Goal: Task Accomplishment & Management: Use online tool/utility

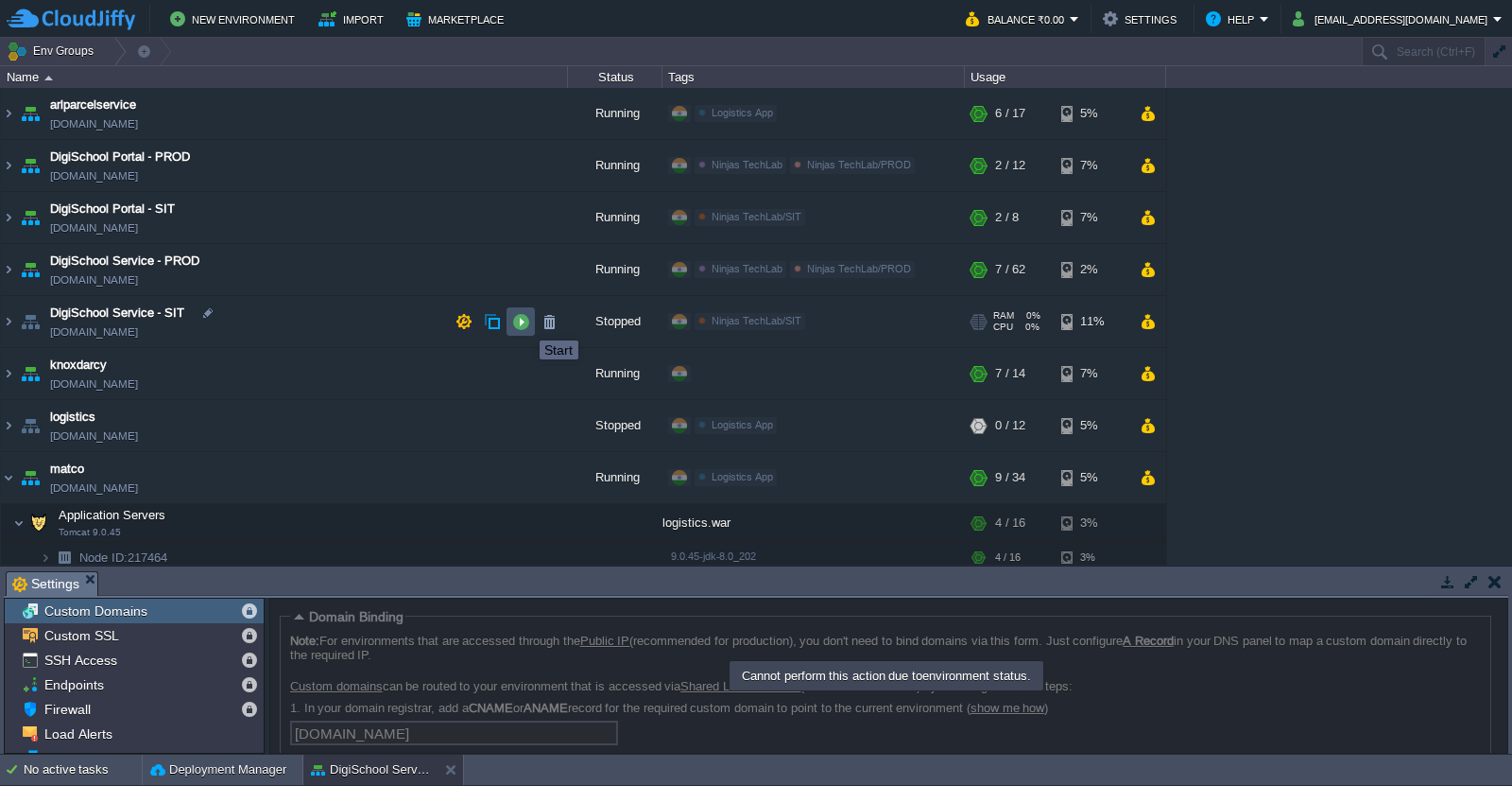
click at [526, 323] on button "button" at bounding box center [521, 322] width 17 height 17
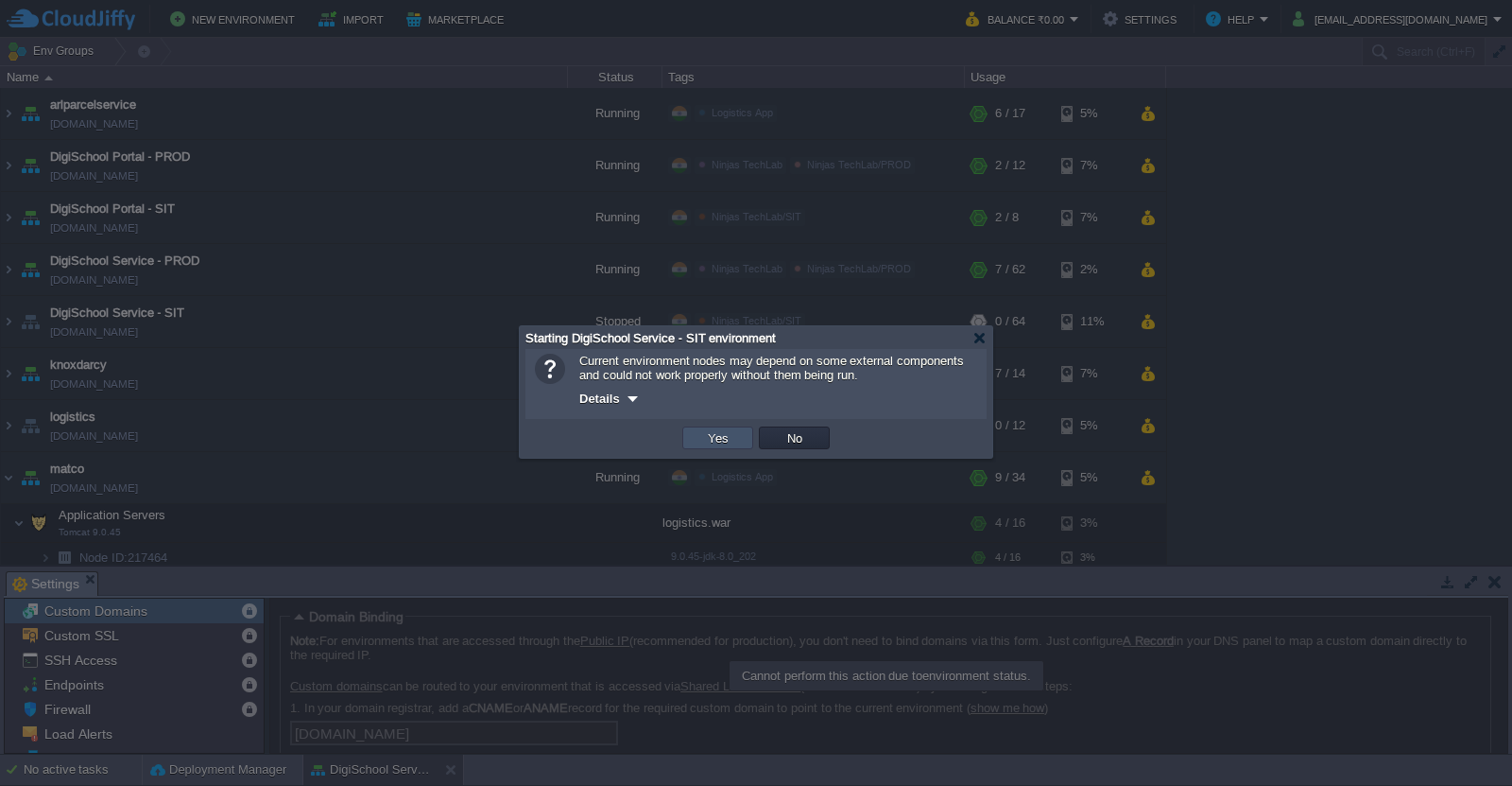
click at [714, 434] on button "Yes" at bounding box center [718, 438] width 32 height 17
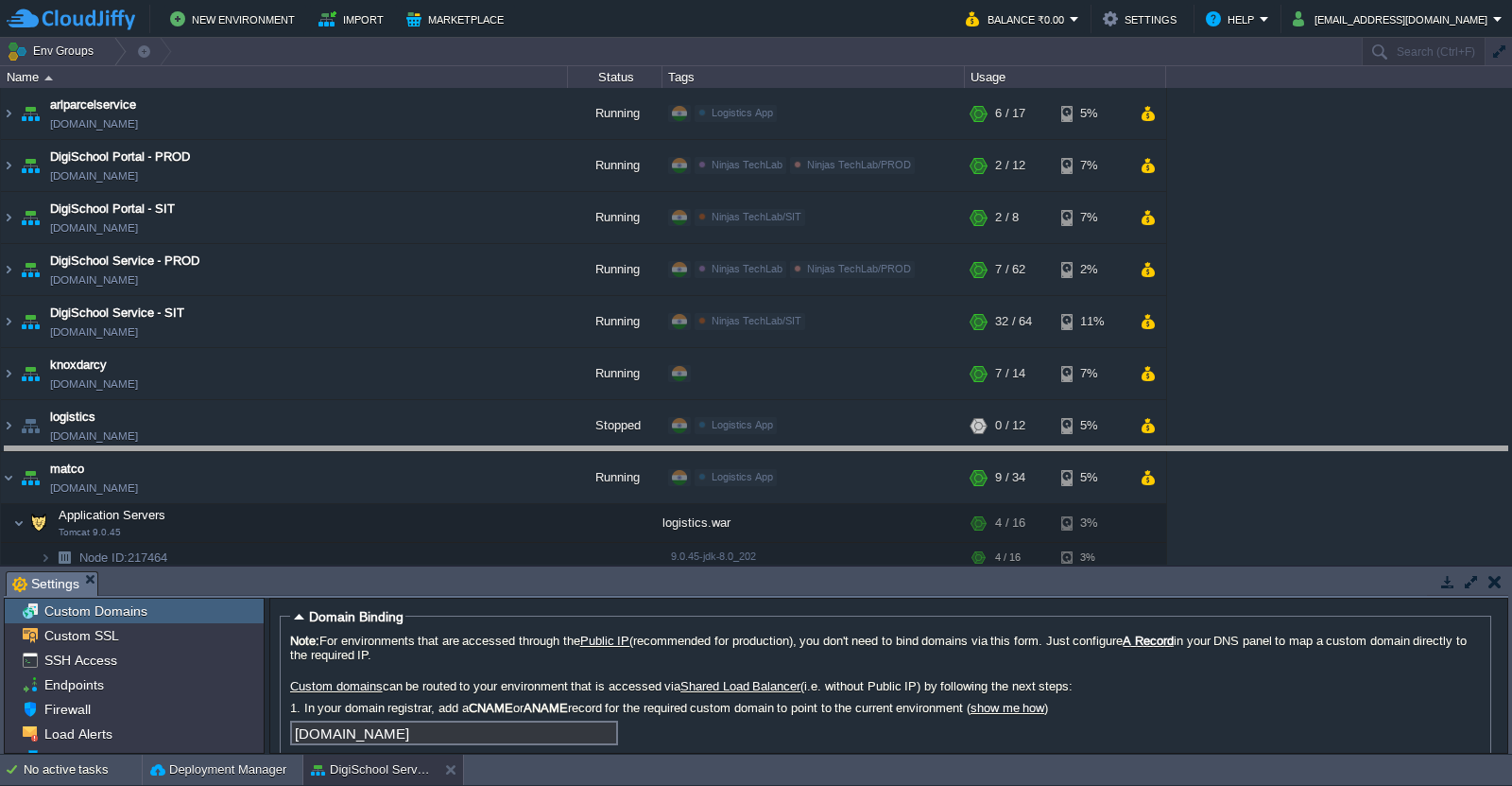
drag, startPoint x: 762, startPoint y: 593, endPoint x: 763, endPoint y: 468, distance: 125.0
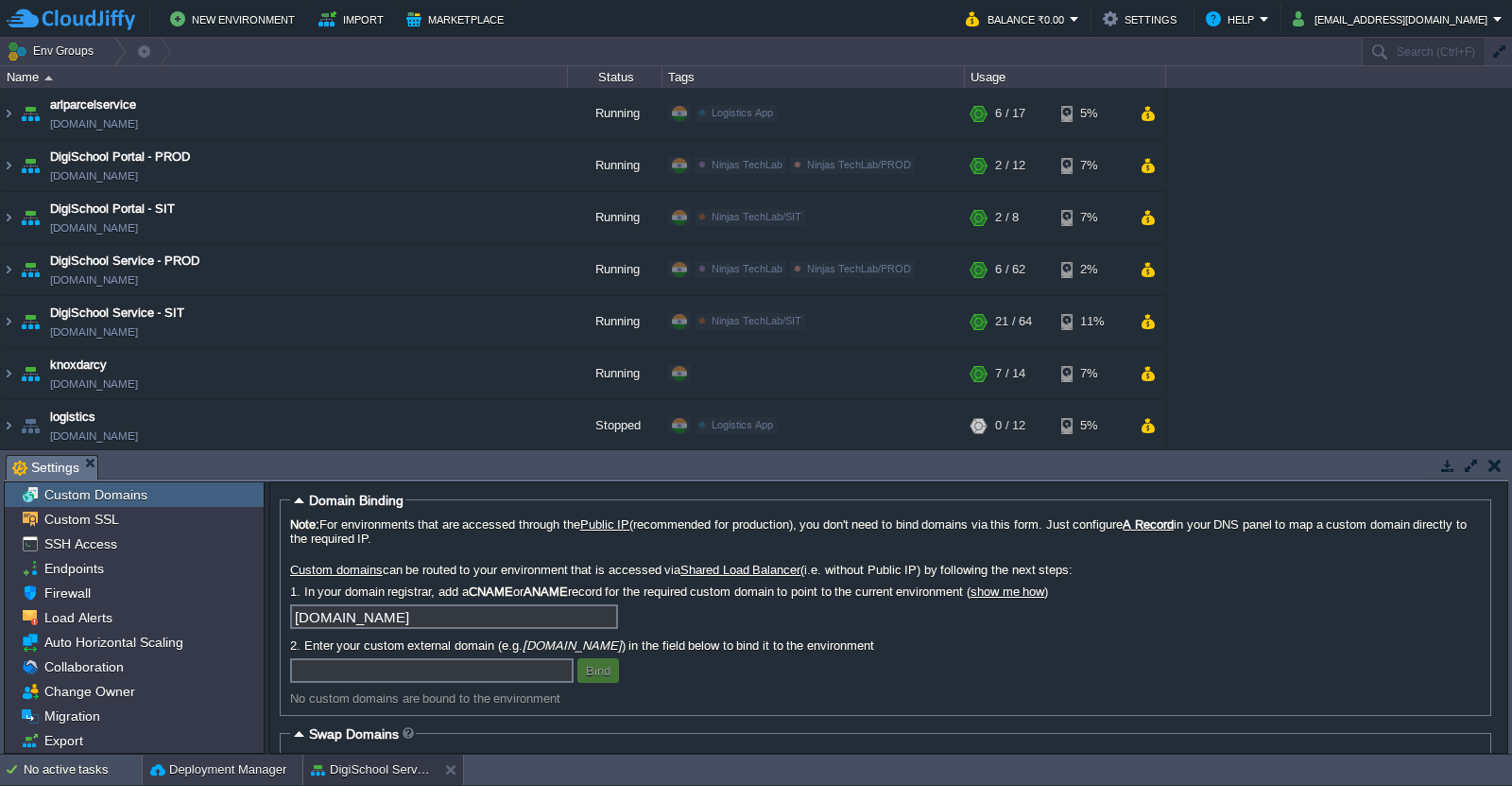
click at [175, 767] on button "Deployment Manager" at bounding box center [218, 770] width 136 height 19
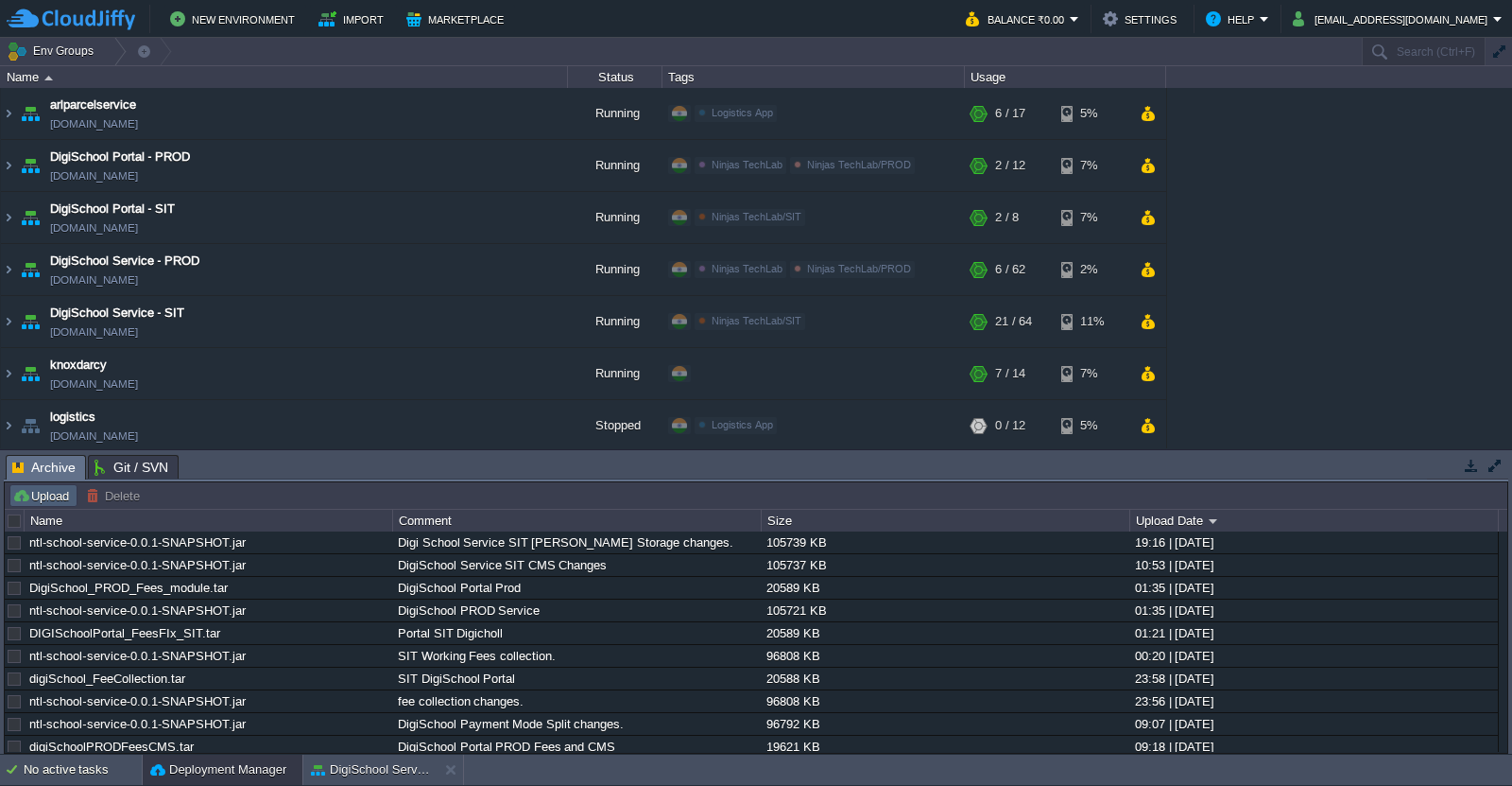
click at [50, 500] on button "Upload" at bounding box center [44, 495] width 63 height 17
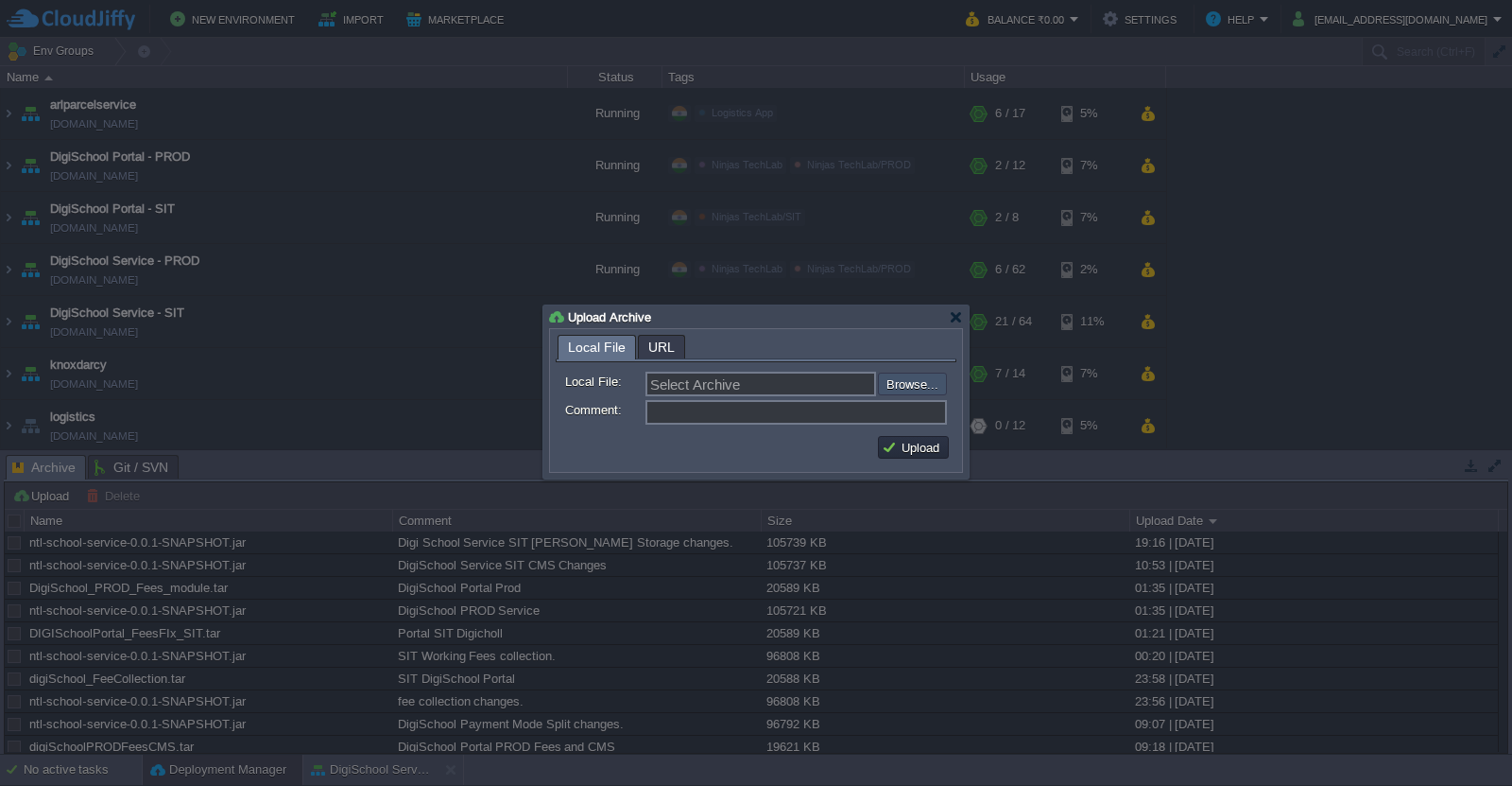
click at [907, 387] on input "file" at bounding box center [826, 384] width 239 height 23
type input "C:\fakepath\knoxdarcy_v1.zip"
type input "knoxdarcy_v1.zip"
click at [781, 418] on input "Comment:" at bounding box center [796, 413] width 302 height 25
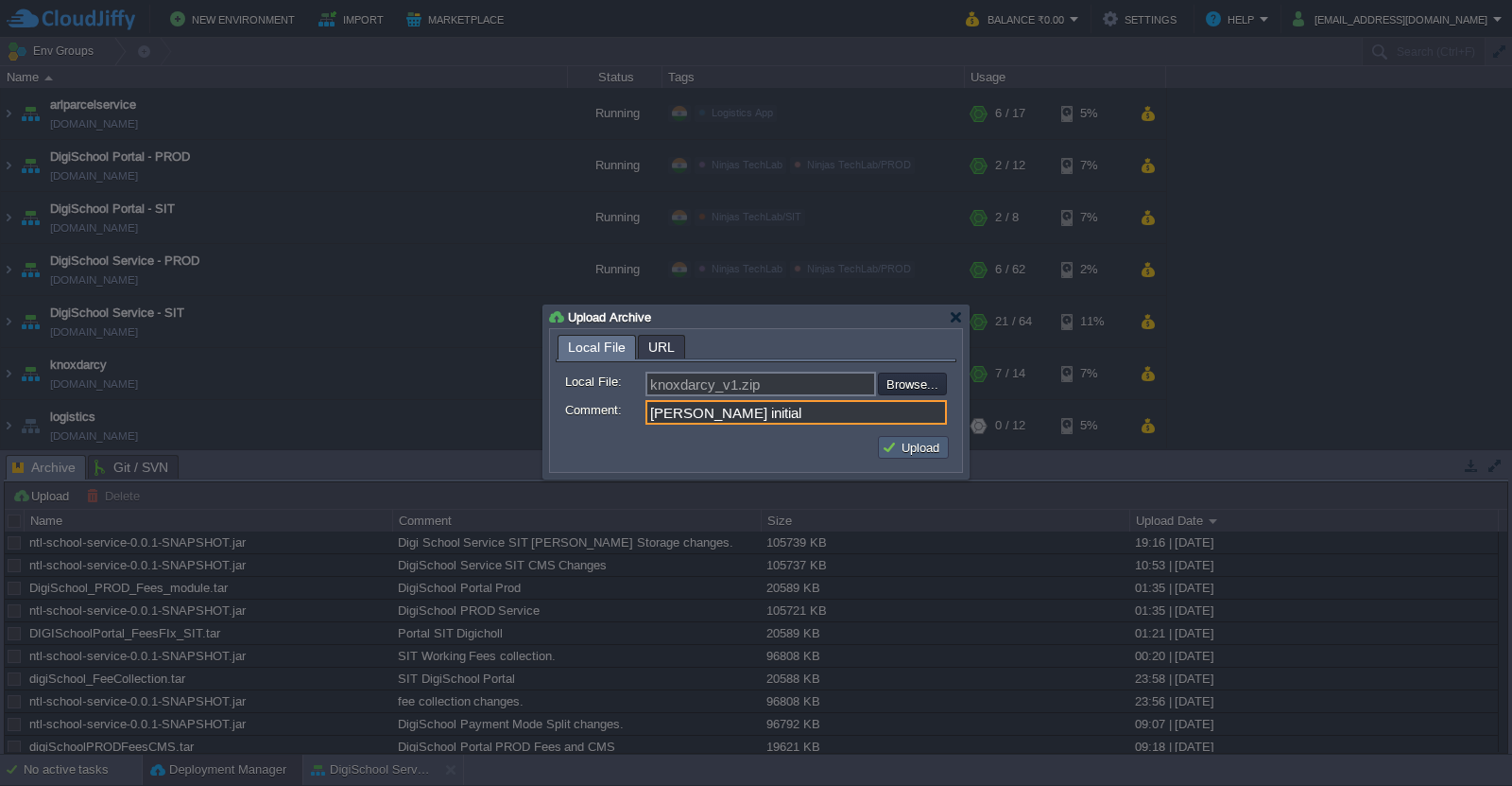
type input "[PERSON_NAME] initial"
click at [906, 449] on button "Upload" at bounding box center [913, 447] width 63 height 17
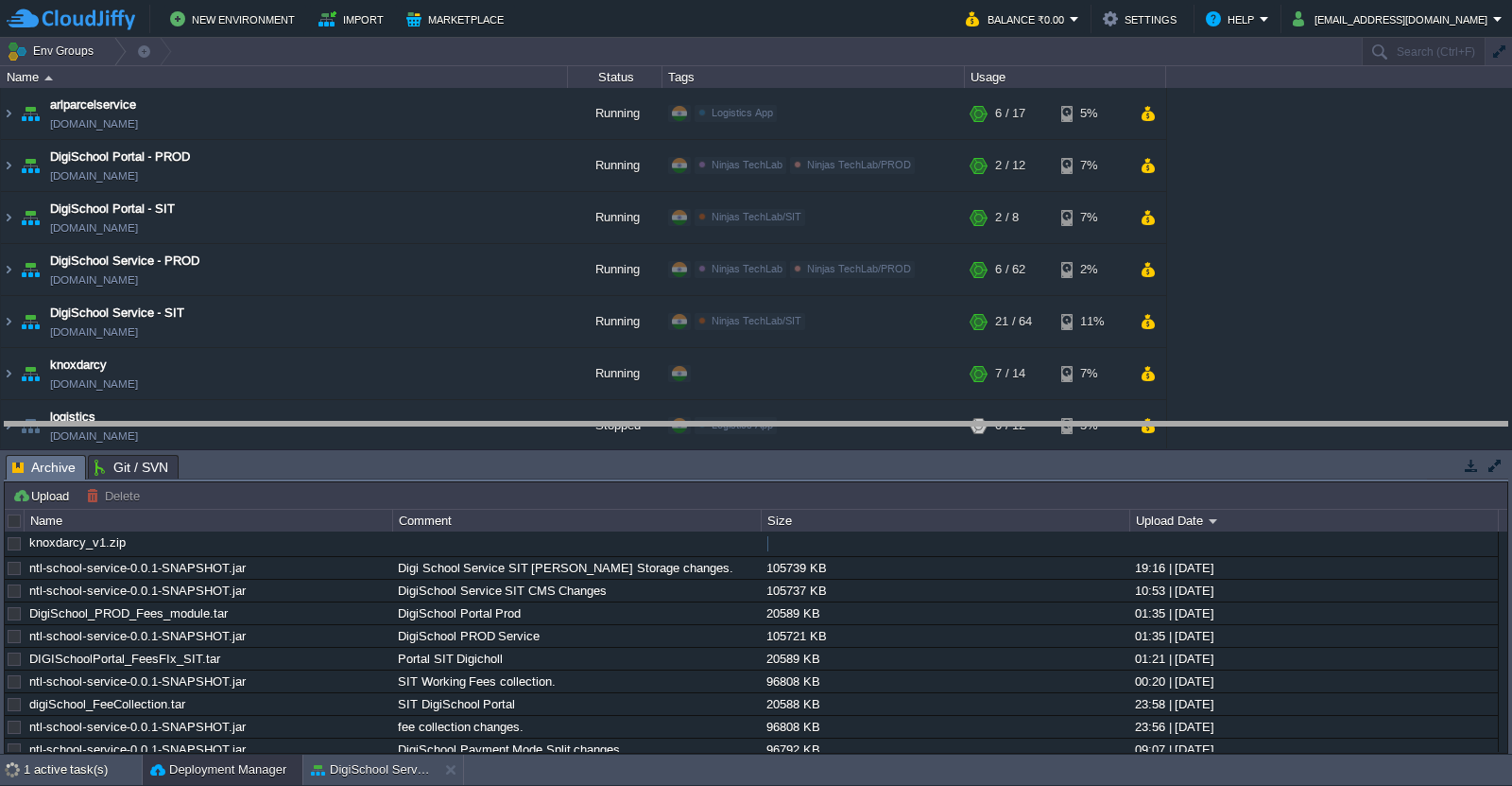
drag, startPoint x: 902, startPoint y: 468, endPoint x: 904, endPoint y: 435, distance: 33.1
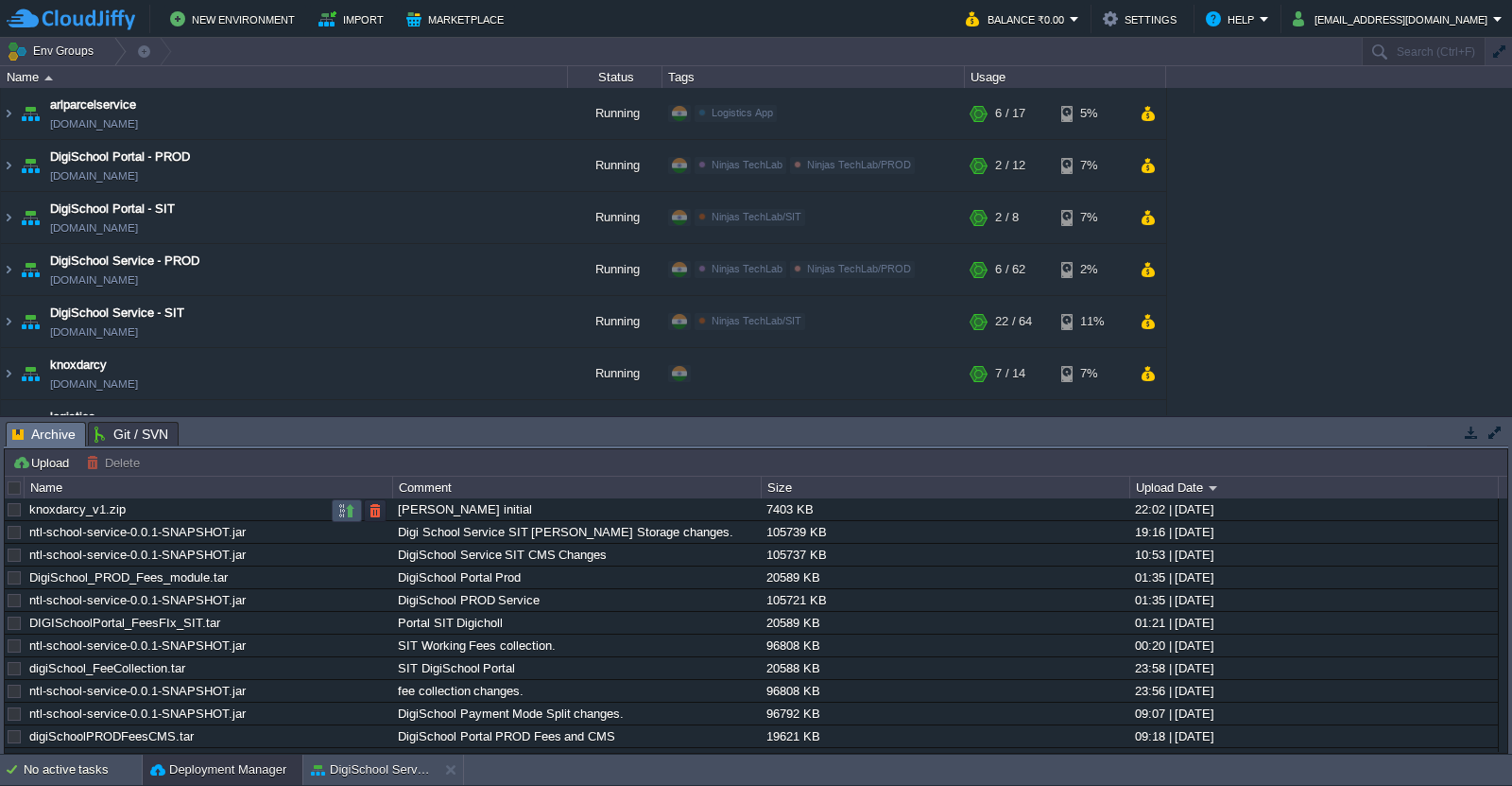
click at [338, 509] on button "button" at bounding box center [347, 511] width 17 height 17
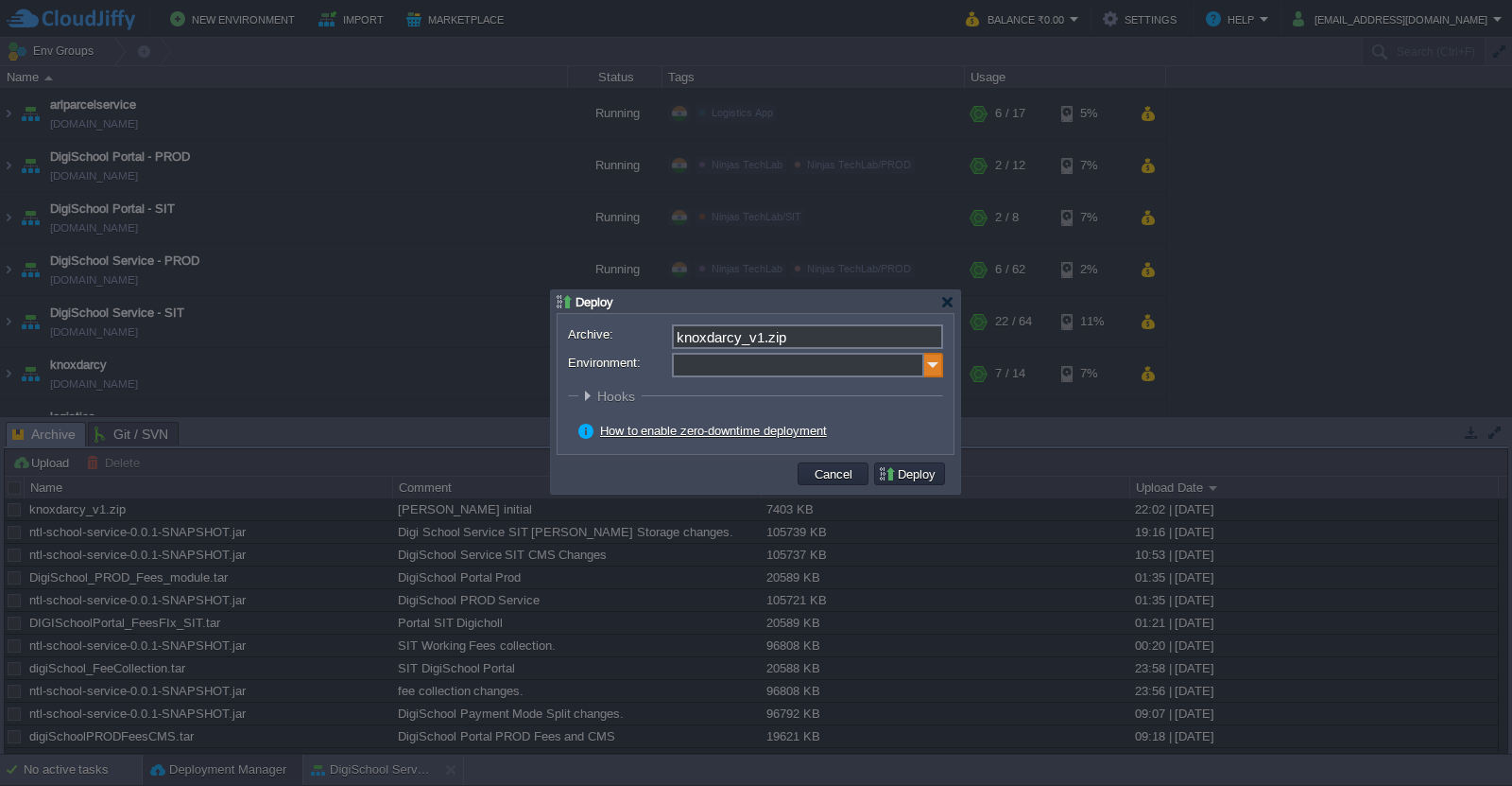
click at [927, 364] on img at bounding box center [934, 365] width 19 height 25
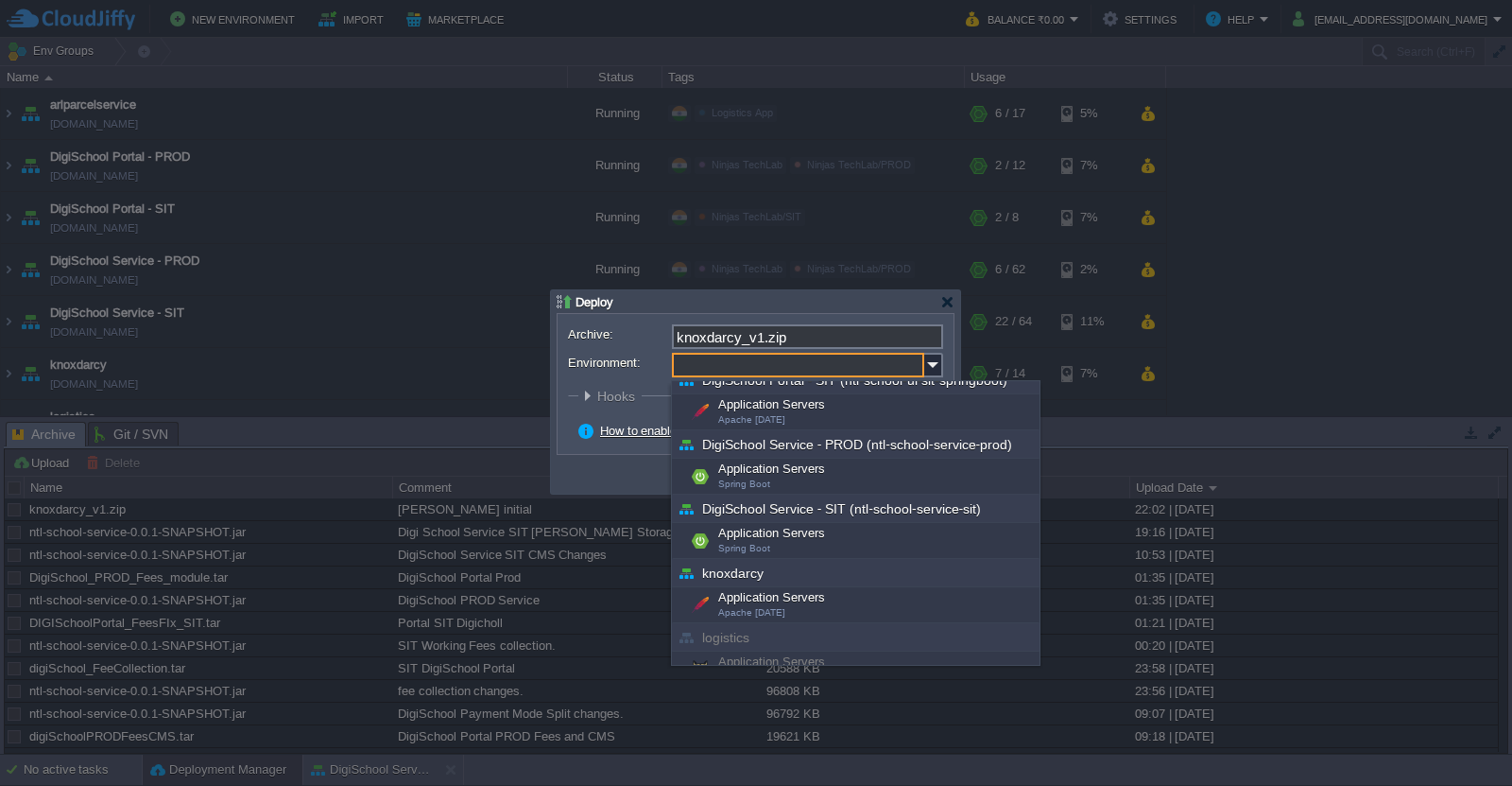
scroll to position [145, 0]
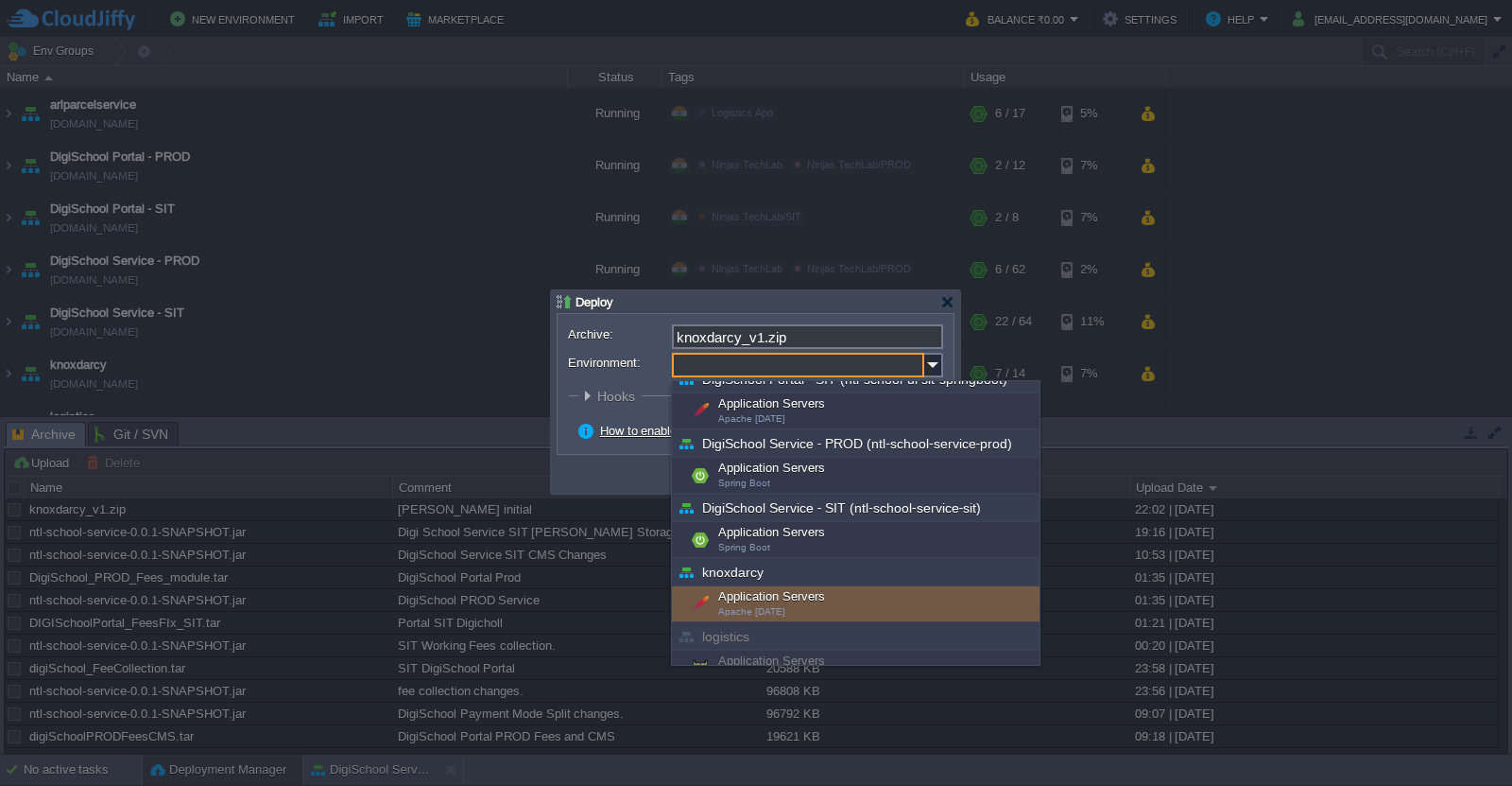
click at [864, 600] on div "Application Servers Apache [DATE]" at bounding box center [856, 604] width 368 height 36
type input "Application Servers (knoxdarcy)"
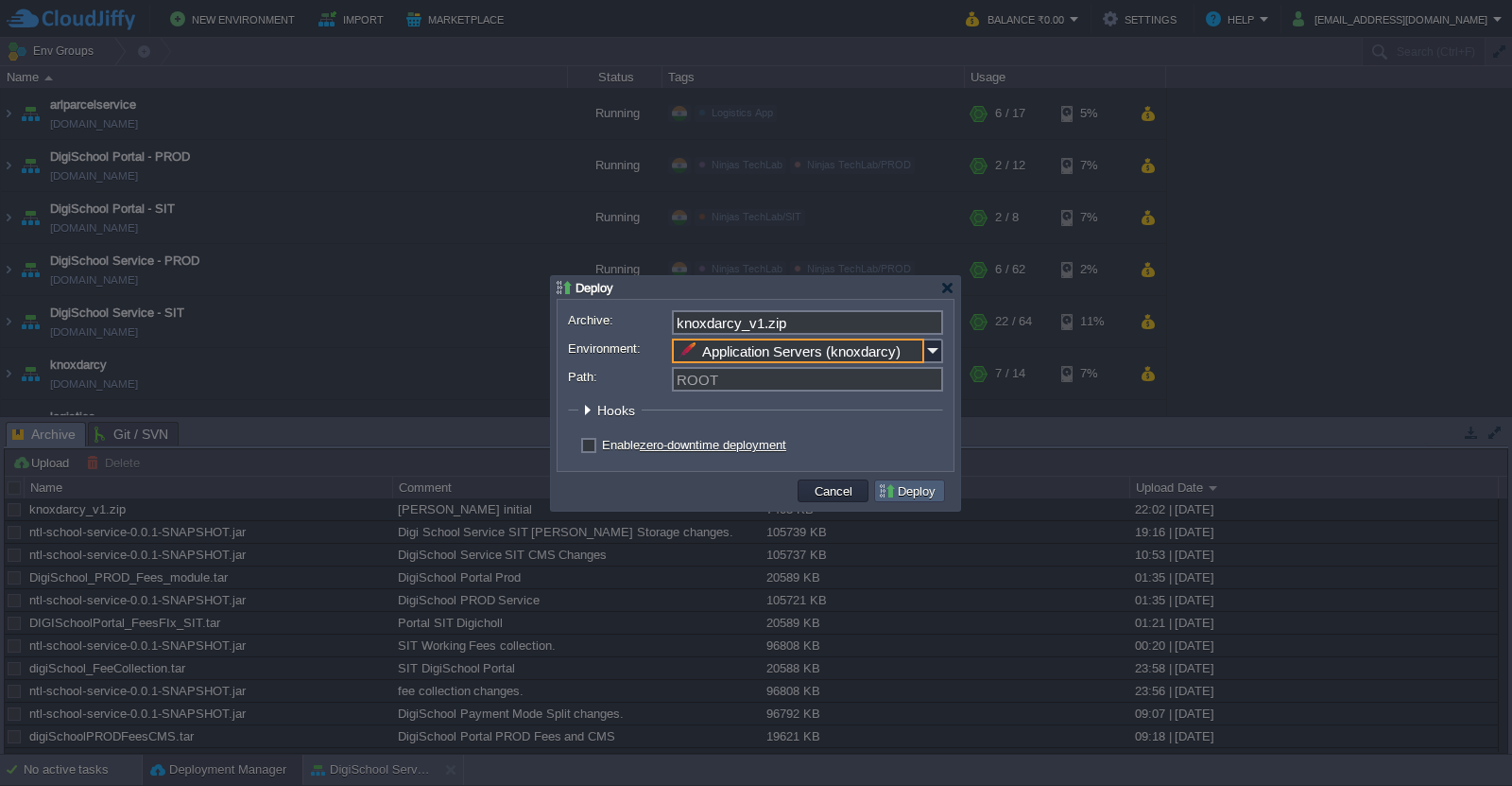
click at [906, 496] on button "Deploy" at bounding box center [909, 491] width 63 height 17
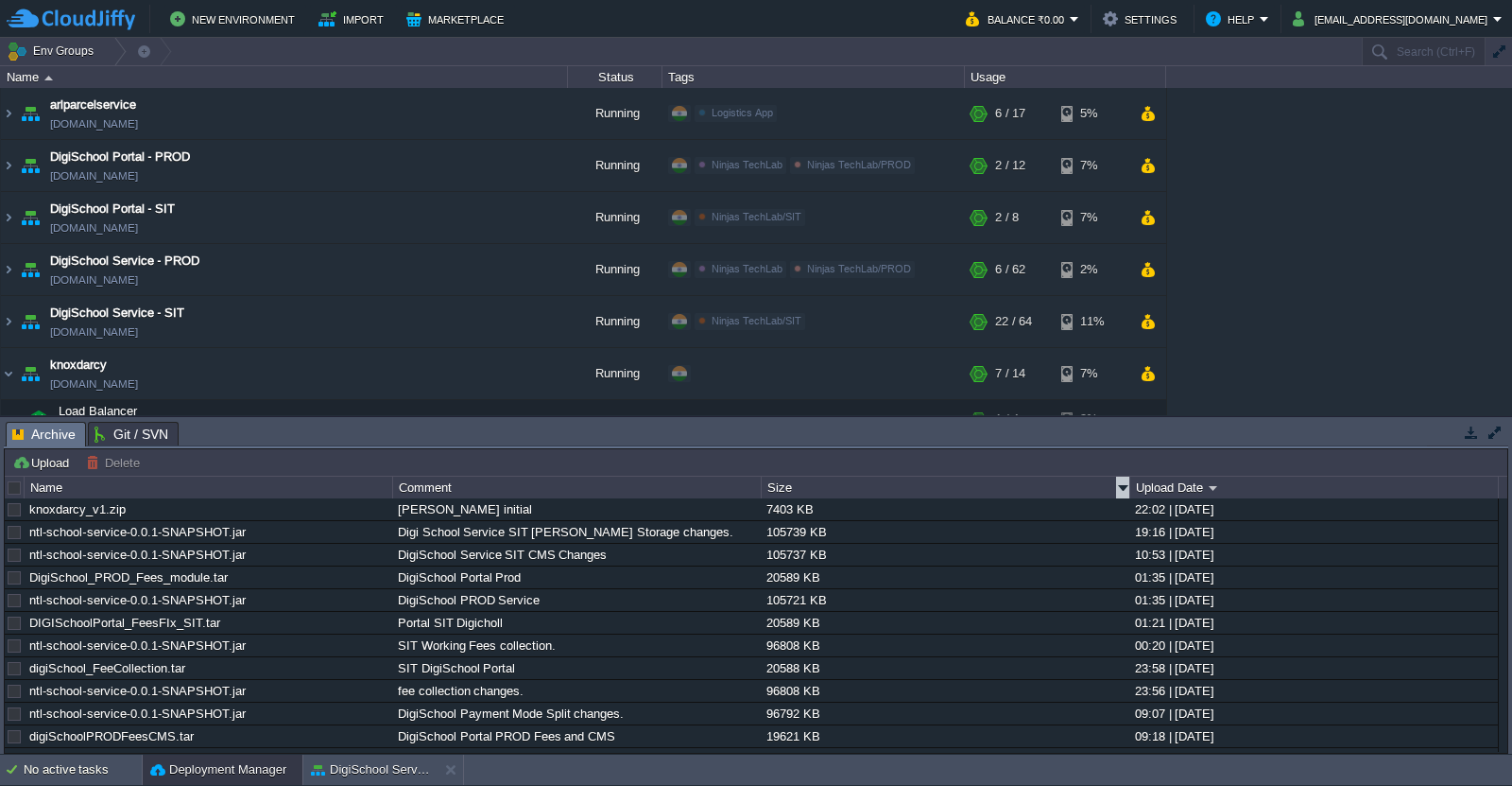
scroll to position [176, 0]
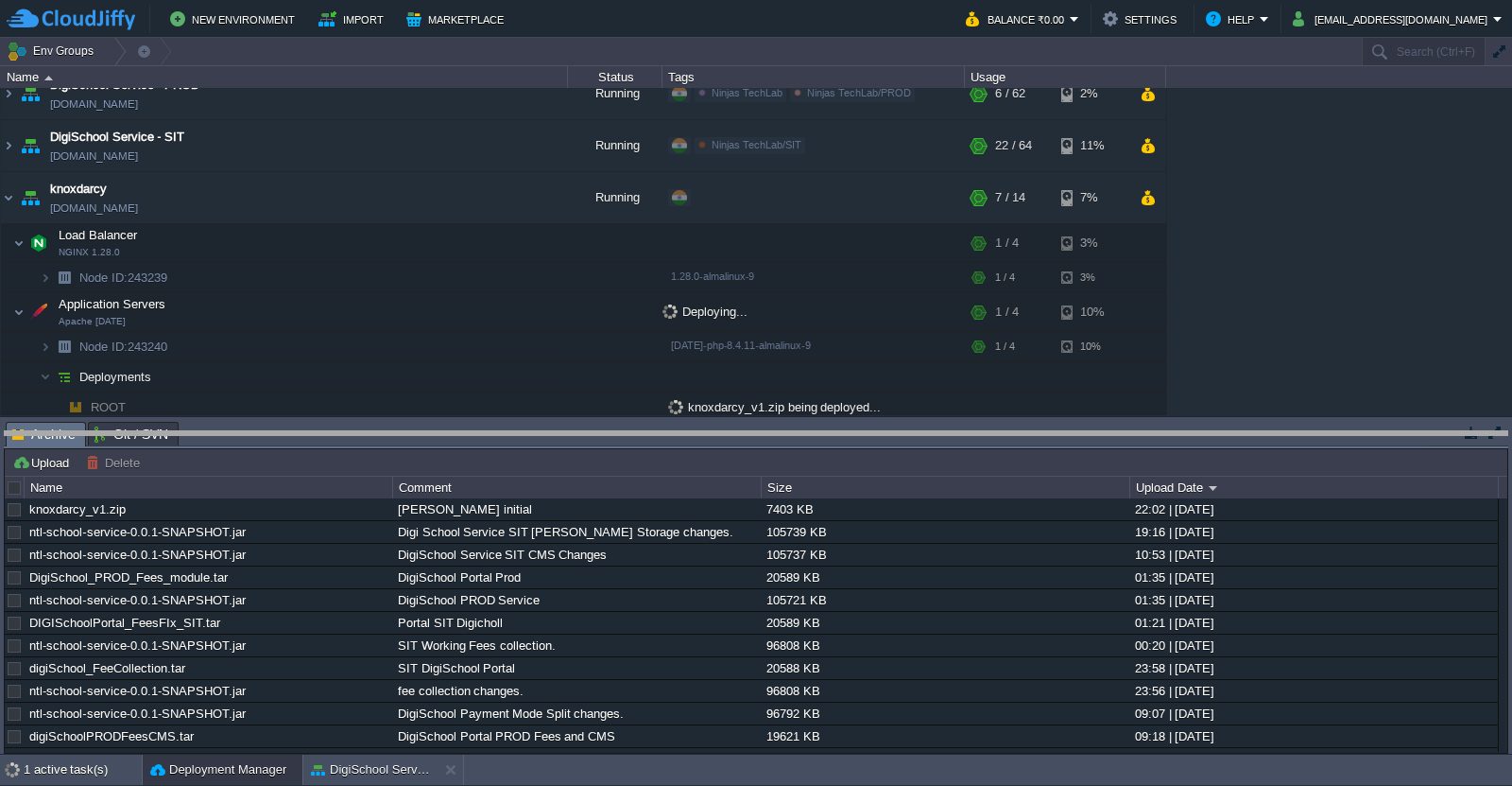
drag, startPoint x: 865, startPoint y: 442, endPoint x: 870, endPoint y: 452, distance: 11.2
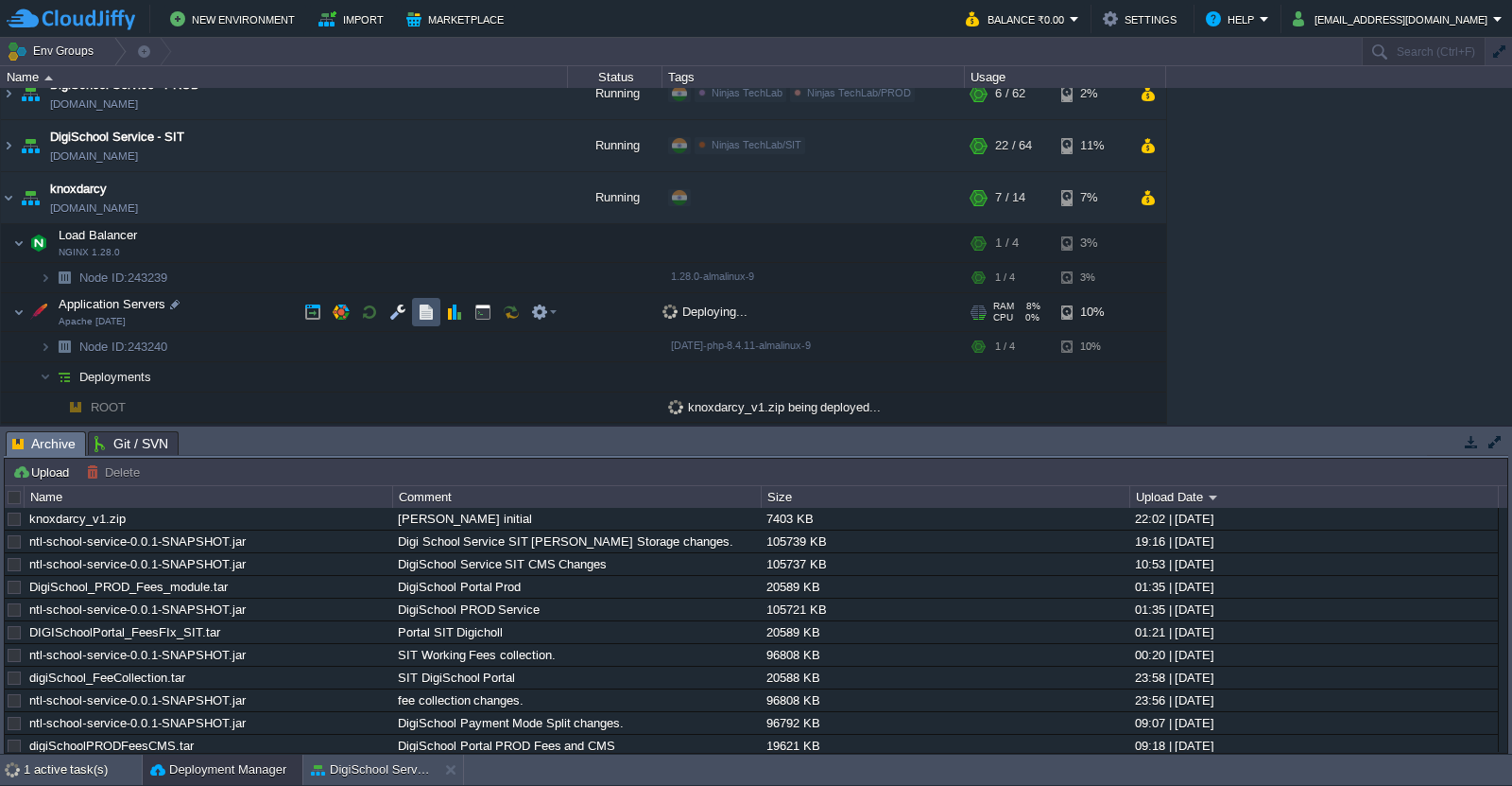
click at [419, 320] on button "button" at bounding box center [427, 312] width 17 height 17
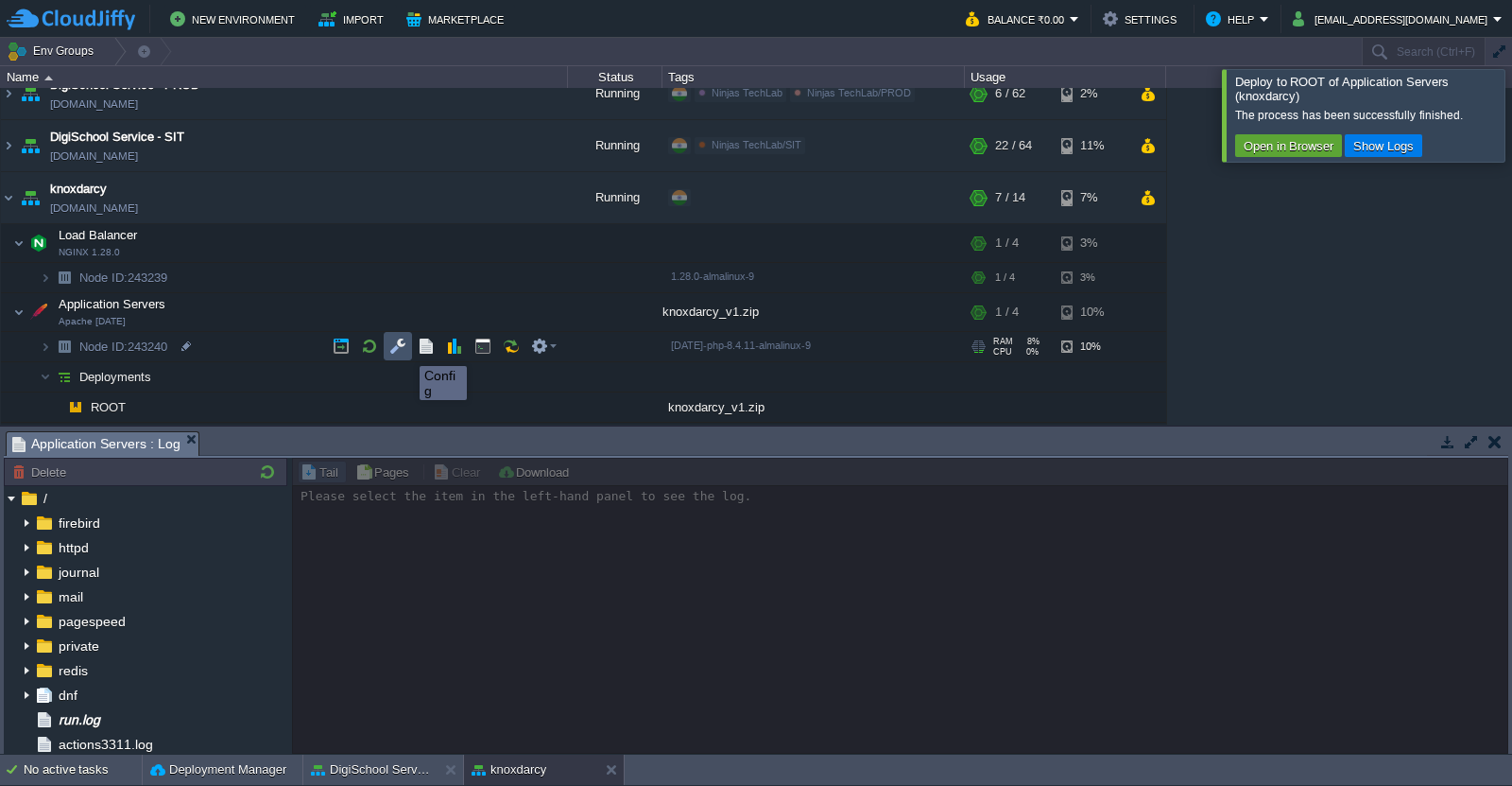
click at [401, 349] on button "button" at bounding box center [398, 346] width 17 height 17
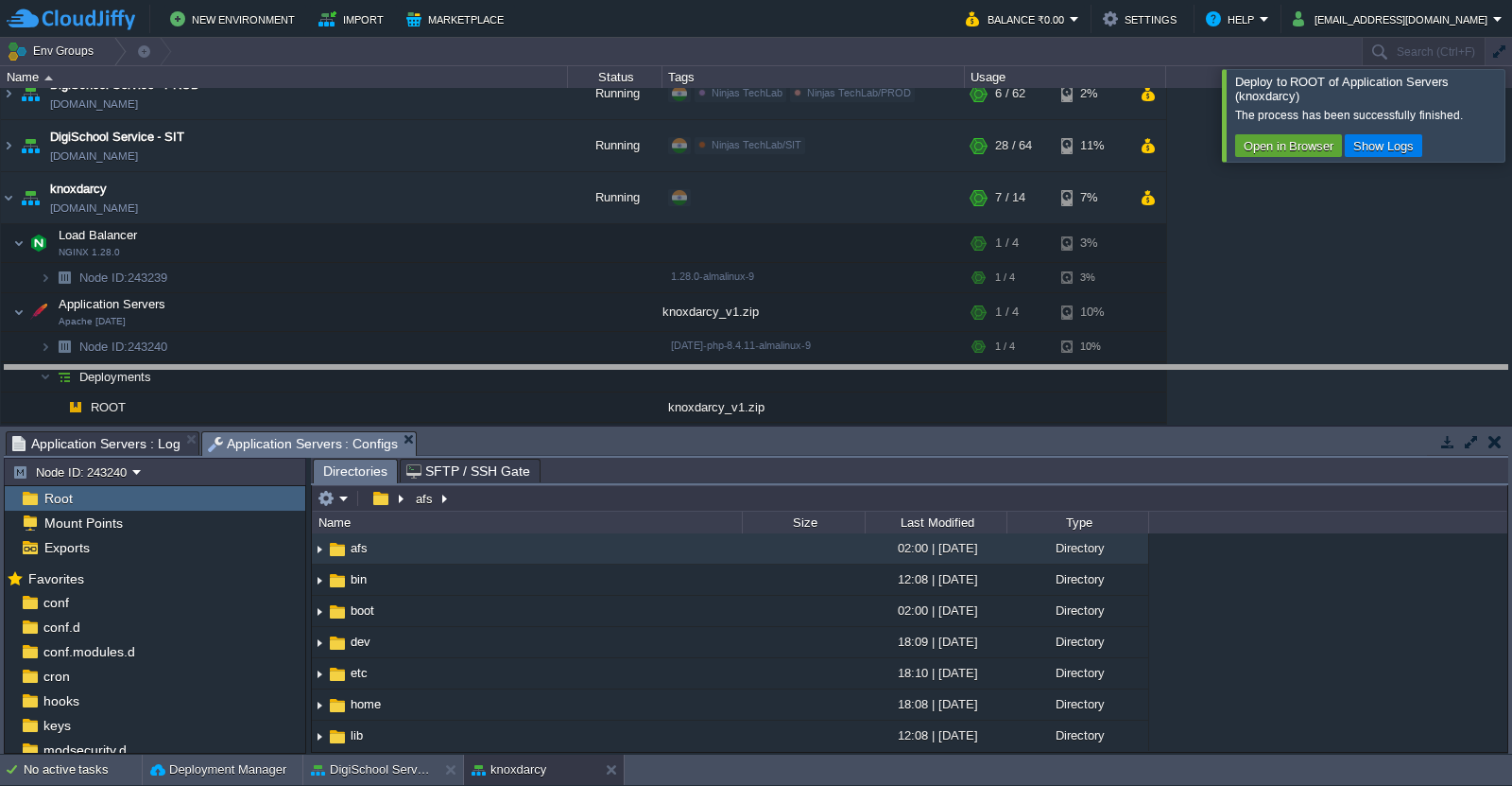
drag, startPoint x: 767, startPoint y: 446, endPoint x: 769, endPoint y: 380, distance: 66.0
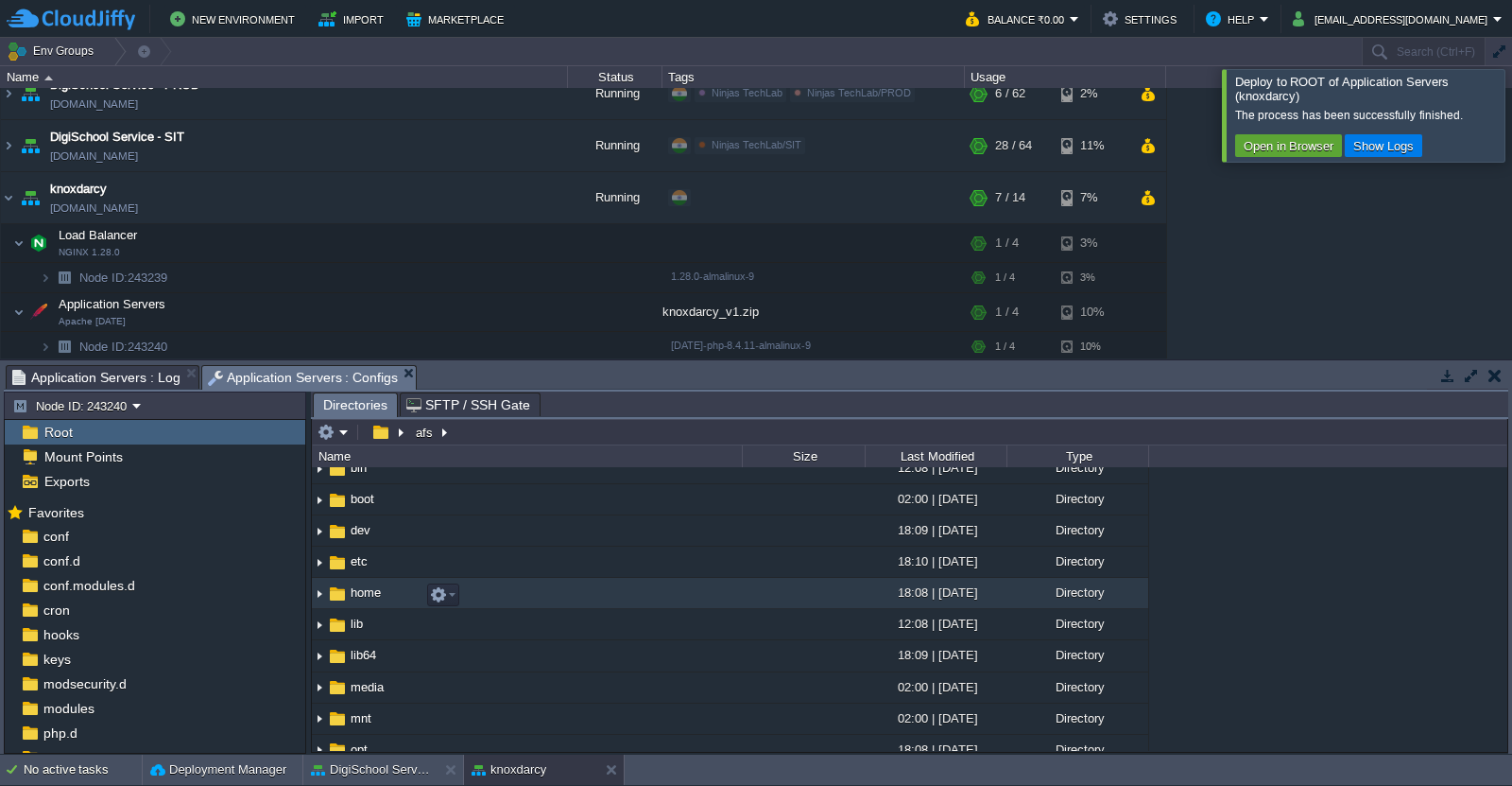
scroll to position [0, 0]
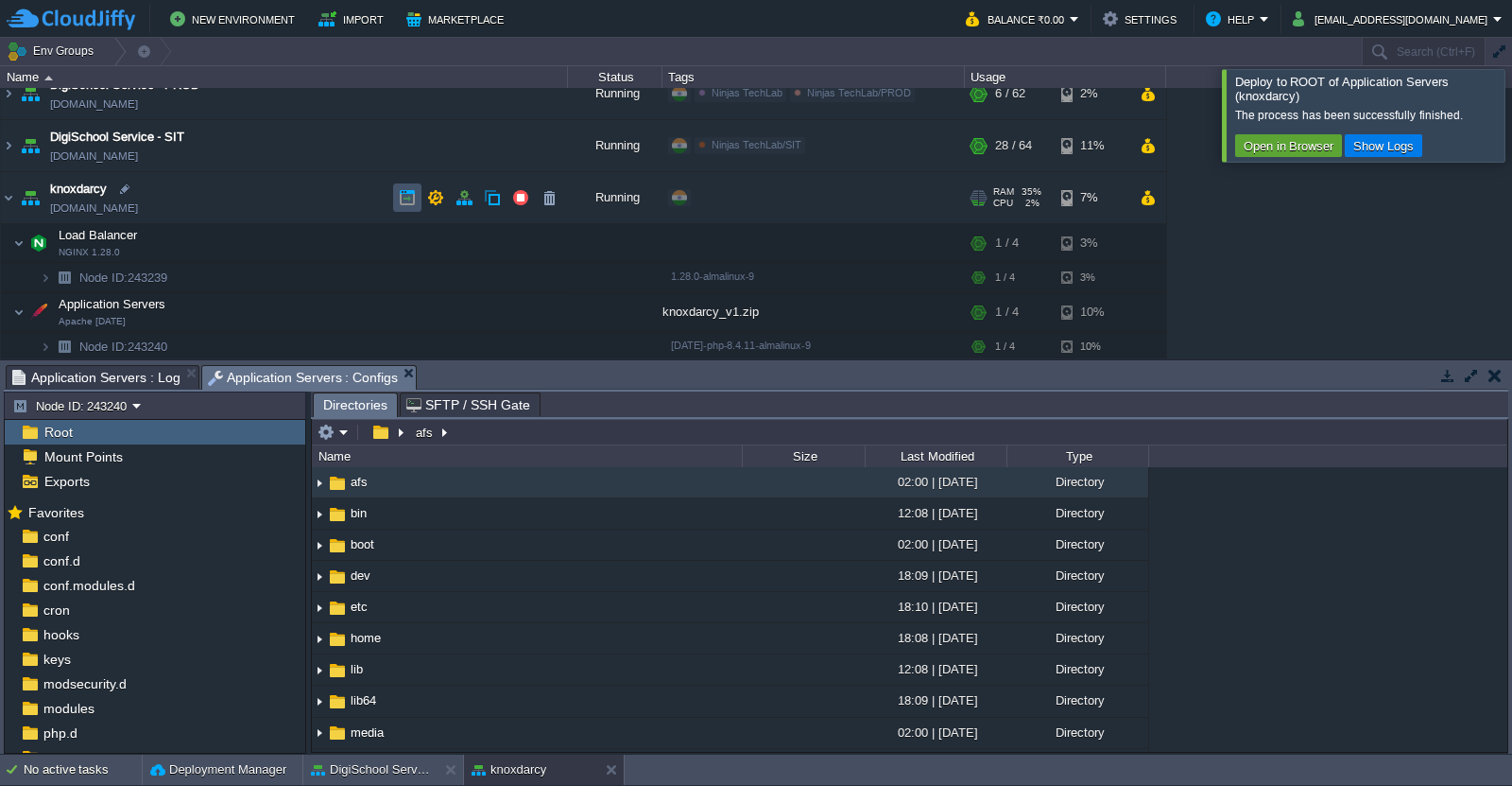
click at [405, 199] on button "button" at bounding box center [408, 197] width 17 height 17
click at [458, 198] on button "button" at bounding box center [464, 197] width 17 height 17
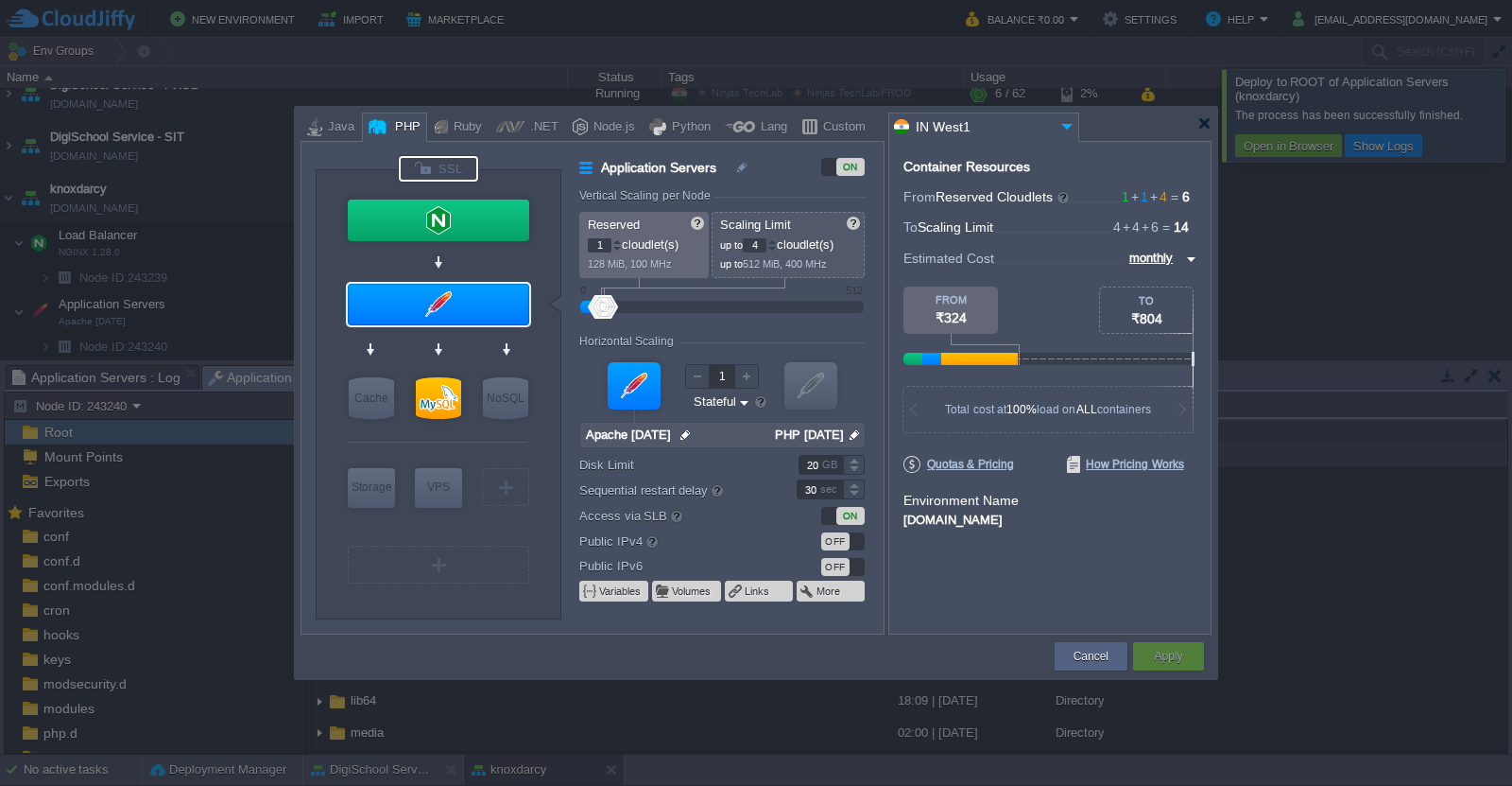
click at [453, 163] on div at bounding box center [438, 169] width 79 height 26
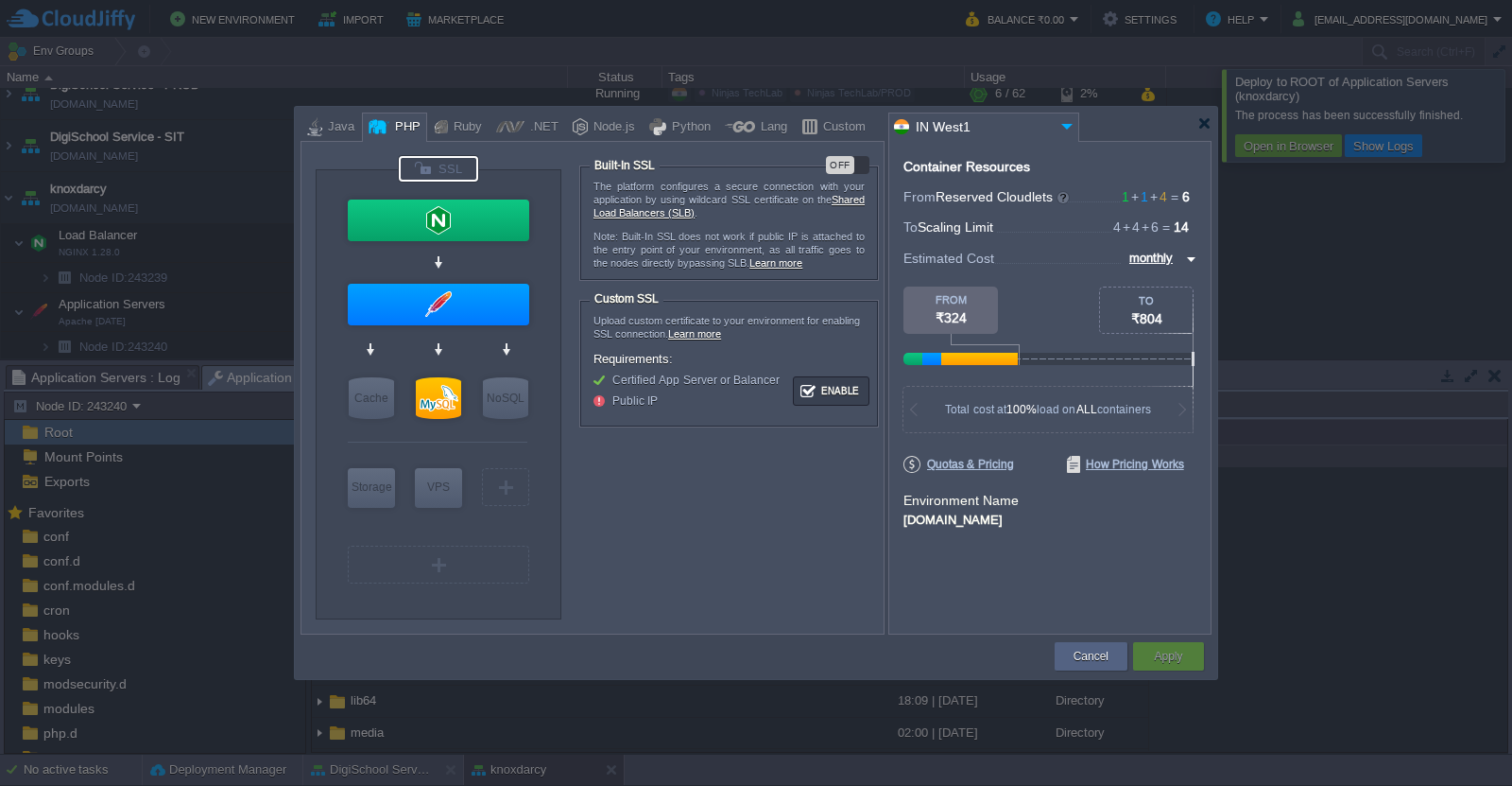
click at [840, 160] on div "OFF" at bounding box center [840, 165] width 29 height 18
click at [1175, 655] on button "Apply" at bounding box center [1168, 656] width 29 height 19
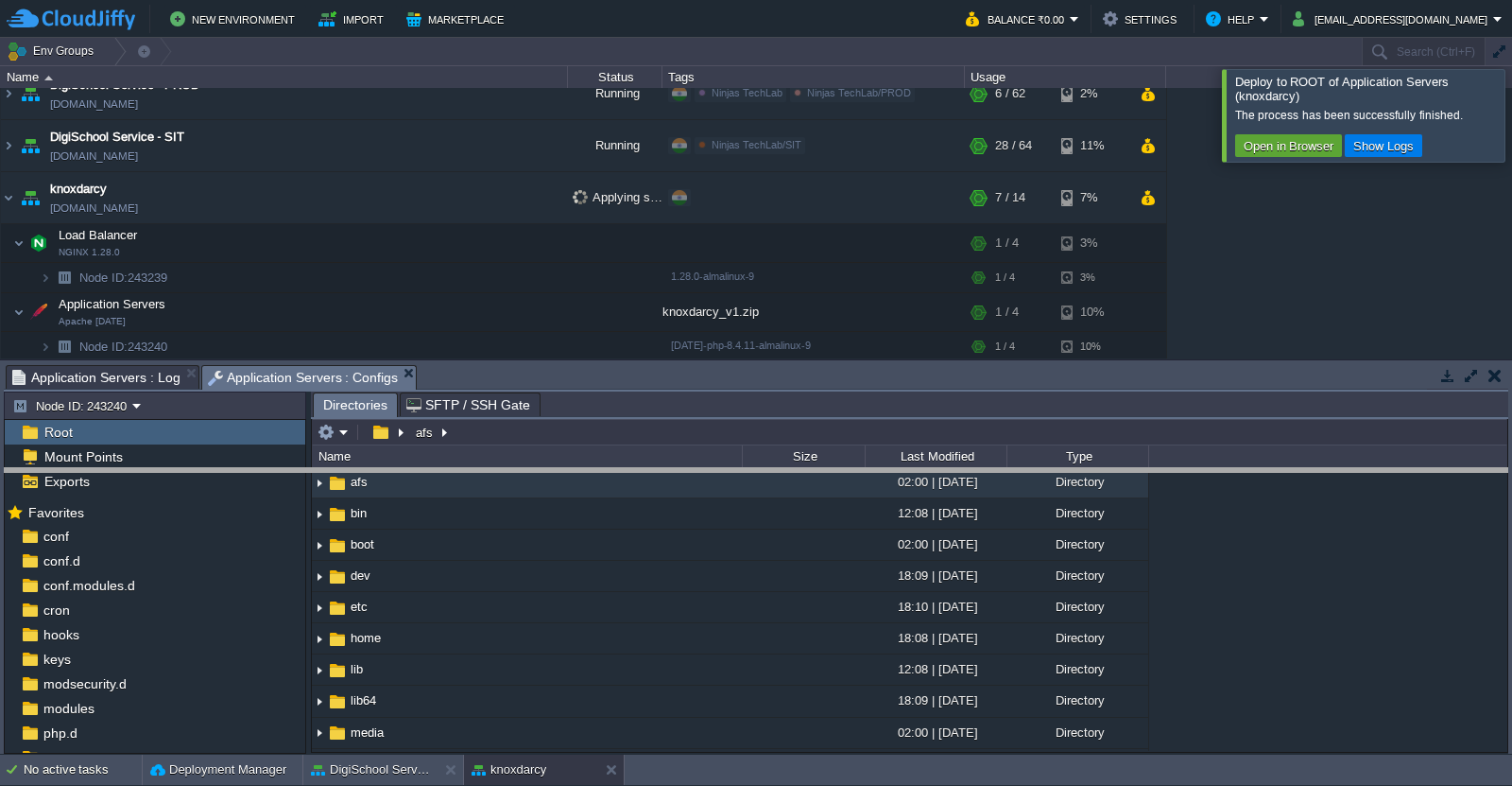
drag, startPoint x: 934, startPoint y: 383, endPoint x: 944, endPoint y: 485, distance: 102.5
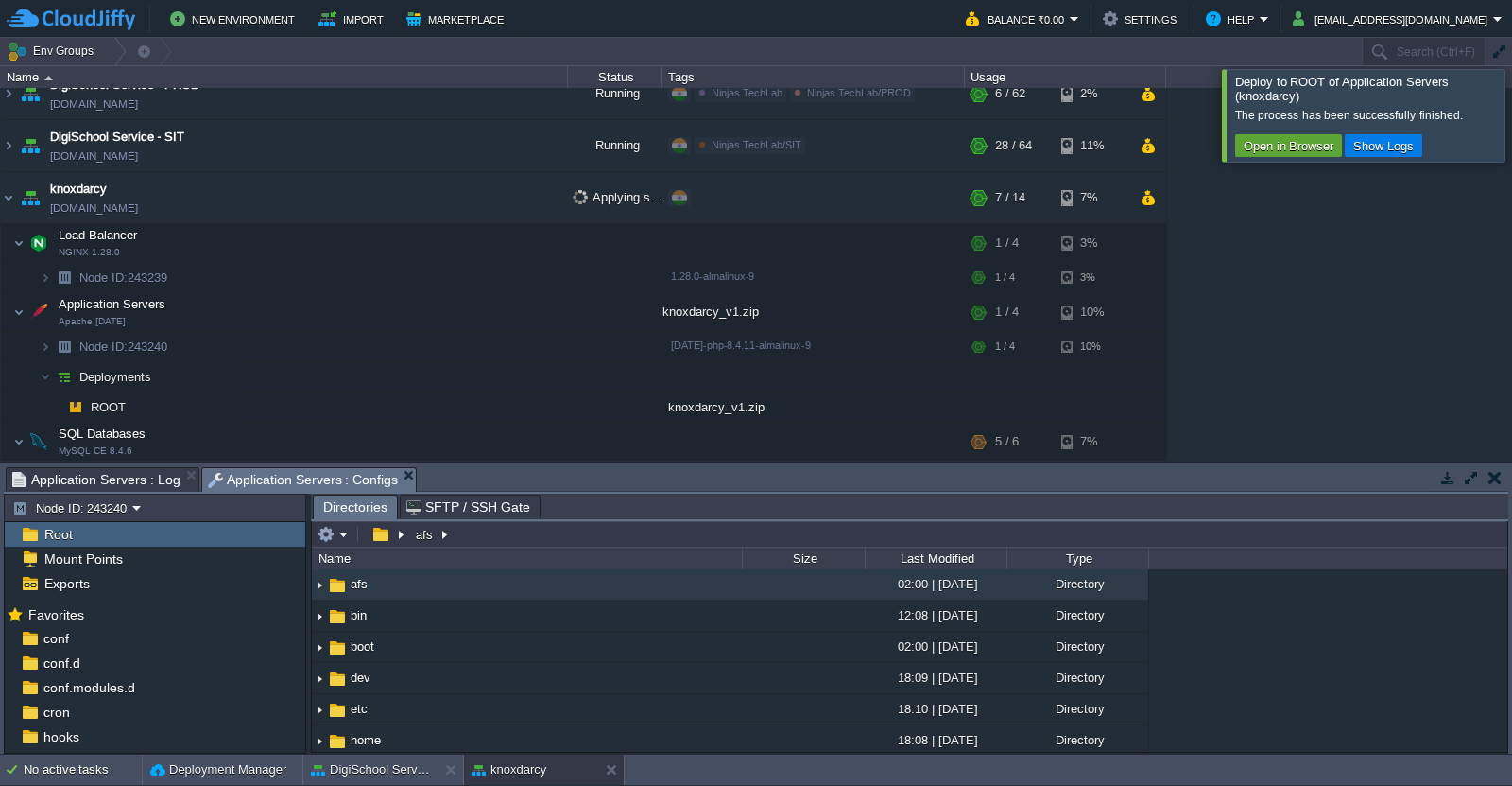
click at [1511, 128] on div at bounding box center [1535, 114] width 0 height 91
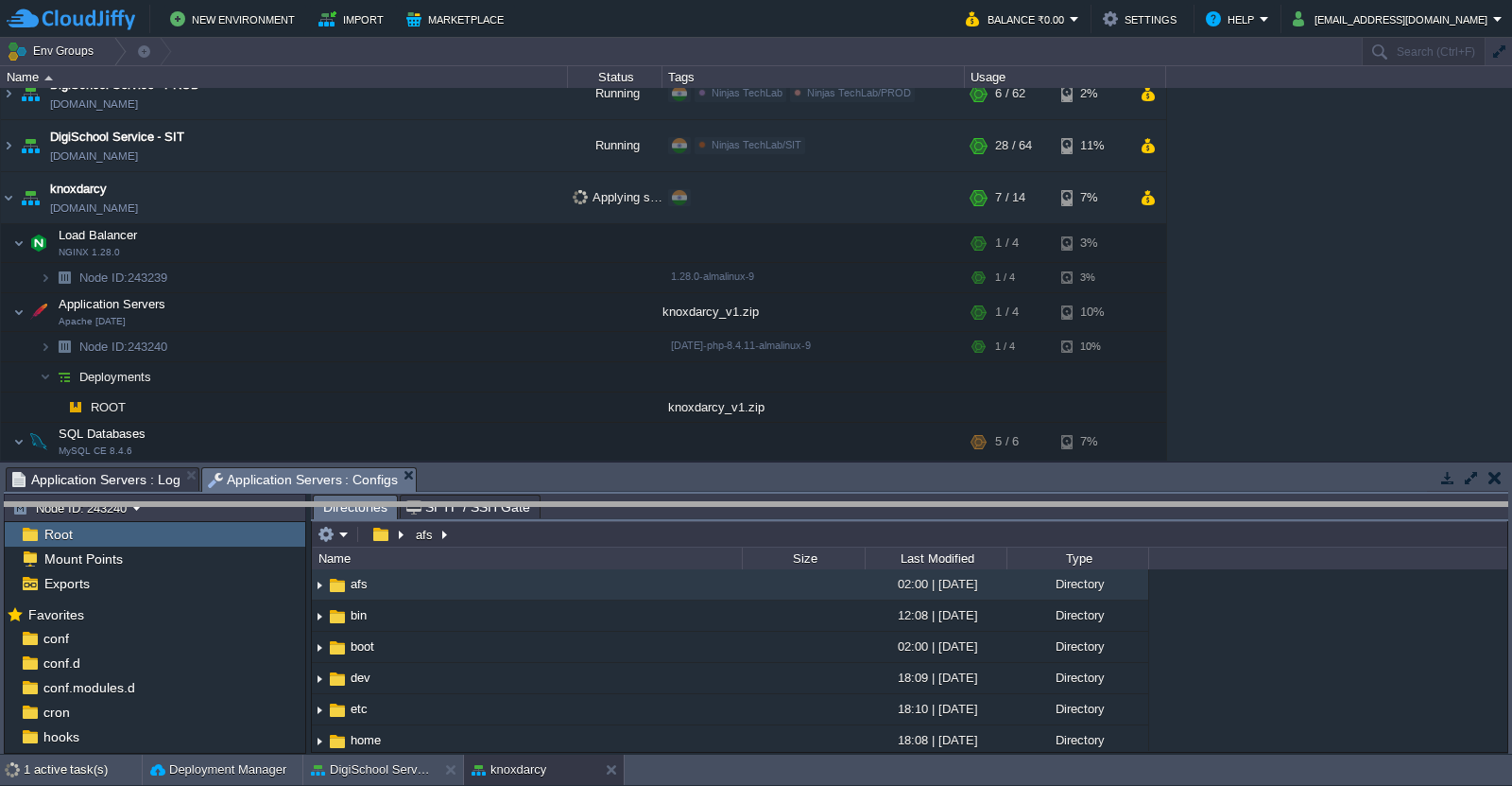
drag, startPoint x: 1240, startPoint y: 480, endPoint x: 1243, endPoint y: 515, distance: 35.1
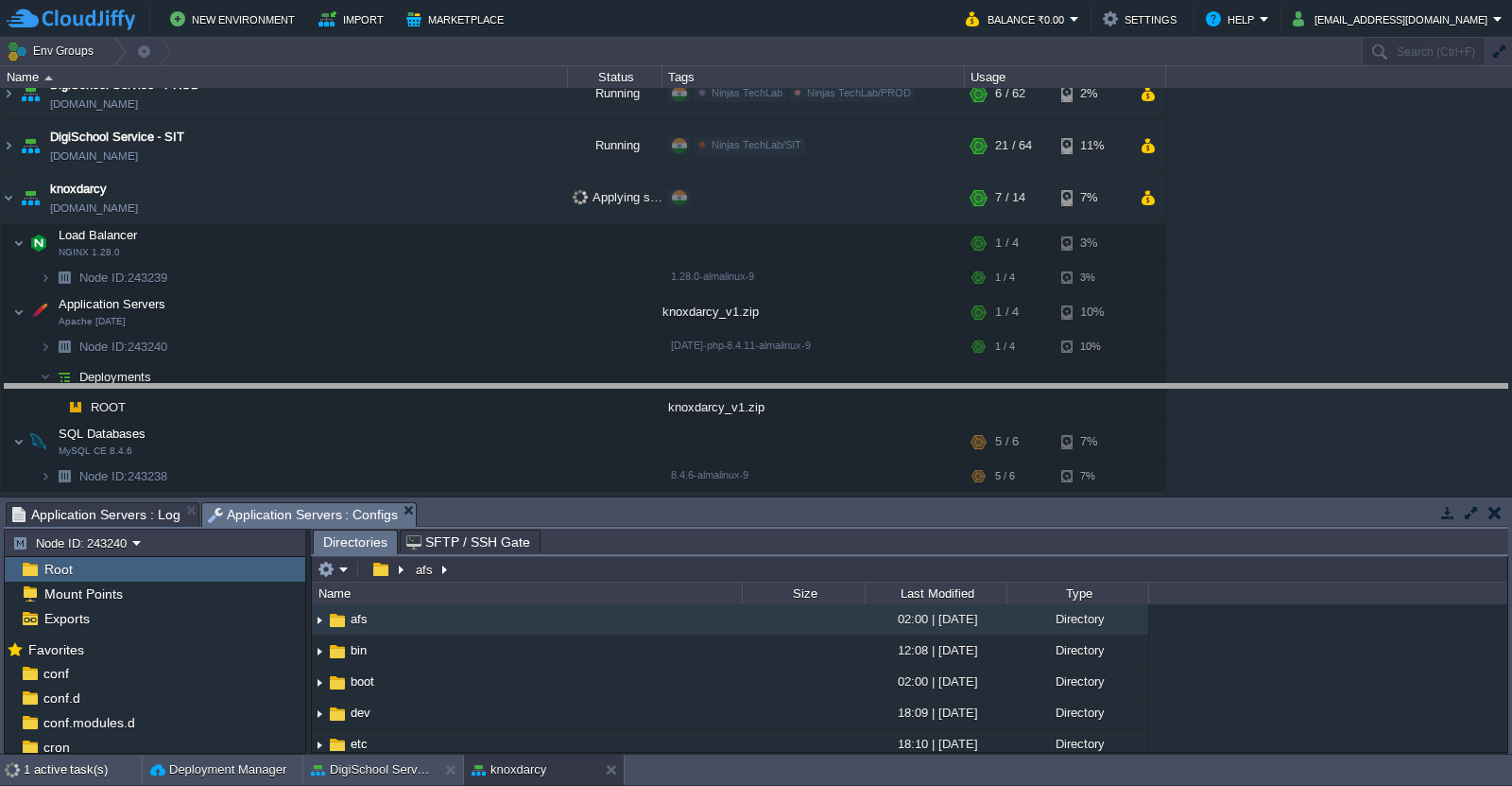
drag, startPoint x: 1234, startPoint y: 520, endPoint x: 1243, endPoint y: 400, distance: 120.3
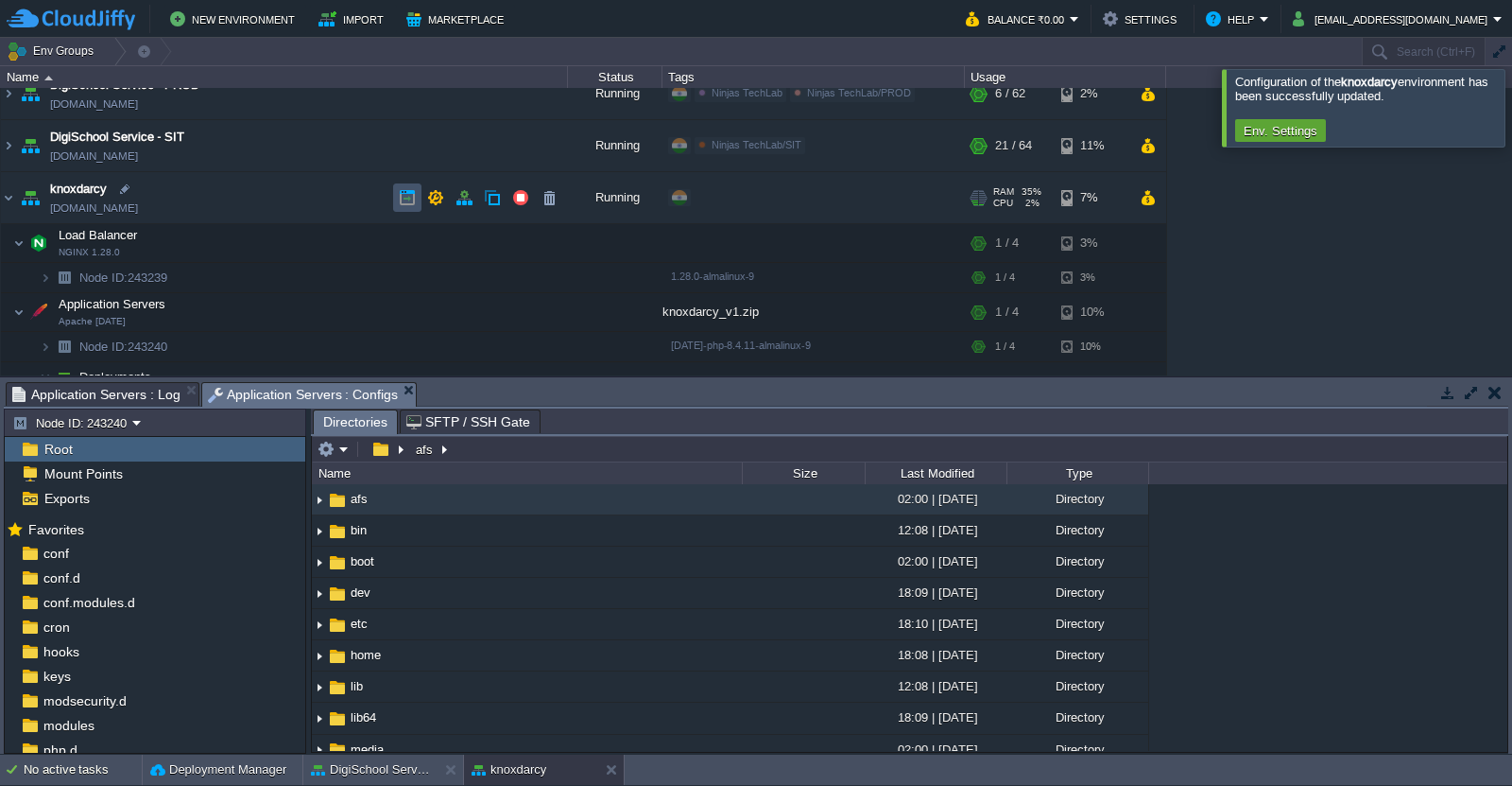
click at [406, 189] on button "button" at bounding box center [408, 197] width 17 height 17
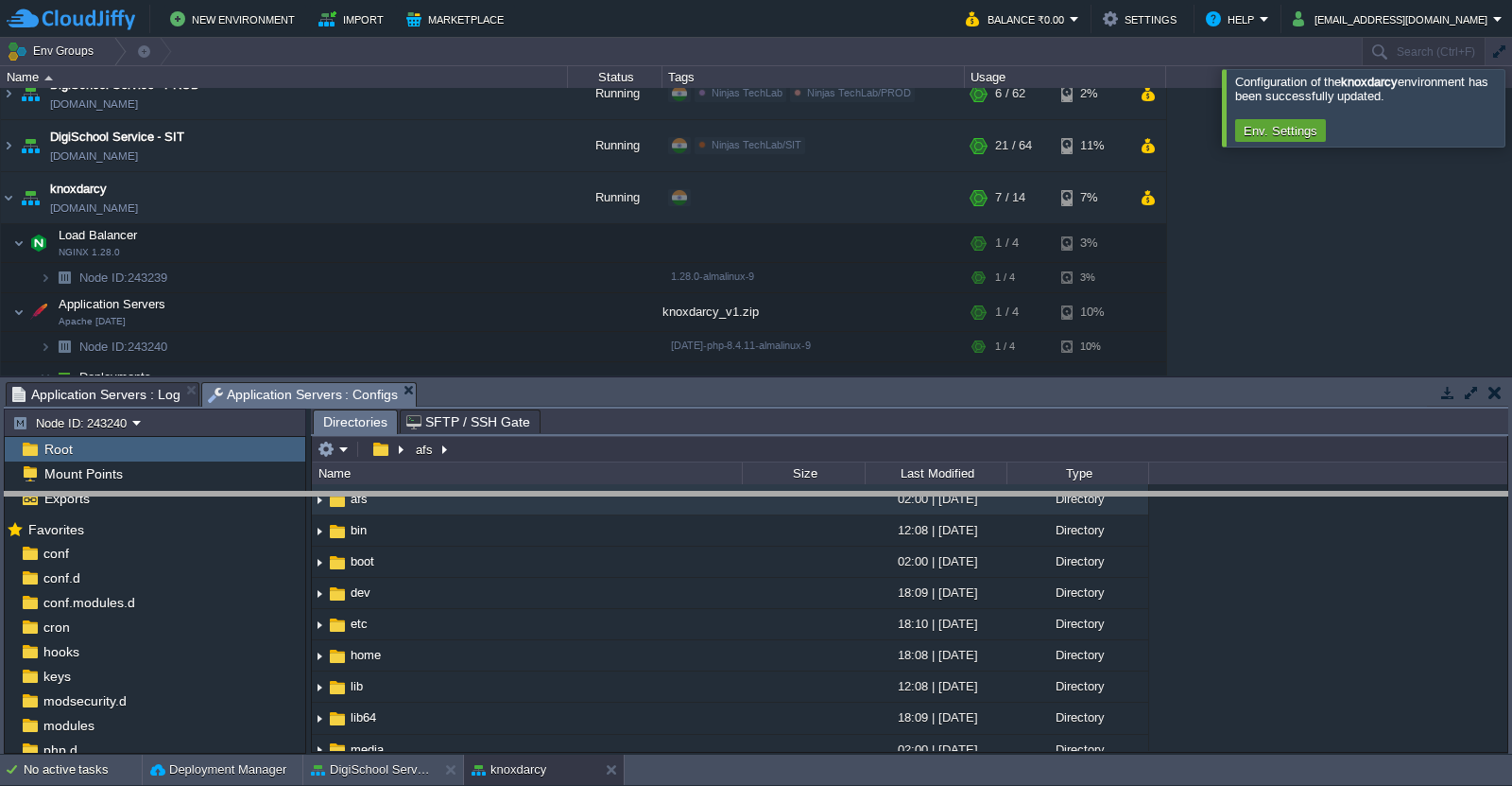
drag, startPoint x: 636, startPoint y: 393, endPoint x: 661, endPoint y: 534, distance: 143.2
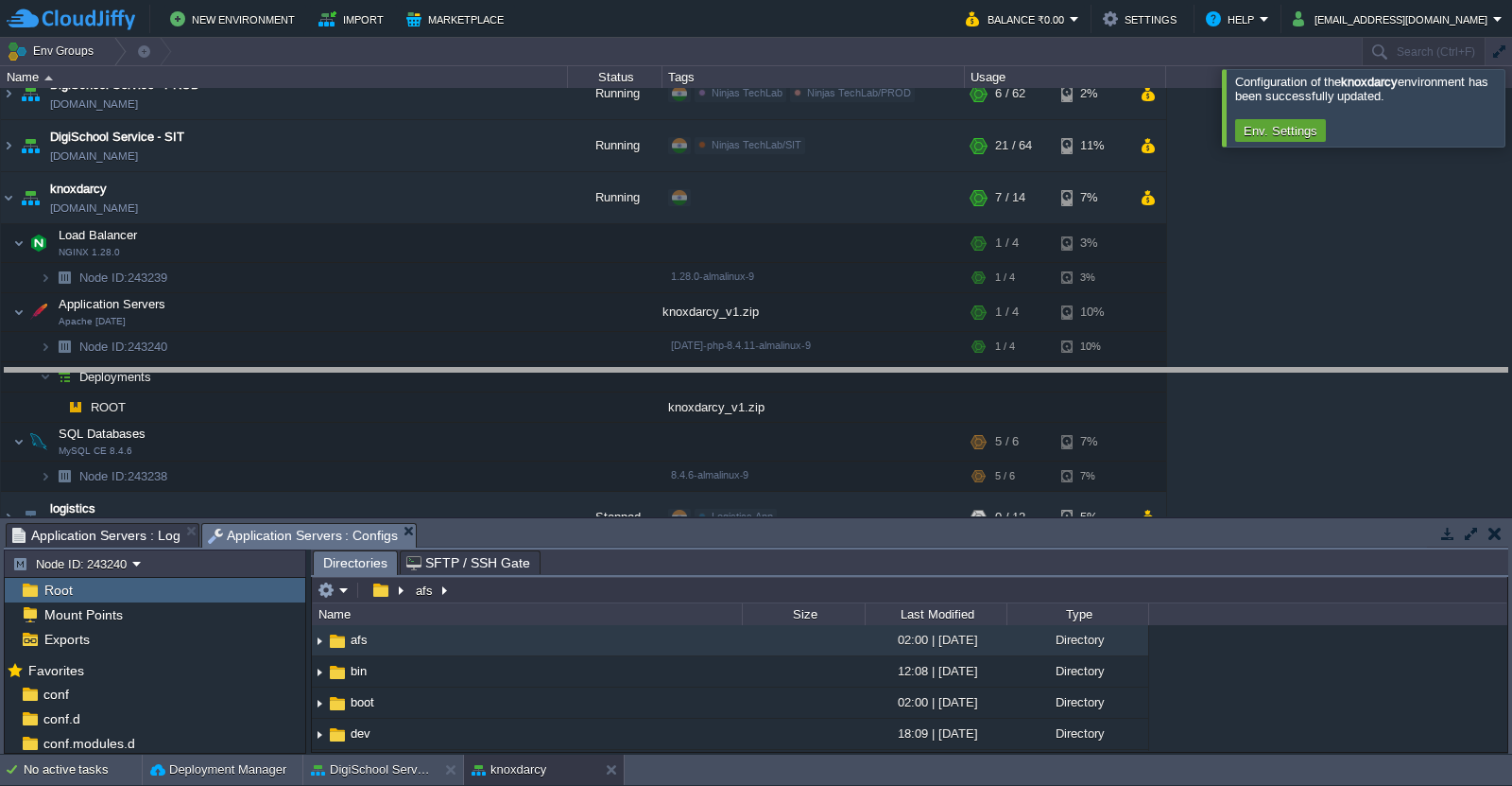
drag, startPoint x: 666, startPoint y: 545, endPoint x: 657, endPoint y: 390, distance: 155.3
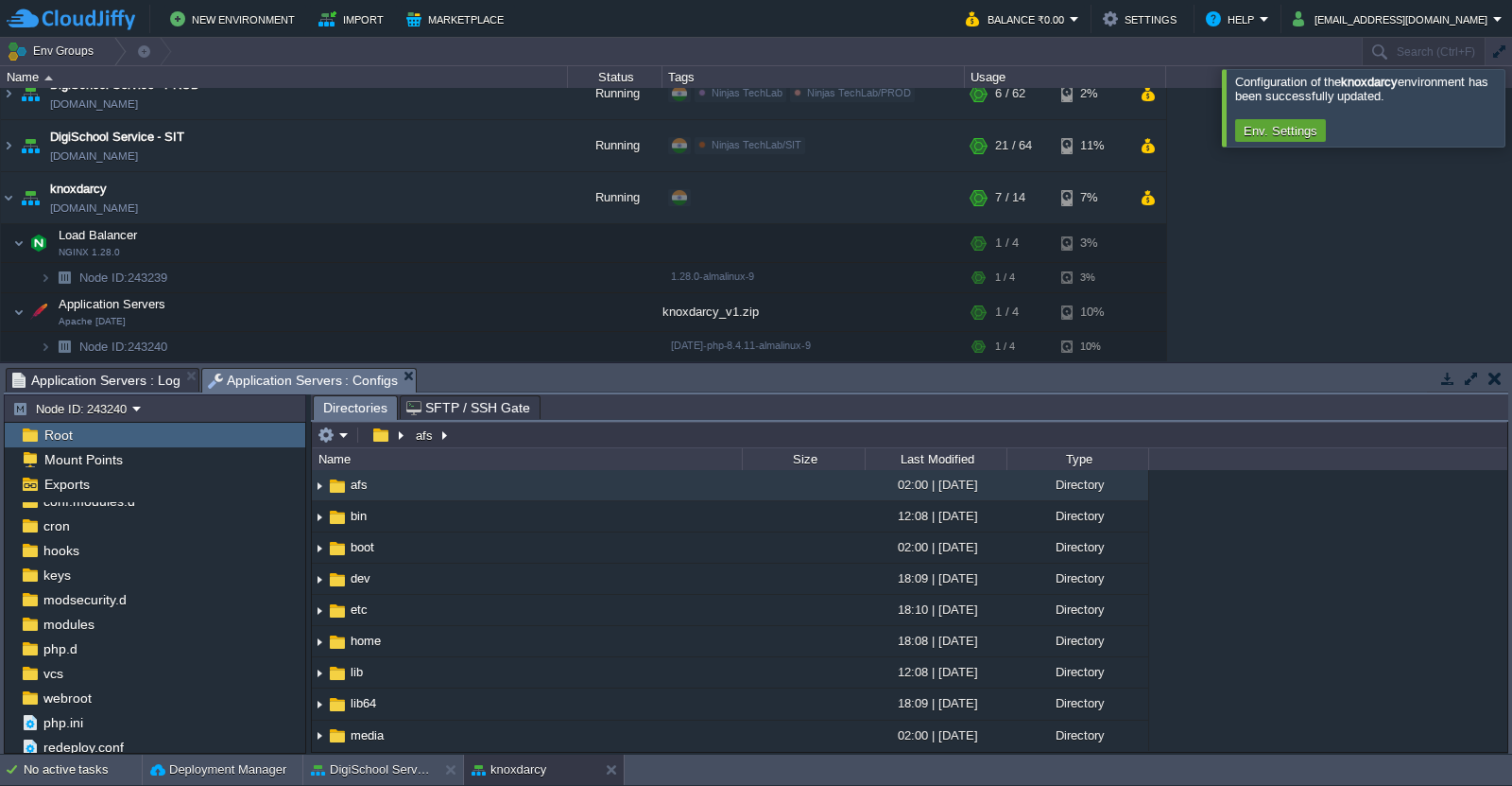
scroll to position [90, 0]
click at [86, 694] on span "webroot" at bounding box center [68, 695] width 55 height 17
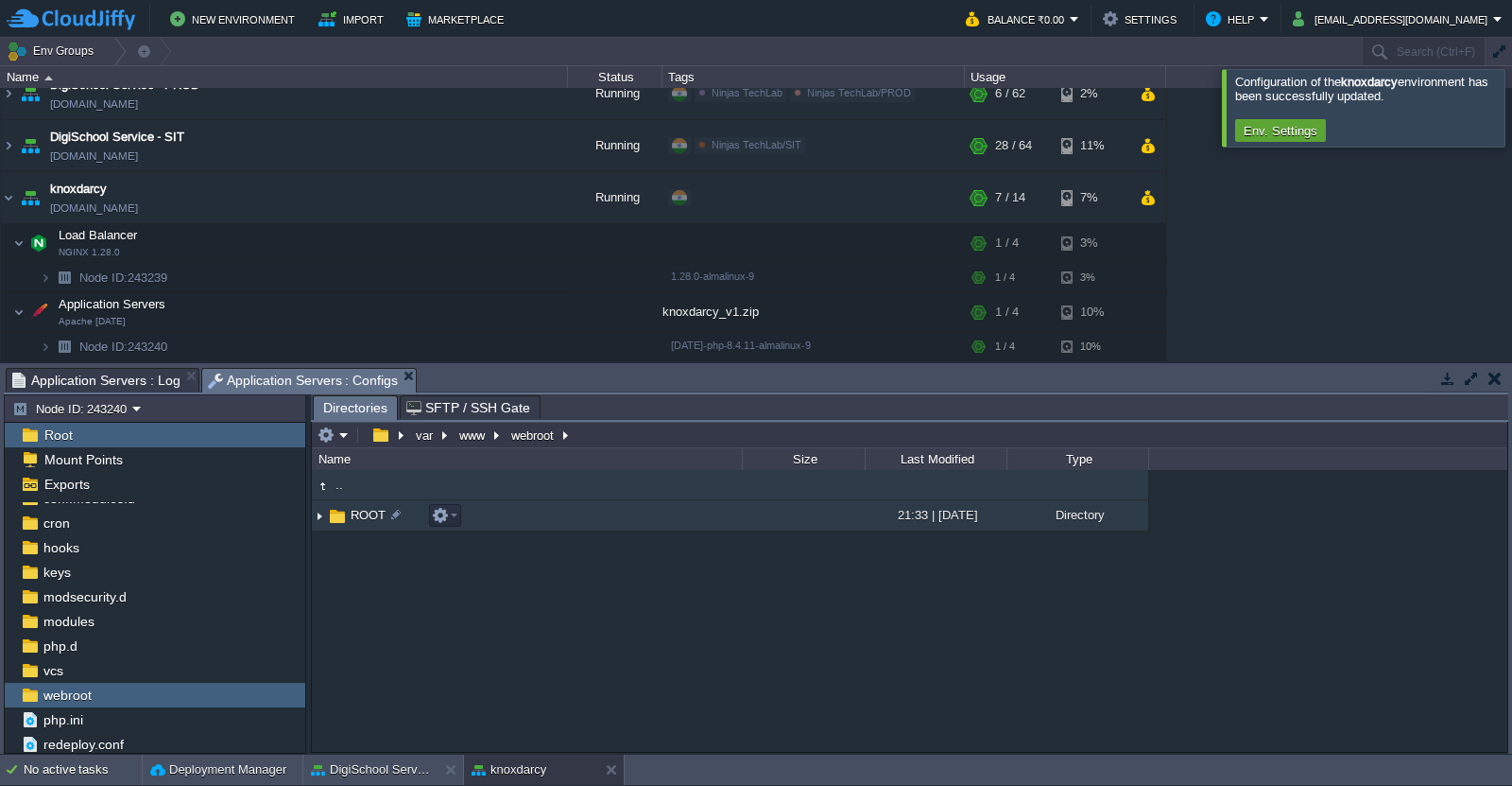
click at [317, 520] on img at bounding box center [320, 515] width 15 height 30
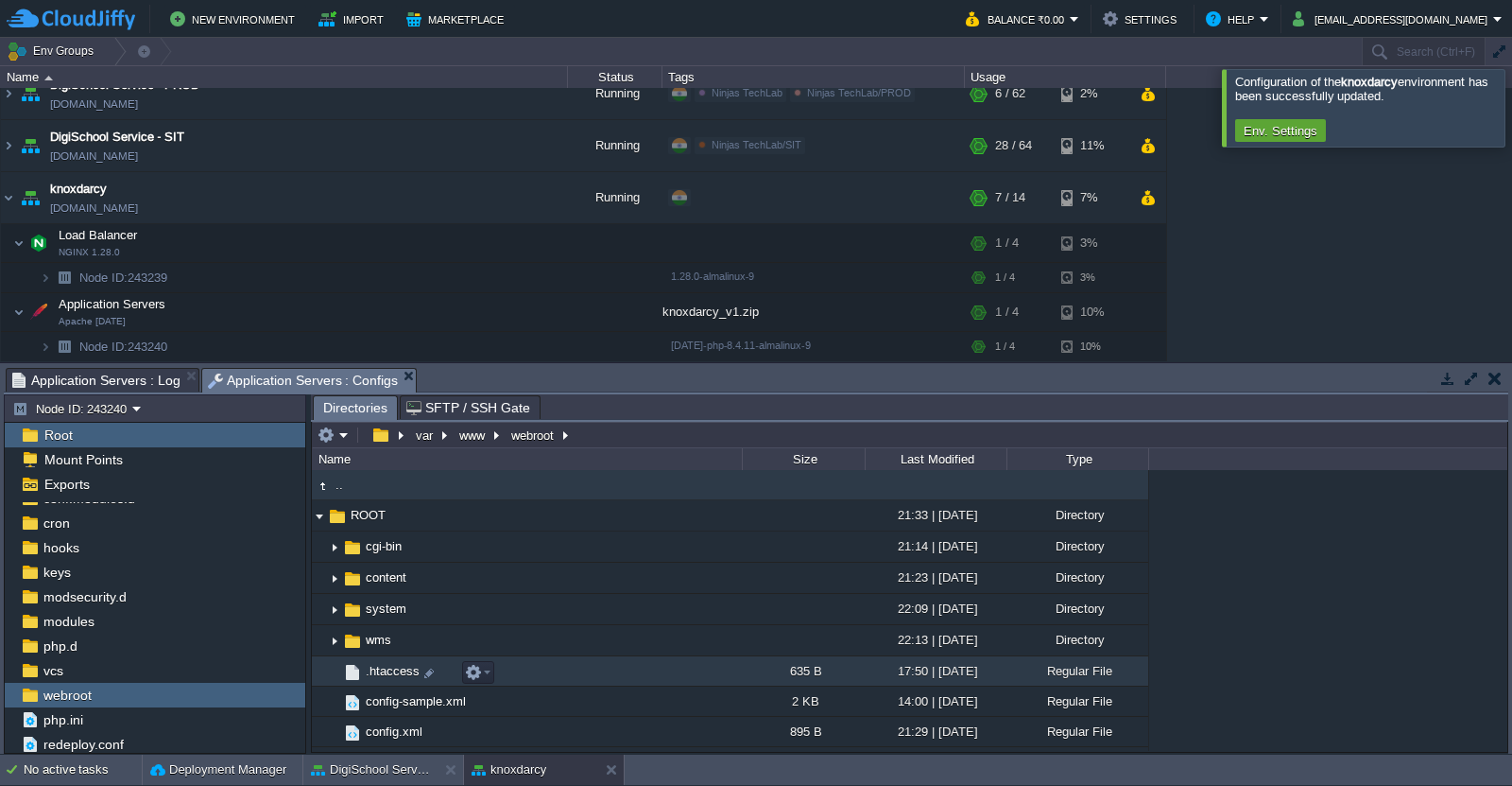
scroll to position [59, 0]
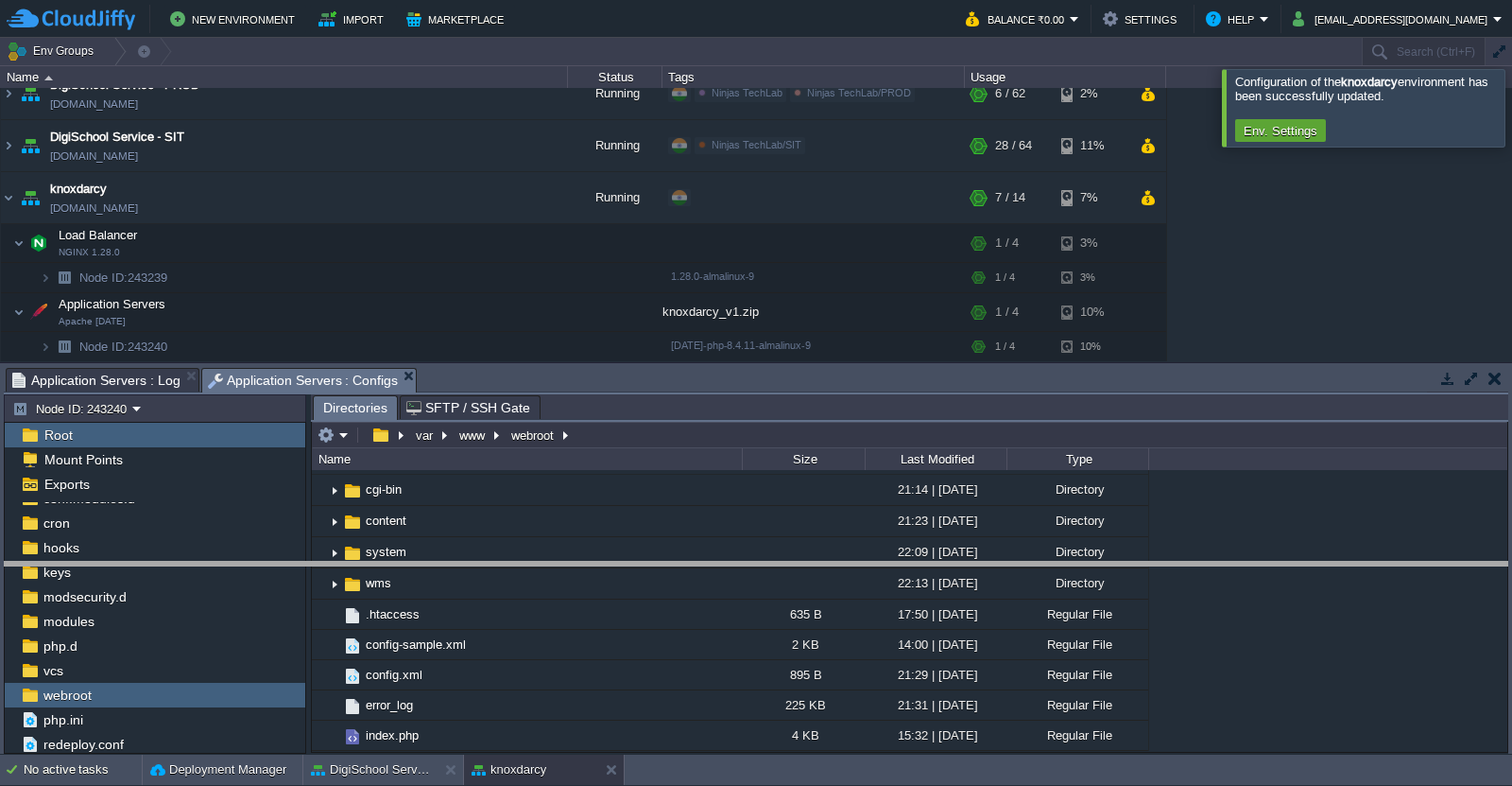
drag, startPoint x: 742, startPoint y: 391, endPoint x: 744, endPoint y: 595, distance: 204.0
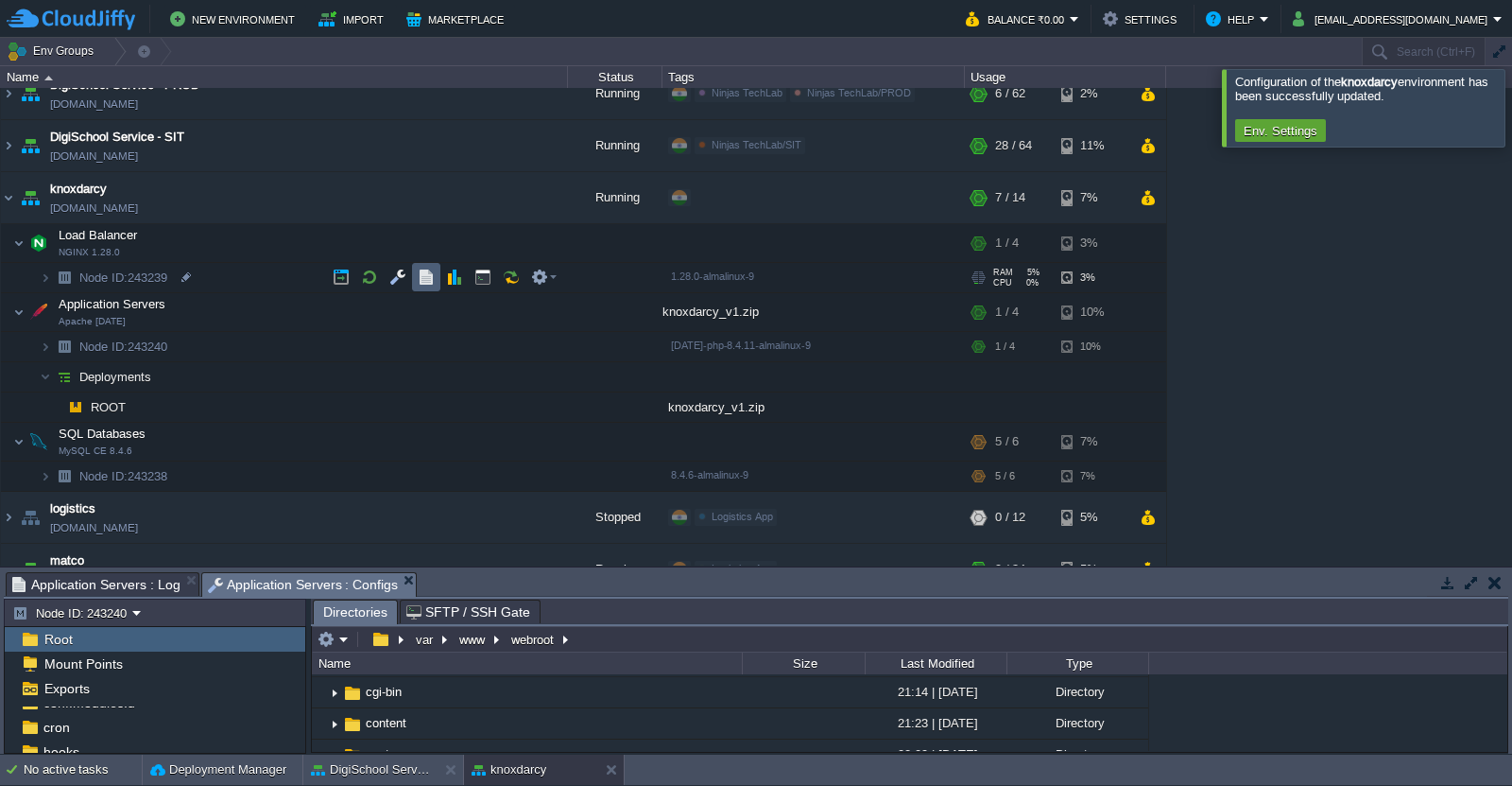
scroll to position [0, 0]
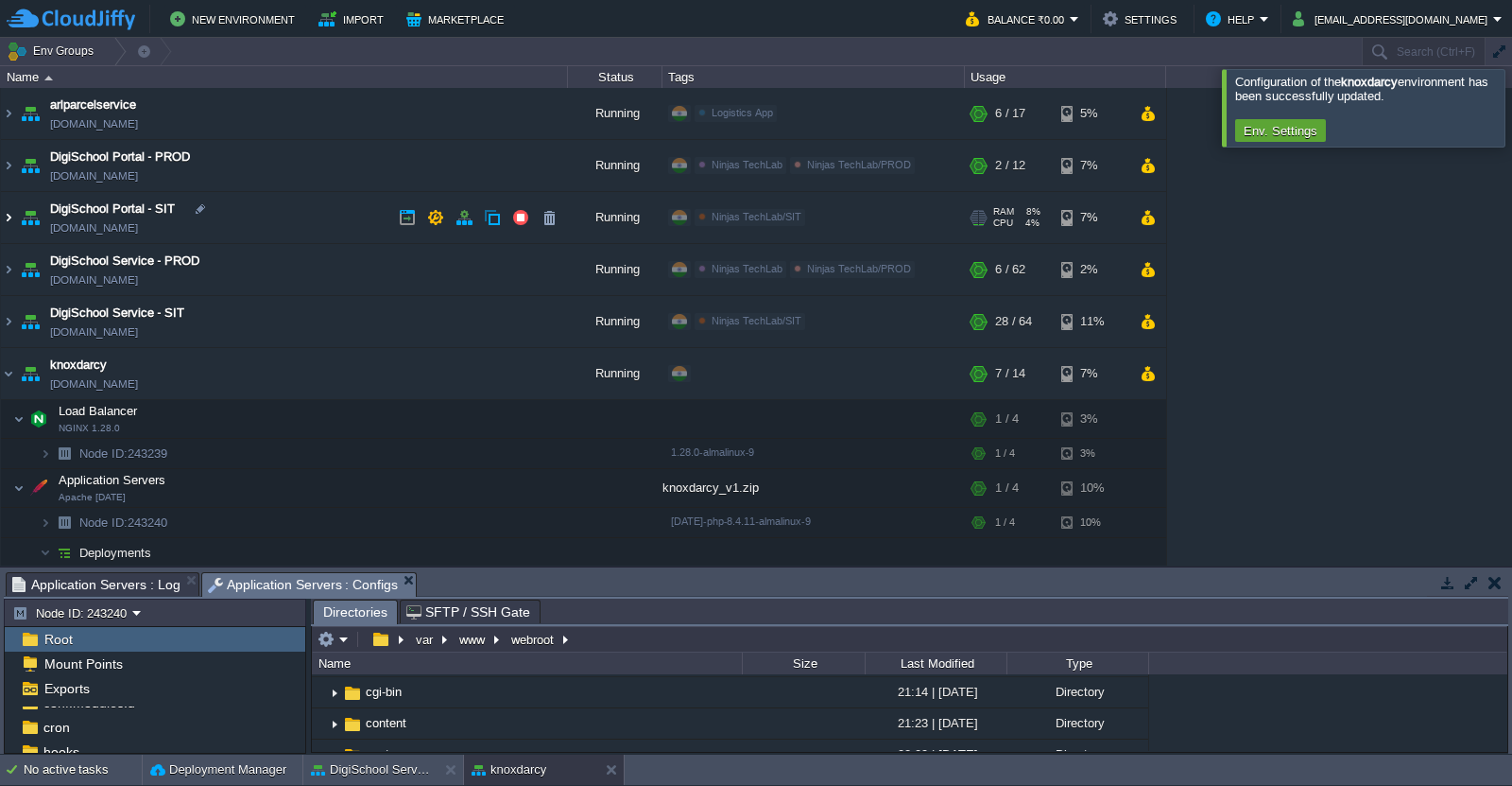
click at [8, 222] on img at bounding box center [9, 217] width 15 height 51
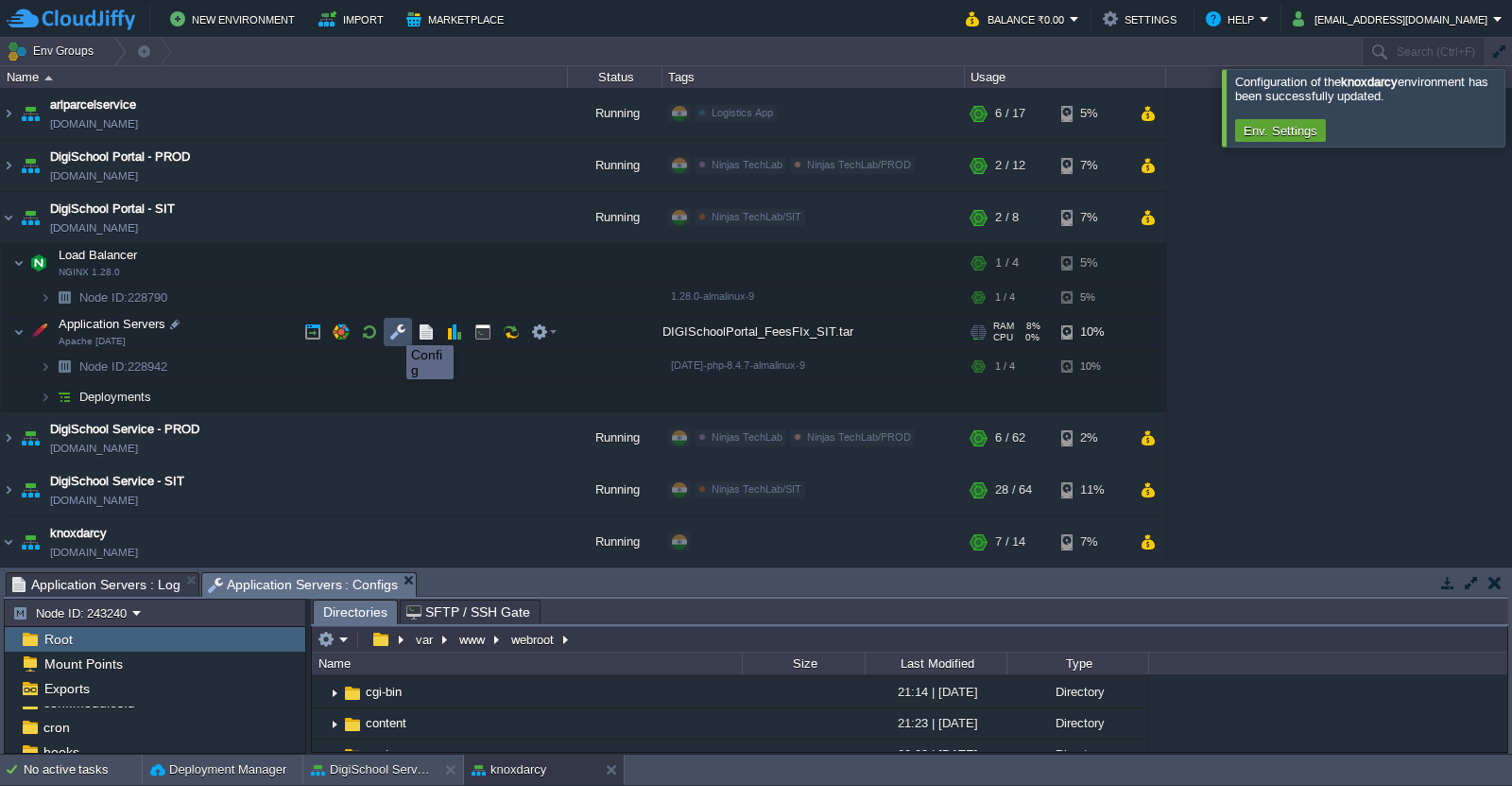
click at [392, 328] on button "button" at bounding box center [398, 332] width 17 height 17
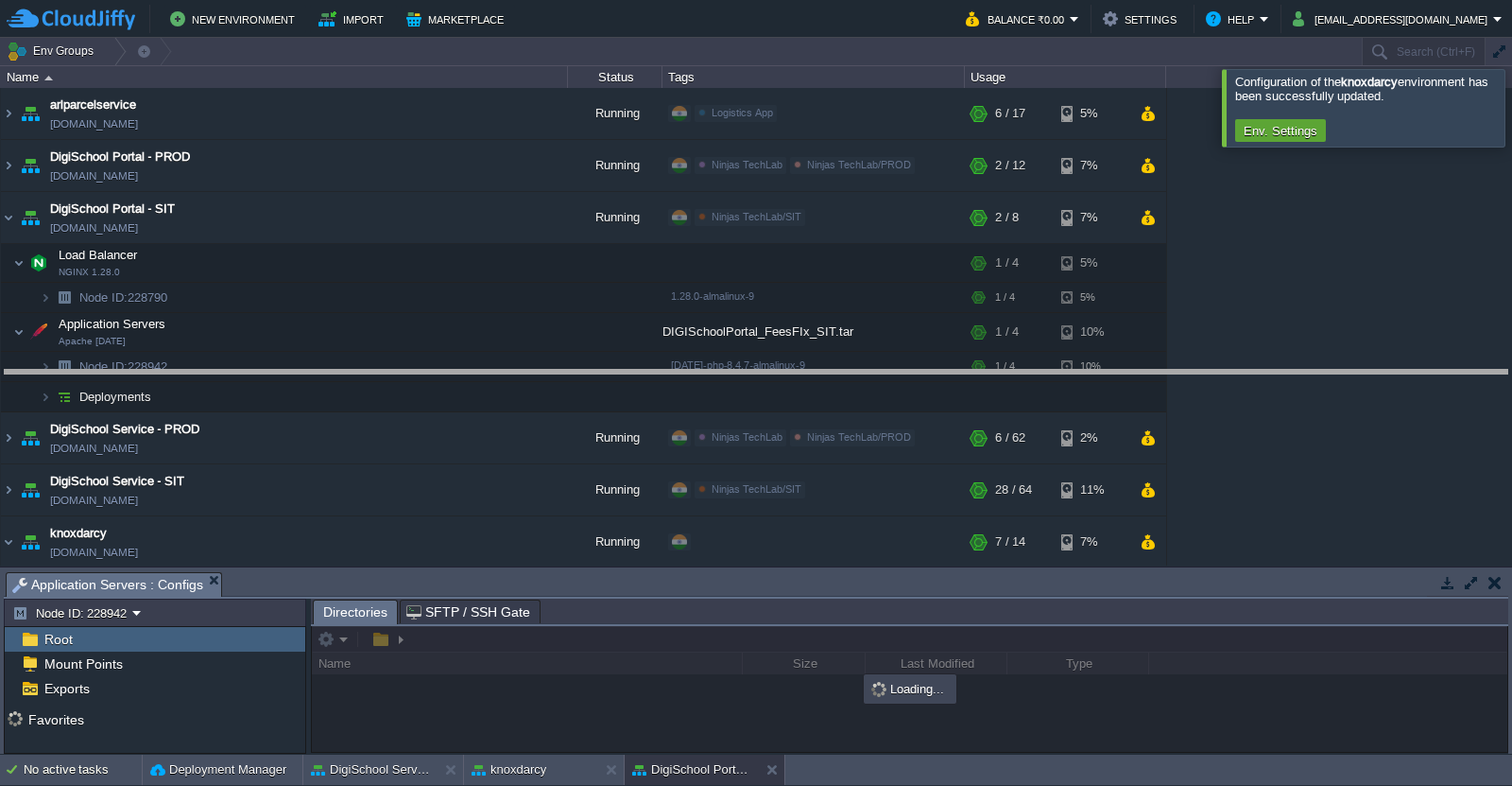
drag, startPoint x: 817, startPoint y: 596, endPoint x: 807, endPoint y: 333, distance: 263.2
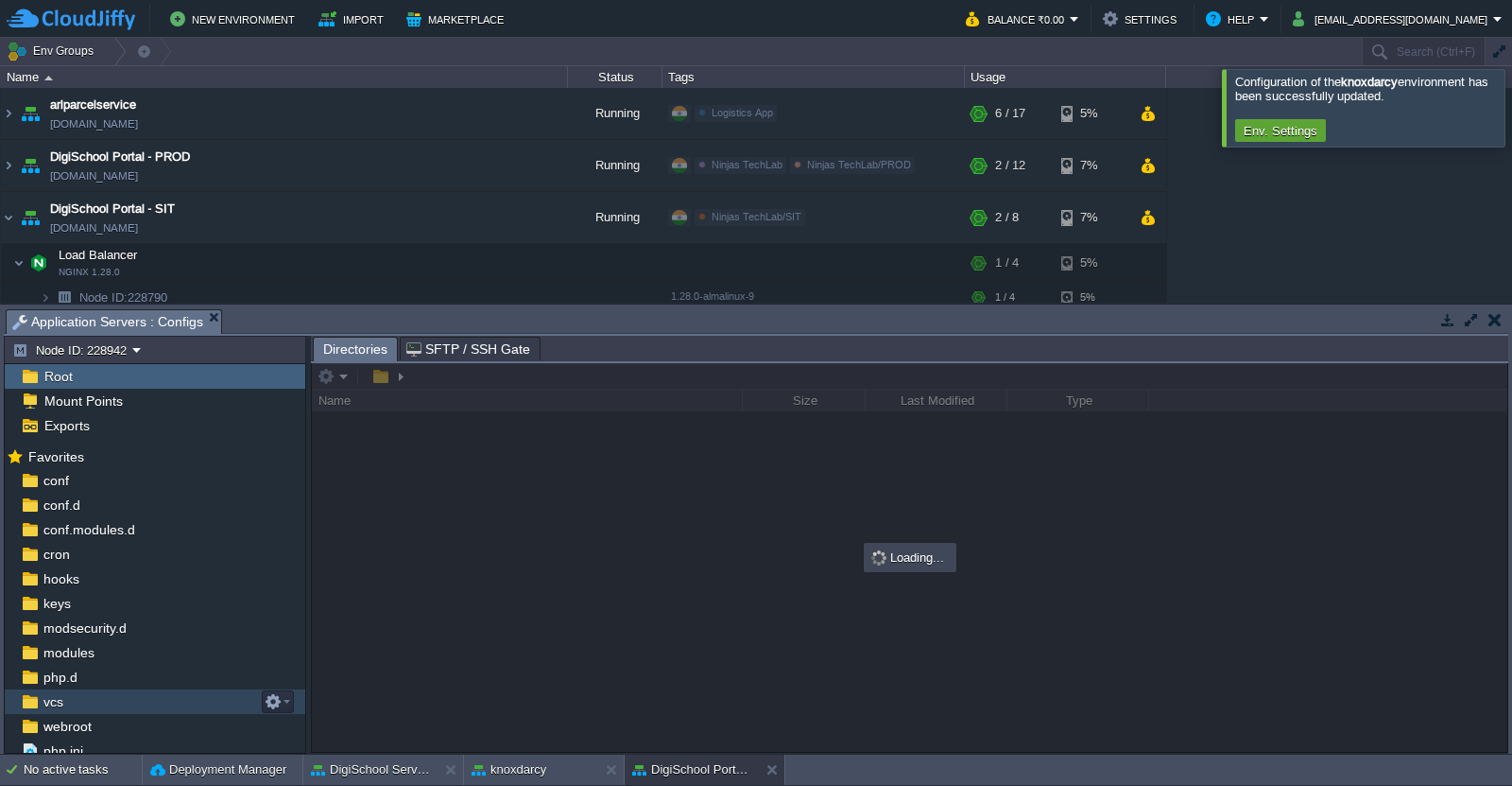
scroll to position [31, 0]
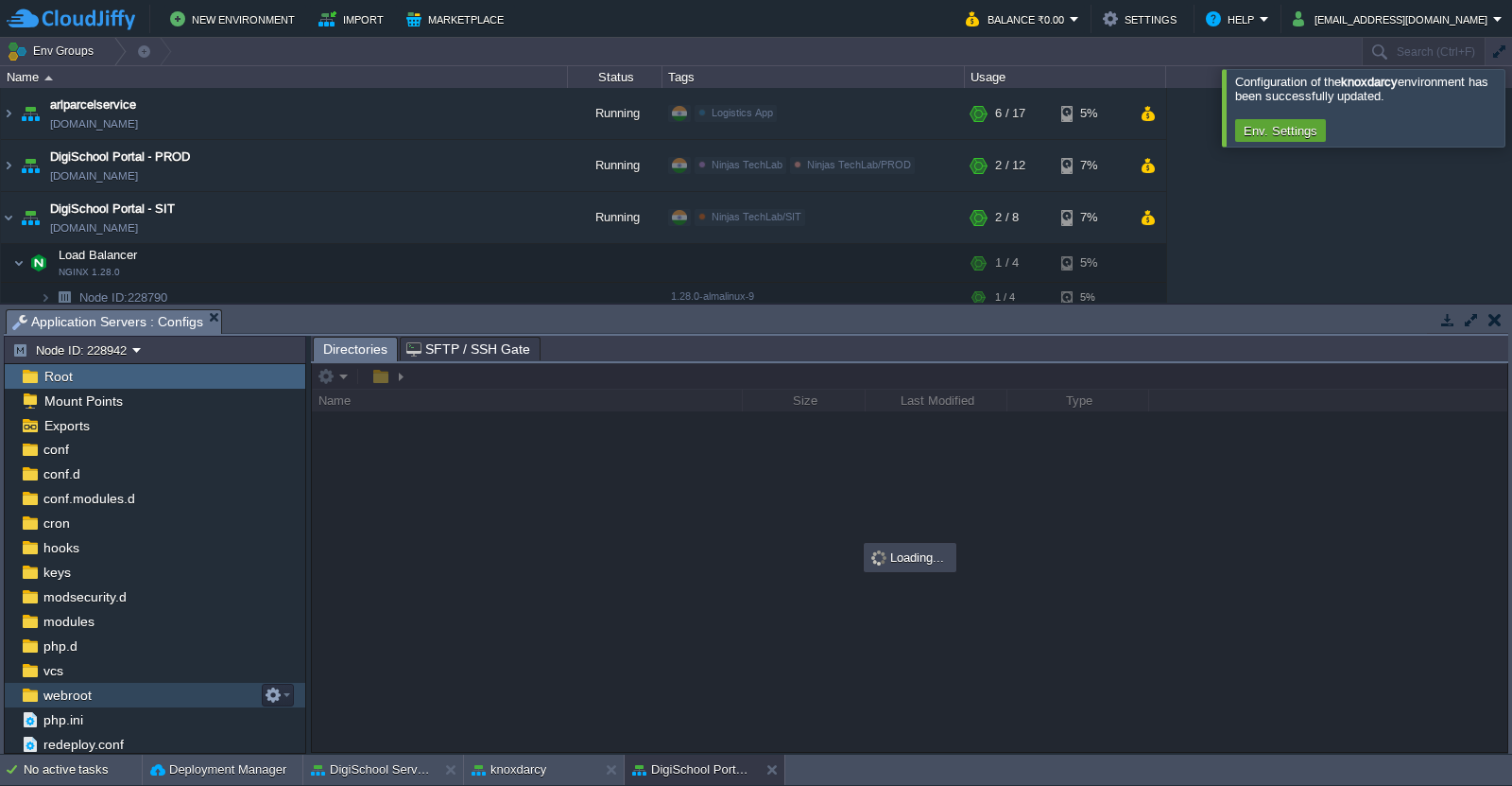
click at [104, 696] on div "webroot" at bounding box center [155, 695] width 301 height 25
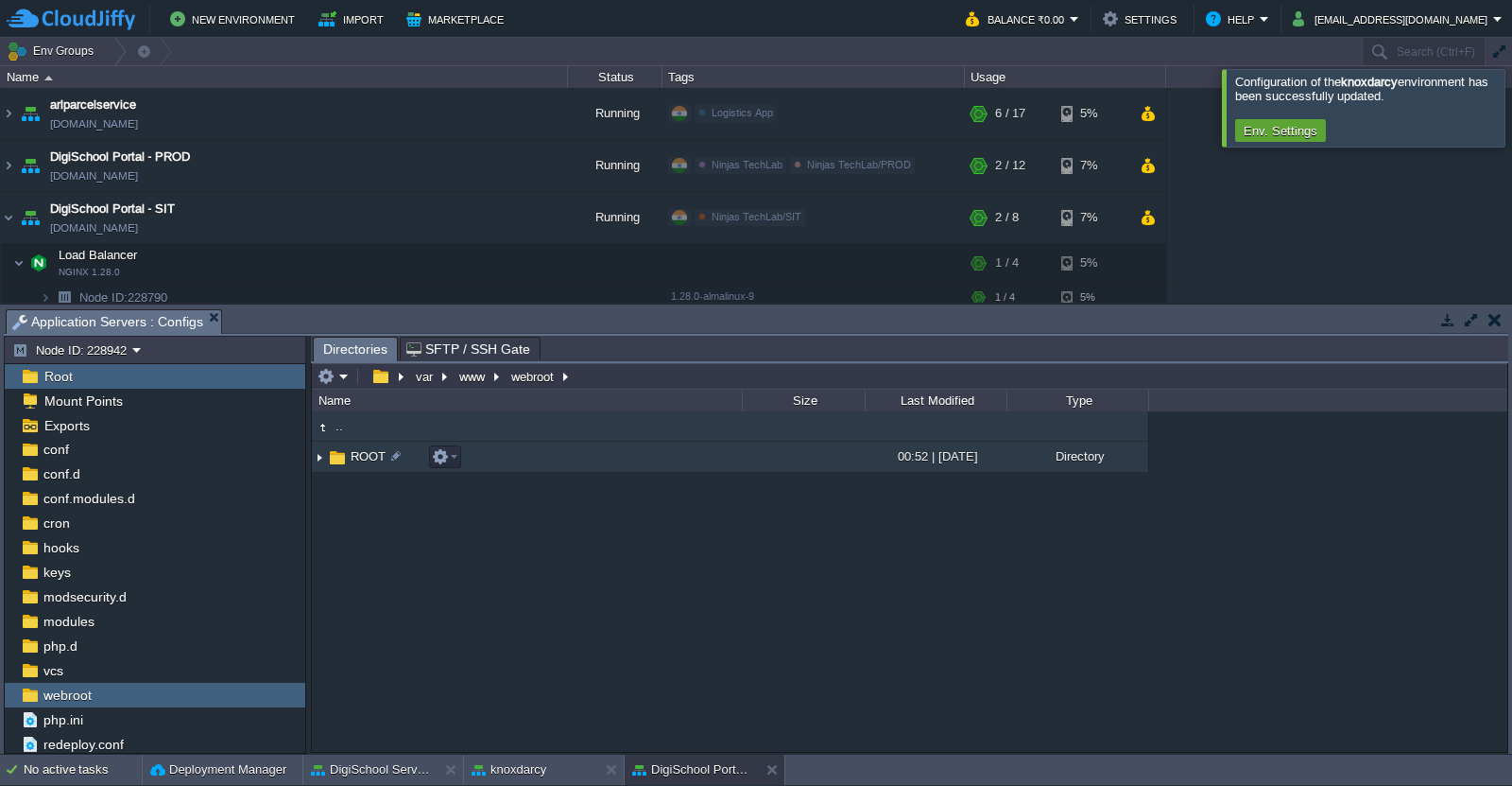
click at [319, 457] on img at bounding box center [320, 456] width 15 height 30
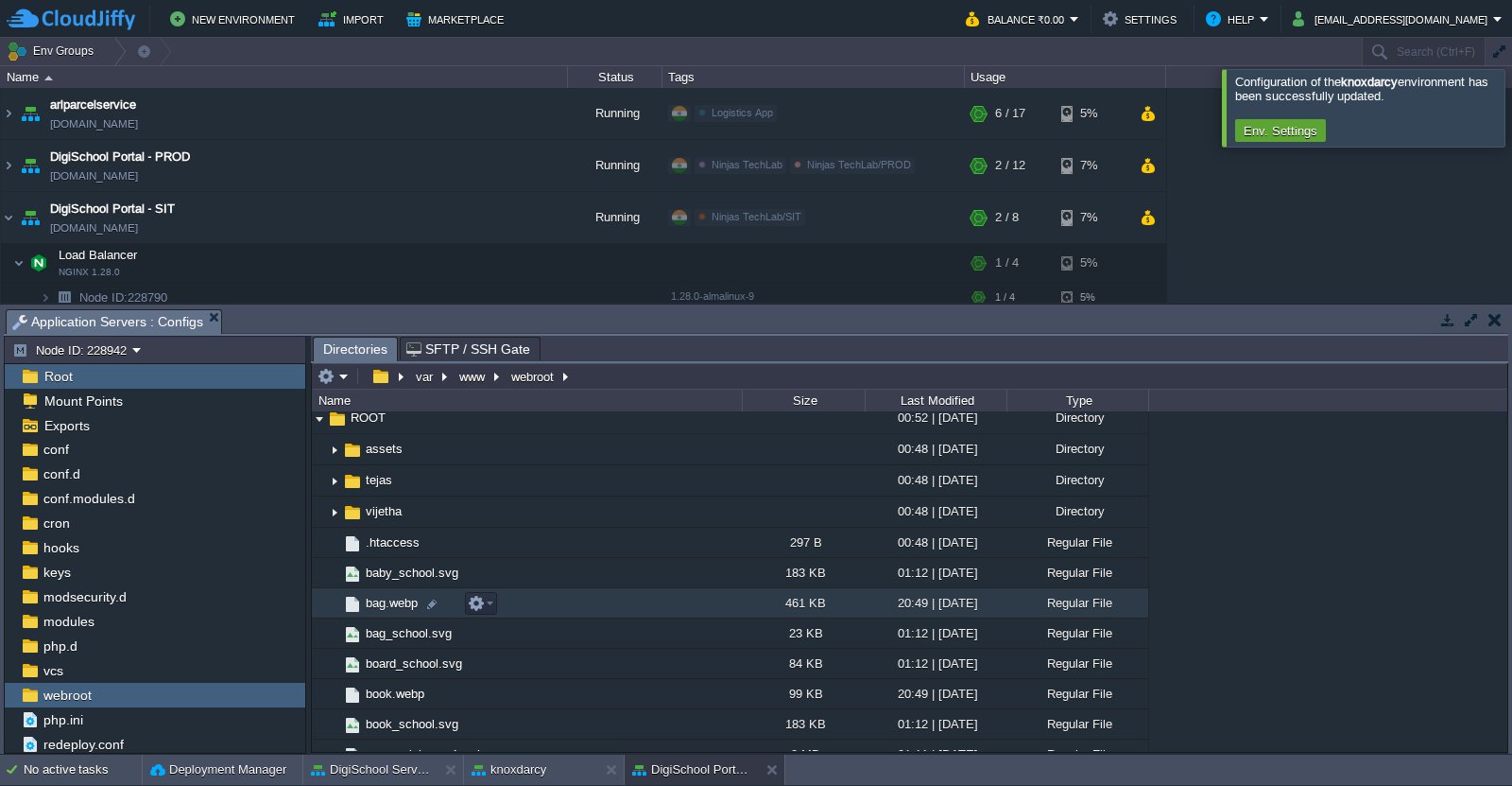
scroll to position [40, 0]
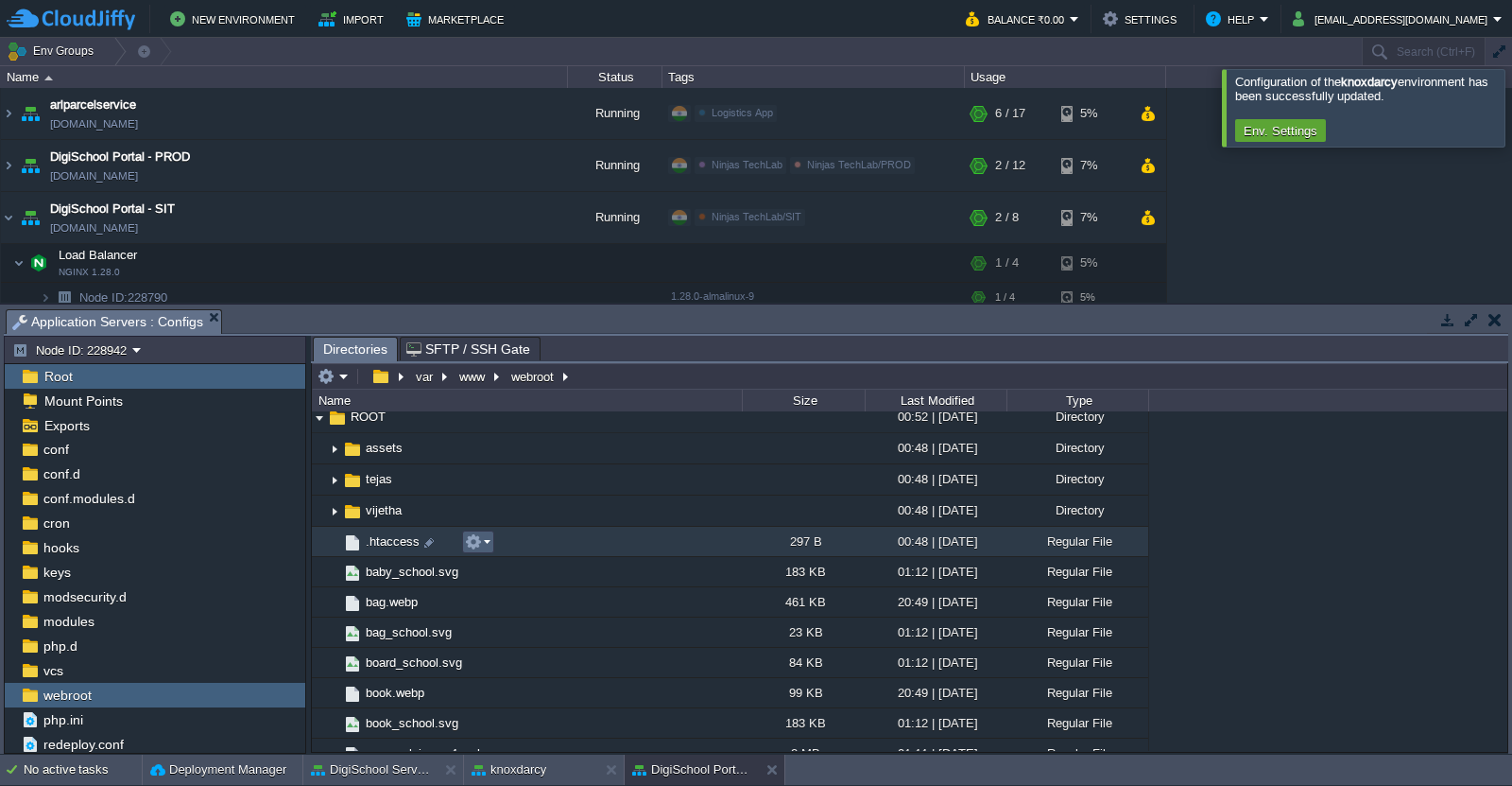
click at [486, 542] on em at bounding box center [477, 542] width 26 height 17
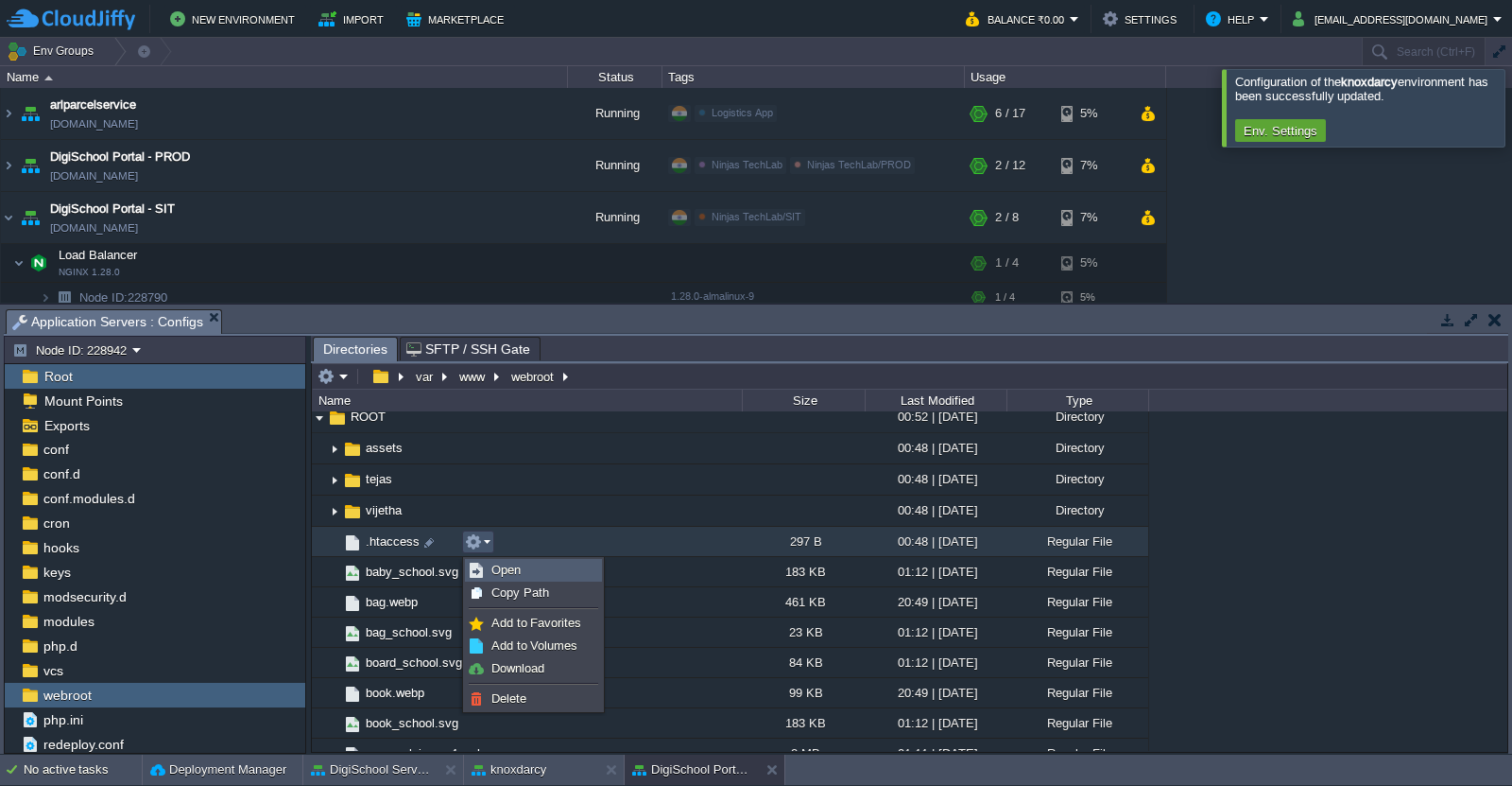
click at [519, 564] on span "Open" at bounding box center [506, 570] width 30 height 14
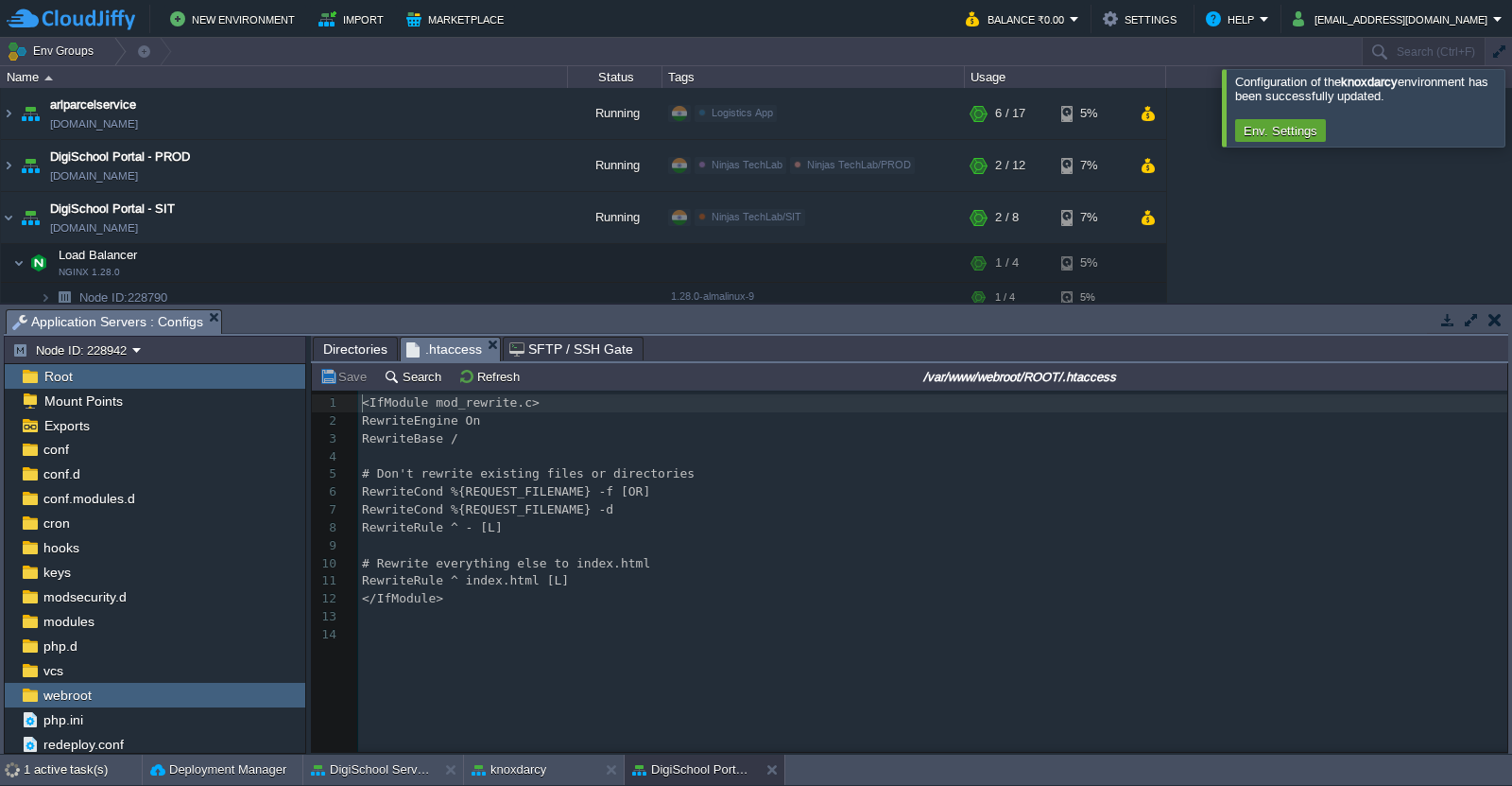
scroll to position [6, 0]
click at [627, 573] on div "14 1 <IfModule mod_rewrite.c> 2 RewriteEngine On 3 RewriteBase / 4 ​ 5 # Don't …" at bounding box center [936, 519] width 1156 height 250
type textarea "<IfModule mod_rewrite.c> RewriteEngine On RewriteBase / # Don't rewrite existin…"
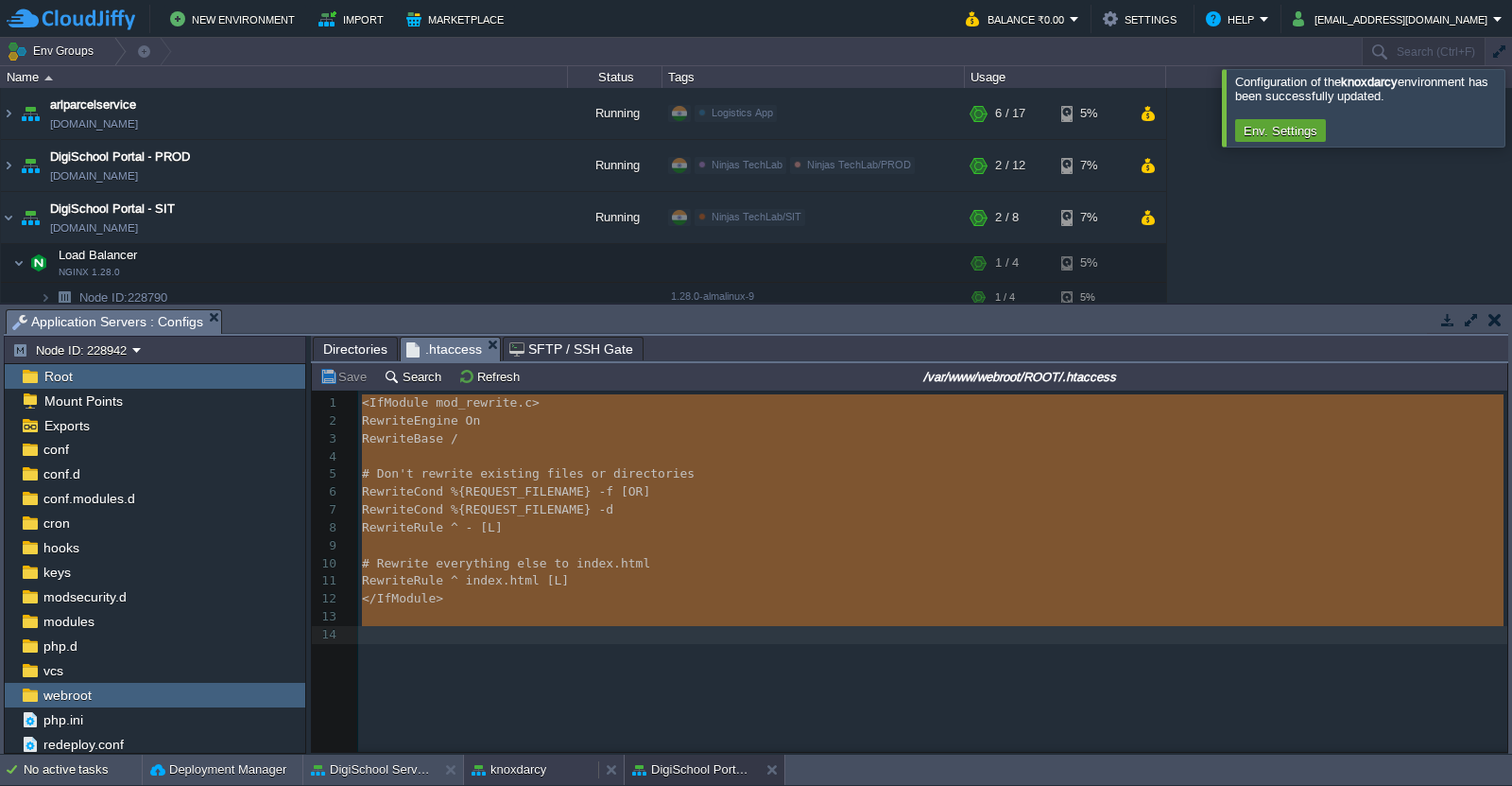
click at [503, 771] on button "knoxdarcy" at bounding box center [508, 770] width 74 height 19
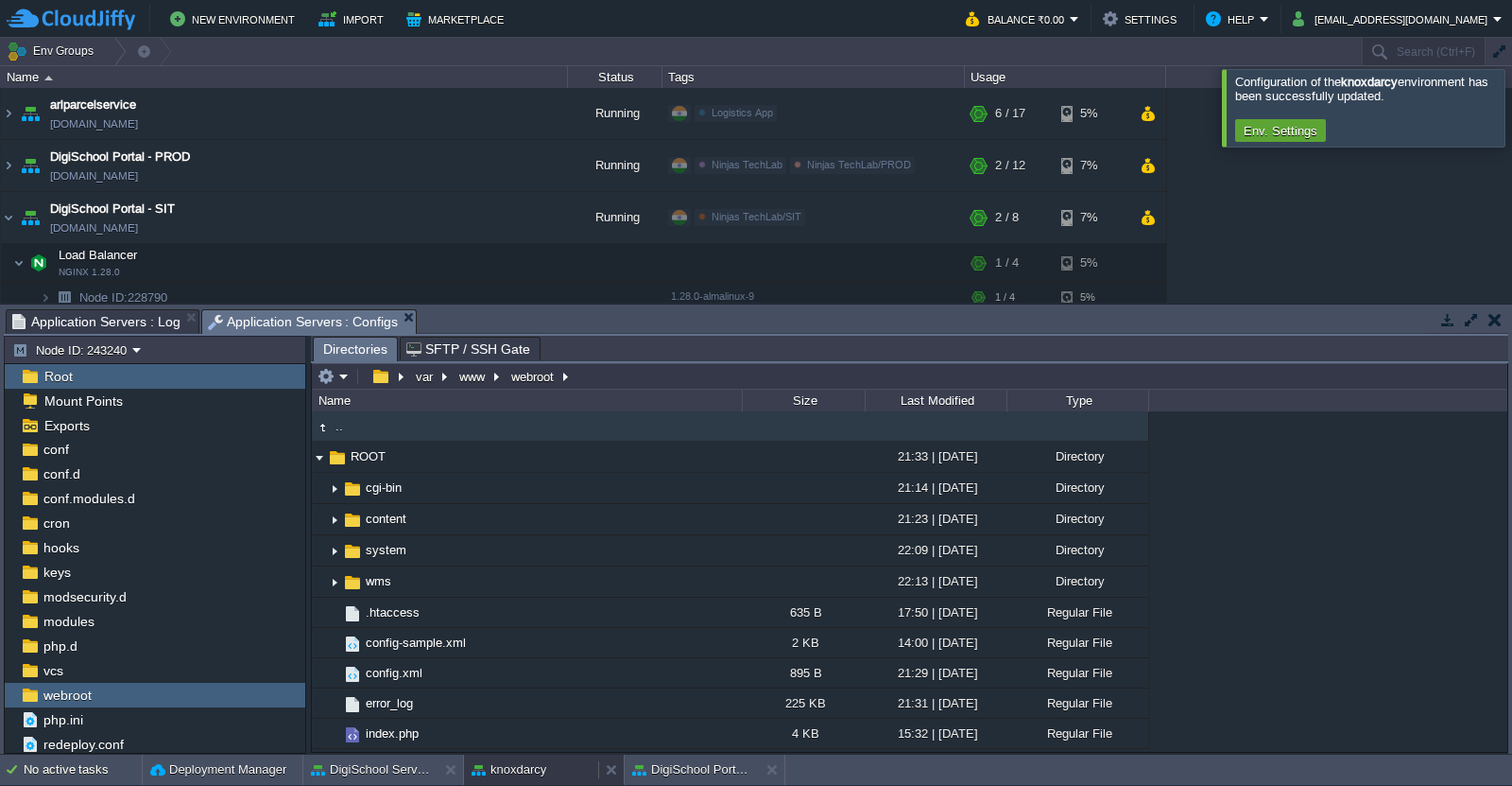
scroll to position [0, 0]
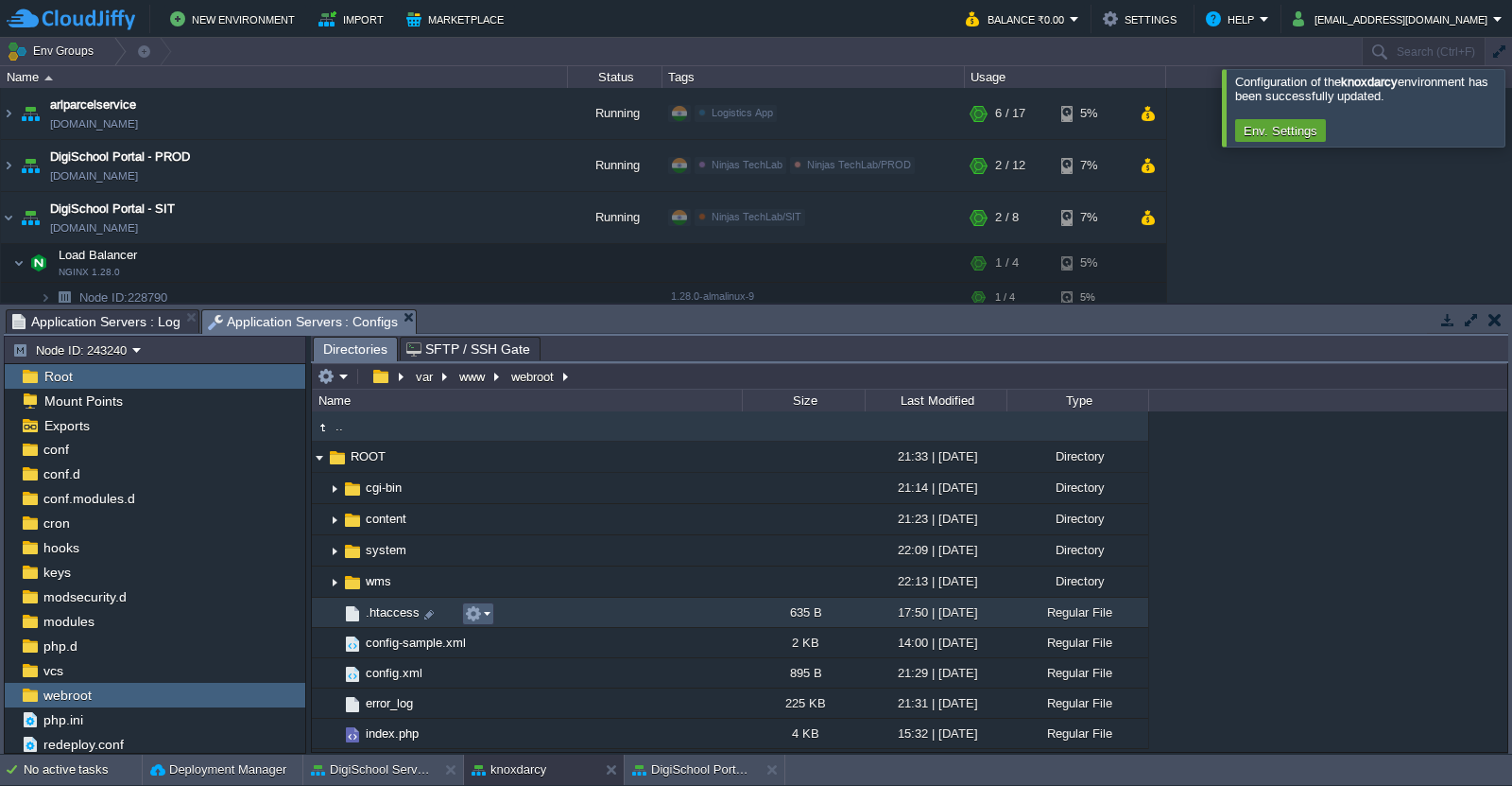
click at [487, 618] on em at bounding box center [477, 614] width 26 height 17
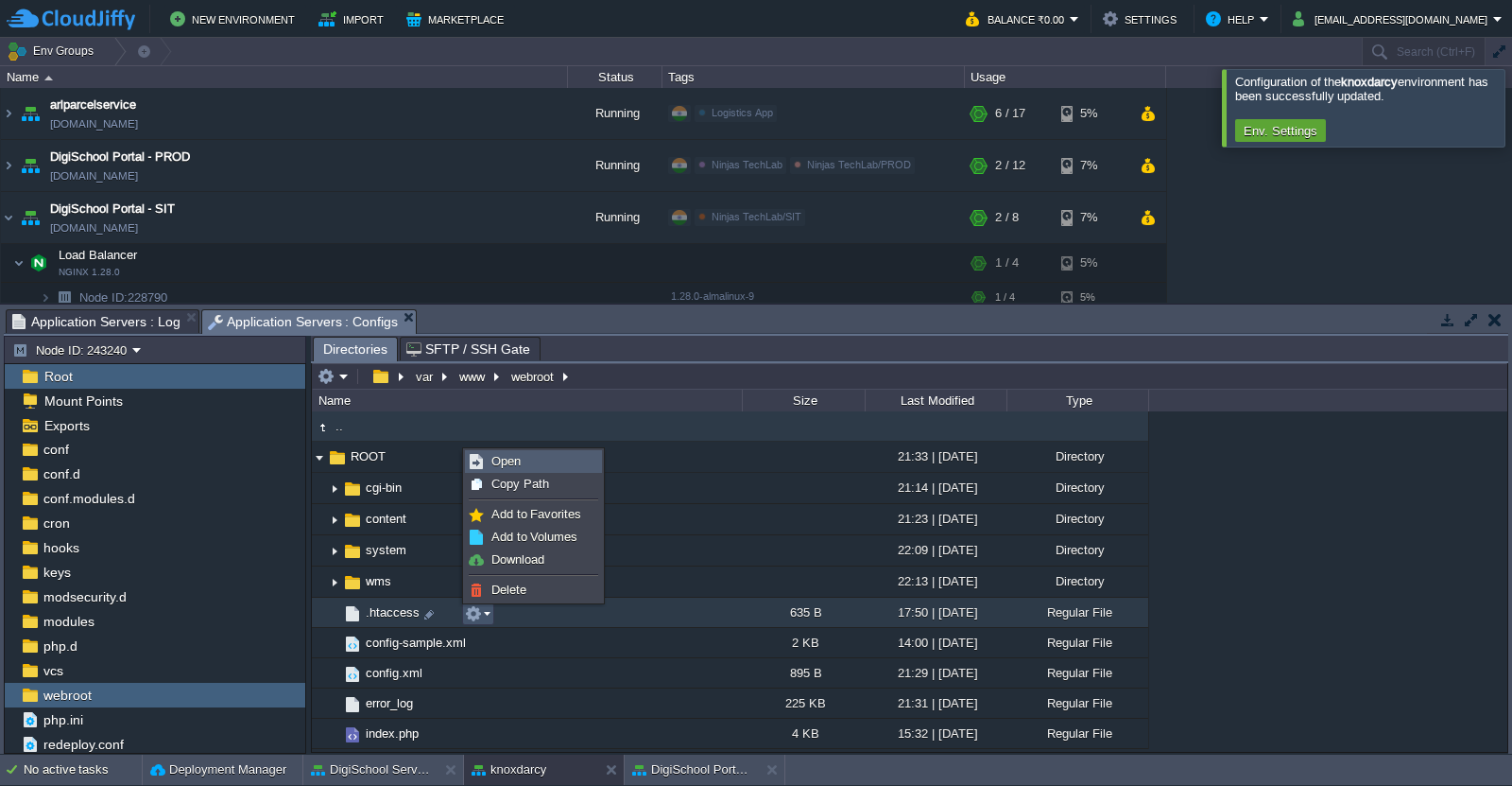
click at [525, 462] on link "Open" at bounding box center [533, 461] width 135 height 21
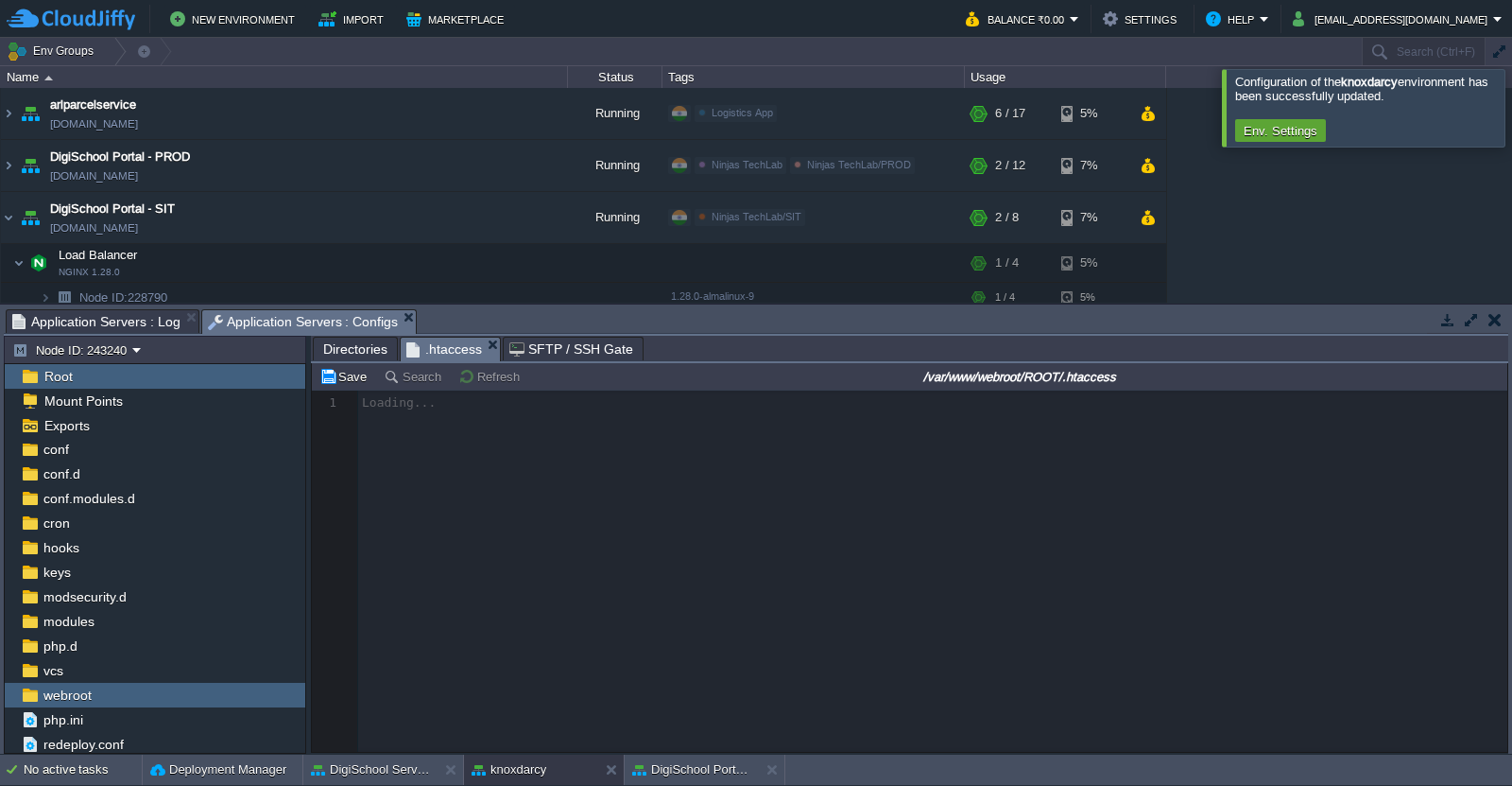
scroll to position [6, 0]
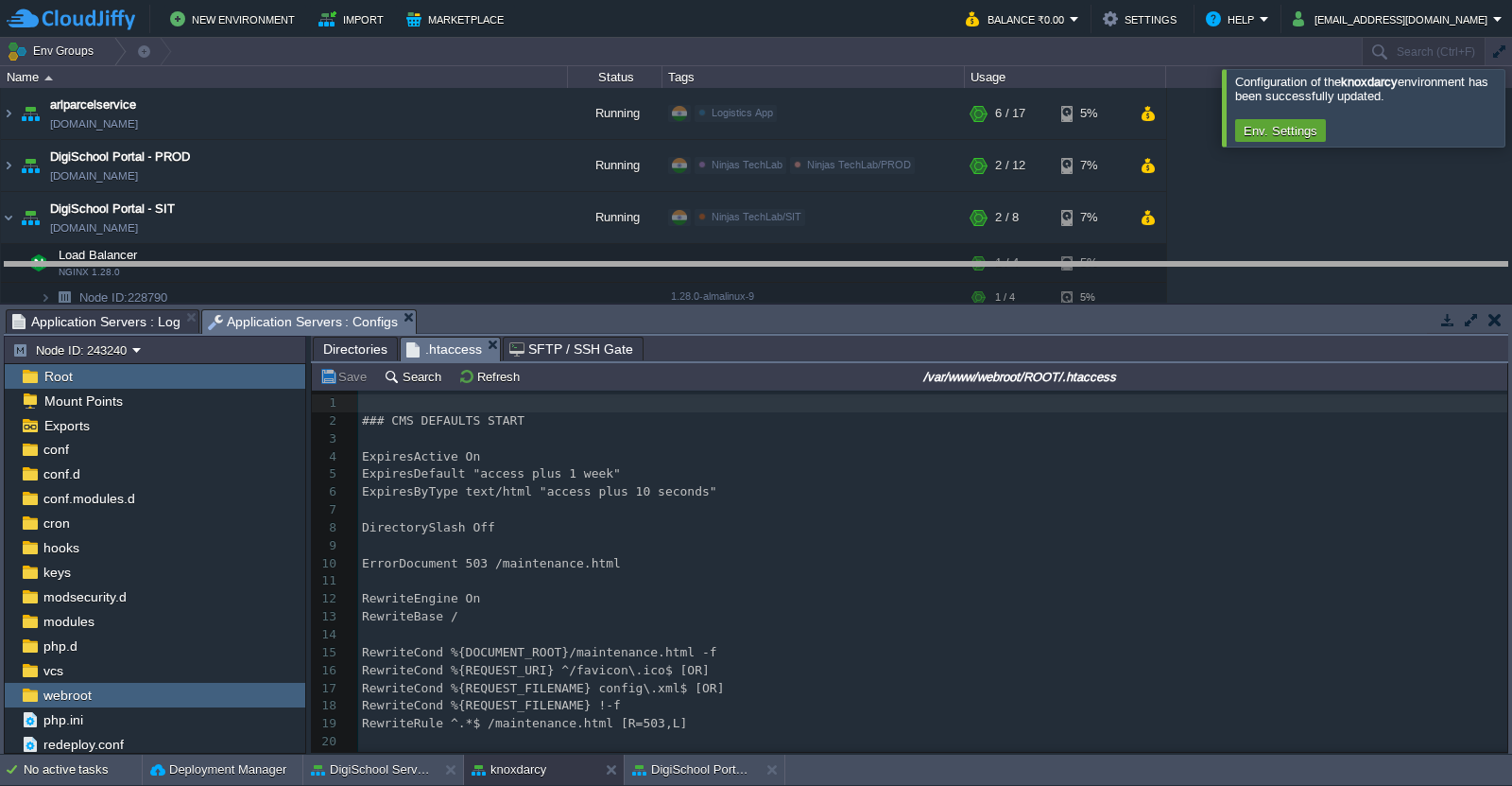
drag, startPoint x: 888, startPoint y: 329, endPoint x: 897, endPoint y: 266, distance: 63.6
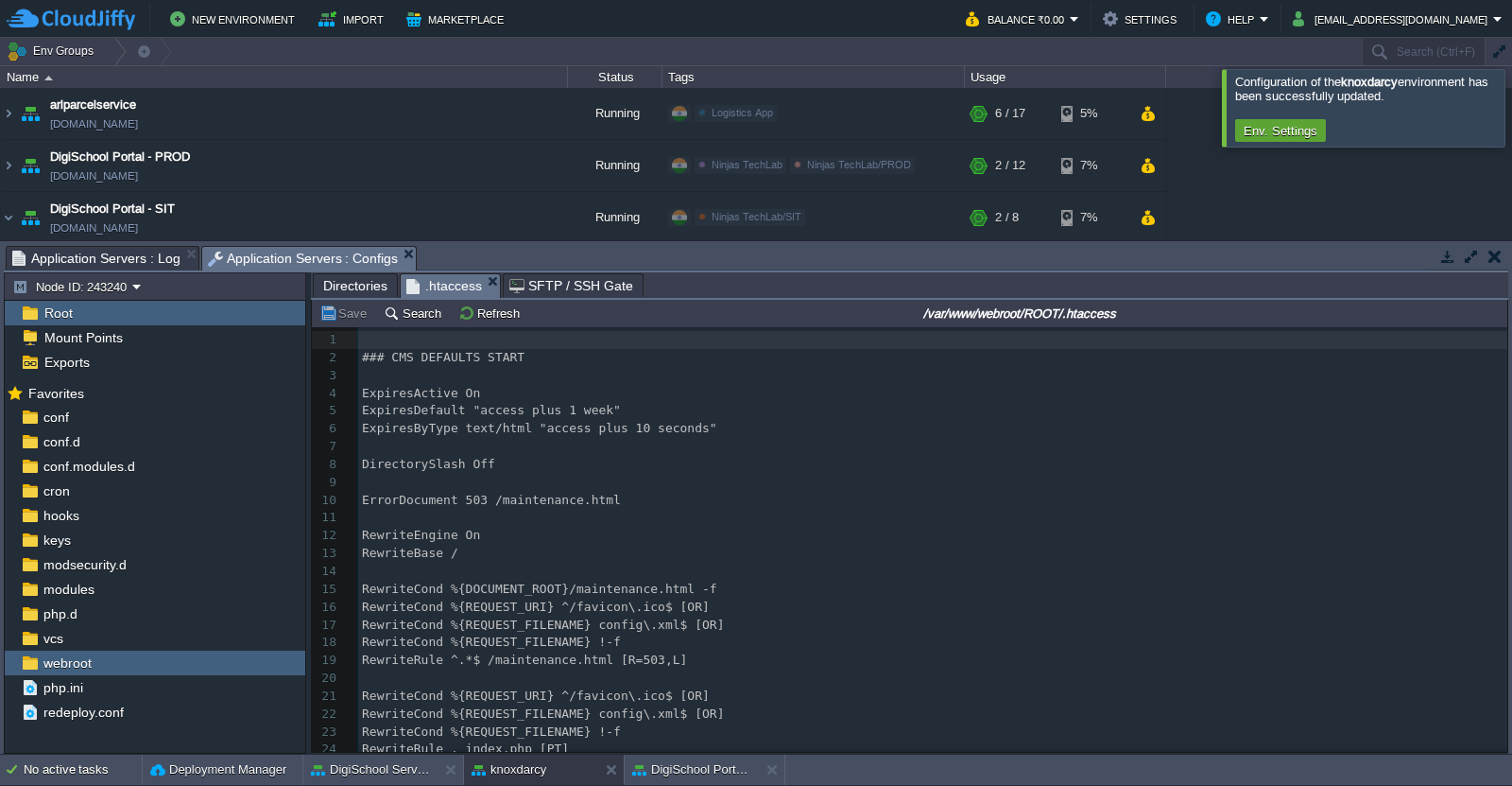
scroll to position [135, 0]
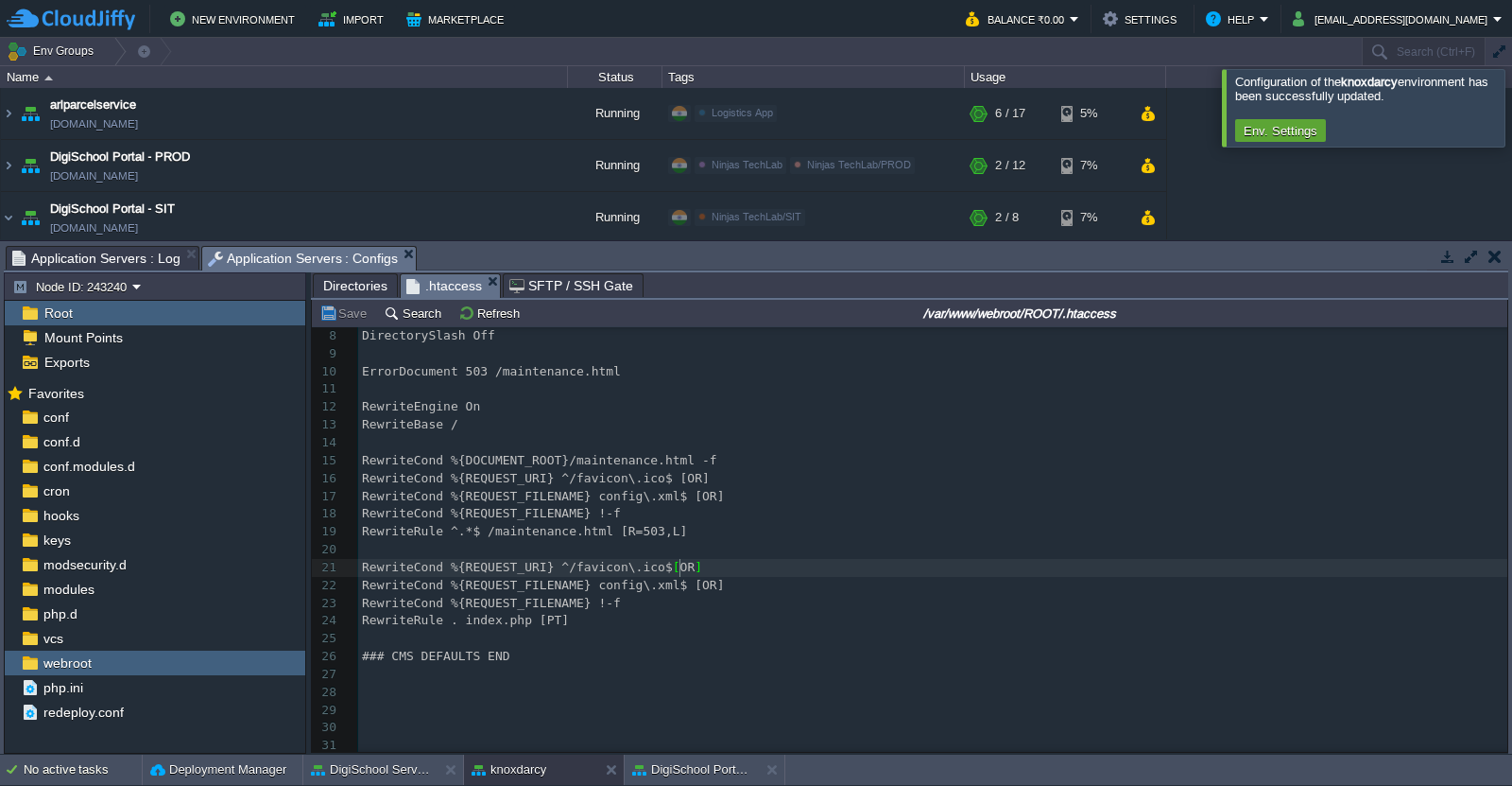
click at [778, 563] on pre "RewriteCond %{REQUEST_URI} ^/favicon\.ico$ [ OR ]" at bounding box center [932, 568] width 1149 height 18
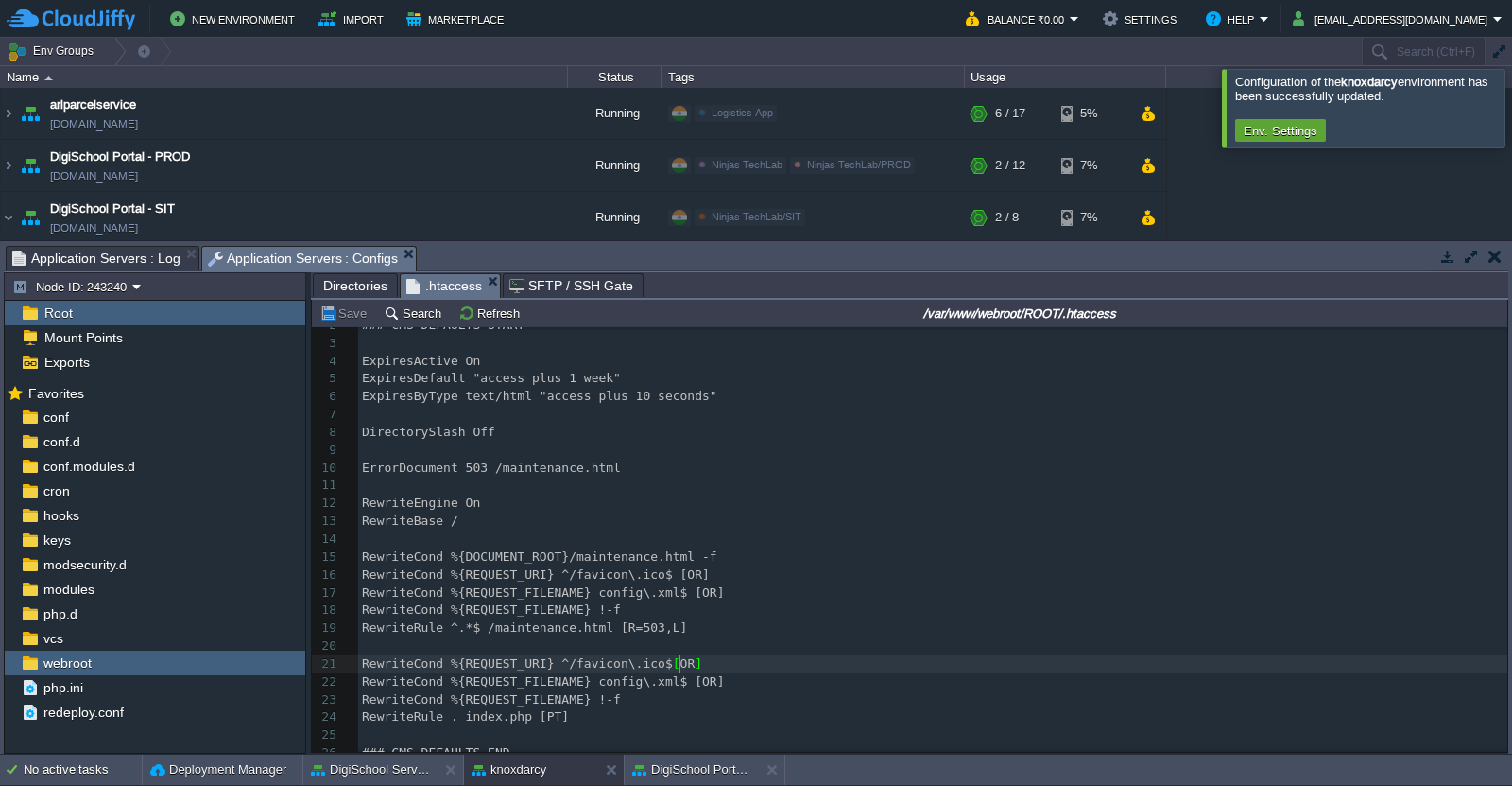
scroll to position [0, 0]
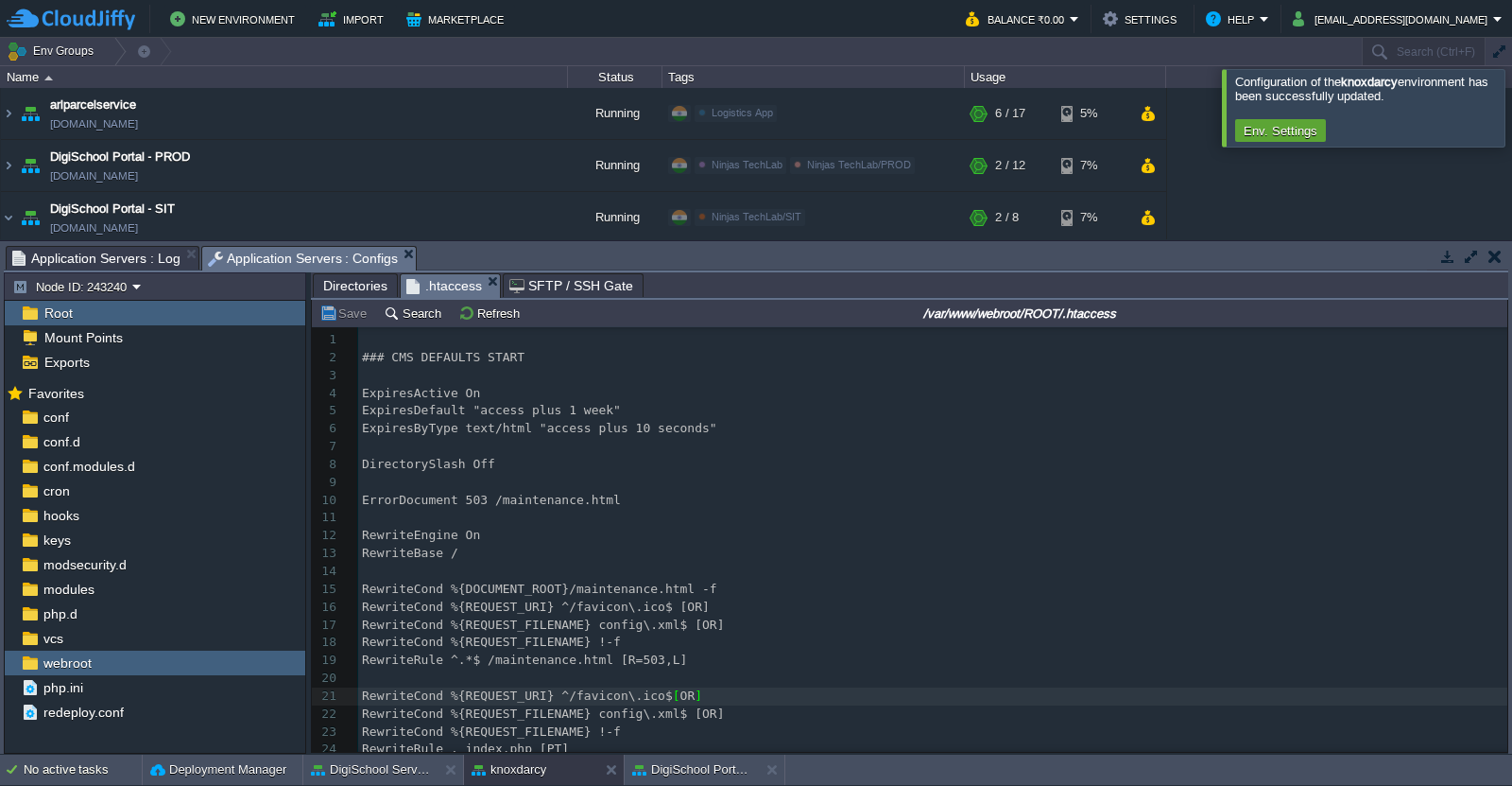
type textarea "### CMS DEFAULTS START ExpiresActive On ExpiresDefault "access plus 1 week" Exp…"
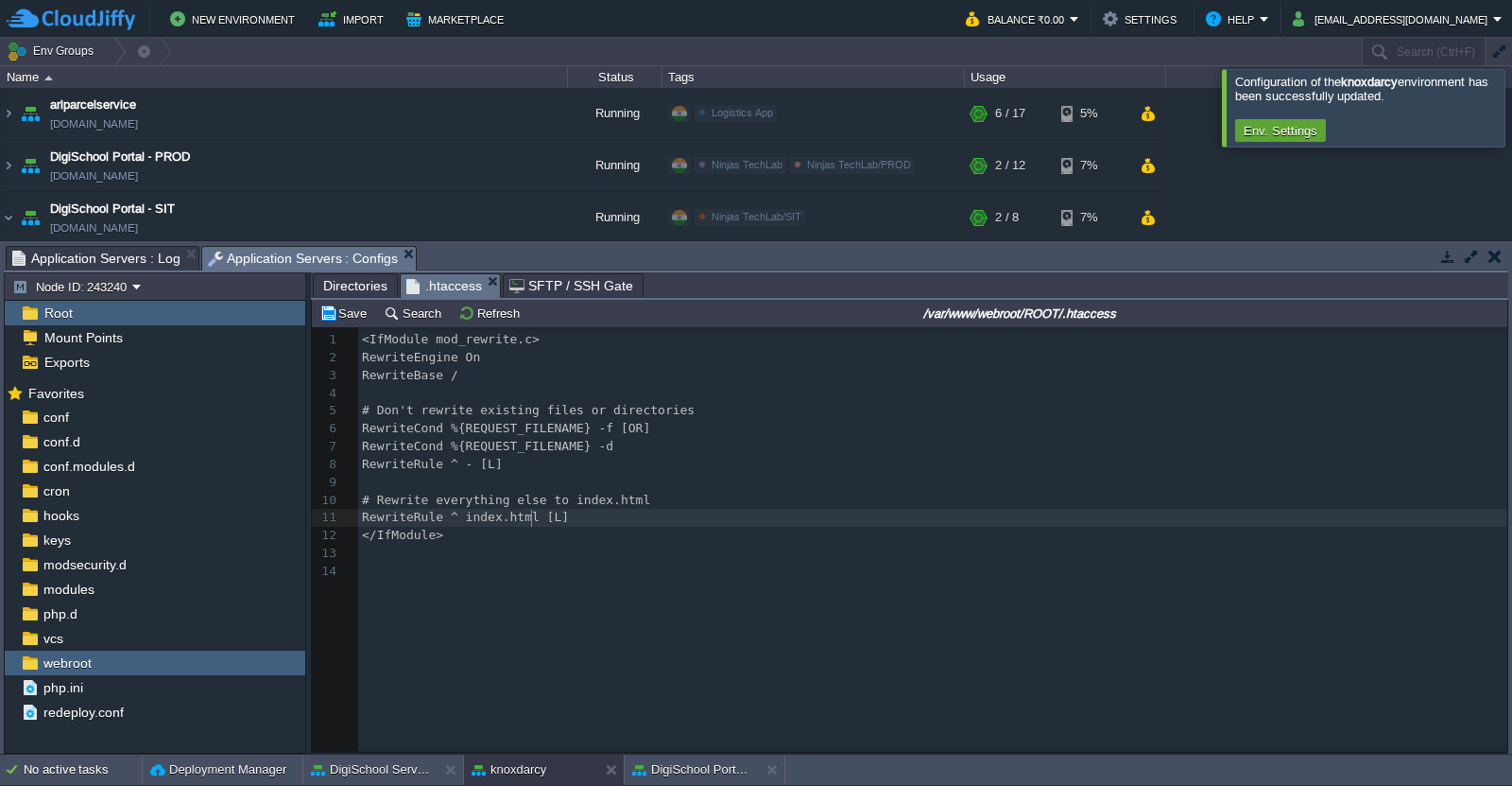
click at [528, 516] on span "RewriteRule ^ index.html [L]" at bounding box center [465, 516] width 207 height 14
type textarea "php"
click at [348, 304] on td "Save" at bounding box center [346, 313] width 59 height 23
click at [118, 598] on div "modules" at bounding box center [155, 589] width 301 height 25
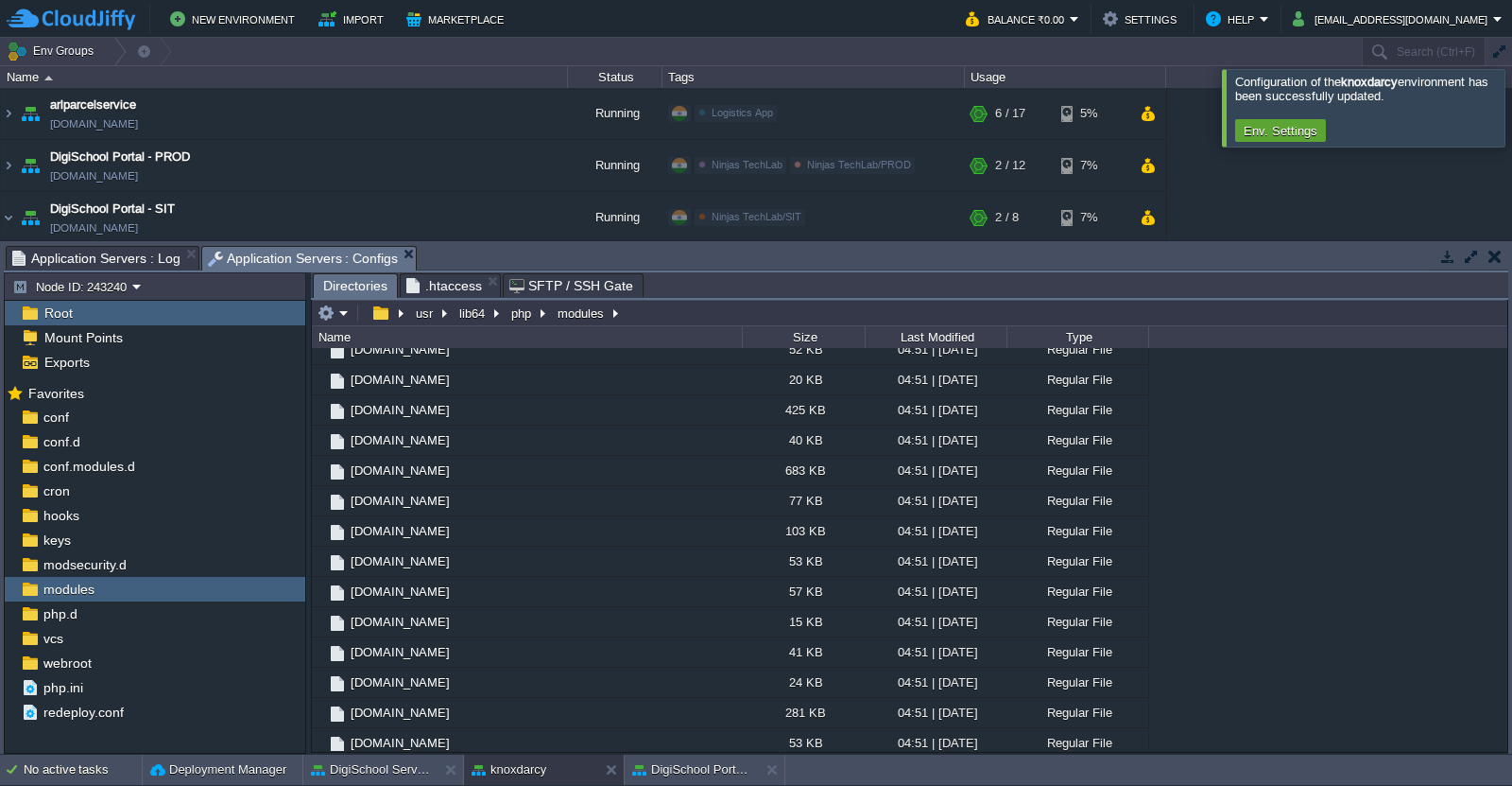
scroll to position [3833, 0]
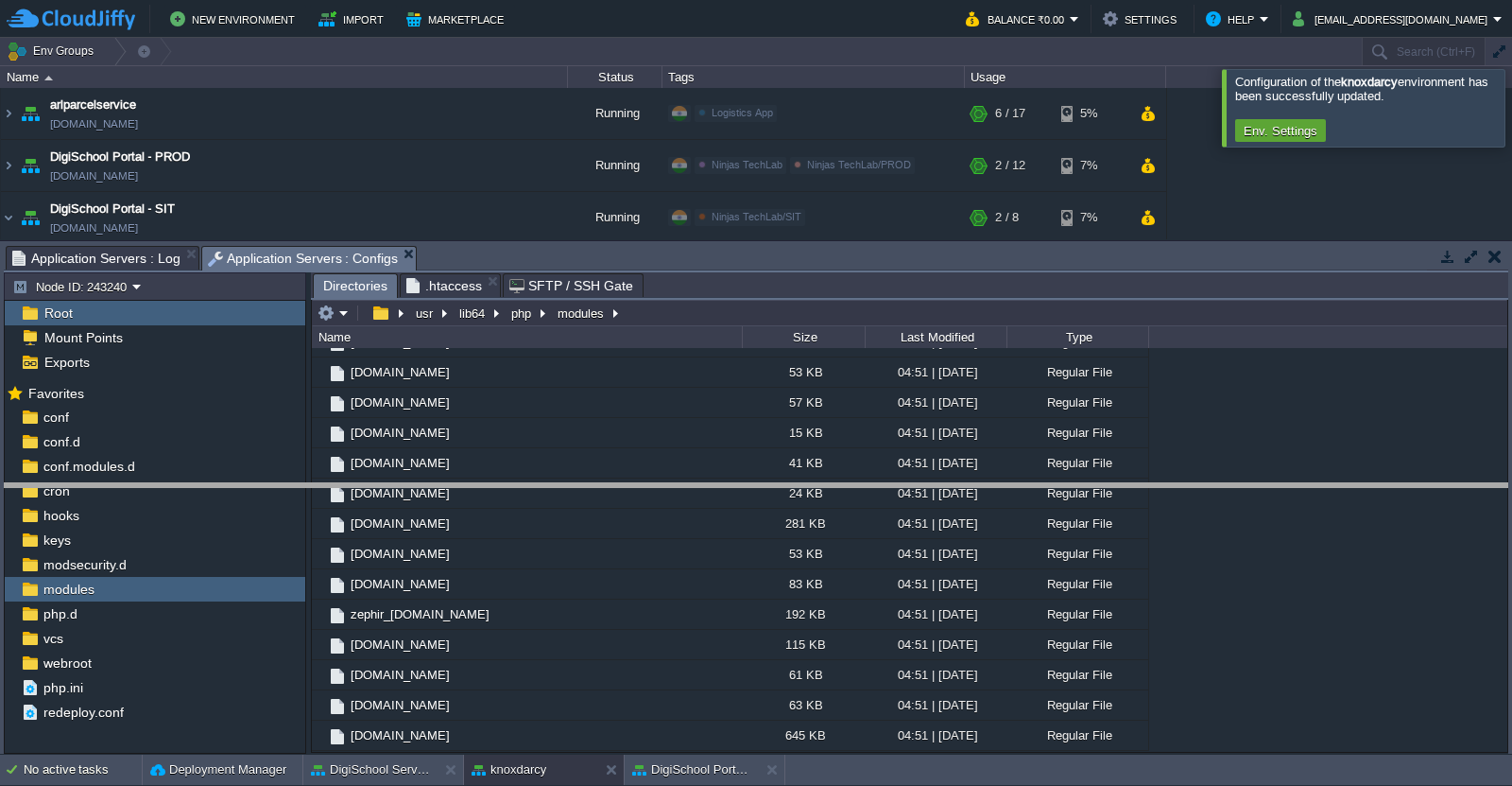
drag, startPoint x: 535, startPoint y: 256, endPoint x: 531, endPoint y: 499, distance: 243.0
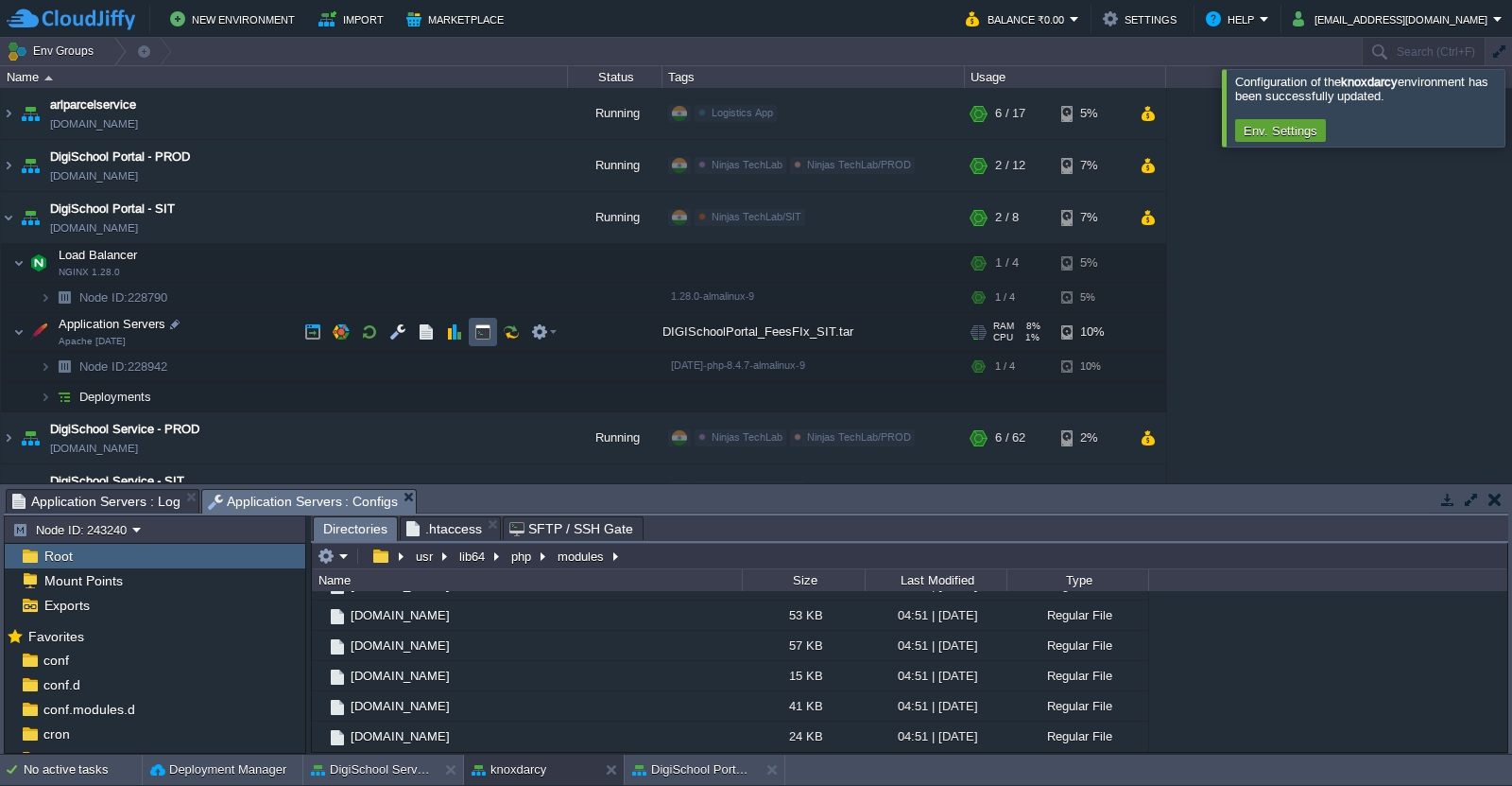
click at [482, 333] on button "button" at bounding box center [483, 332] width 17 height 17
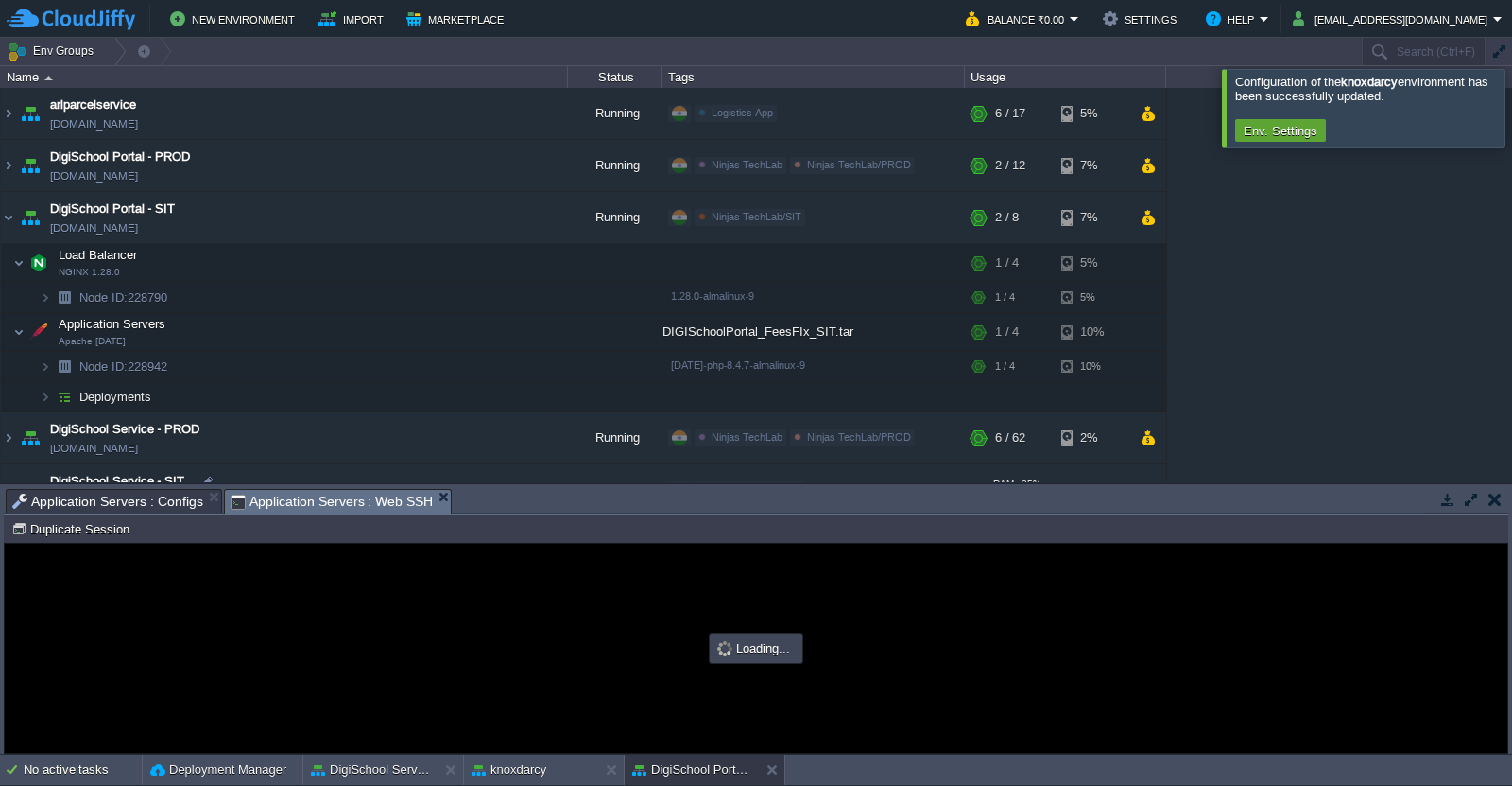
scroll to position [0, 0]
type input "#000000"
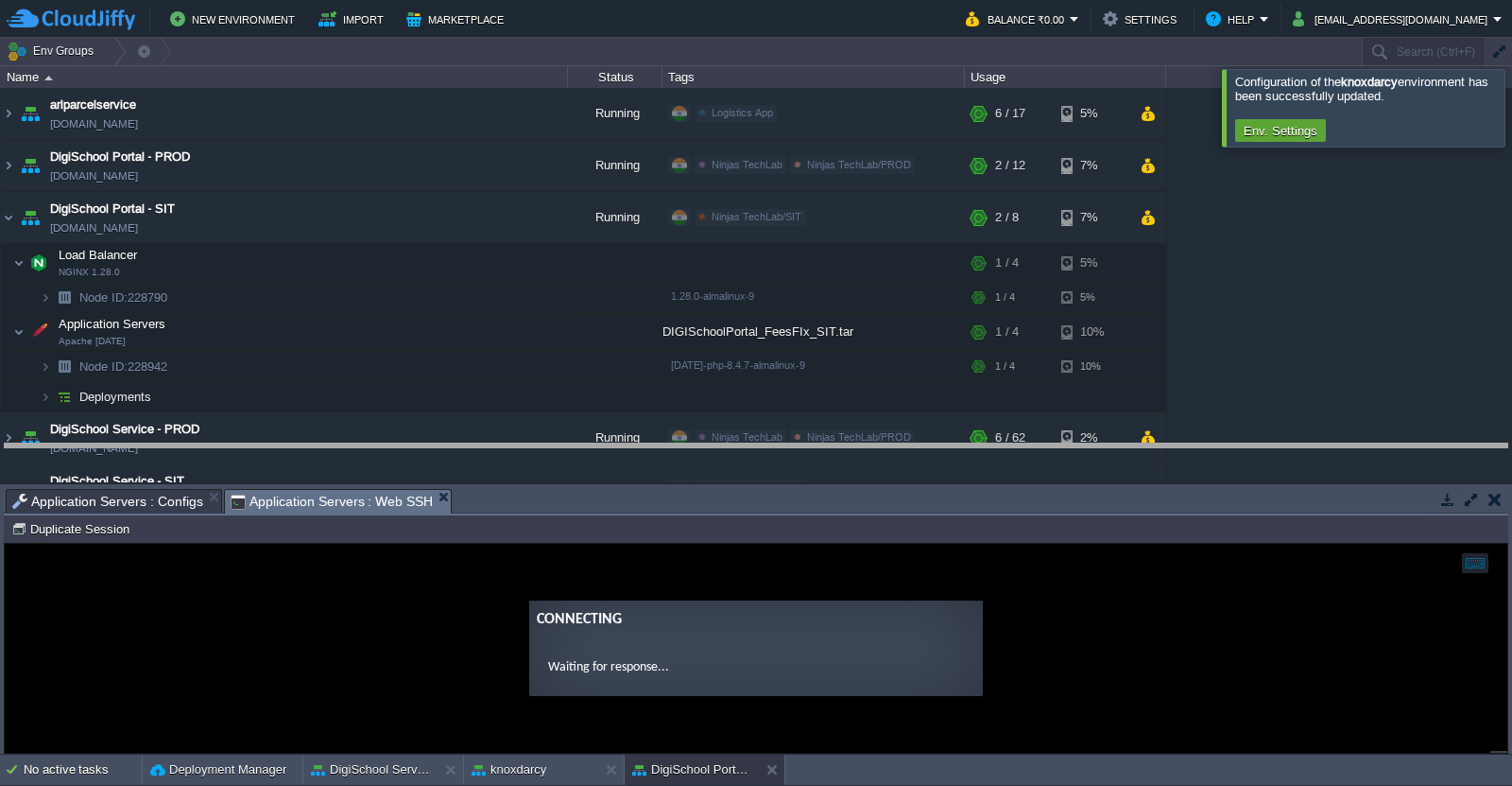
drag, startPoint x: 834, startPoint y: 504, endPoint x: 869, endPoint y: 326, distance: 181.4
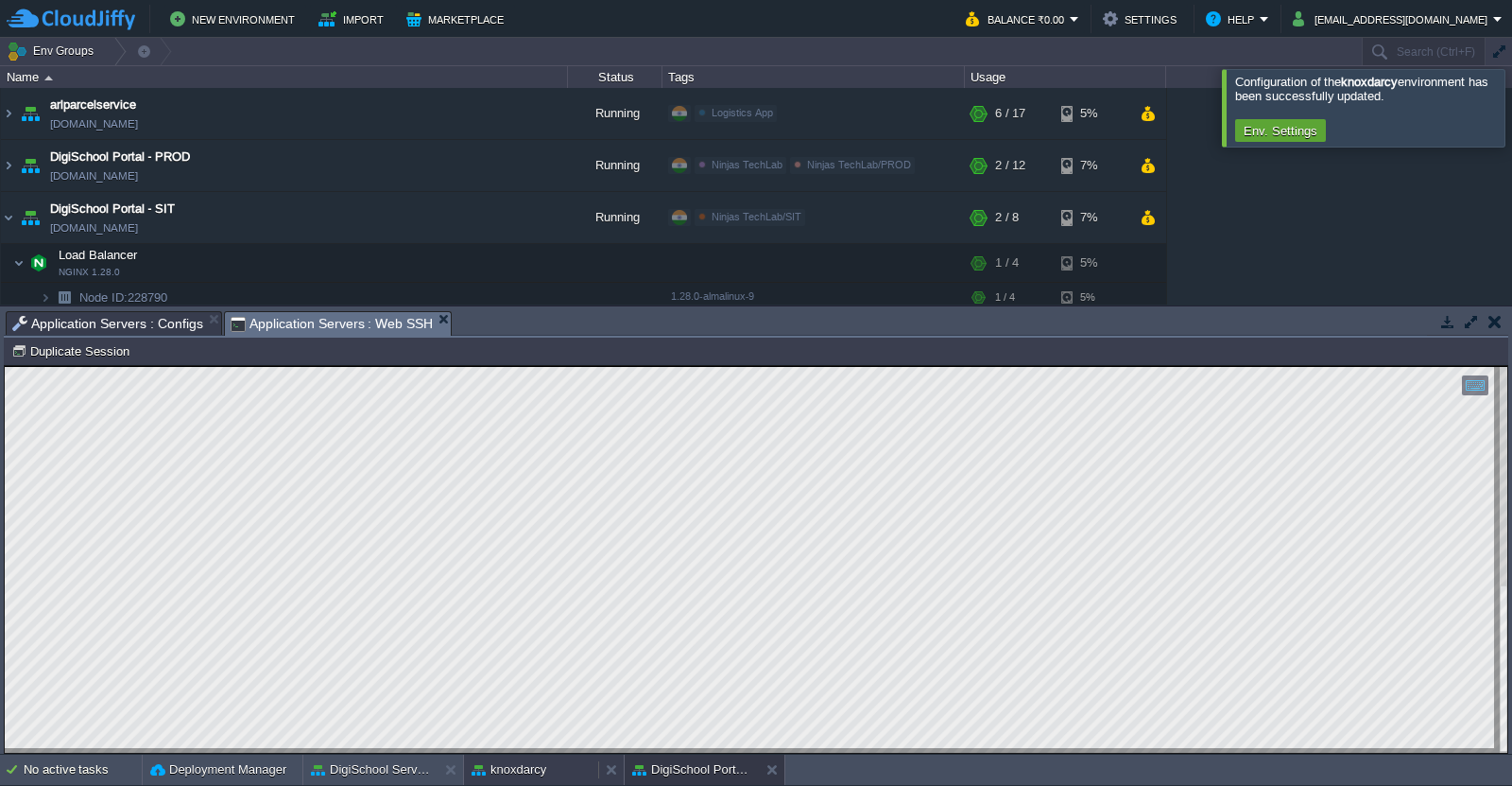
click at [540, 779] on div "knoxdarcy" at bounding box center [530, 770] width 134 height 30
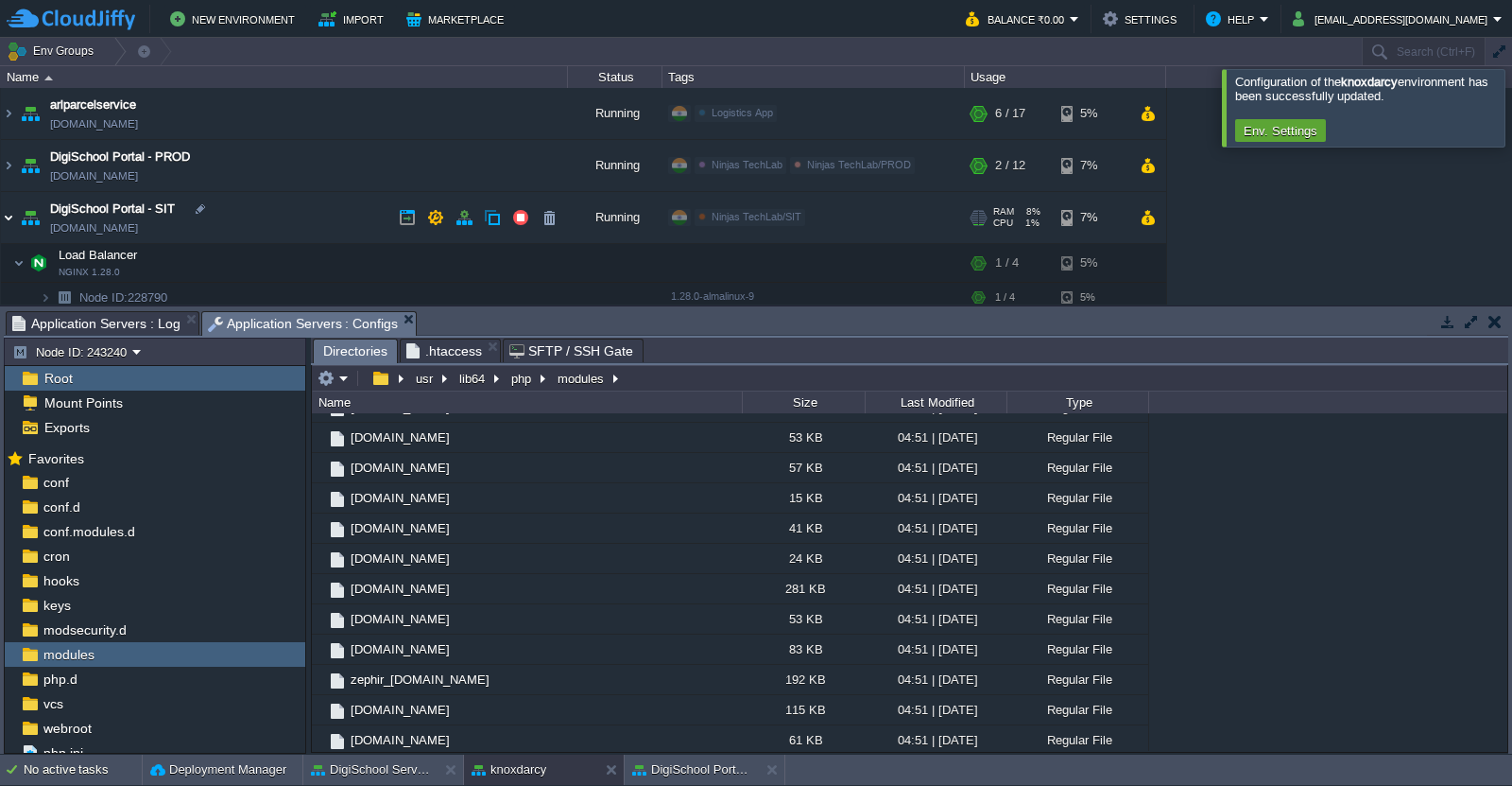
click at [13, 221] on img at bounding box center [9, 217] width 15 height 51
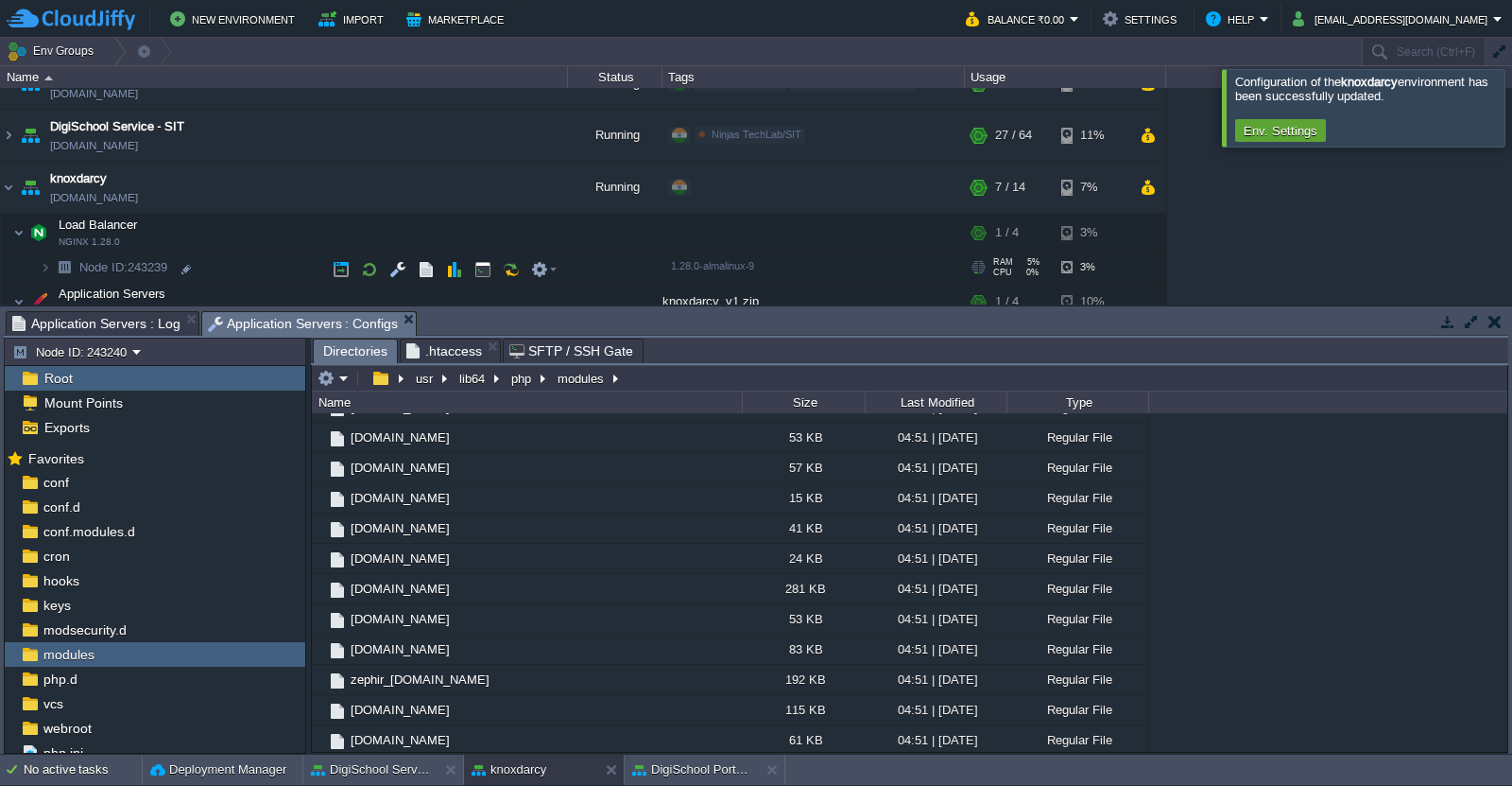
scroll to position [242, 0]
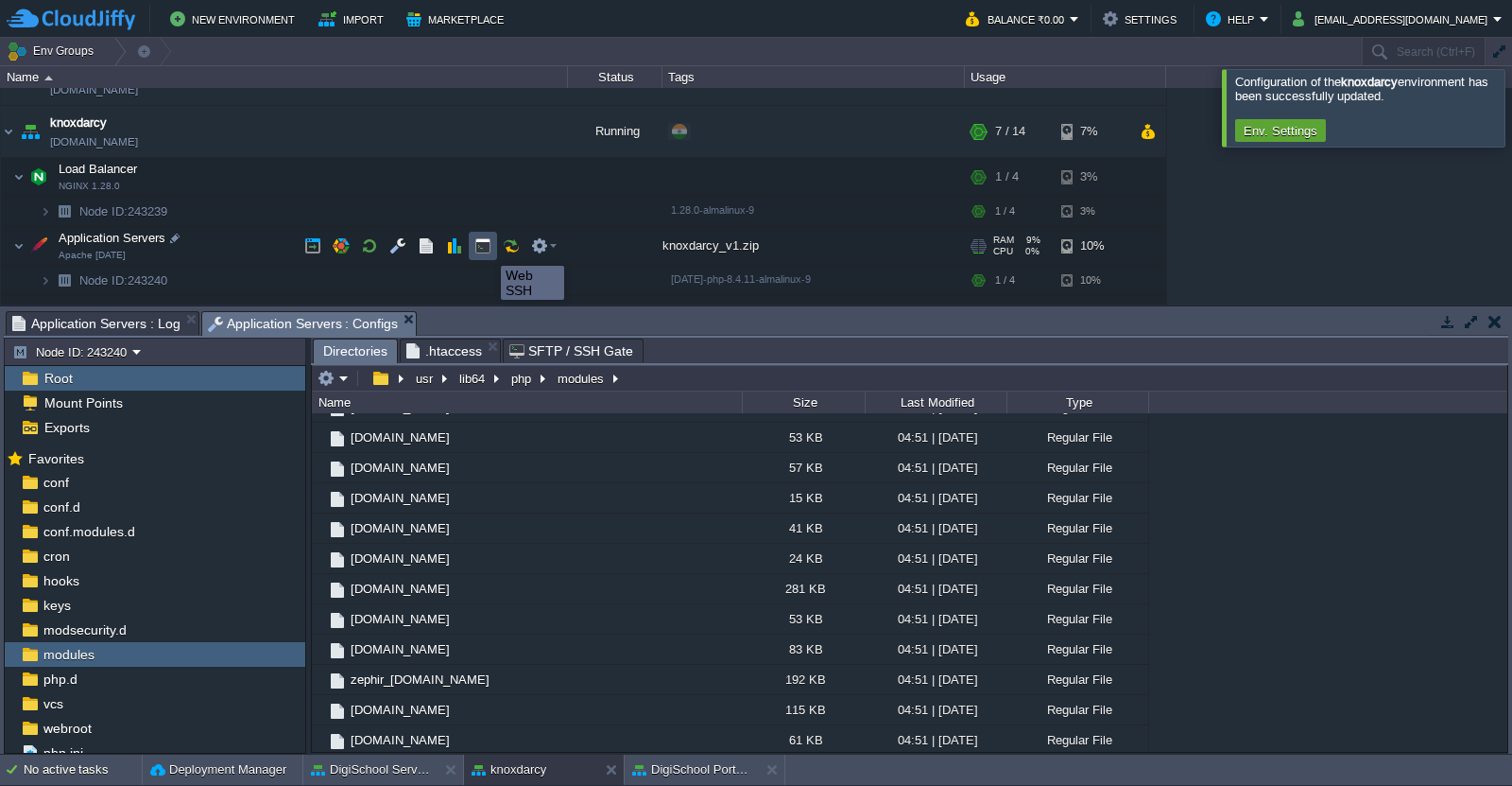
click at [487, 249] on button "button" at bounding box center [483, 246] width 17 height 17
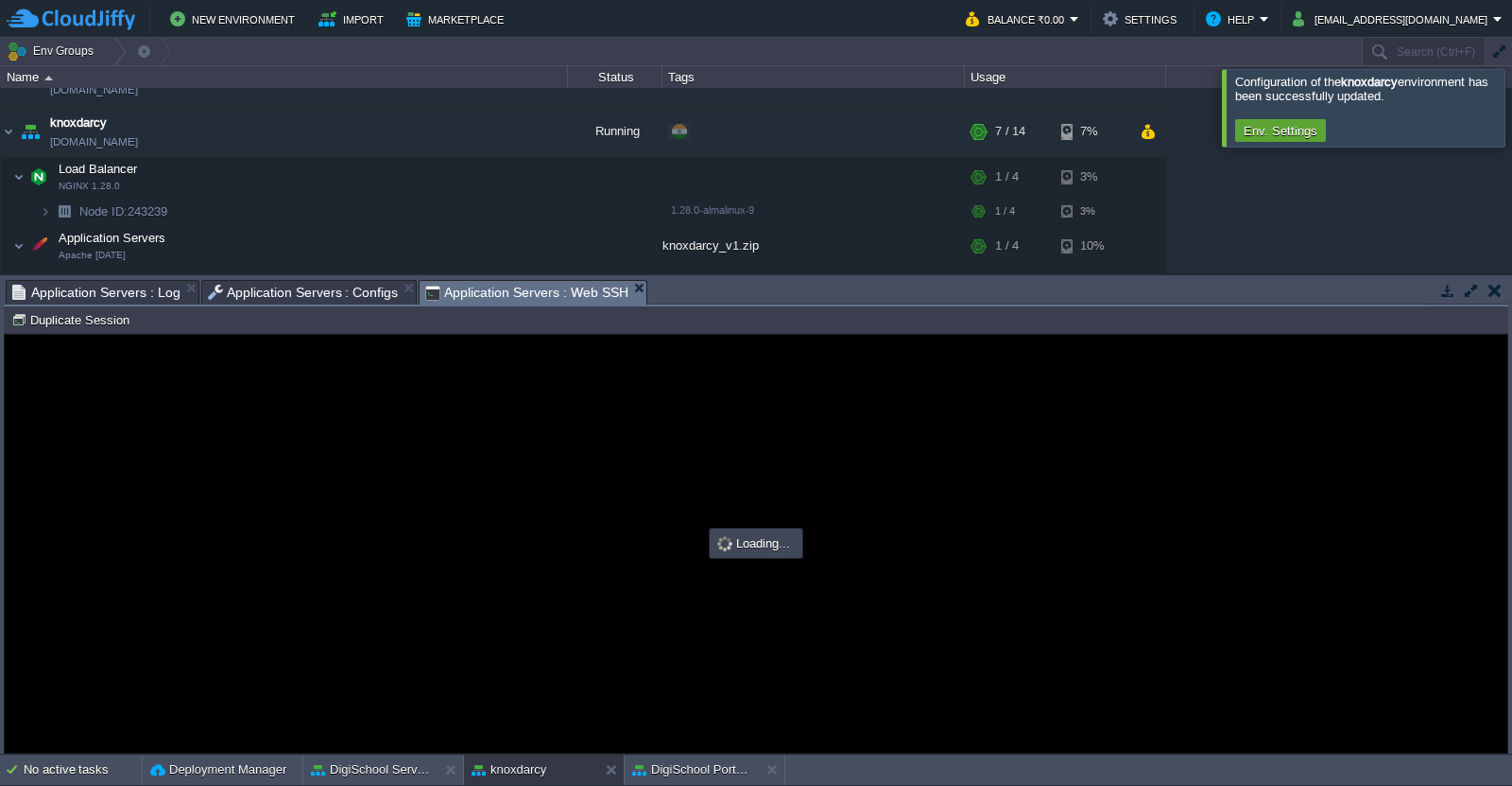
scroll to position [0, 0]
type input "#000000"
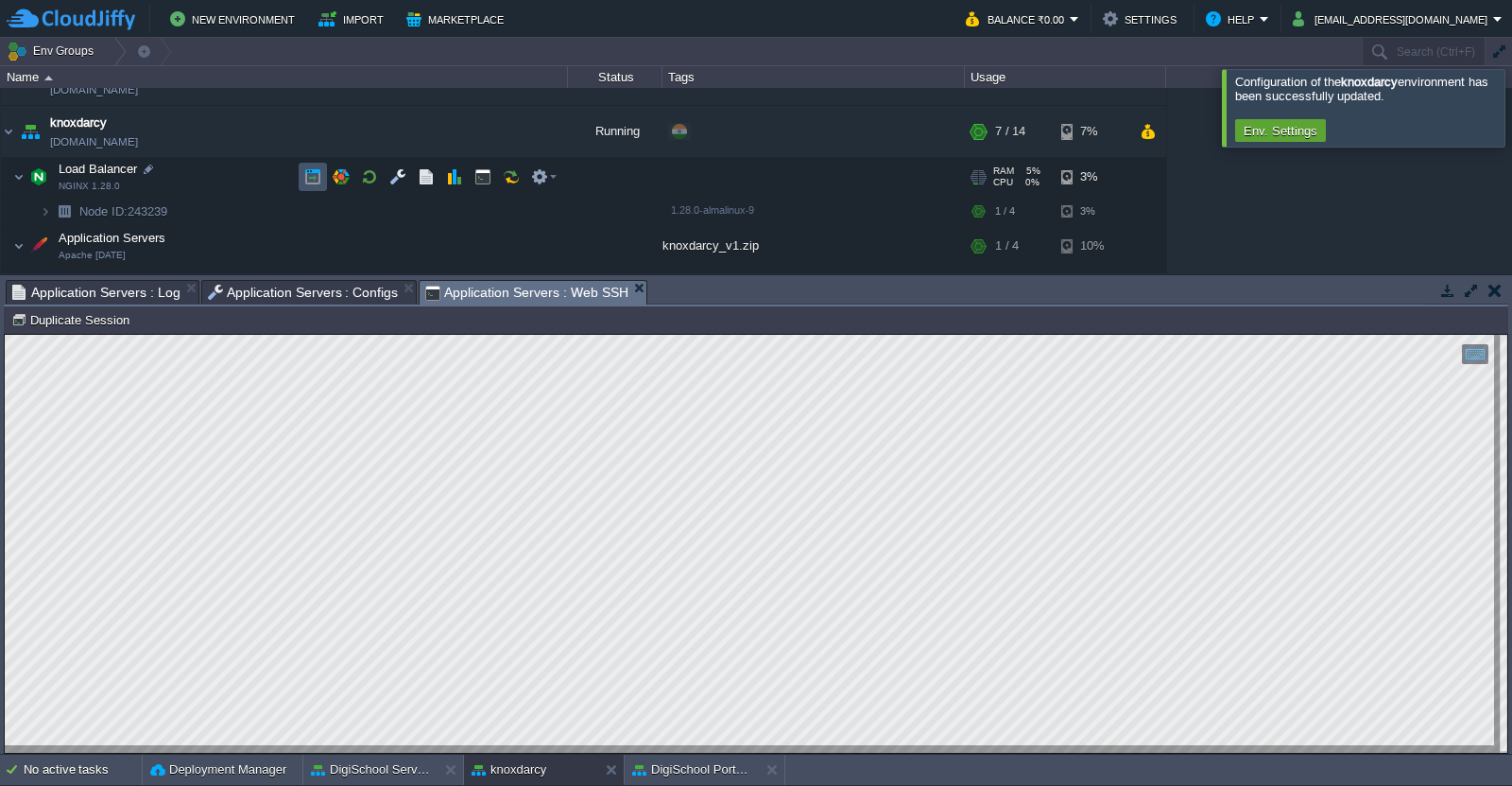
click at [309, 173] on button "button" at bounding box center [313, 177] width 17 height 17
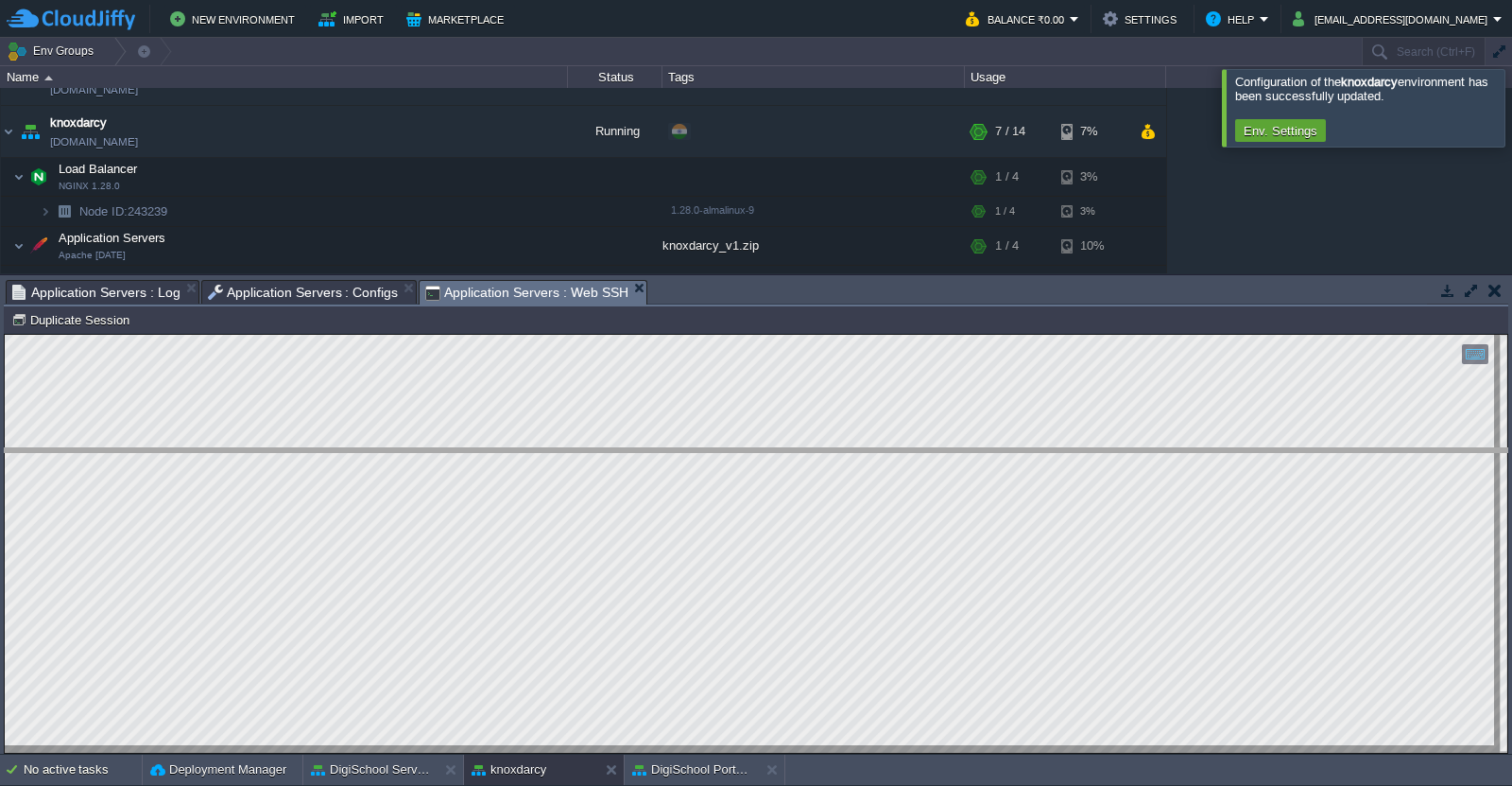
drag, startPoint x: 825, startPoint y: 299, endPoint x: 822, endPoint y: 490, distance: 191.0
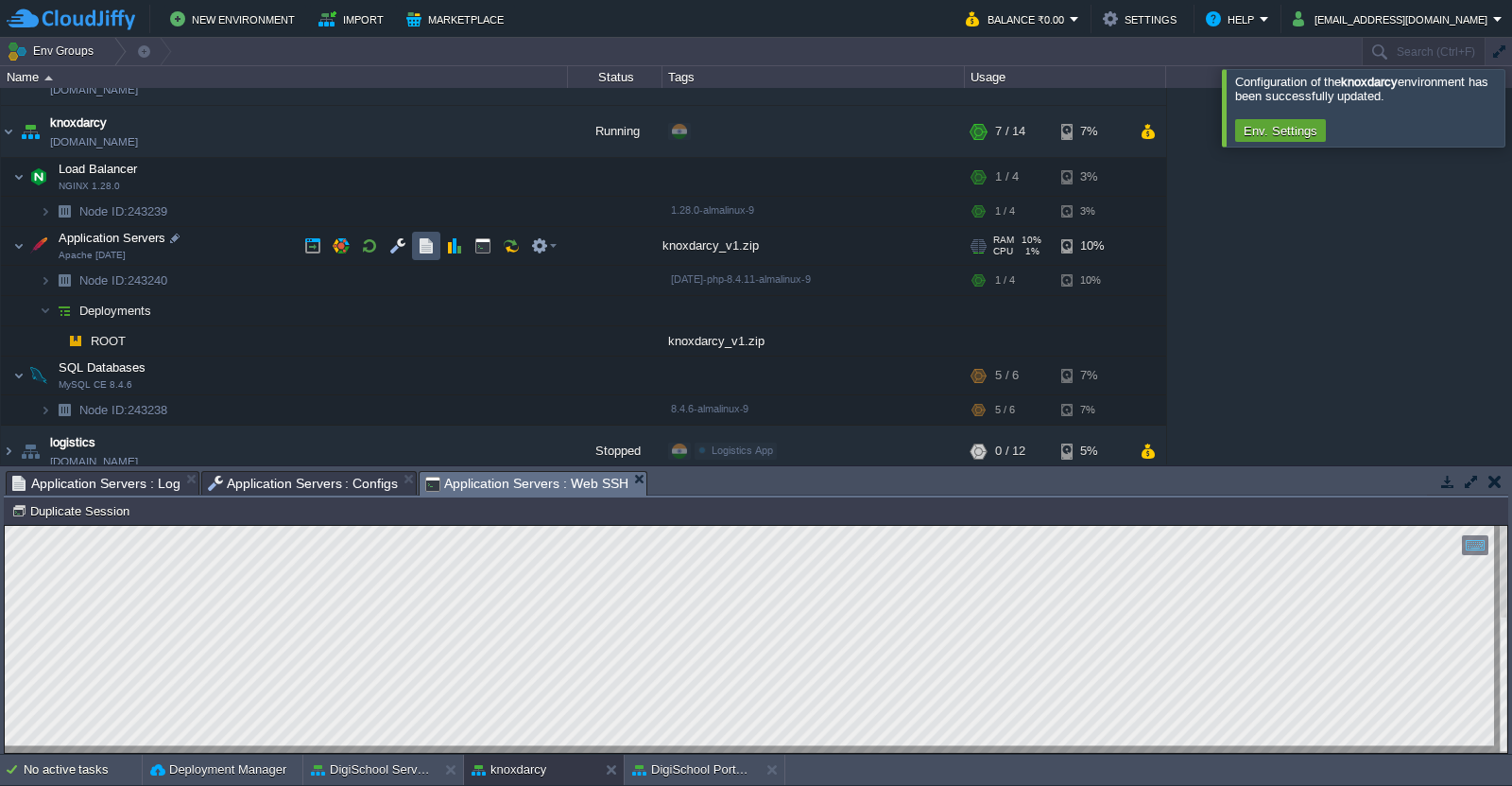
click at [419, 249] on button "button" at bounding box center [427, 246] width 17 height 17
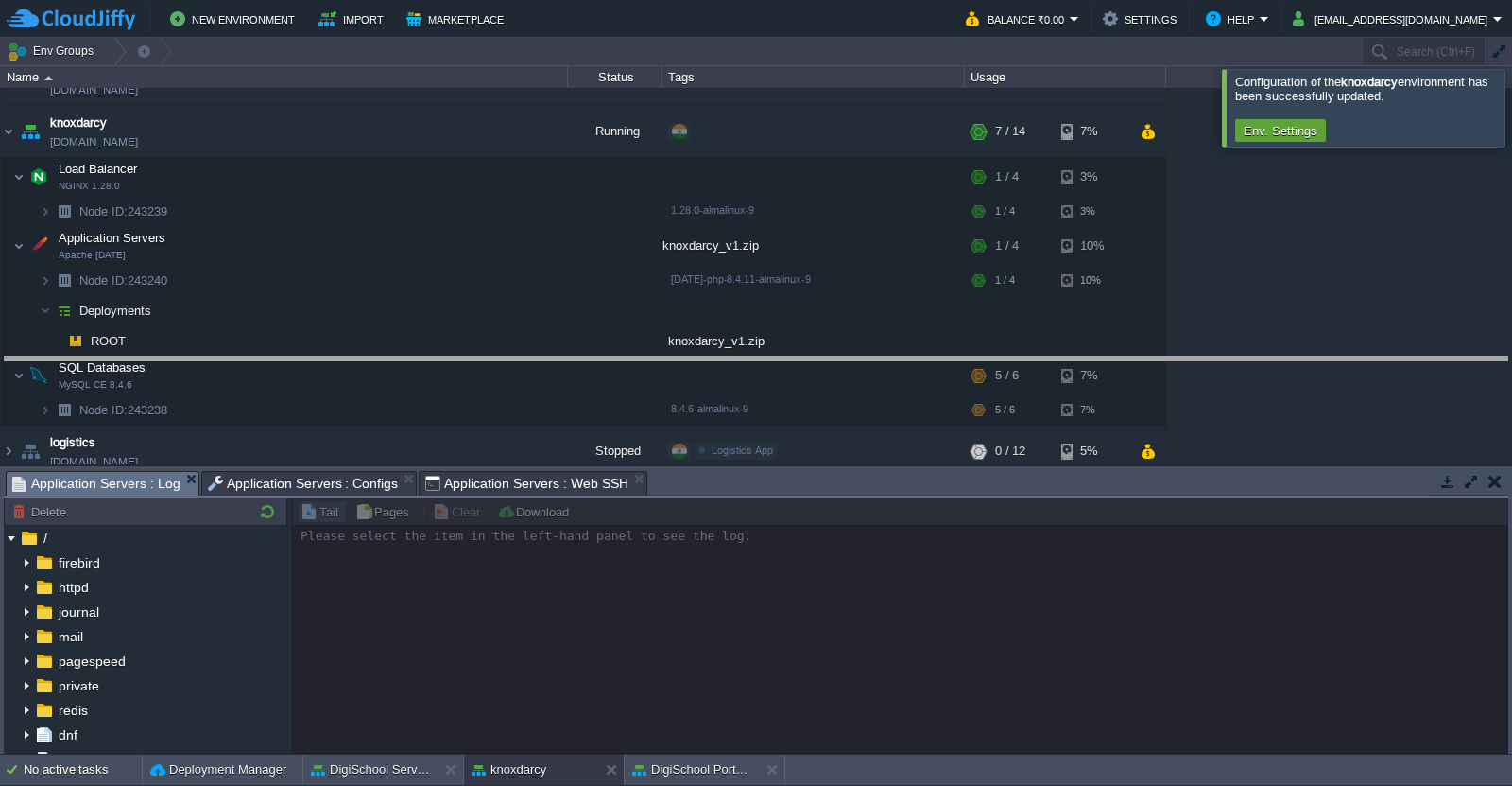
drag, startPoint x: 866, startPoint y: 486, endPoint x: 876, endPoint y: 370, distance: 116.4
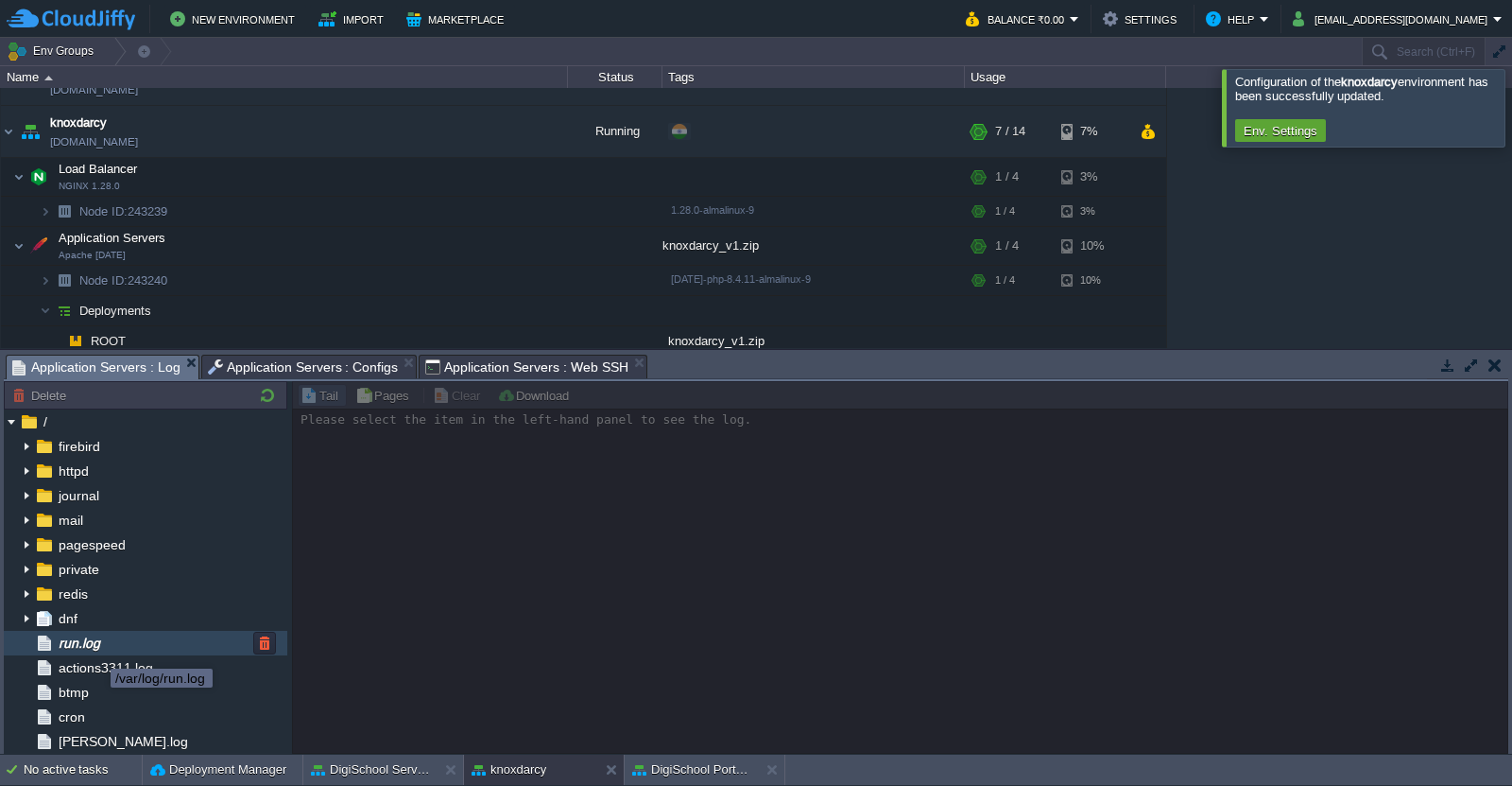
click at [96, 652] on span "run.log" at bounding box center [79, 643] width 49 height 17
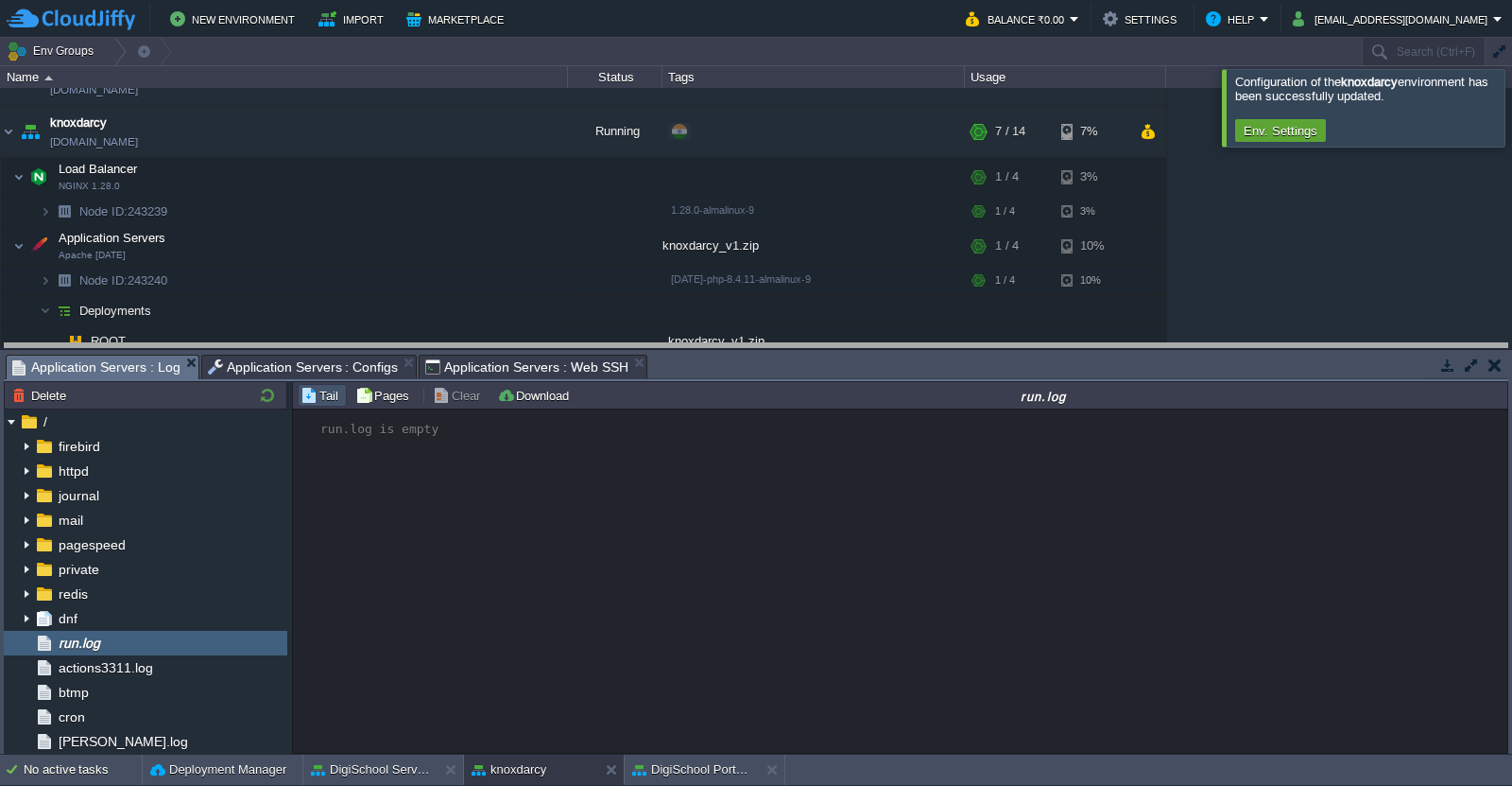
drag, startPoint x: 878, startPoint y: 373, endPoint x: 880, endPoint y: 361, distance: 12.2
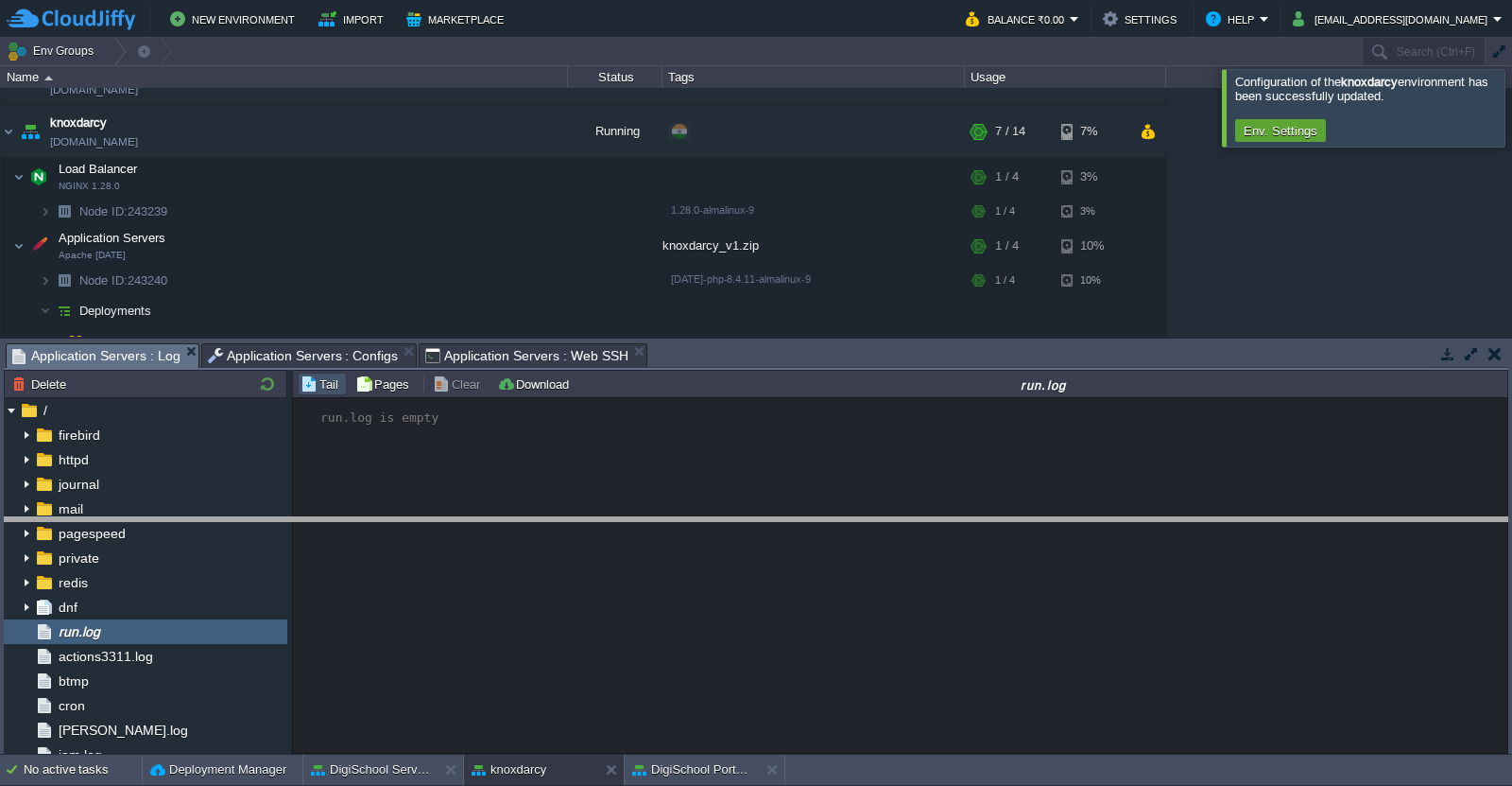
drag, startPoint x: 862, startPoint y: 357, endPoint x: 818, endPoint y: 532, distance: 180.4
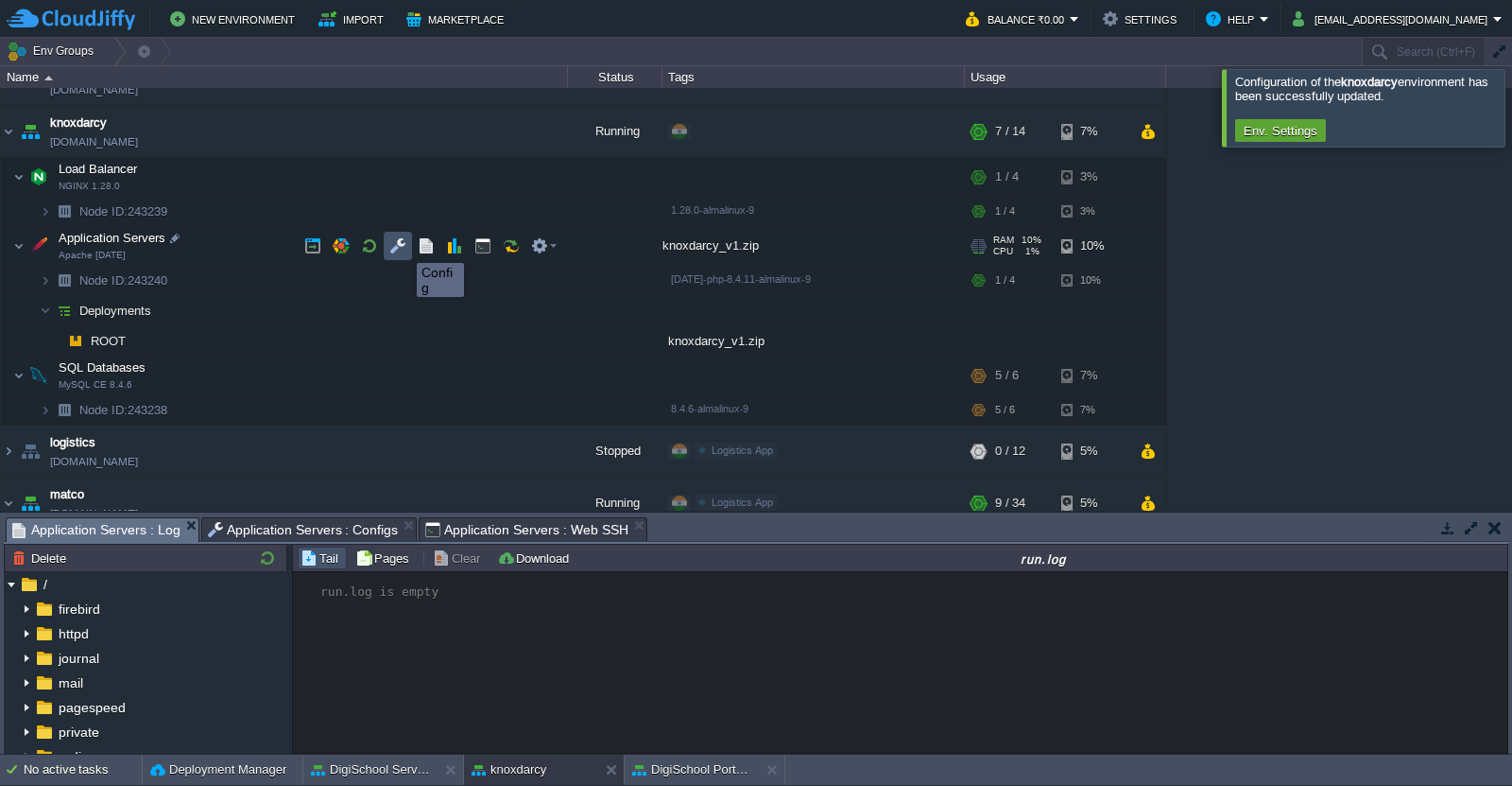
click at [403, 246] on button "button" at bounding box center [398, 246] width 17 height 17
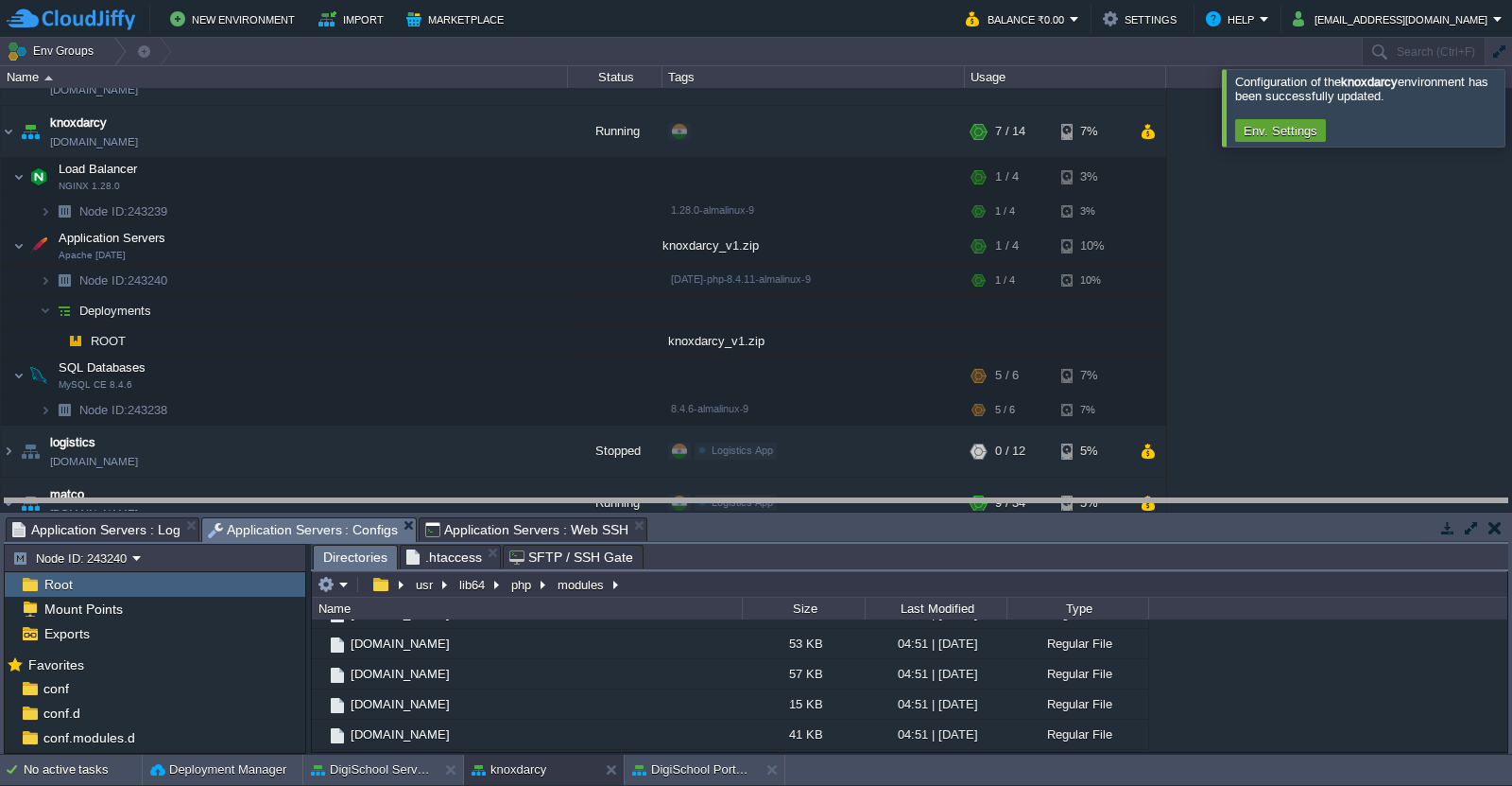
drag, startPoint x: 778, startPoint y: 537, endPoint x: 778, endPoint y: 397, distance: 140.0
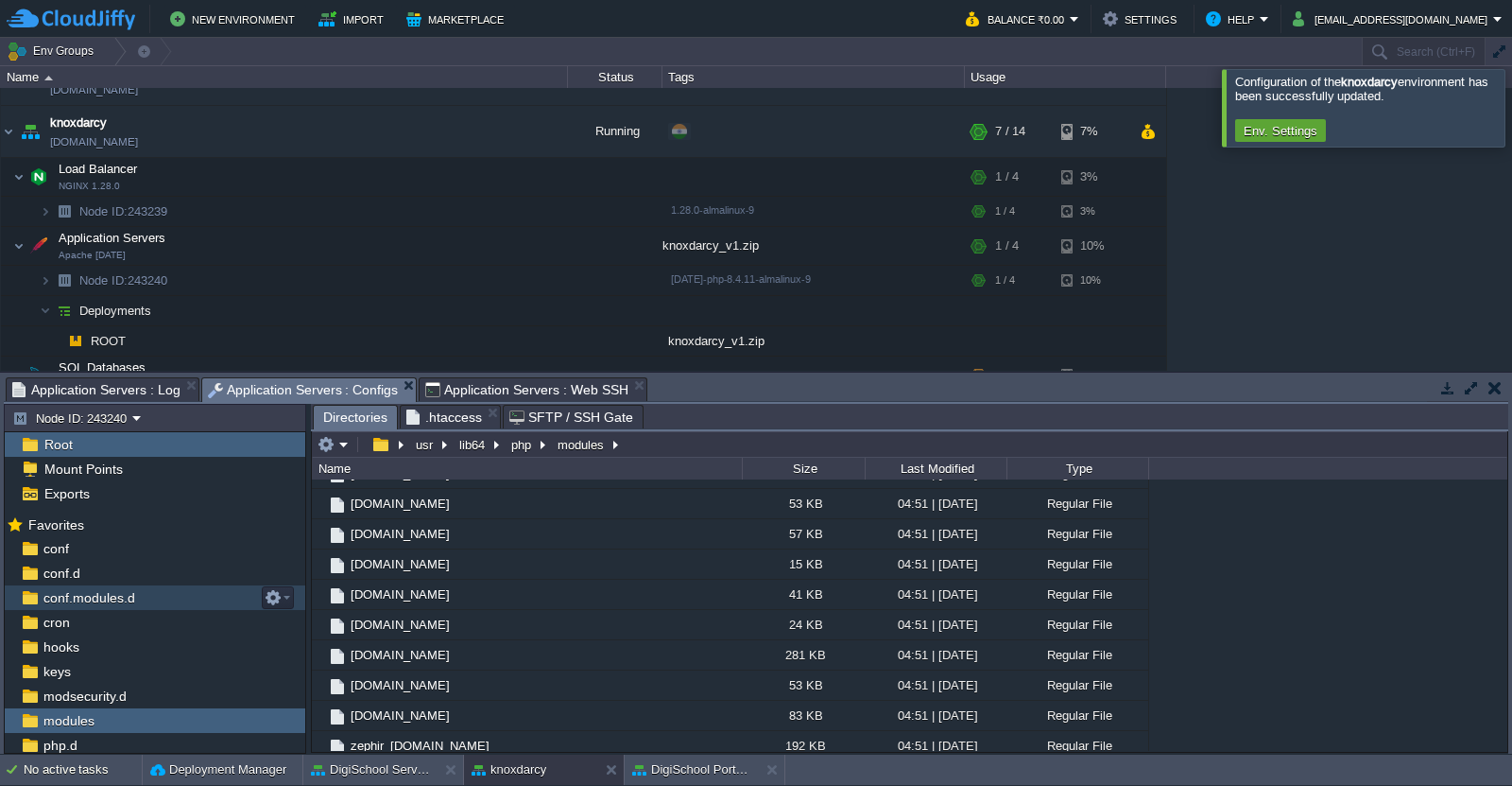
scroll to position [99, 0]
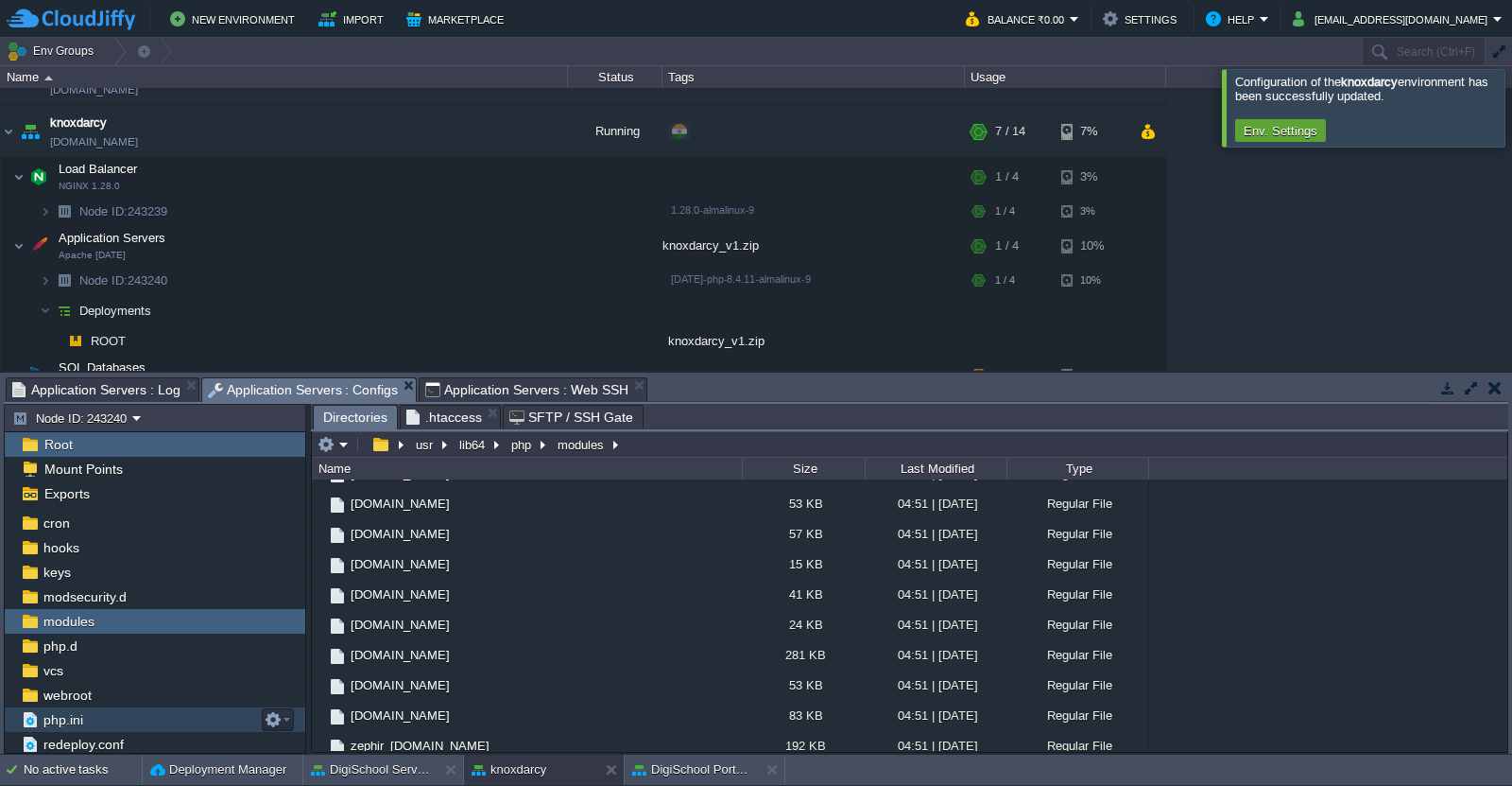
click at [97, 725] on div "php.ini" at bounding box center [155, 719] width 301 height 25
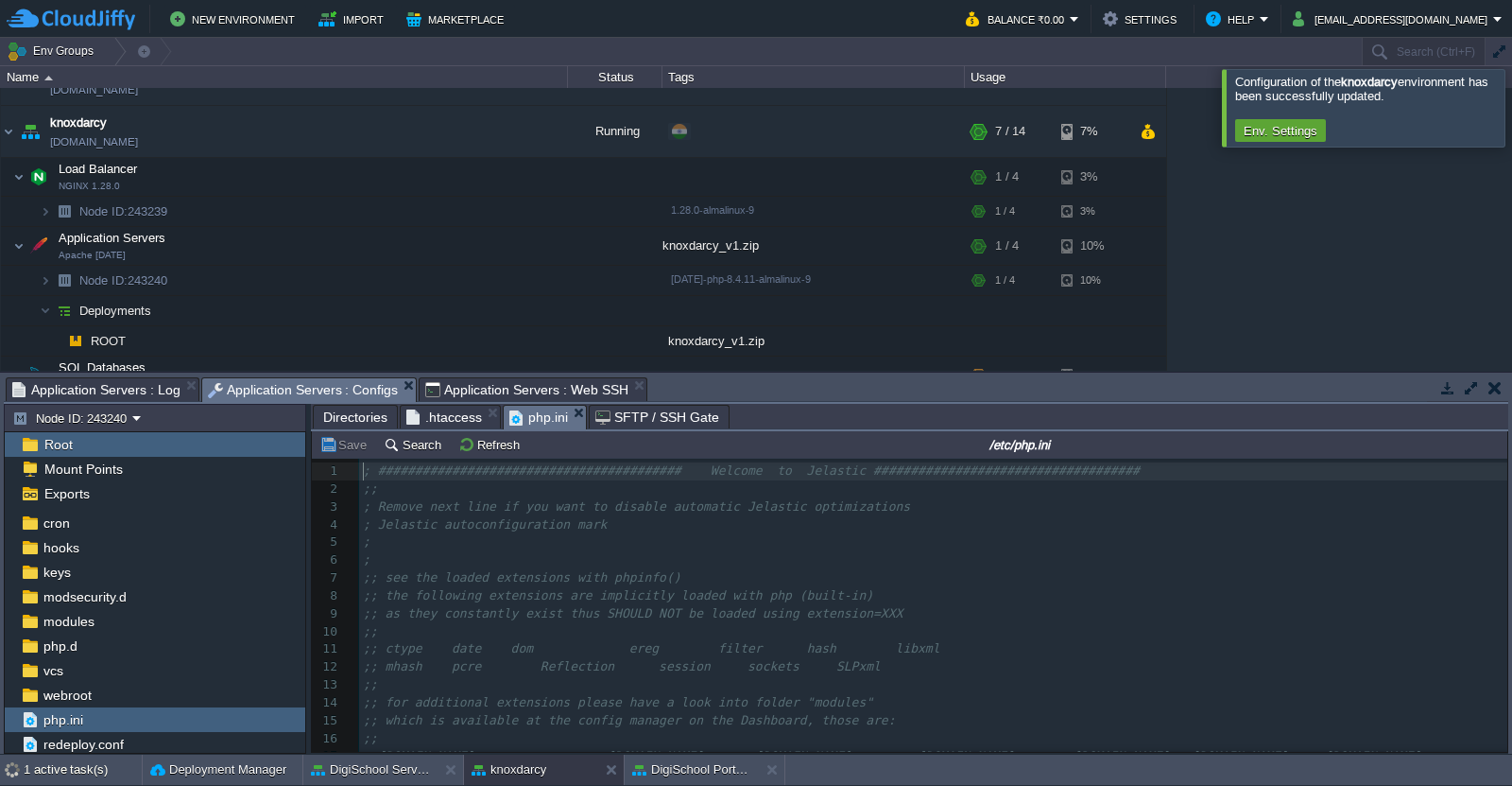
scroll to position [6, 0]
click at [1469, 388] on button "button" at bounding box center [1471, 388] width 17 height 17
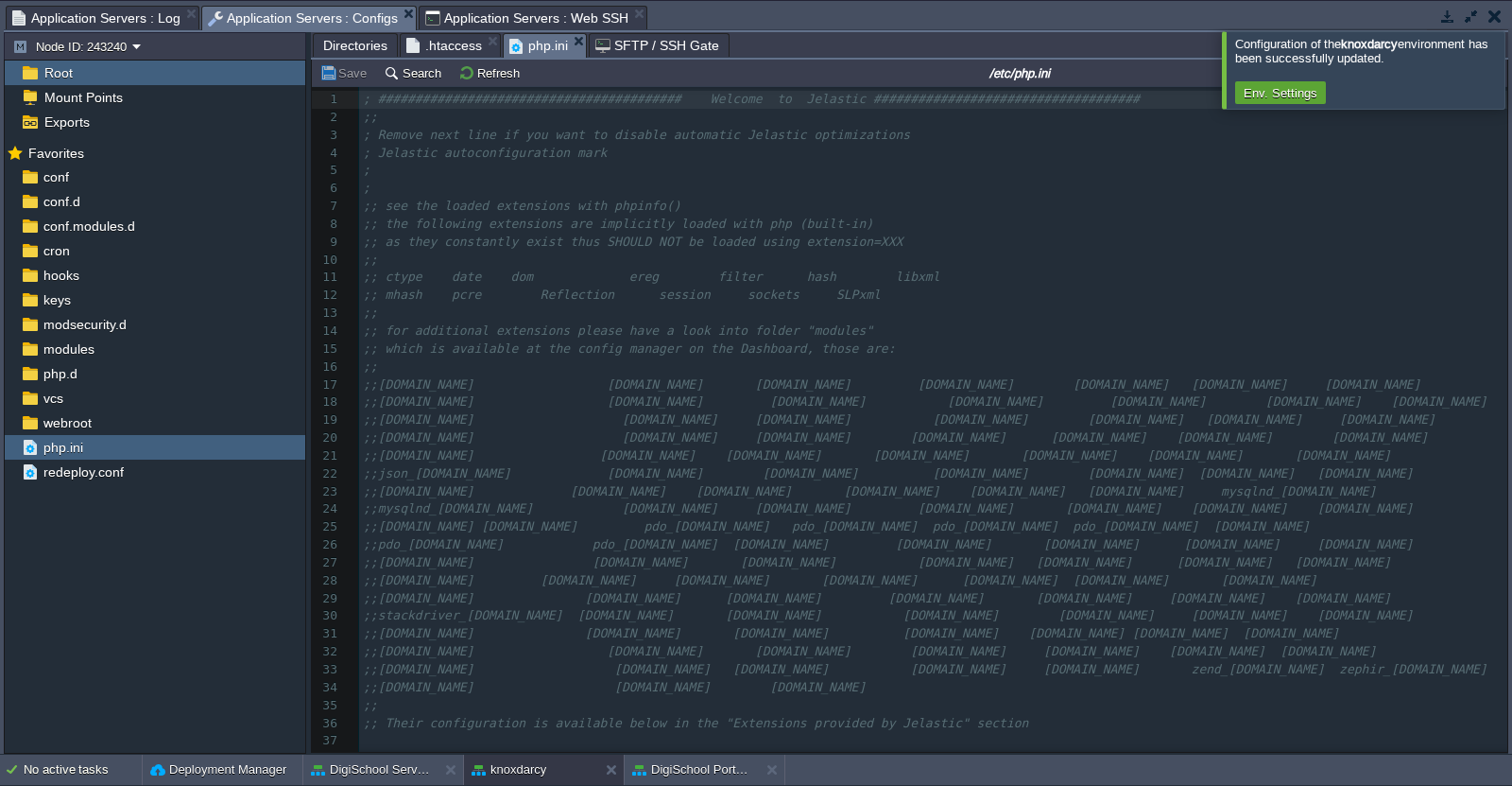
scroll to position [0, 0]
click at [909, 574] on pre ";;[DOMAIN_NAME] [DOMAIN_NAME] [DOMAIN_NAME] [DOMAIN_NAME] [DOMAIN_NAME] [DOMAIN…" at bounding box center [933, 580] width 1148 height 18
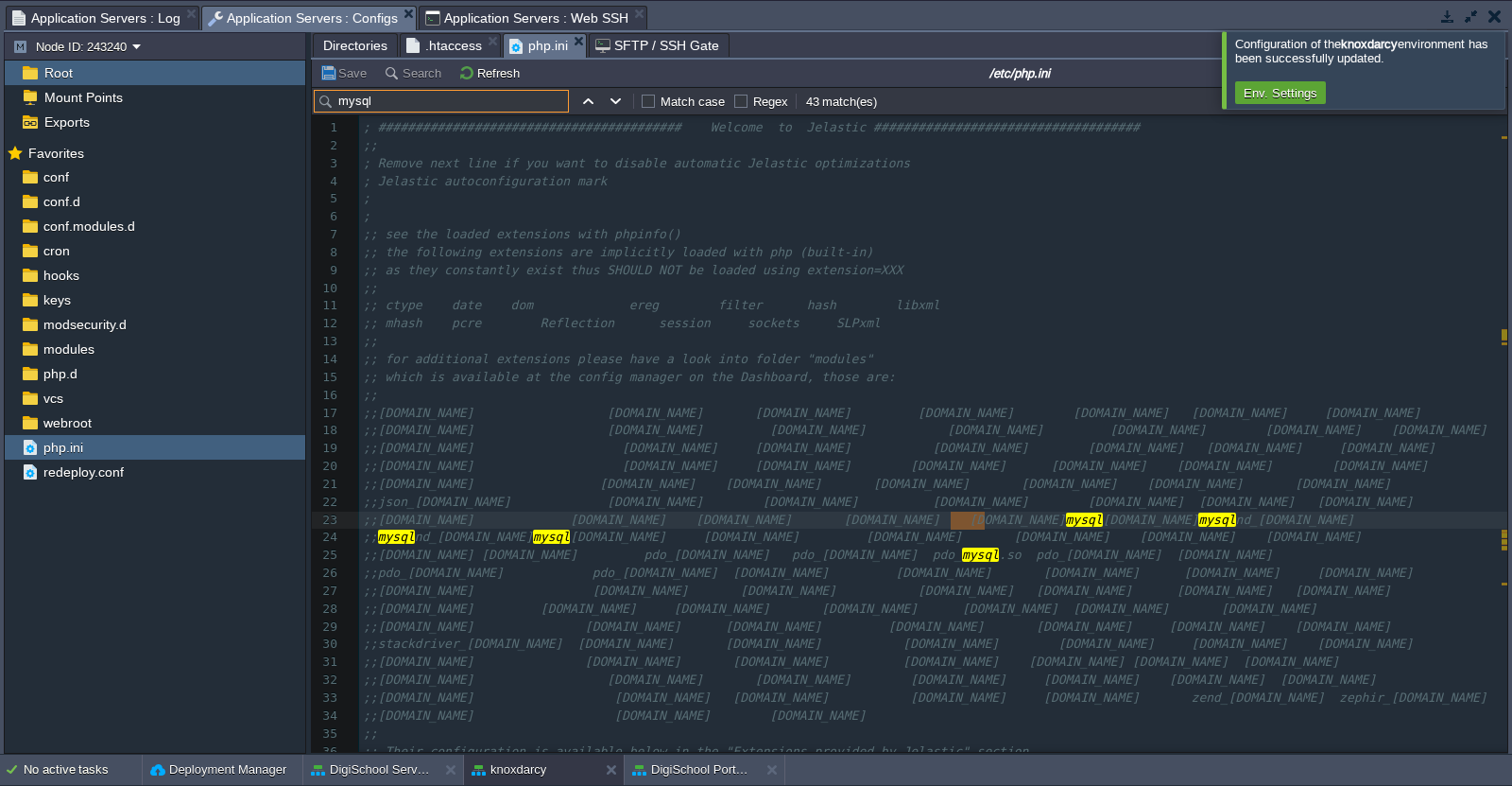
type input "mysqli"
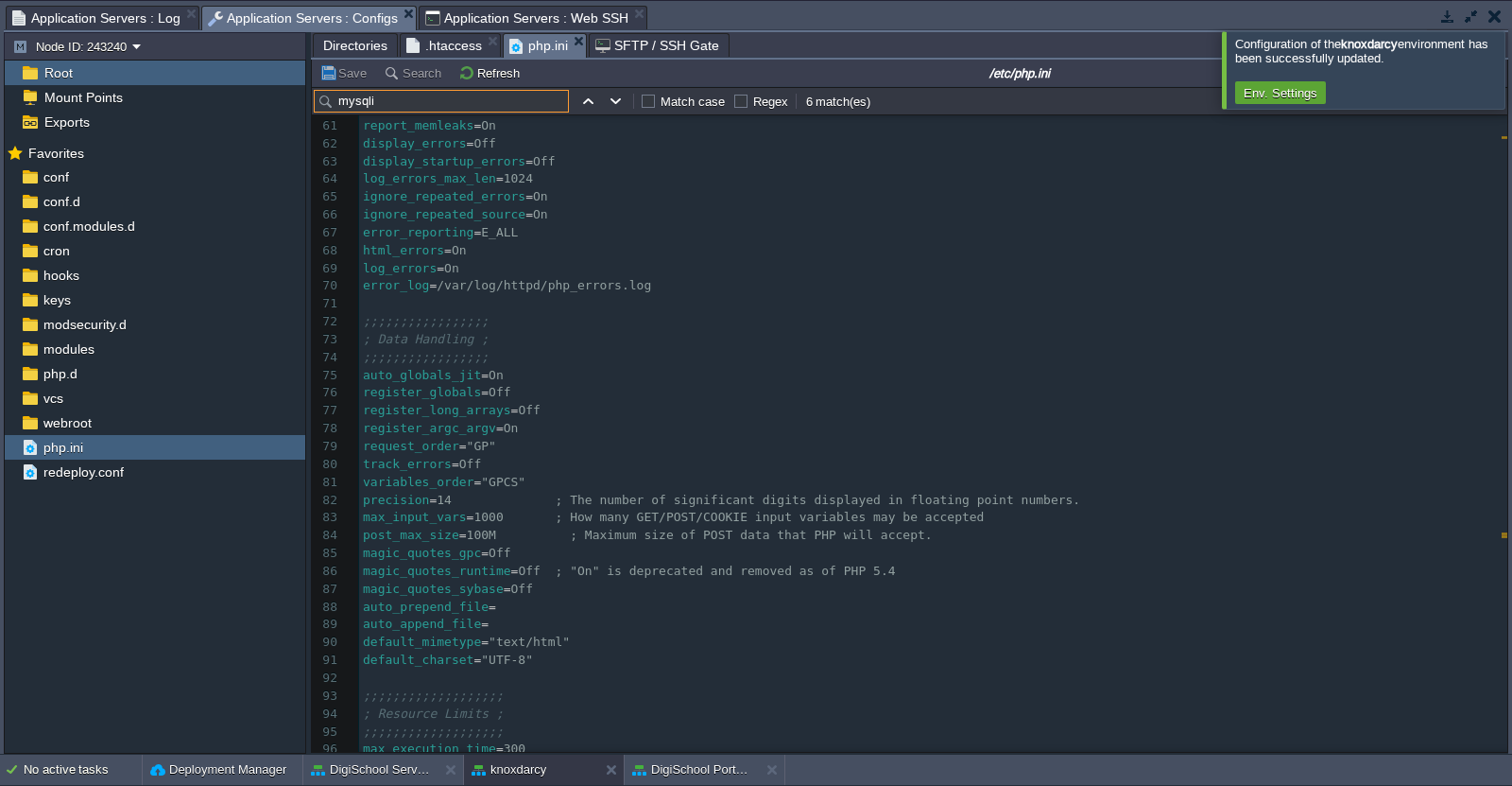
click at [472, 104] on input "mysqli" at bounding box center [441, 101] width 255 height 23
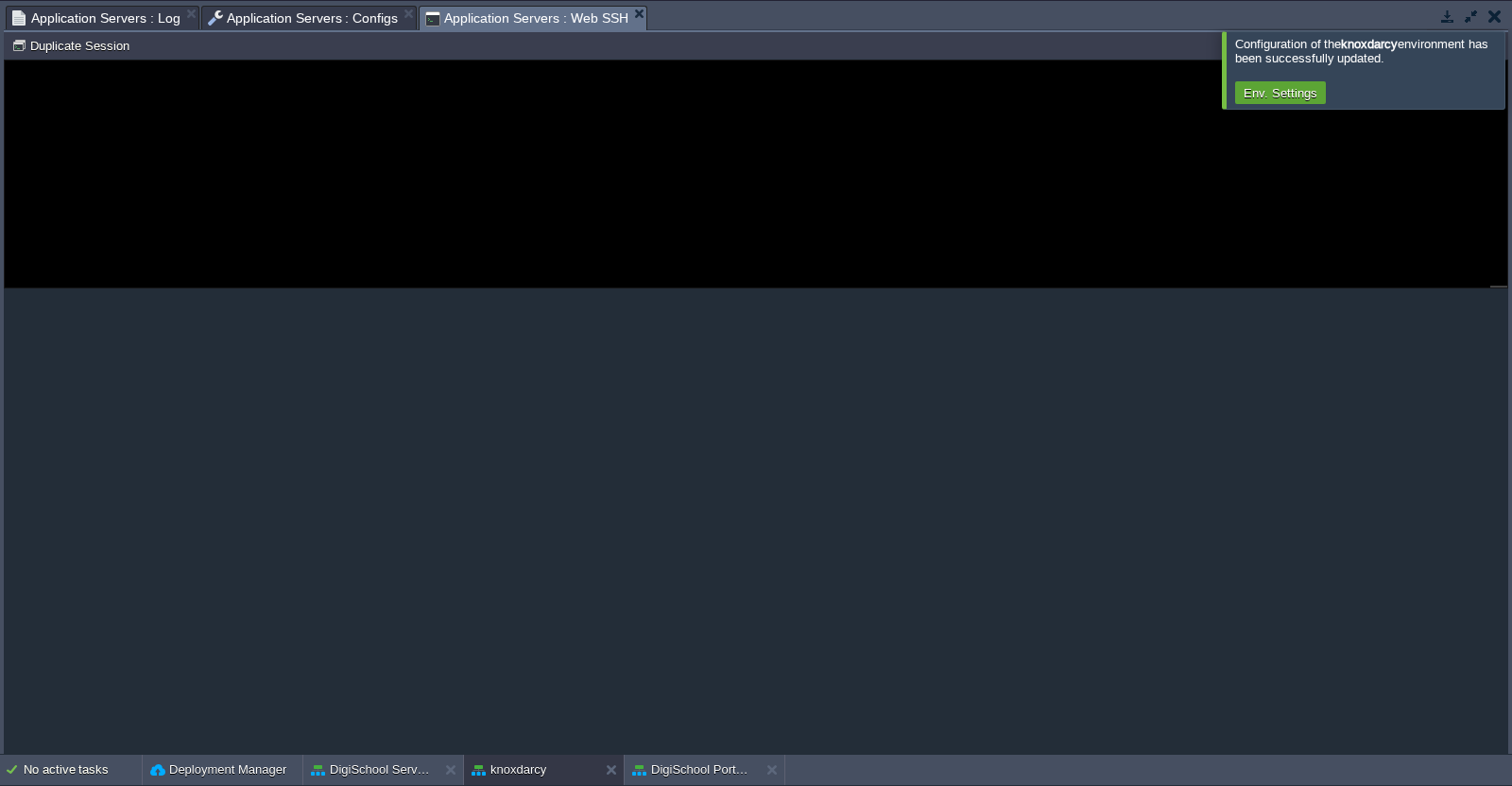
click at [493, 25] on span "Application Servers : Web SSH" at bounding box center [527, 18] width 203 height 24
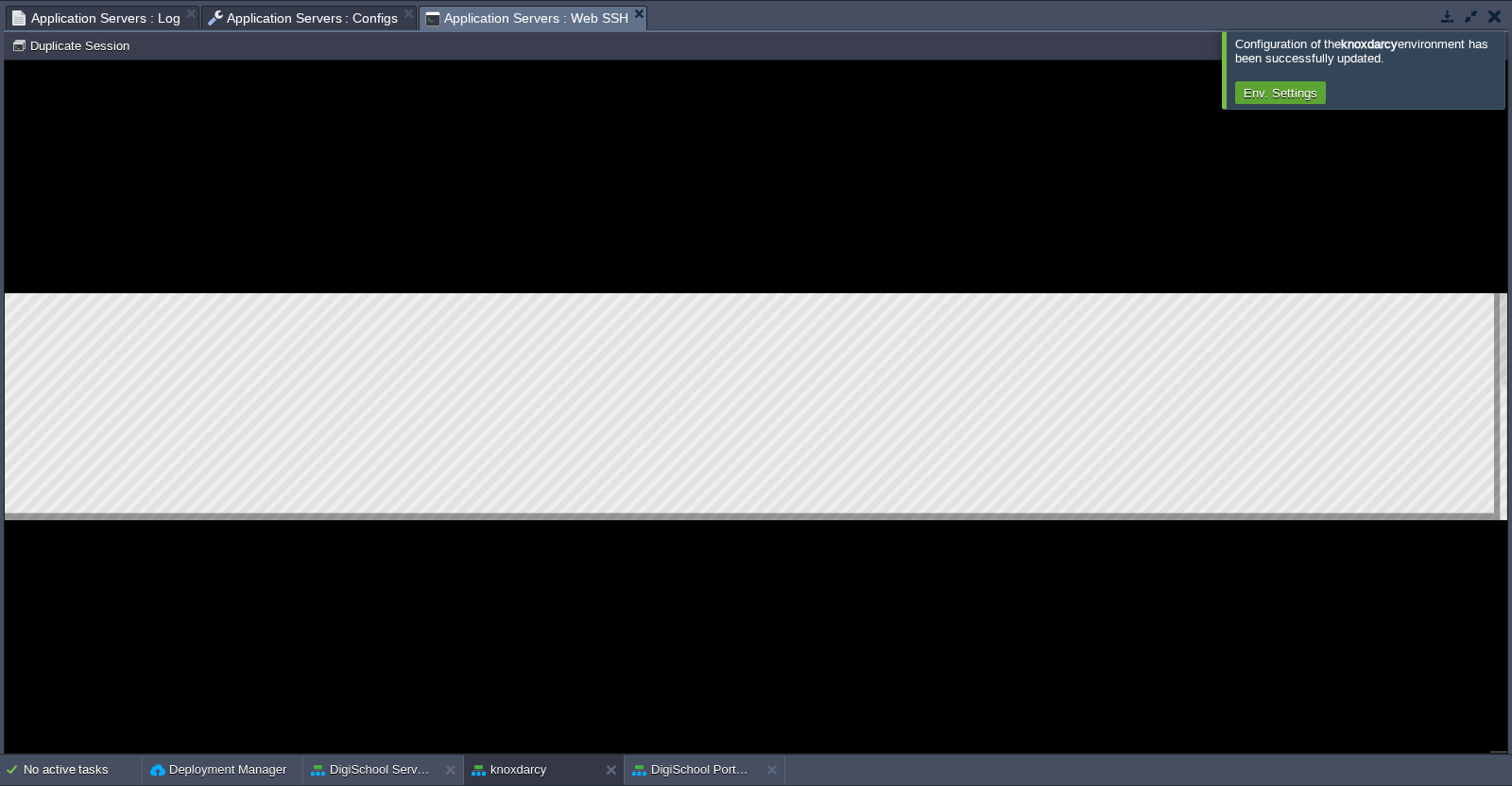
click at [552, 539] on div at bounding box center [756, 407] width 1502 height 692
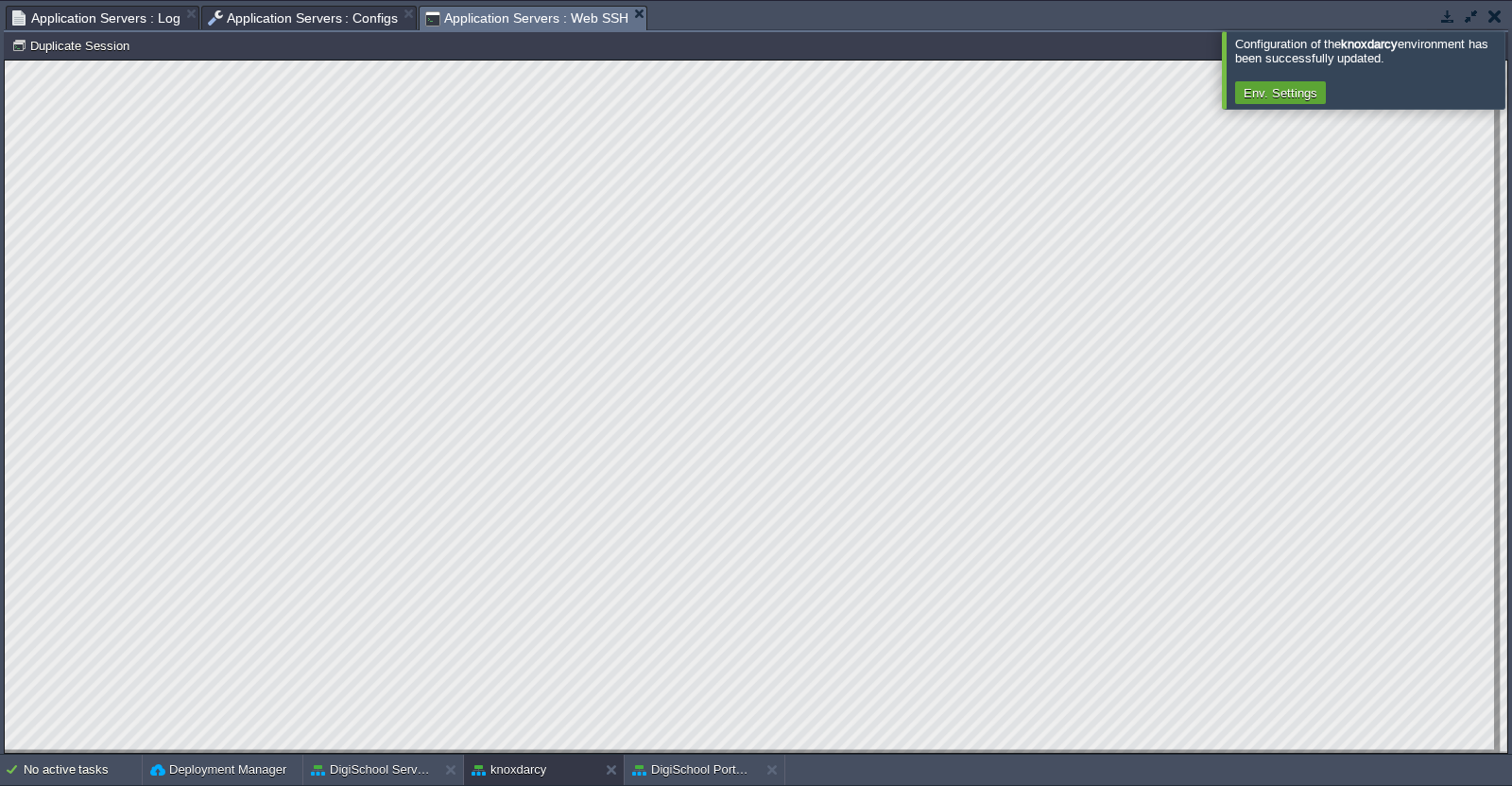
click at [379, 751] on div at bounding box center [756, 407] width 1502 height 692
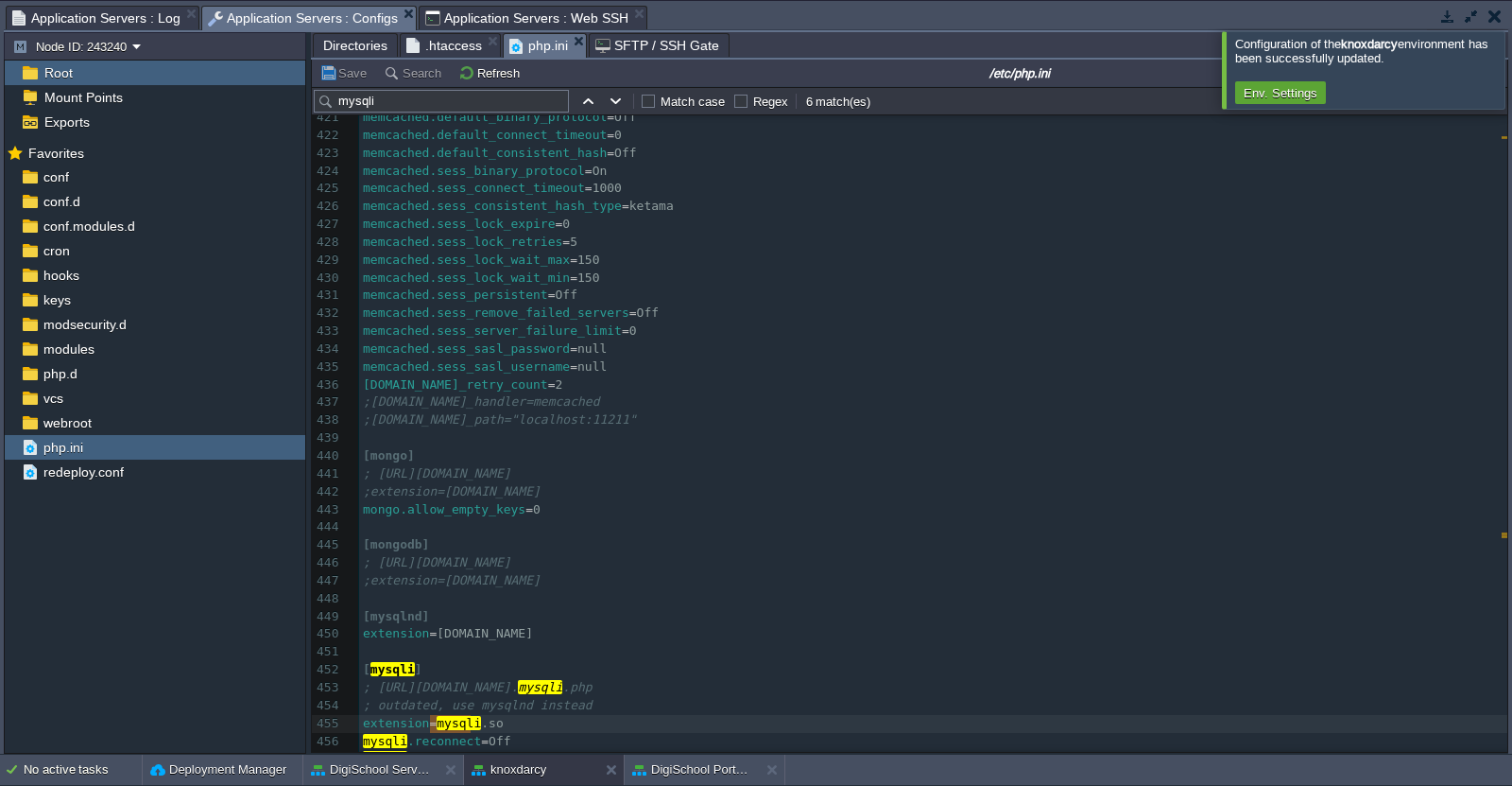
click at [312, 12] on span "Application Servers : Configs" at bounding box center [303, 18] width 190 height 24
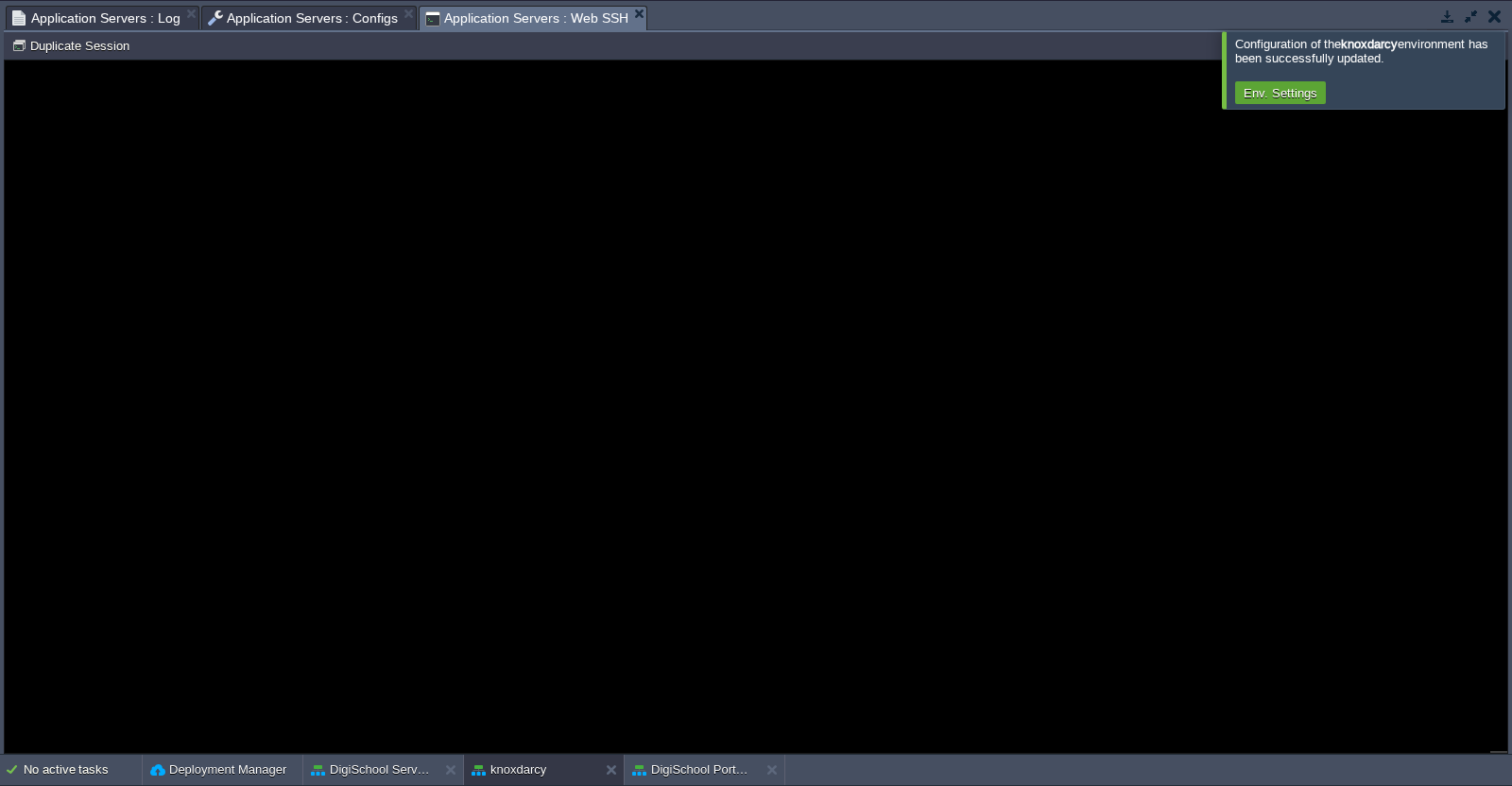
click at [508, 23] on span "Application Servers : Web SSH" at bounding box center [527, 18] width 203 height 24
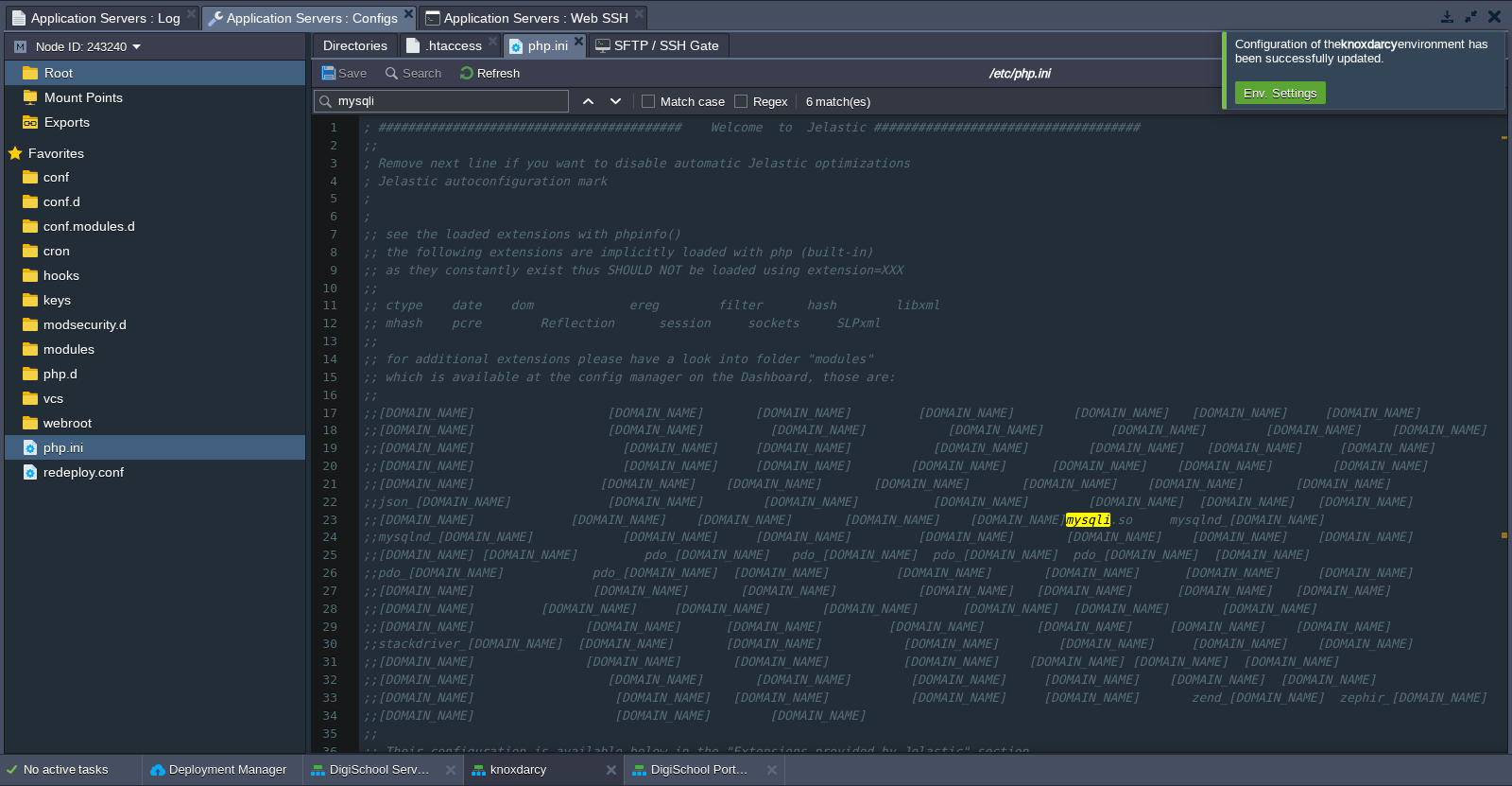
click at [333, 23] on span "Application Servers : Configs" at bounding box center [303, 18] width 190 height 24
click at [90, 419] on span "webroot" at bounding box center [68, 423] width 55 height 17
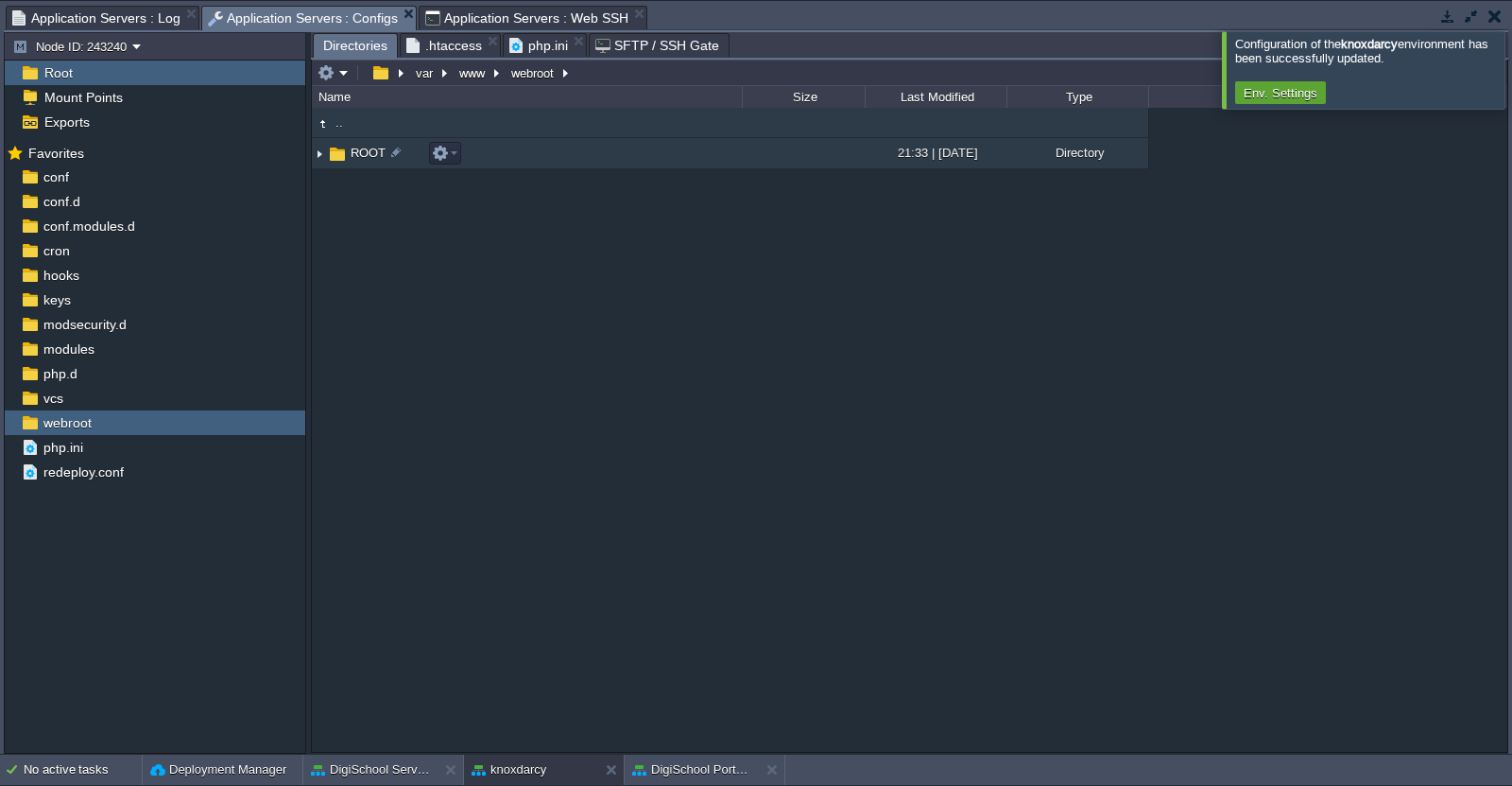
click at [320, 158] on img at bounding box center [320, 153] width 15 height 30
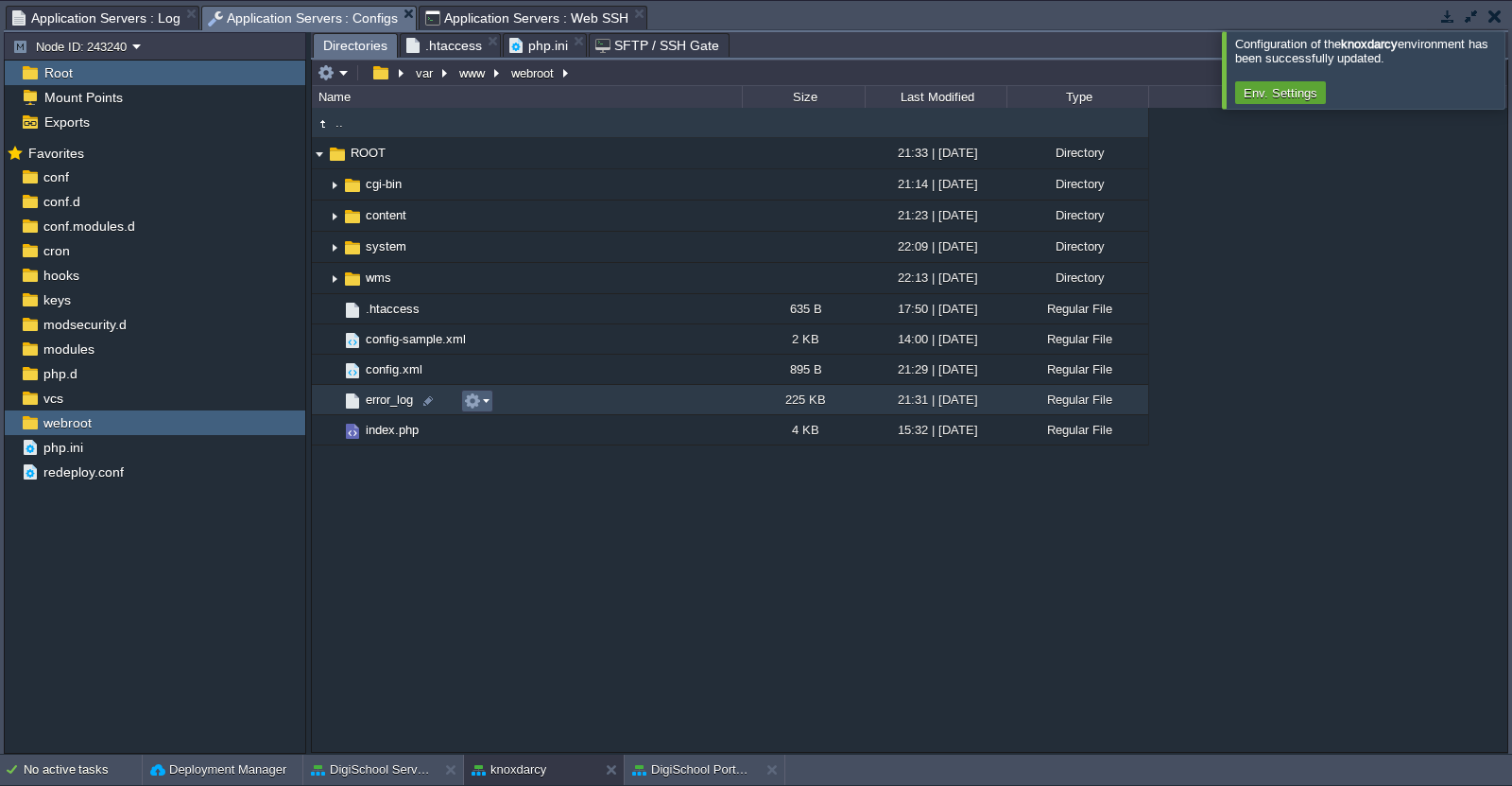
click at [485, 404] on em at bounding box center [476, 401] width 26 height 17
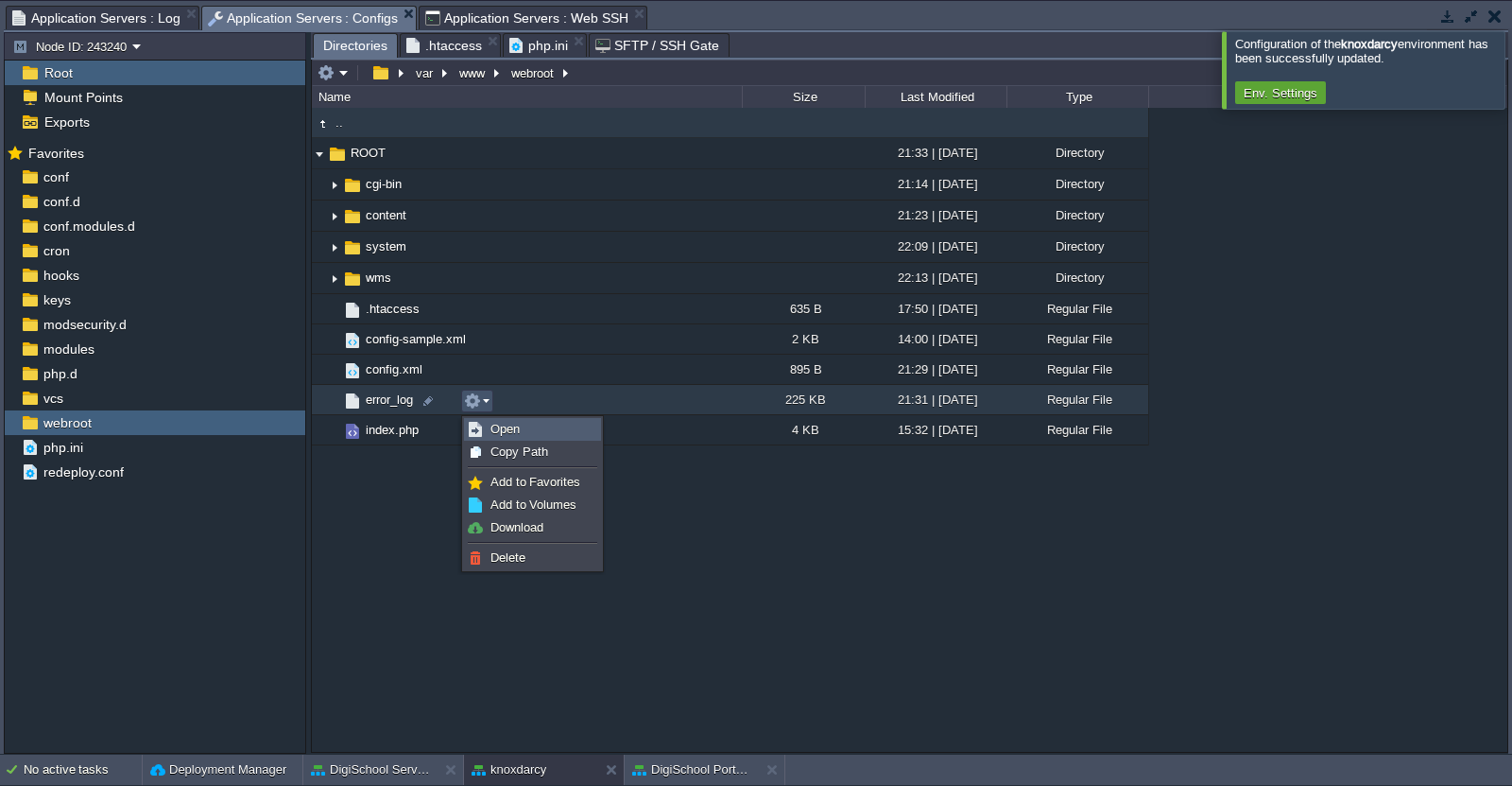
click at [512, 425] on span "Open" at bounding box center [505, 429] width 30 height 14
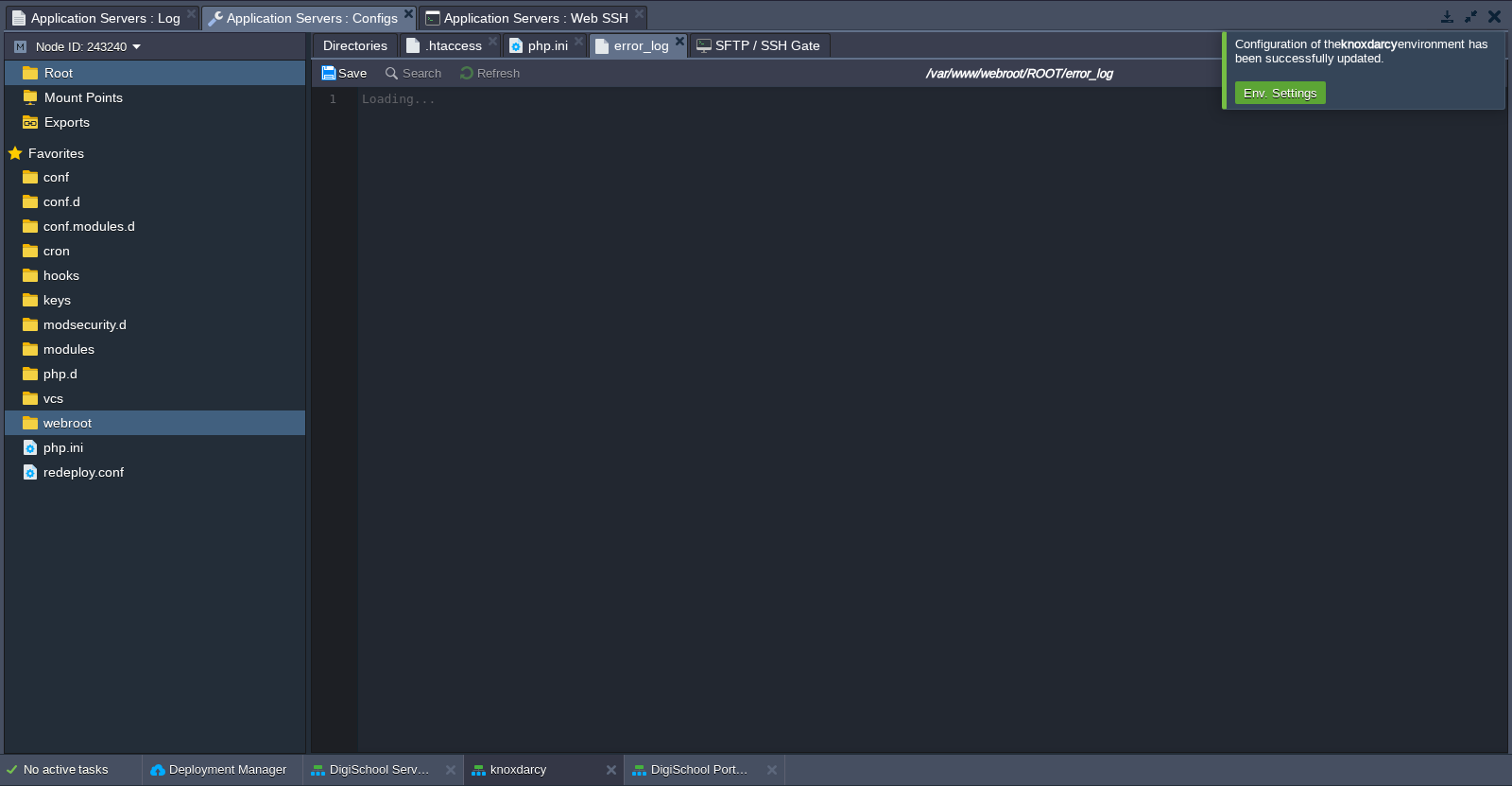
click at [1511, 89] on div at bounding box center [1535, 70] width 0 height 76
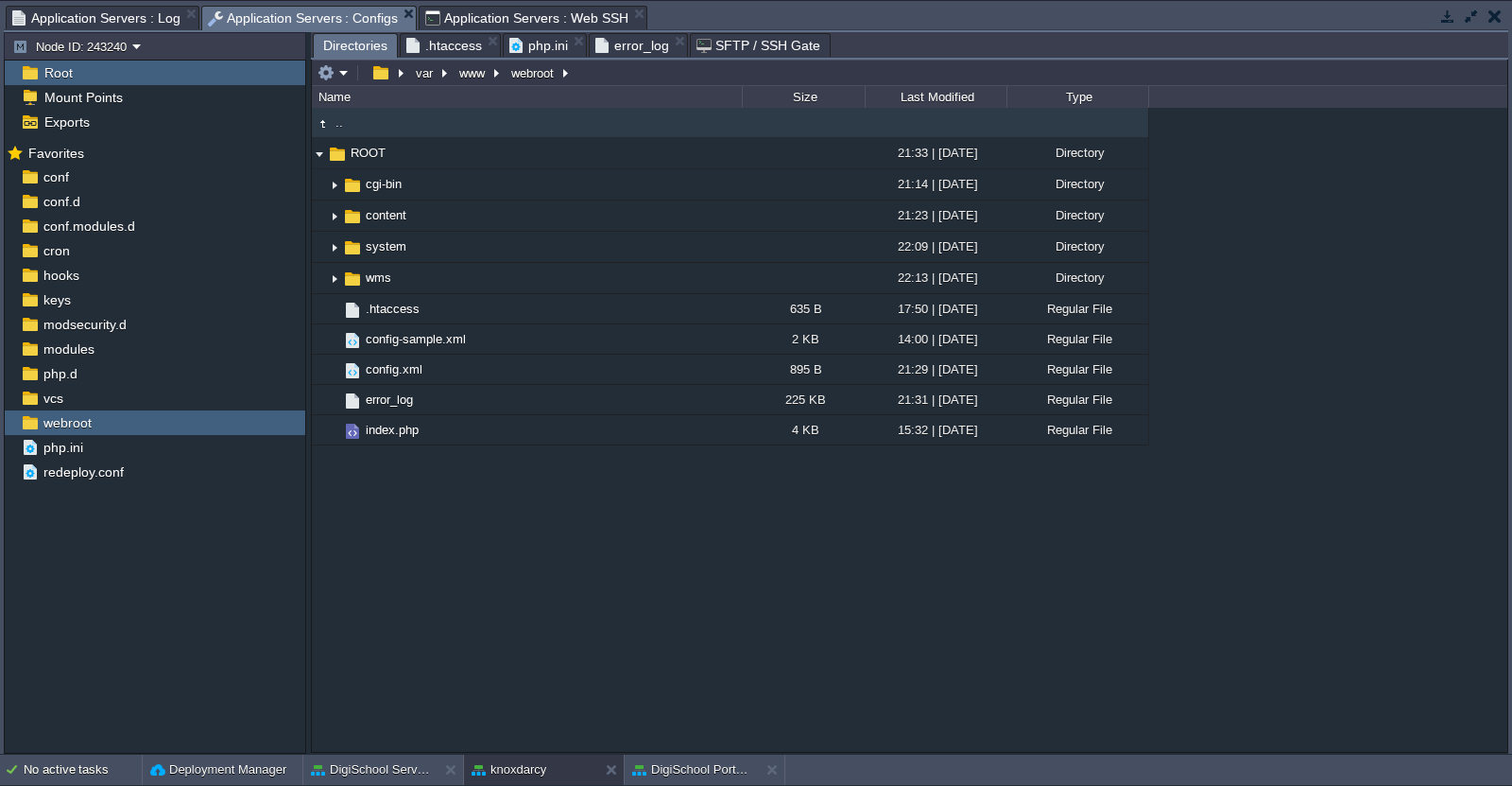
click at [368, 57] on span "Directories" at bounding box center [354, 46] width 64 height 24
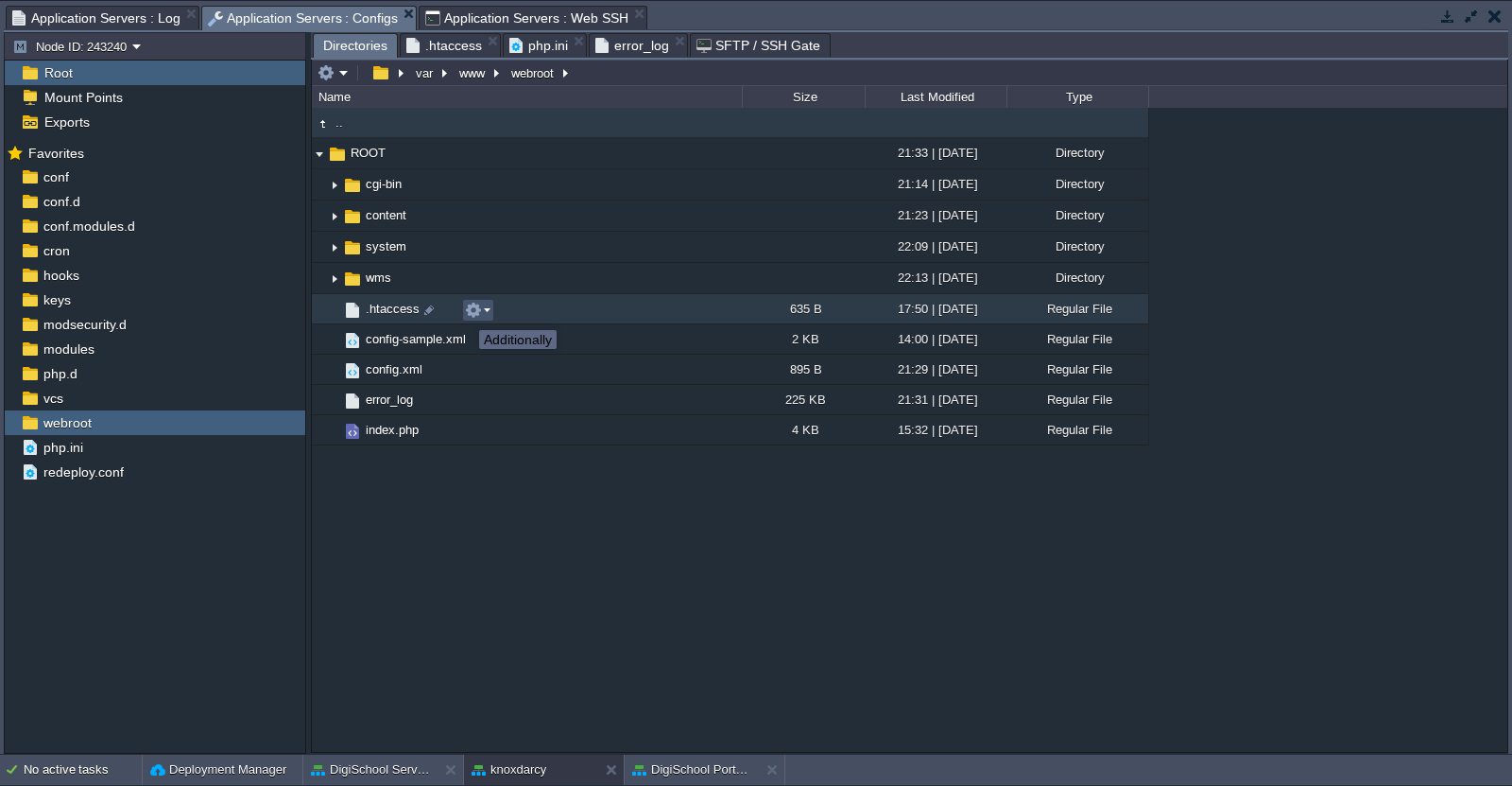
click at [479, 312] on button "button" at bounding box center [473, 311] width 17 height 17
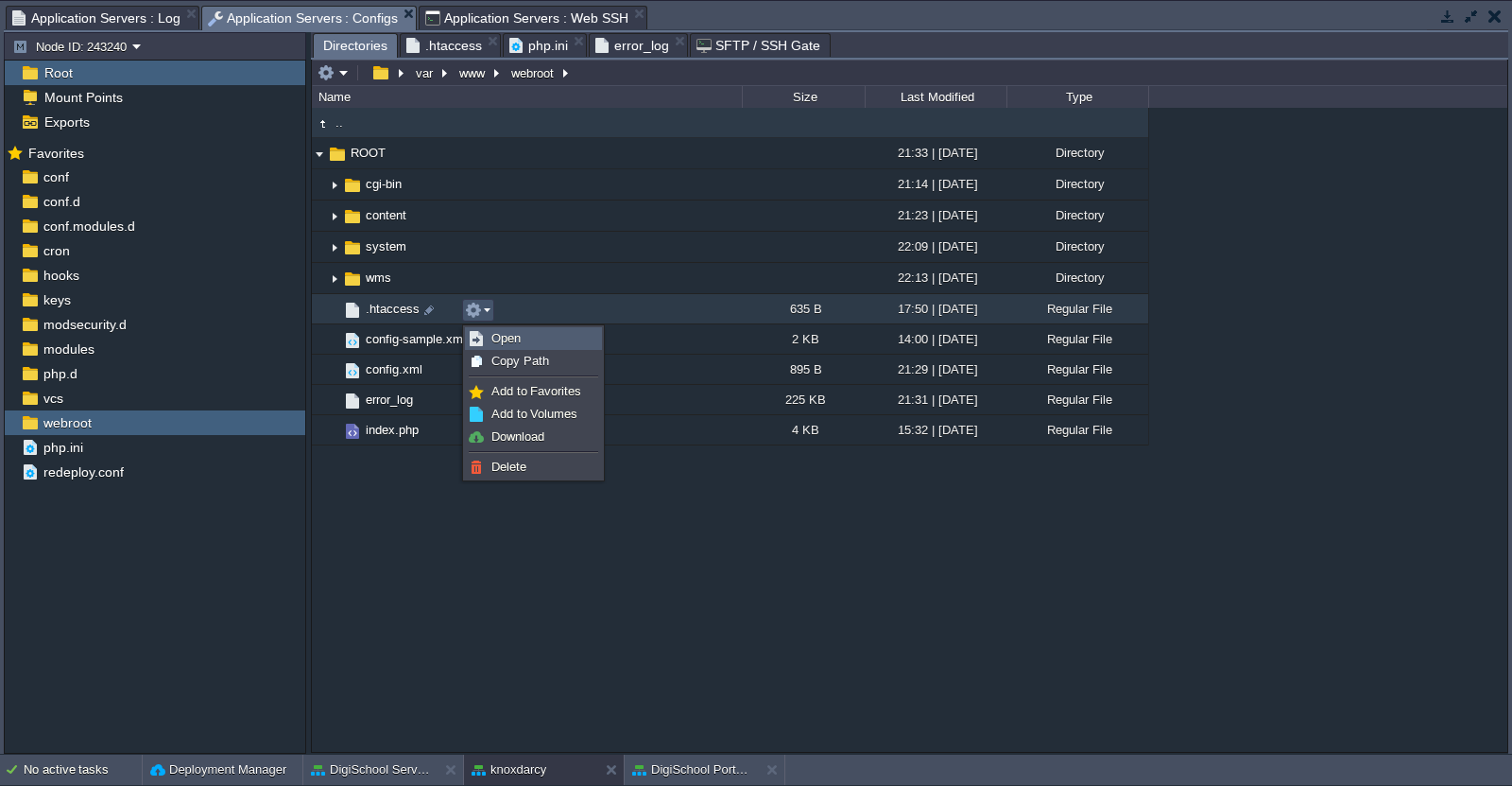
click at [504, 333] on span "Open" at bounding box center [506, 337] width 30 height 14
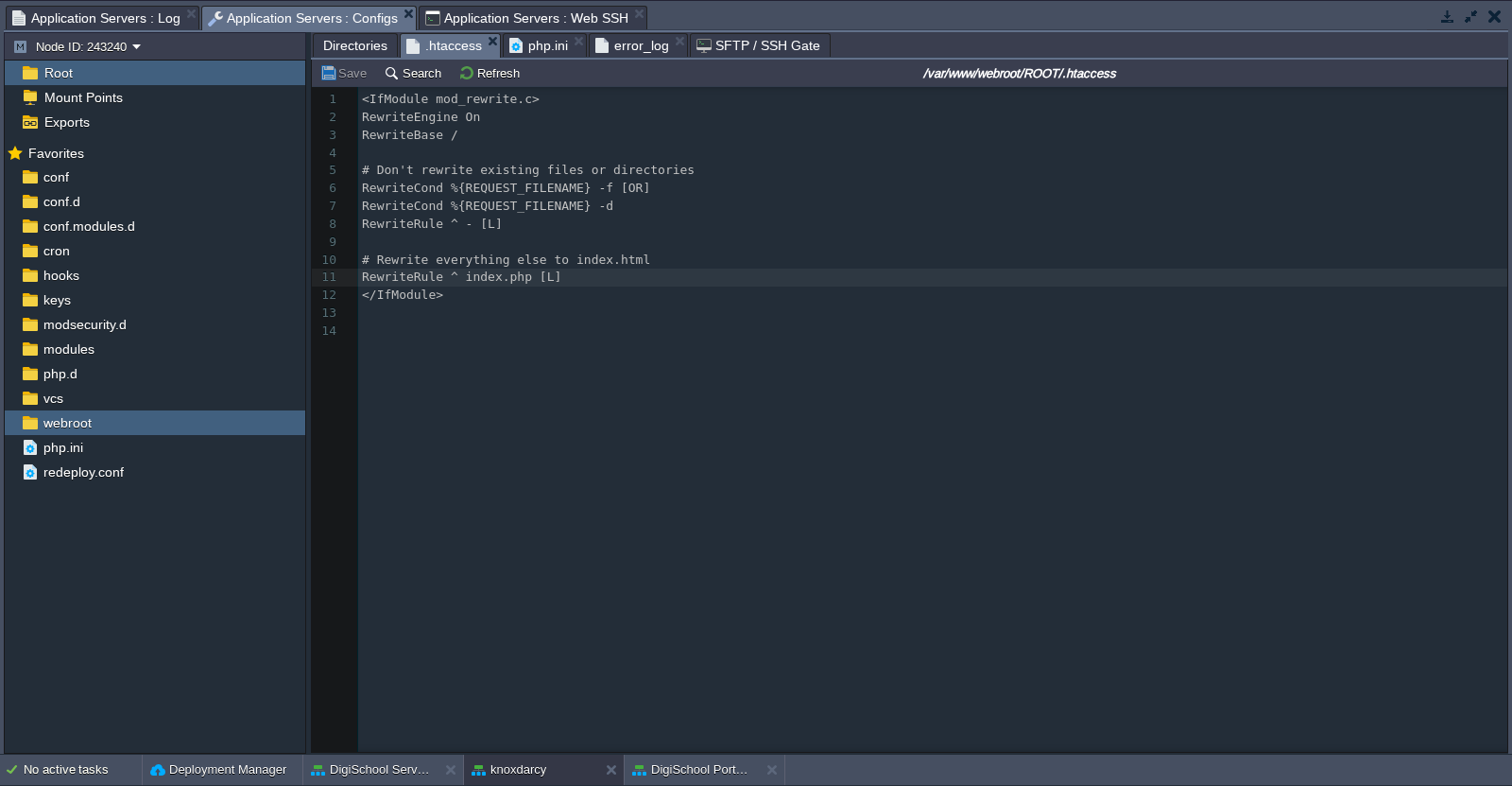
scroll to position [6, 0]
click at [660, 414] on div "xxxxxxxxxx 1 <IfModule mod_rewrite.c> 2 RewriteEngine On 3 RewriteBase / 4 ​ 5 …" at bounding box center [924, 433] width 1224 height 693
type textarea "<IfModule mod_rewrite.c> RewriteEngine On RewriteBase / # Don't rewrite existin…"
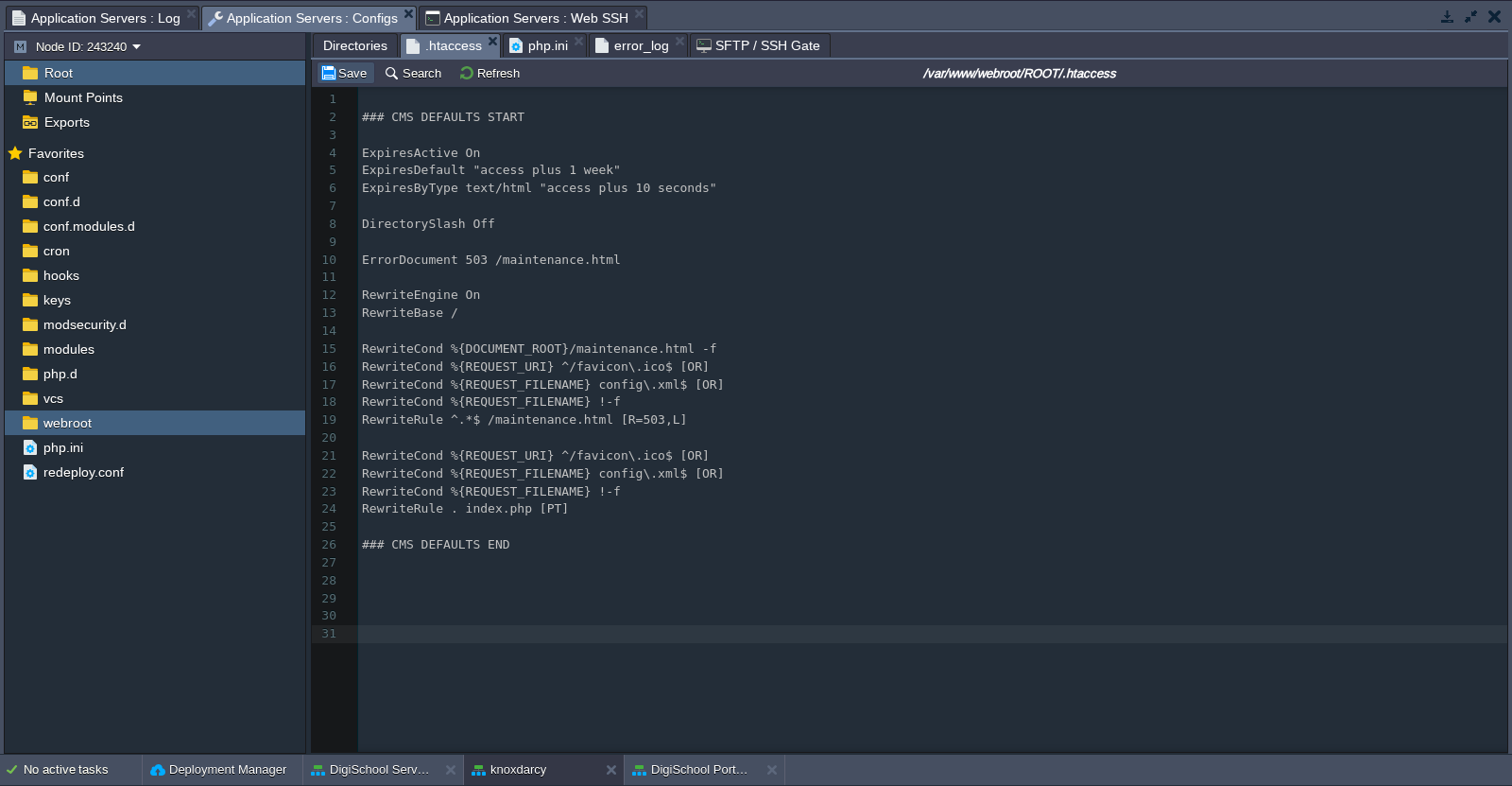
click at [346, 72] on button "Save" at bounding box center [346, 72] width 53 height 17
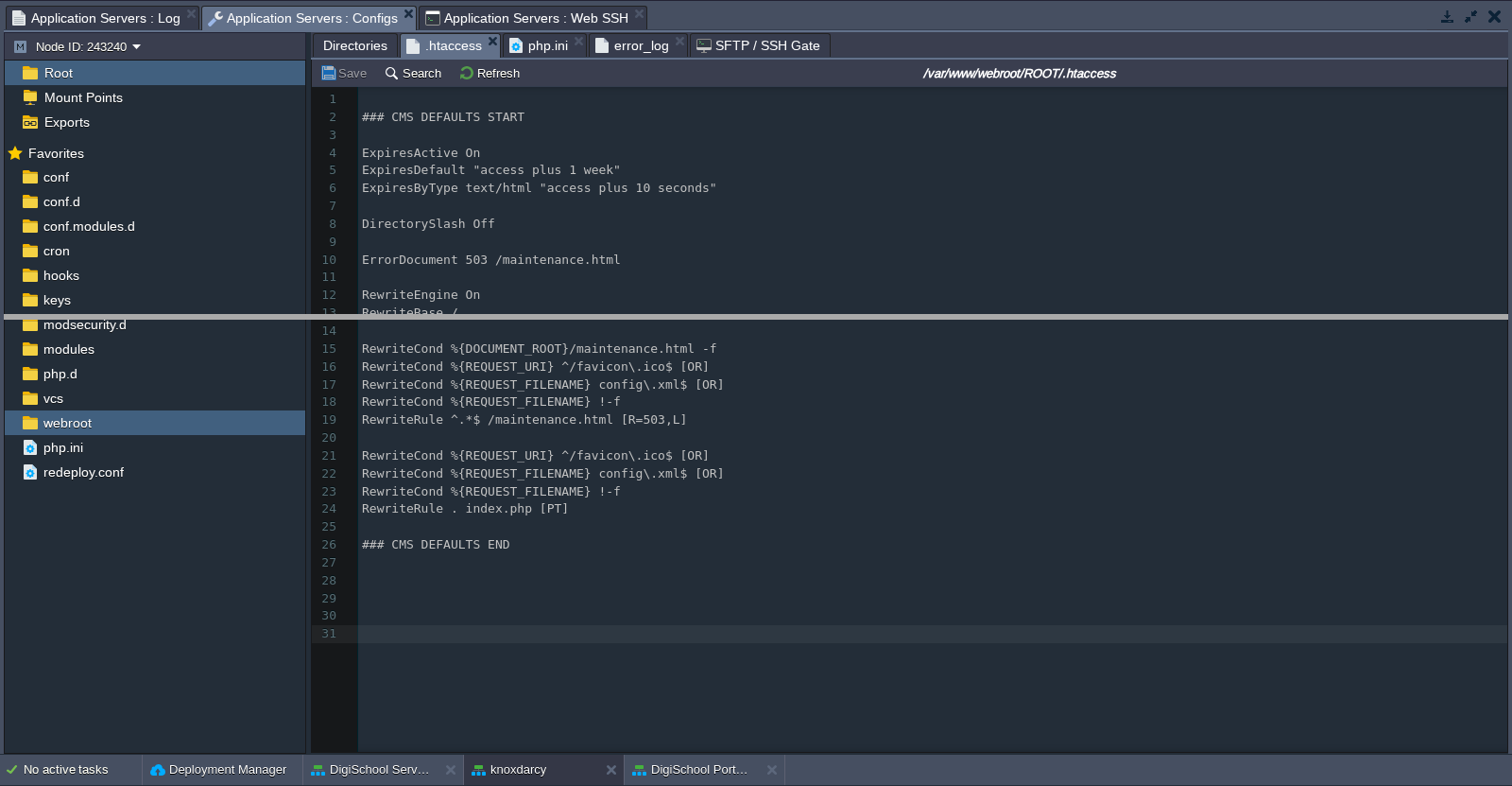
drag, startPoint x: 919, startPoint y: 25, endPoint x: 922, endPoint y: 333, distance: 308.0
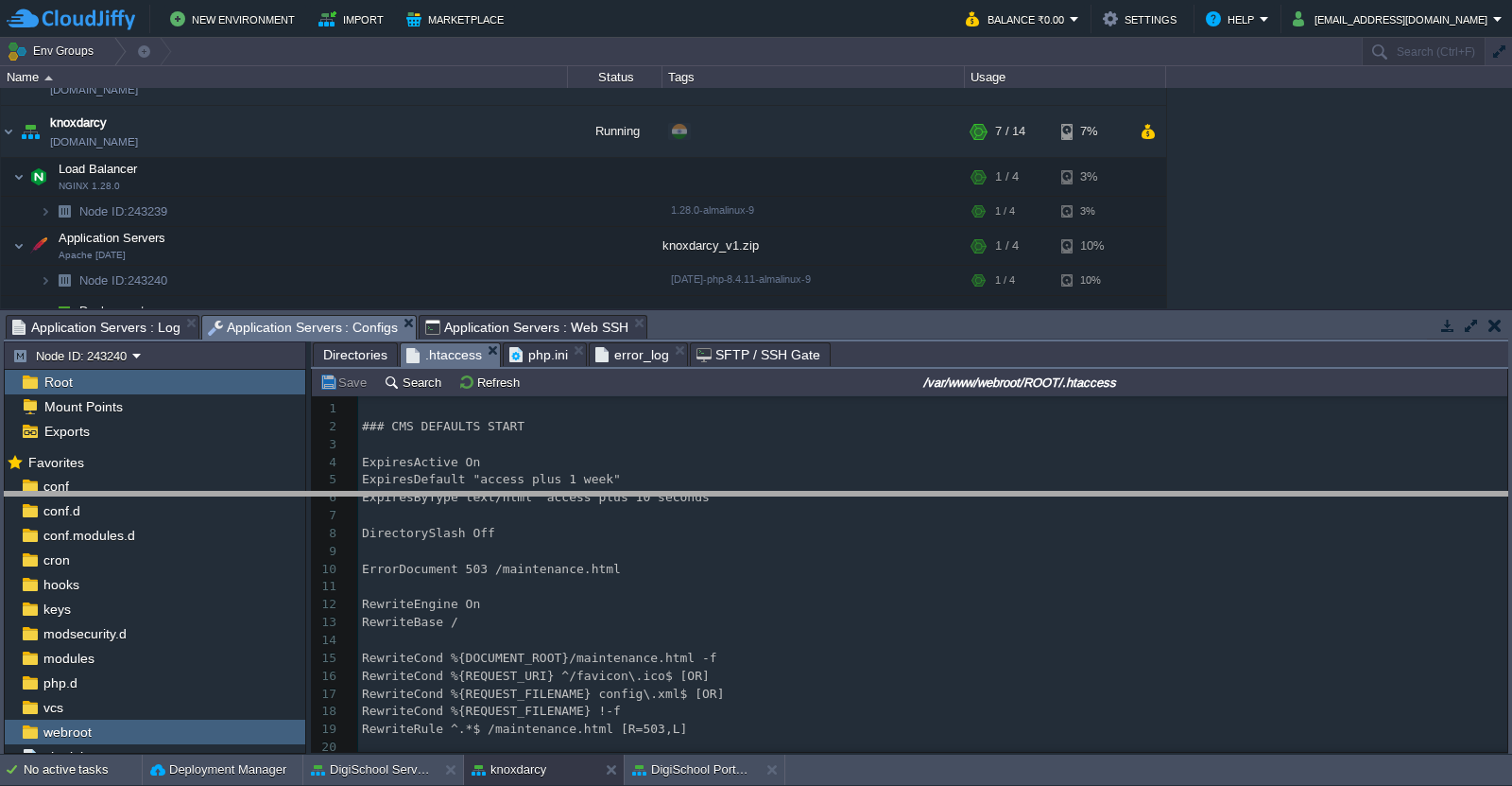
drag, startPoint x: 922, startPoint y: 333, endPoint x: 920, endPoint y: 519, distance: 186.0
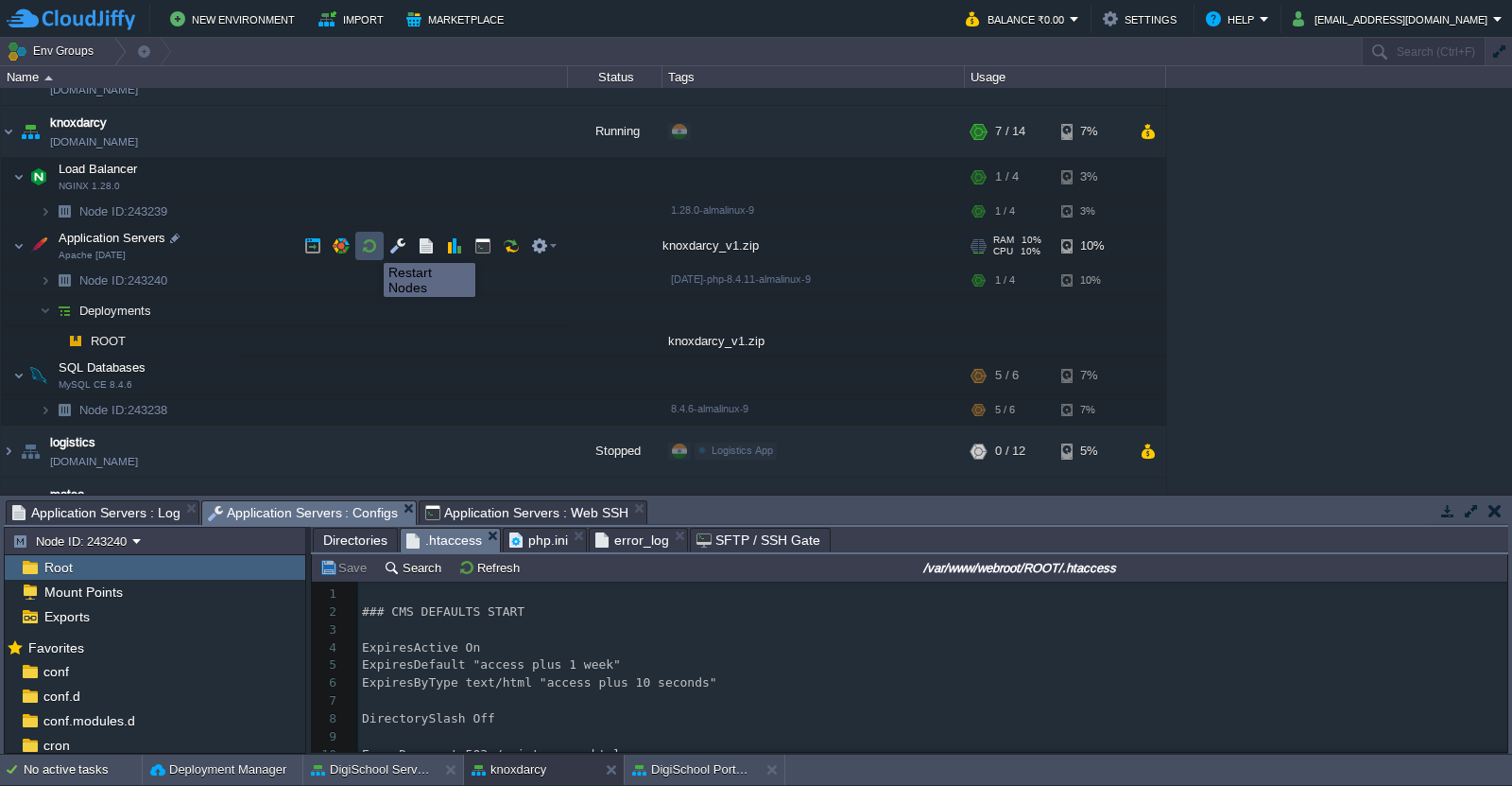
click at [369, 246] on button "button" at bounding box center [369, 246] width 17 height 17
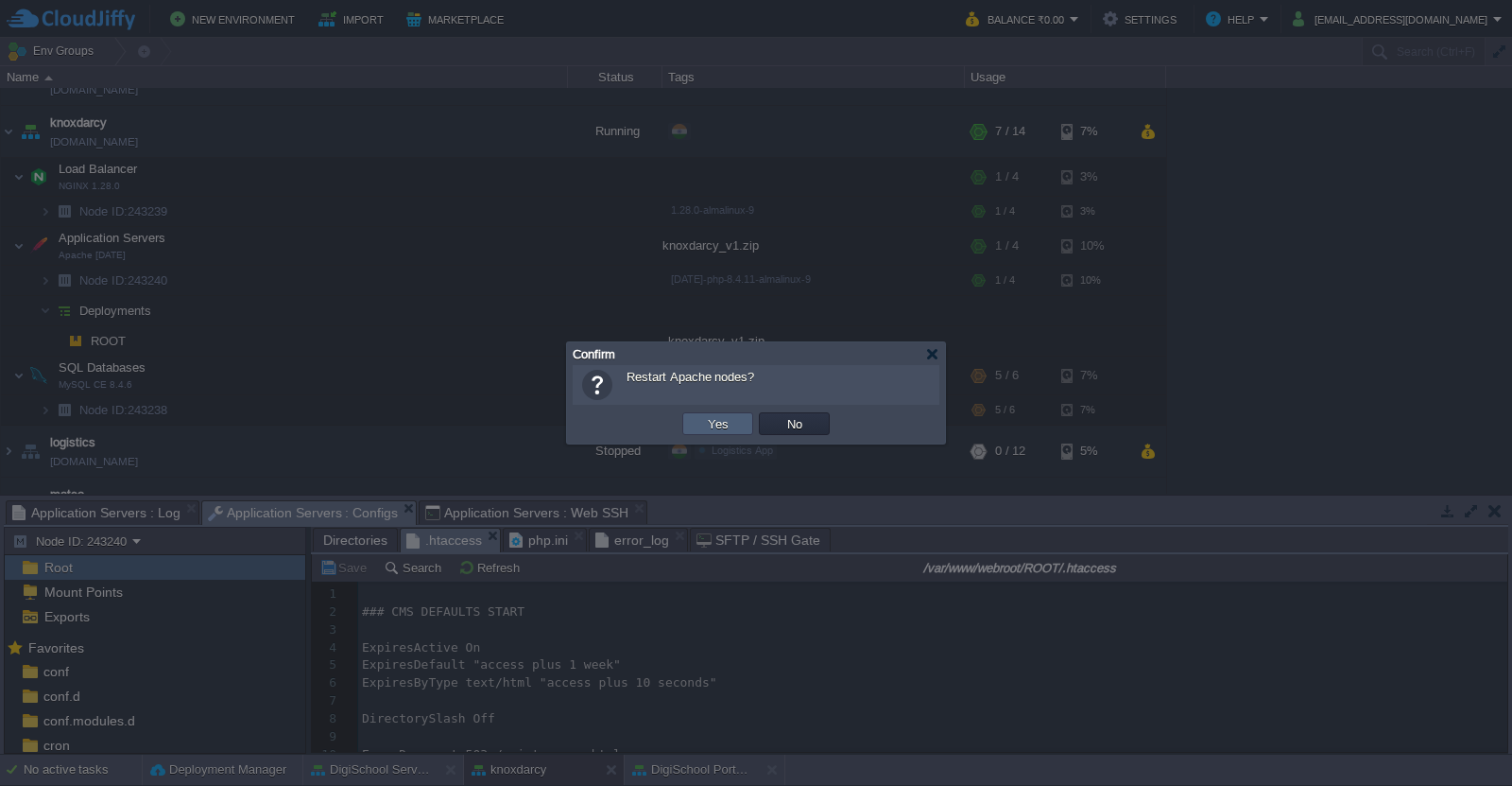
click at [721, 426] on button "Yes" at bounding box center [718, 424] width 32 height 17
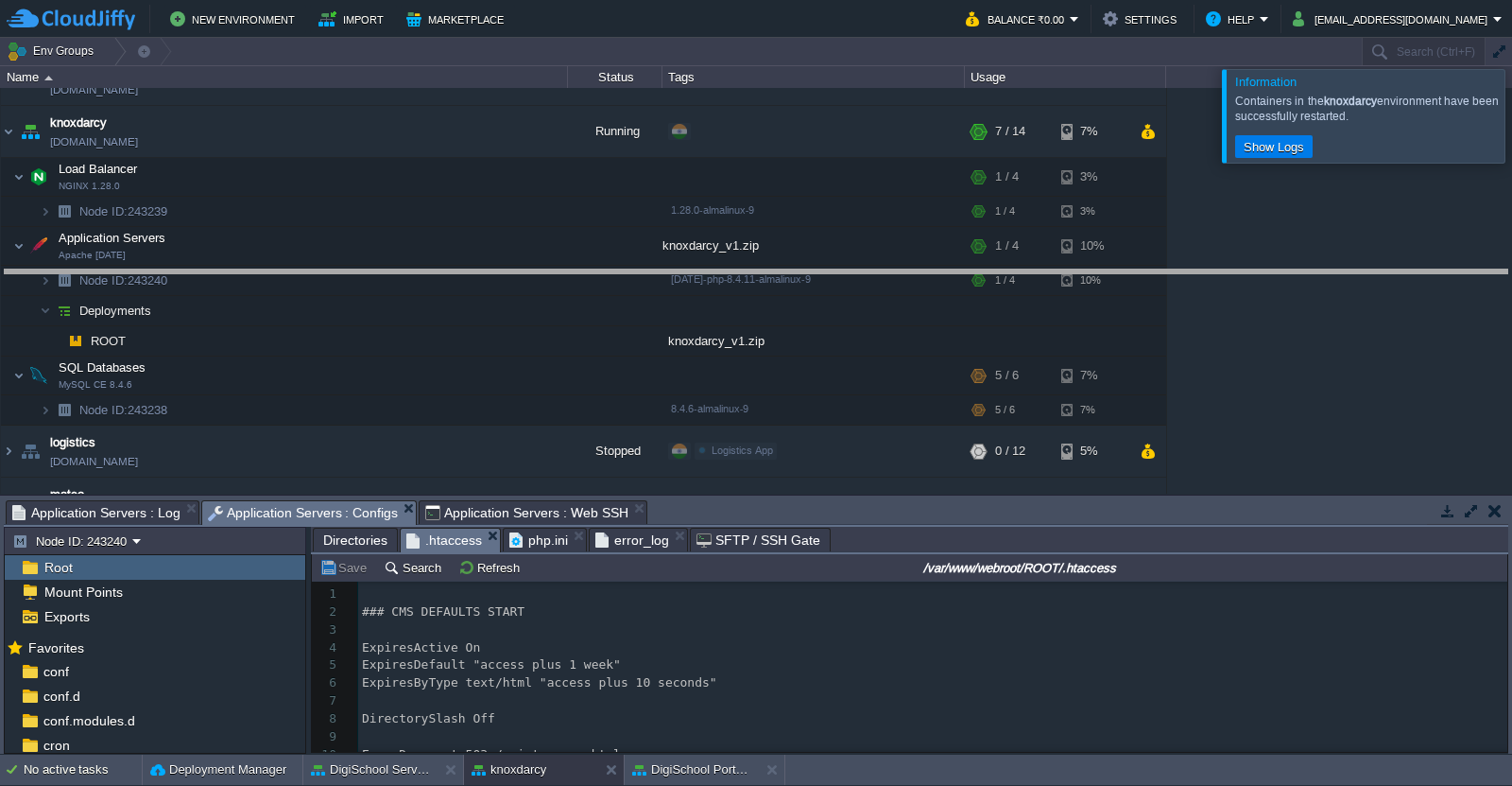
drag, startPoint x: 1016, startPoint y: 510, endPoint x: 1086, endPoint y: 277, distance: 243.3
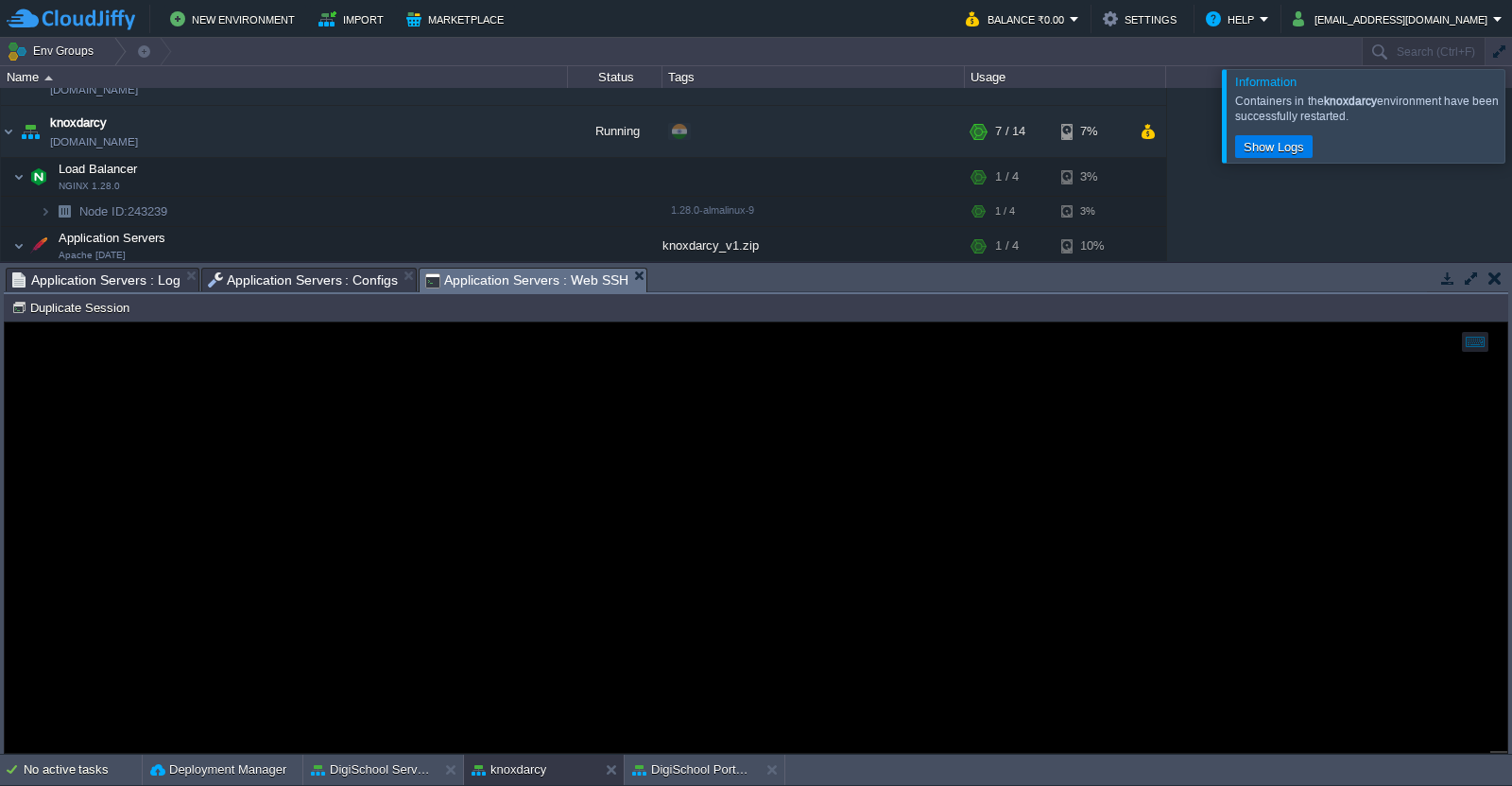
click at [490, 279] on span "Application Servers : Web SSH" at bounding box center [527, 280] width 203 height 24
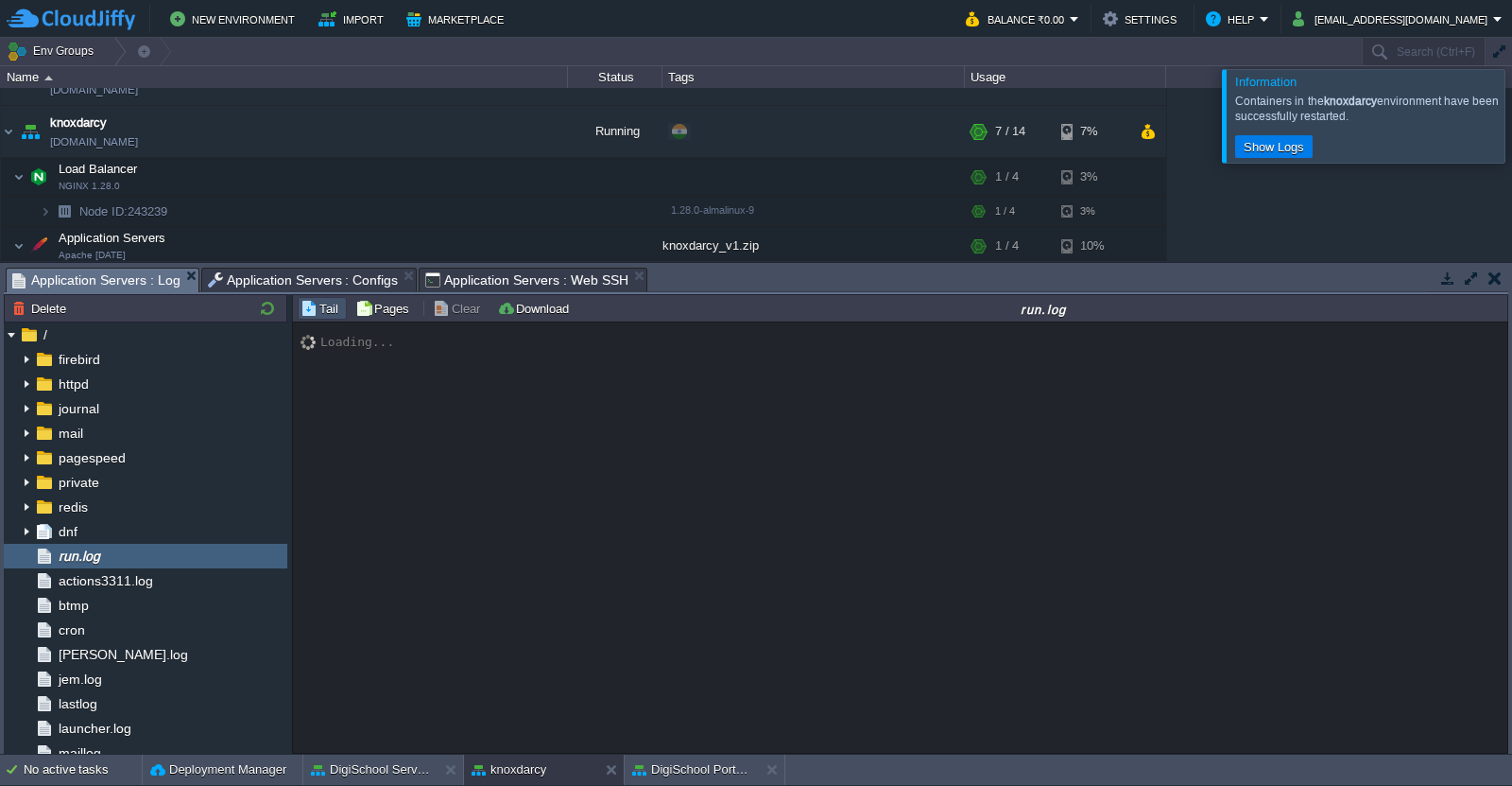
click at [118, 275] on span "Application Servers : Log" at bounding box center [96, 280] width 169 height 24
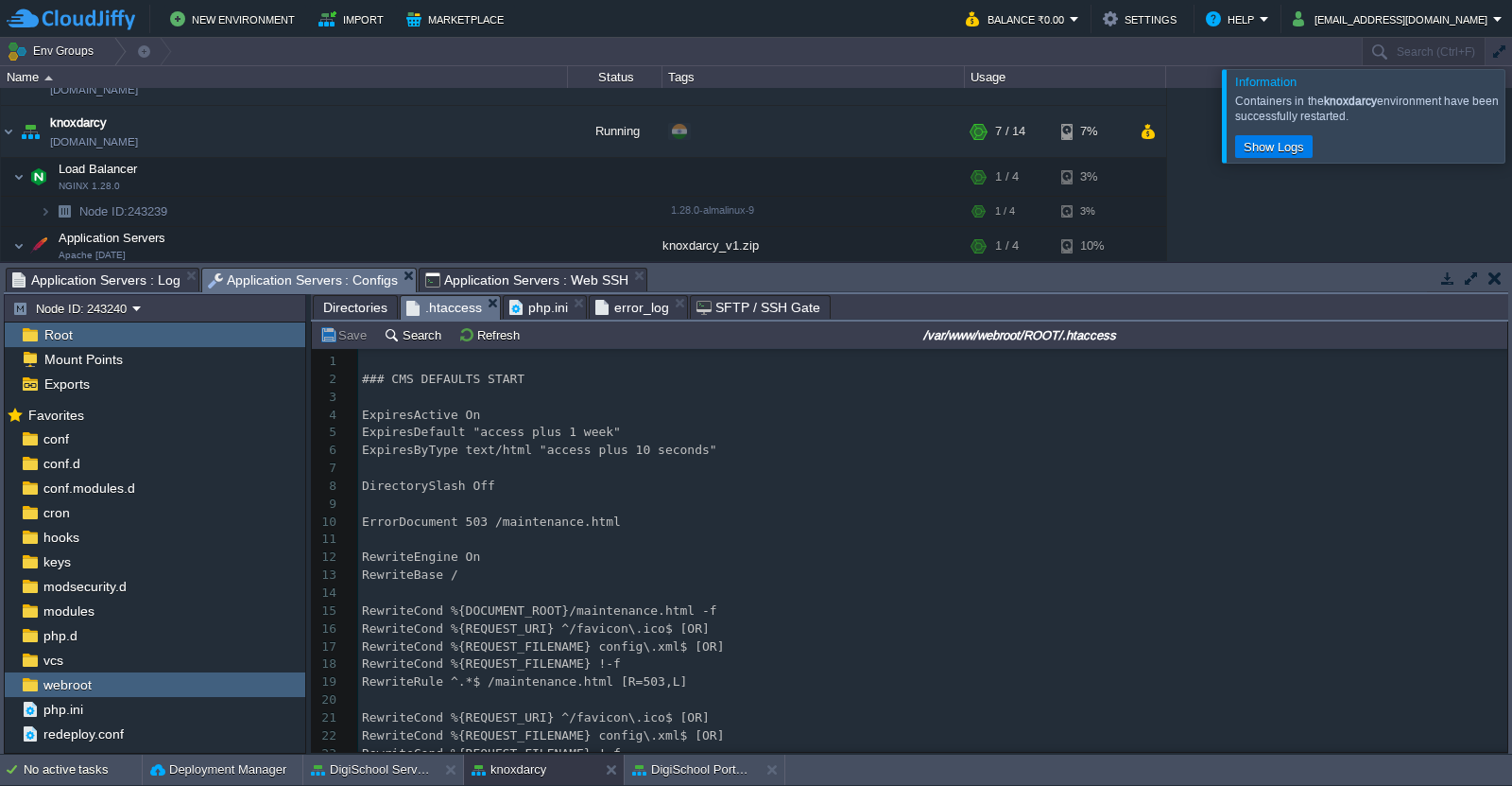
click at [275, 277] on span "Application Servers : Configs" at bounding box center [303, 280] width 190 height 24
click at [360, 316] on span "Directories" at bounding box center [354, 308] width 64 height 23
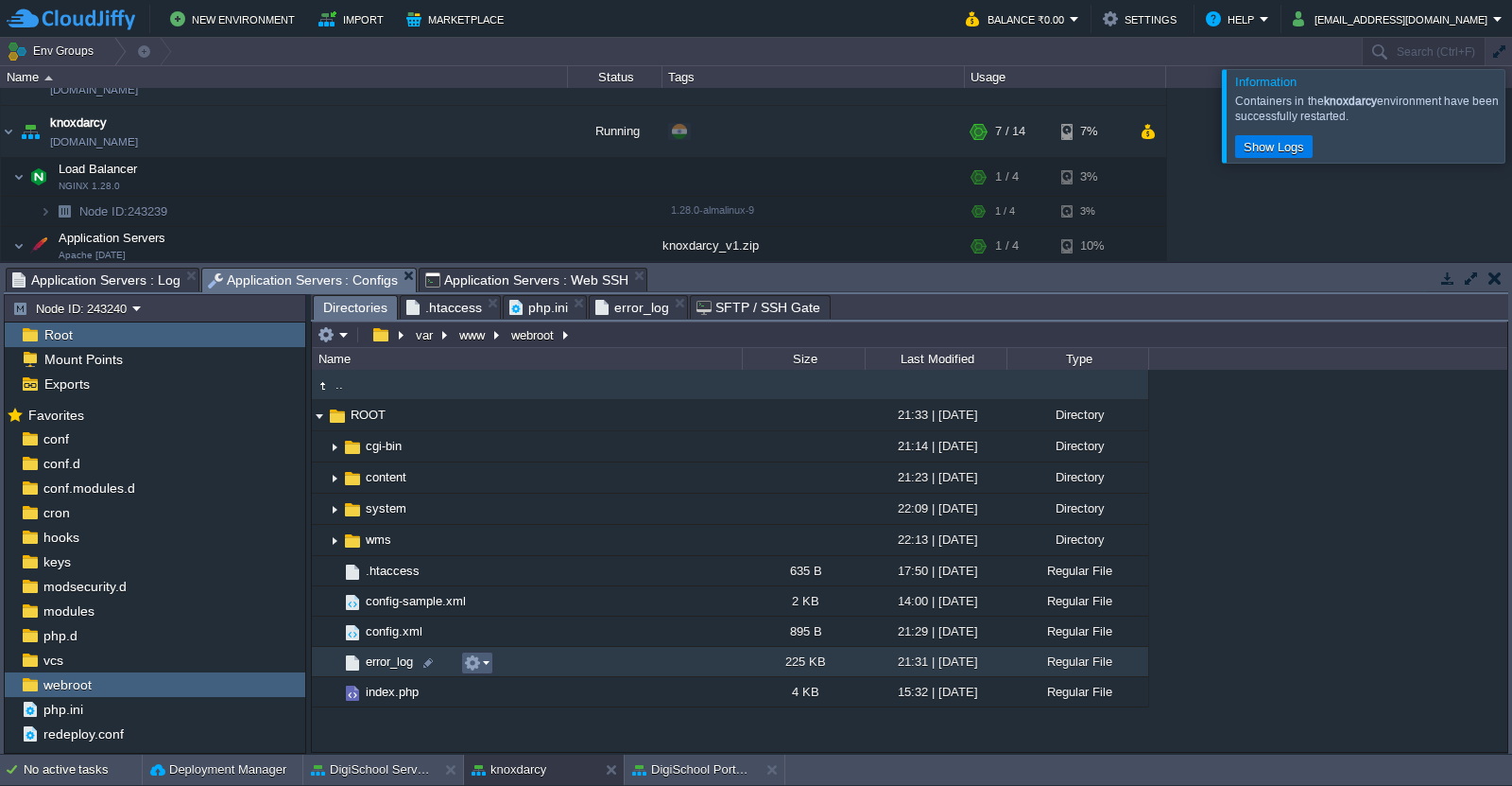
click at [482, 672] on em at bounding box center [476, 663] width 26 height 17
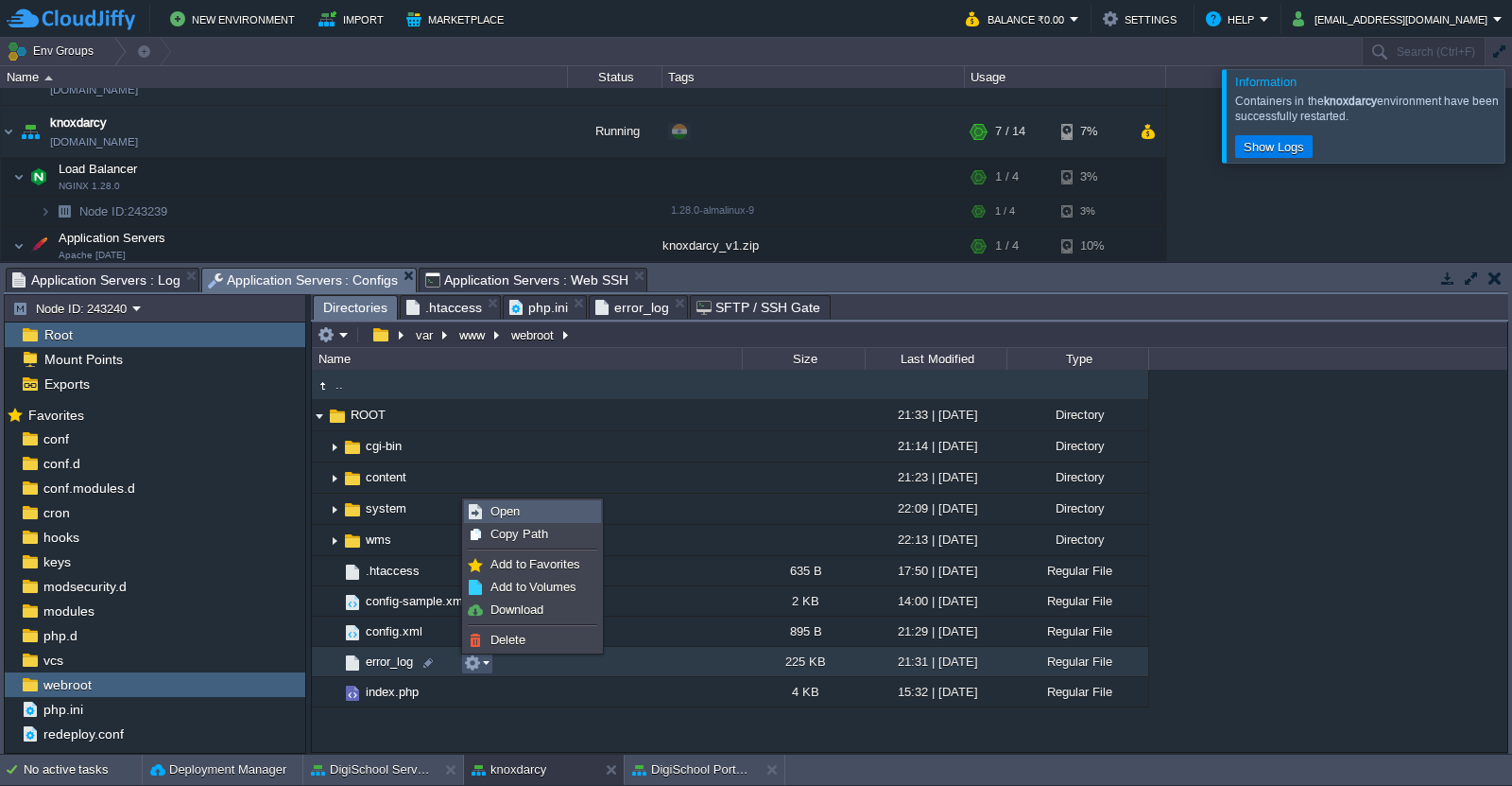
click at [507, 514] on span "Open" at bounding box center [505, 511] width 30 height 14
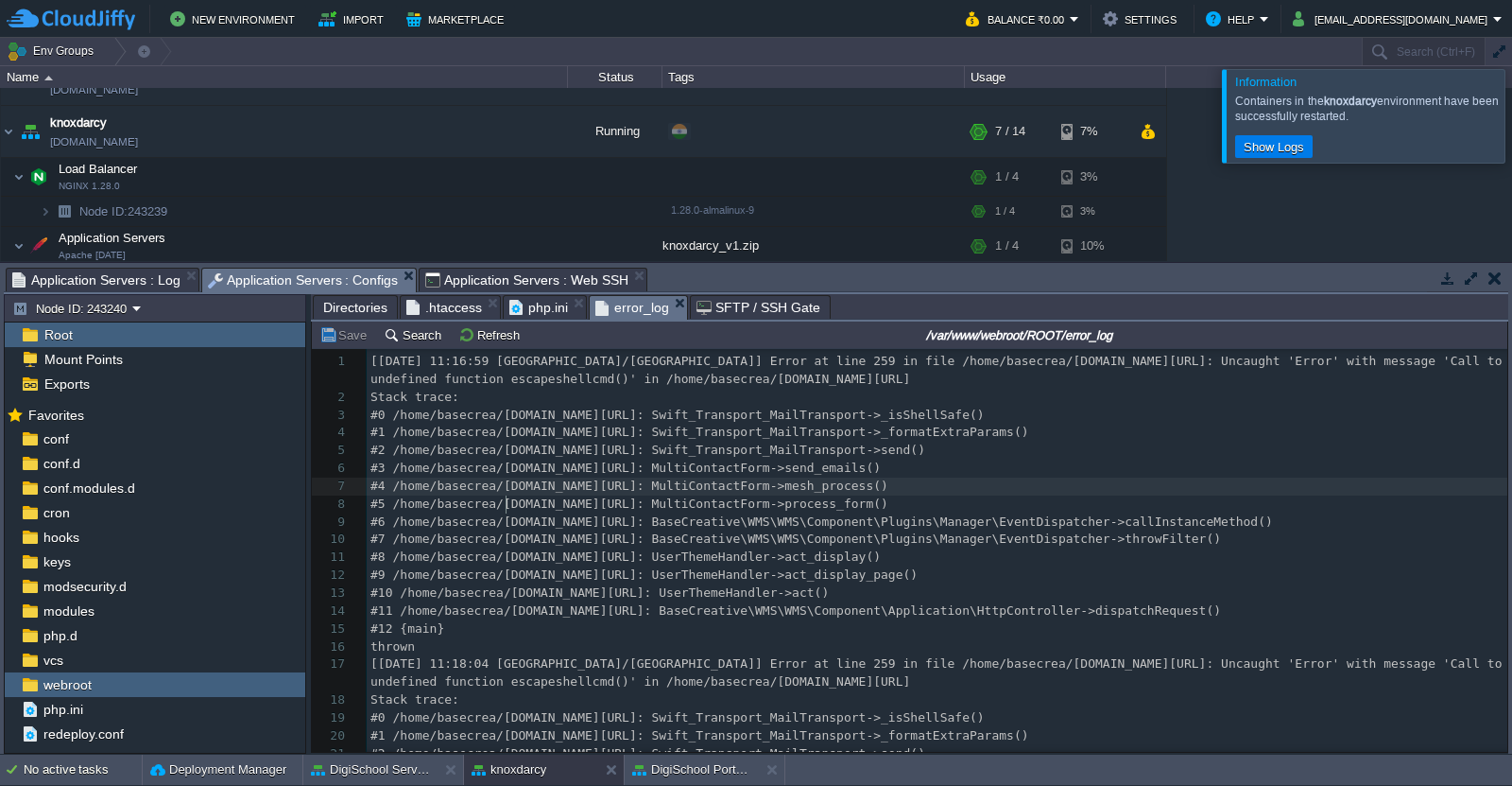
click at [507, 514] on div "1817 1 [[DATE] 11:16:59 [GEOGRAPHIC_DATA]/[GEOGRAPHIC_DATA]] Error at line 259 …" at bounding box center [937, 611] width 1141 height 516
type textarea "-"
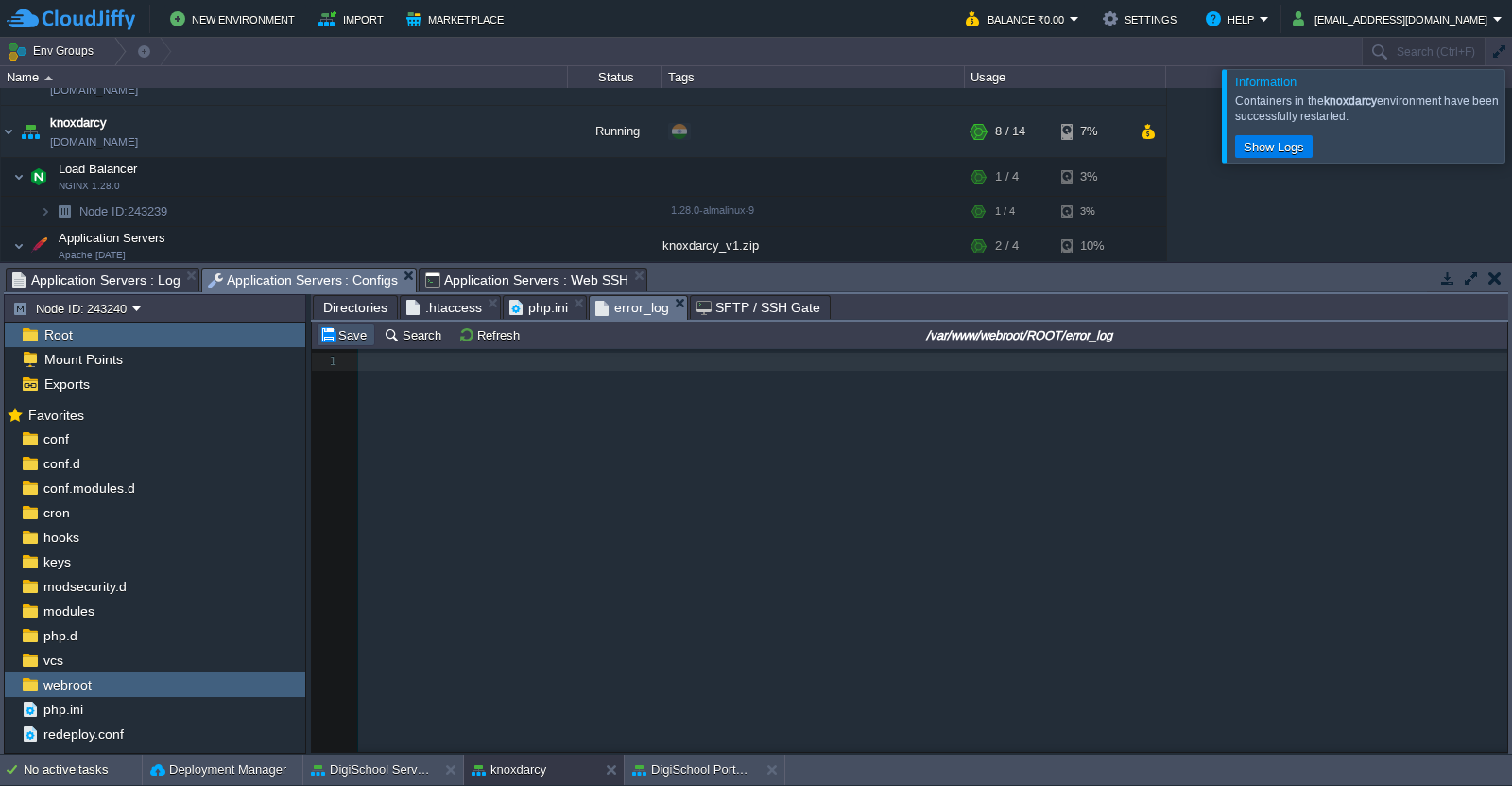
click at [342, 340] on button "Save" at bounding box center [346, 334] width 53 height 17
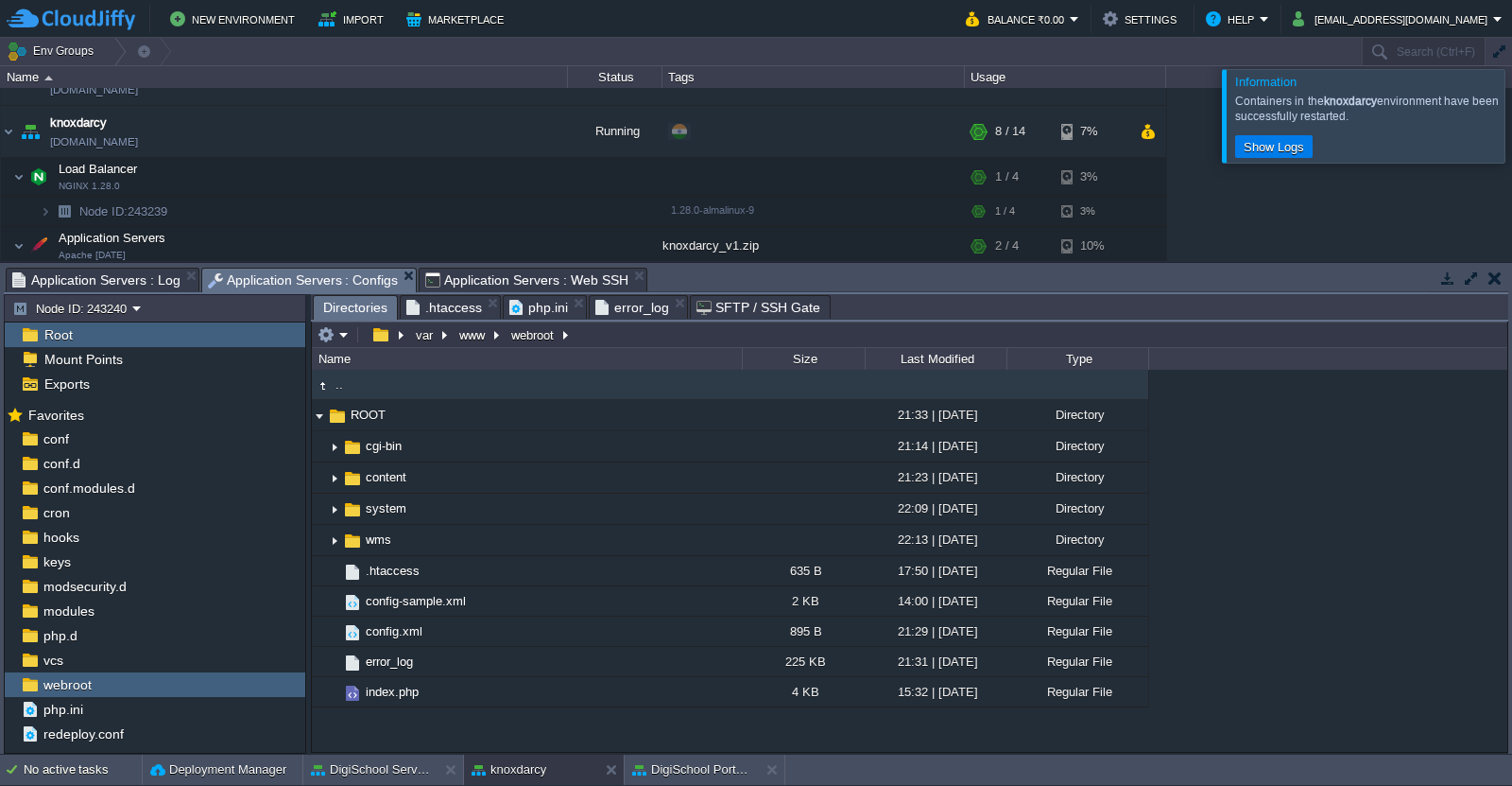
click at [346, 309] on span "Directories" at bounding box center [354, 308] width 64 height 24
click at [408, 139] on button "button" at bounding box center [408, 131] width 17 height 17
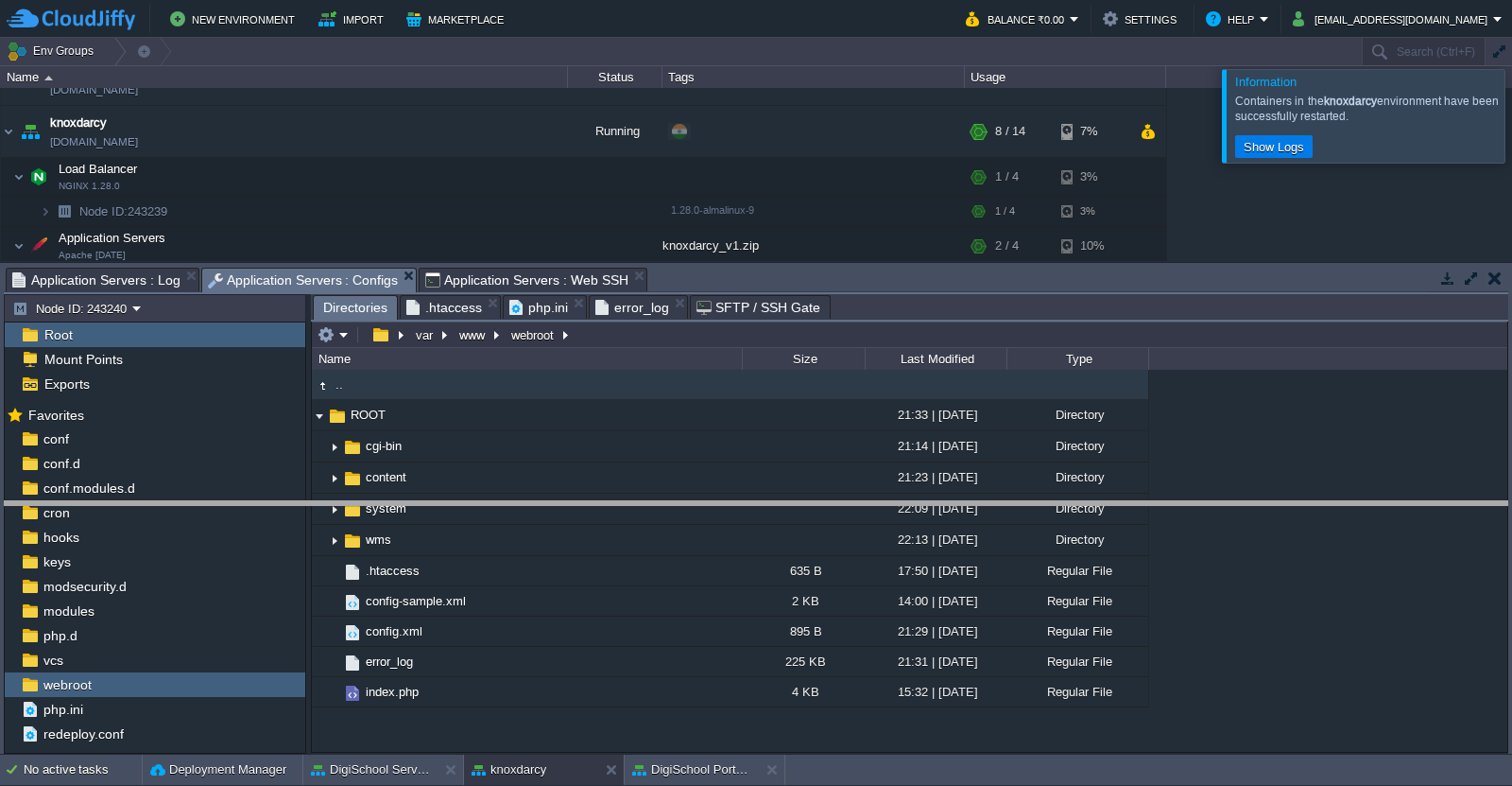
drag, startPoint x: 786, startPoint y: 269, endPoint x: 807, endPoint y: 536, distance: 267.8
click at [807, 536] on body "New Environment Import Marketplace Bonus ₹0.00 Upgrade Account Balance ₹0.00 Se…" at bounding box center [756, 393] width 1512 height 786
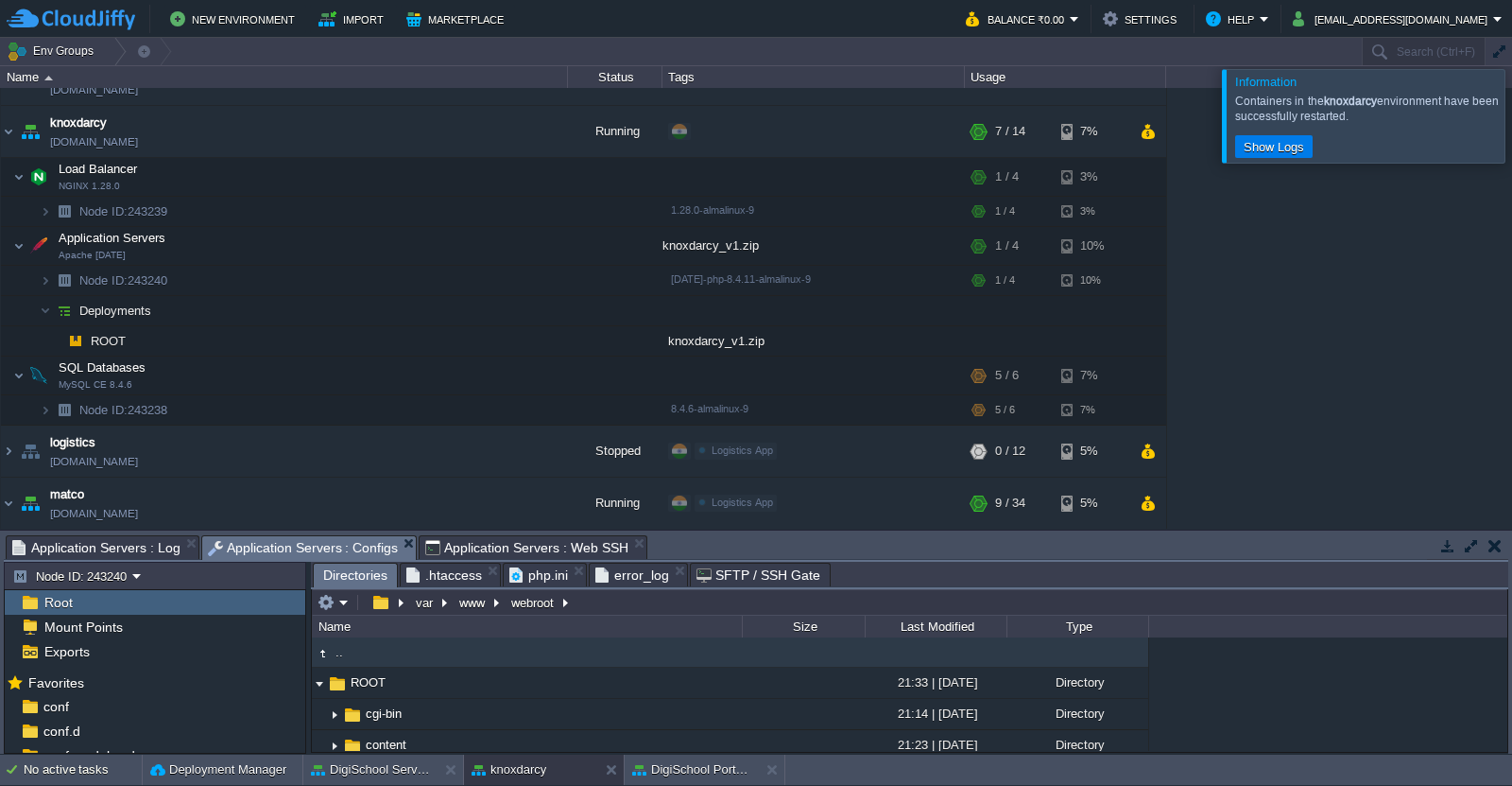
click at [624, 574] on span "error_log" at bounding box center [631, 575] width 73 height 23
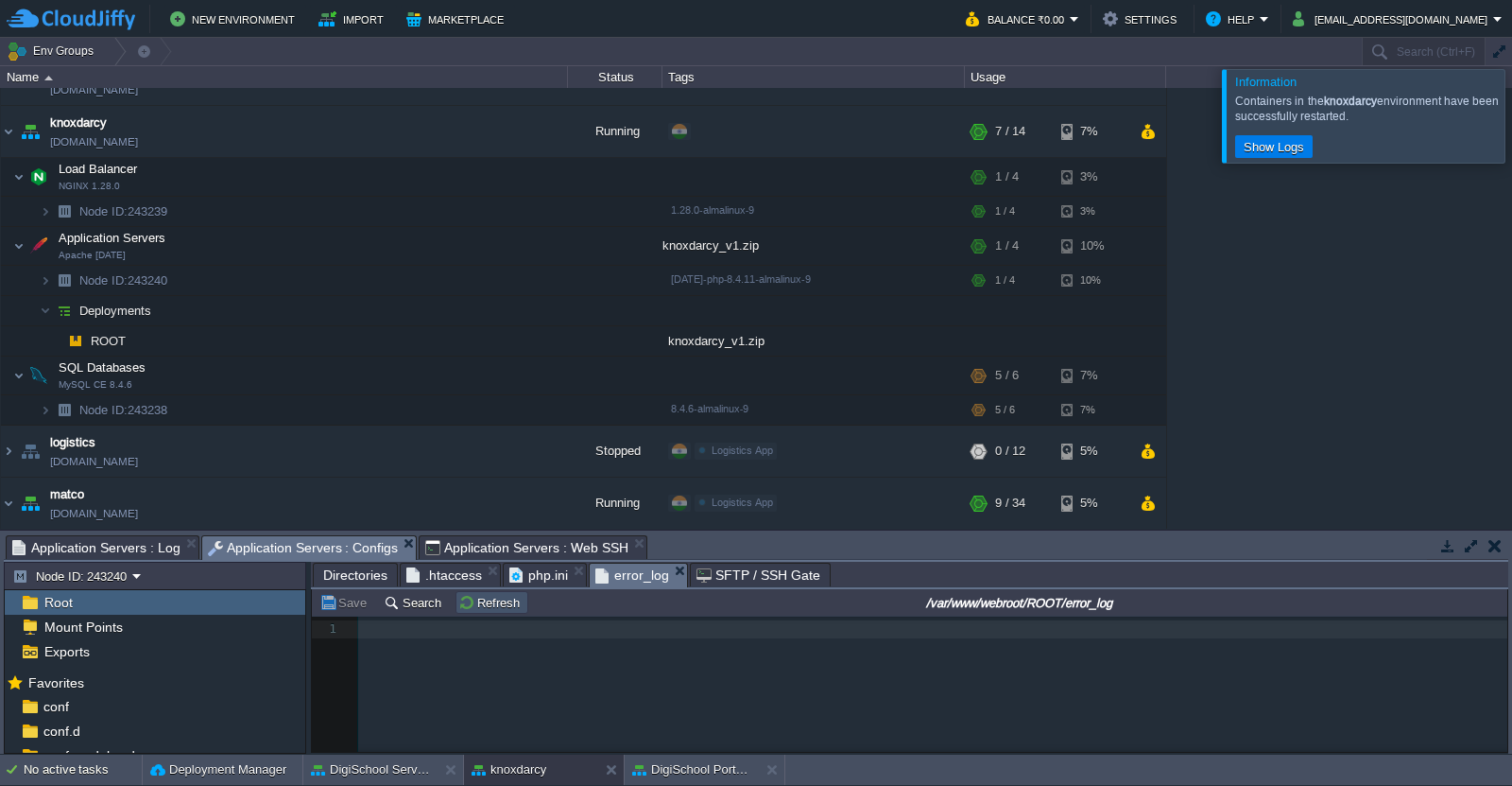
click at [476, 603] on button "Refresh" at bounding box center [491, 602] width 67 height 17
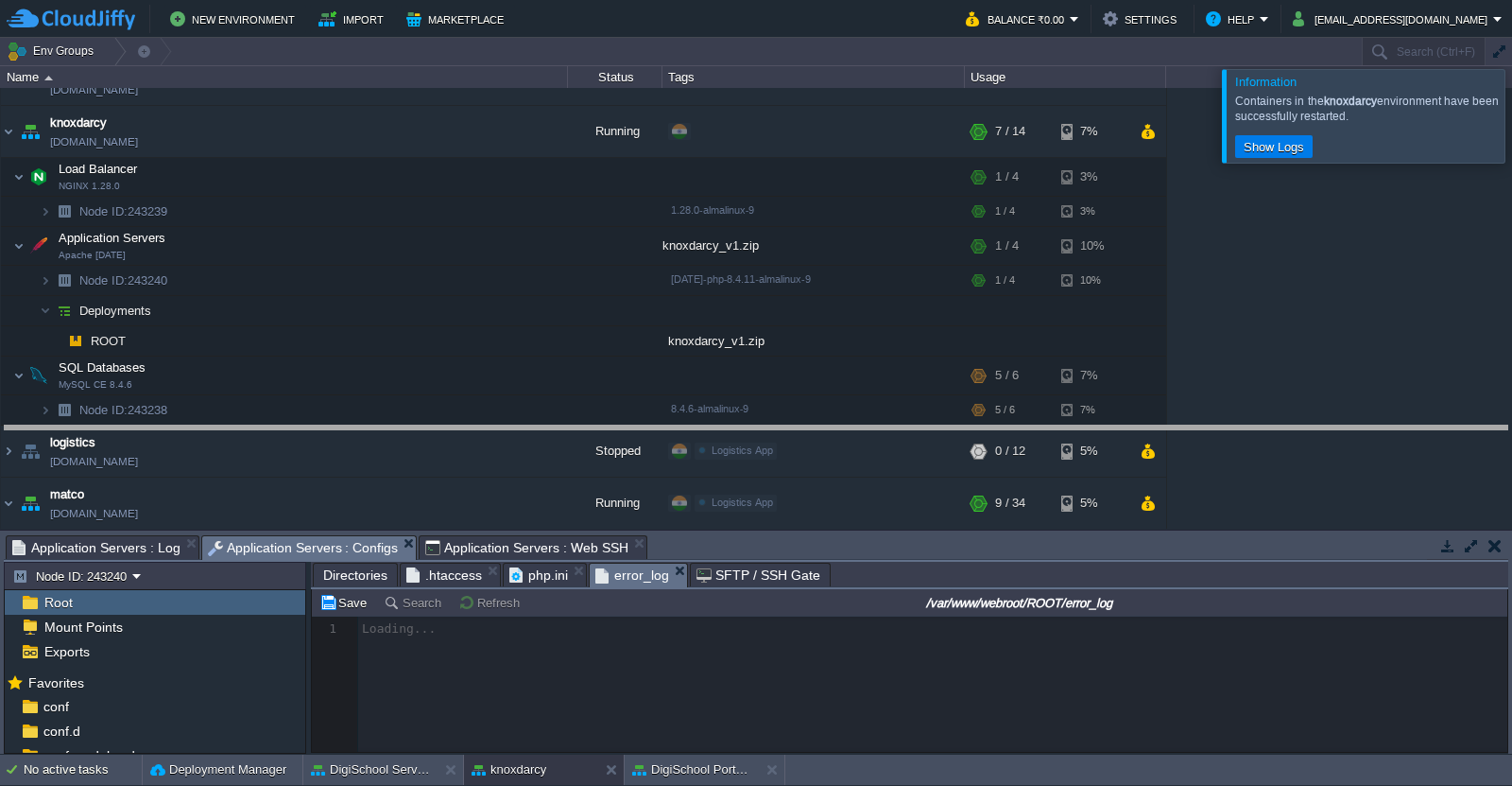
drag, startPoint x: 914, startPoint y: 549, endPoint x: 915, endPoint y: 295, distance: 254.0
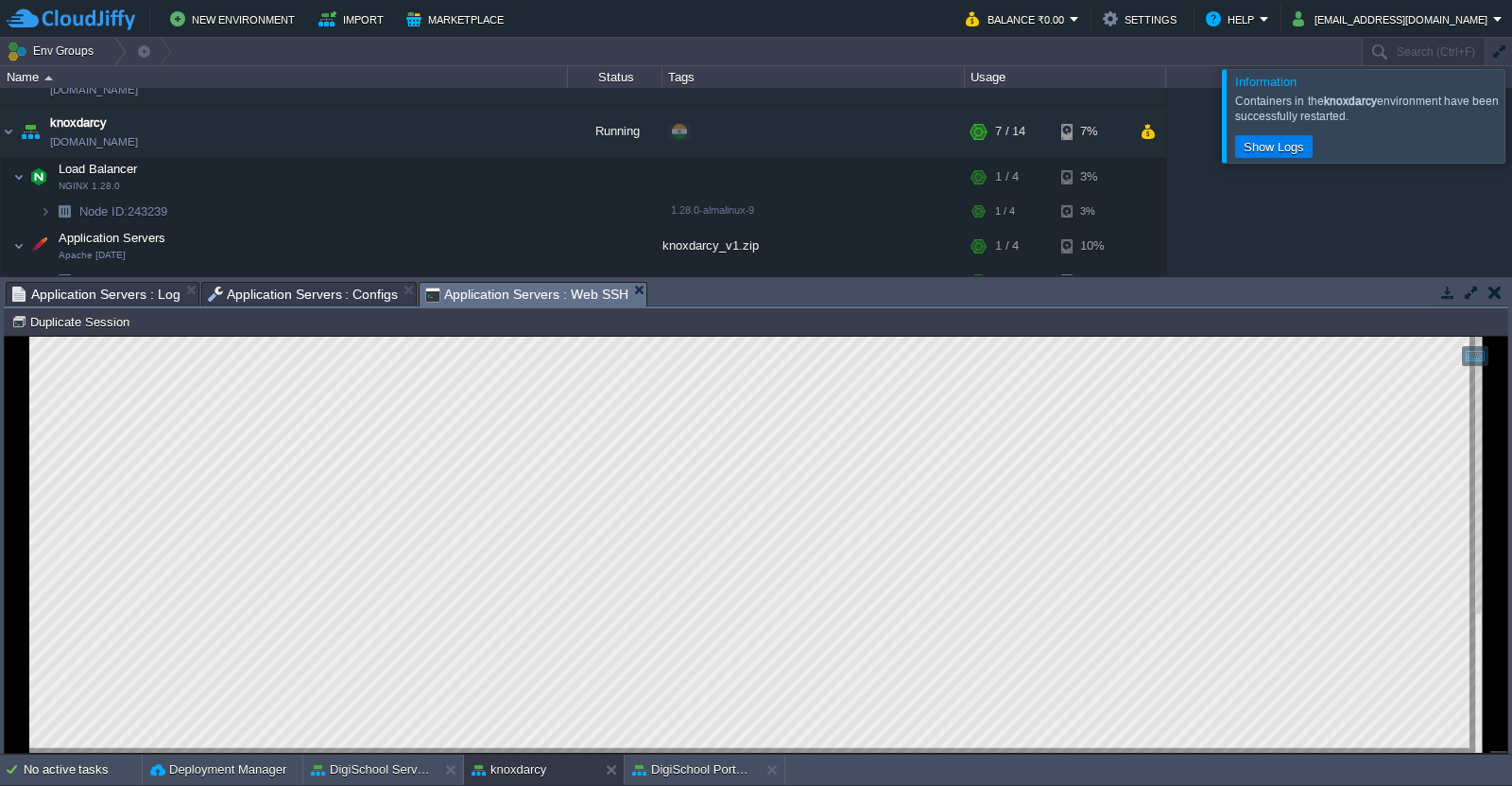
click at [517, 295] on span "Application Servers : Web SSH" at bounding box center [527, 294] width 203 height 24
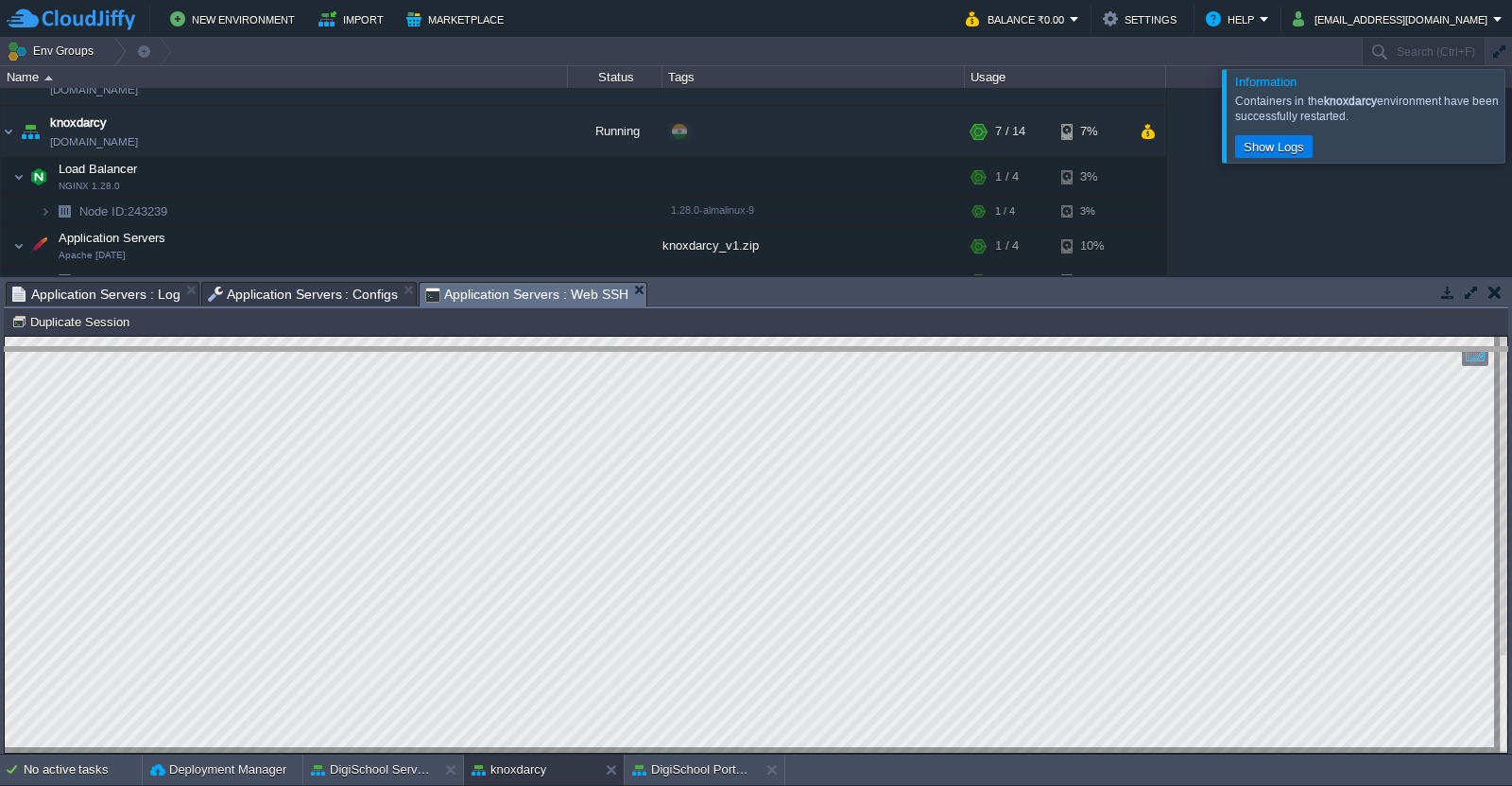
drag, startPoint x: 711, startPoint y: 306, endPoint x: 718, endPoint y: 371, distance: 65.4
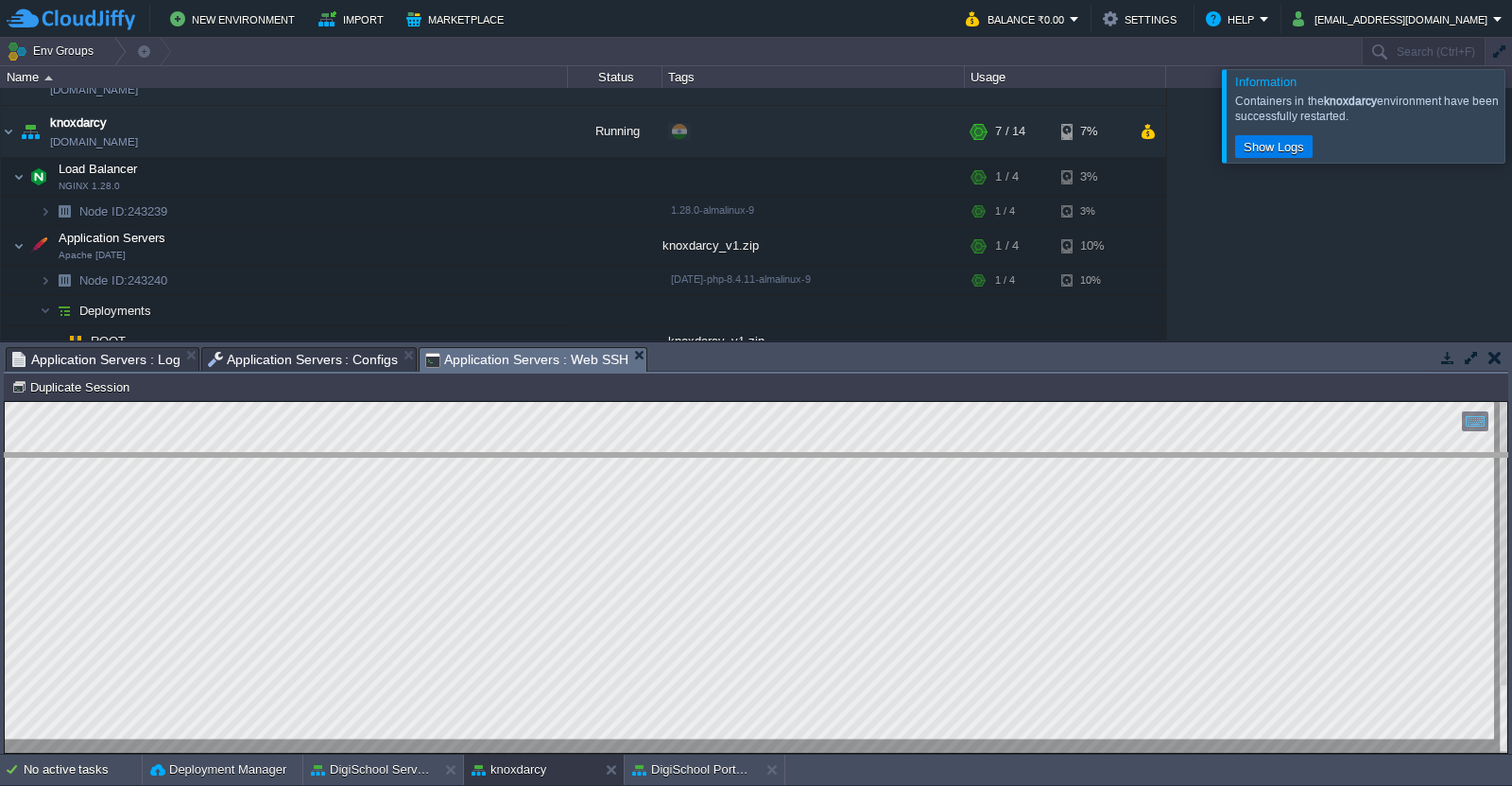
drag, startPoint x: 717, startPoint y: 359, endPoint x: 734, endPoint y: 522, distance: 163.9
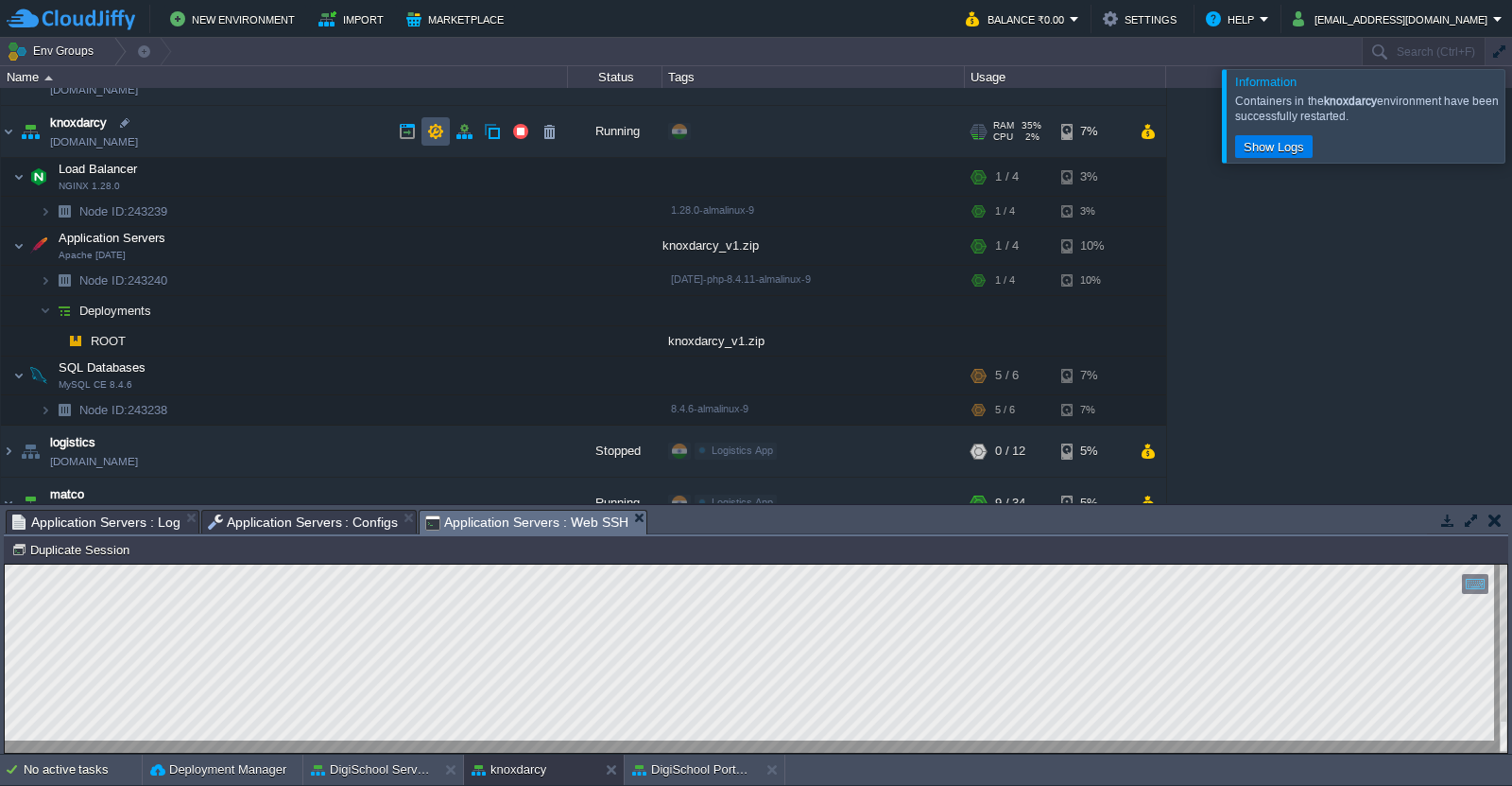
click at [439, 134] on button "button" at bounding box center [436, 131] width 17 height 17
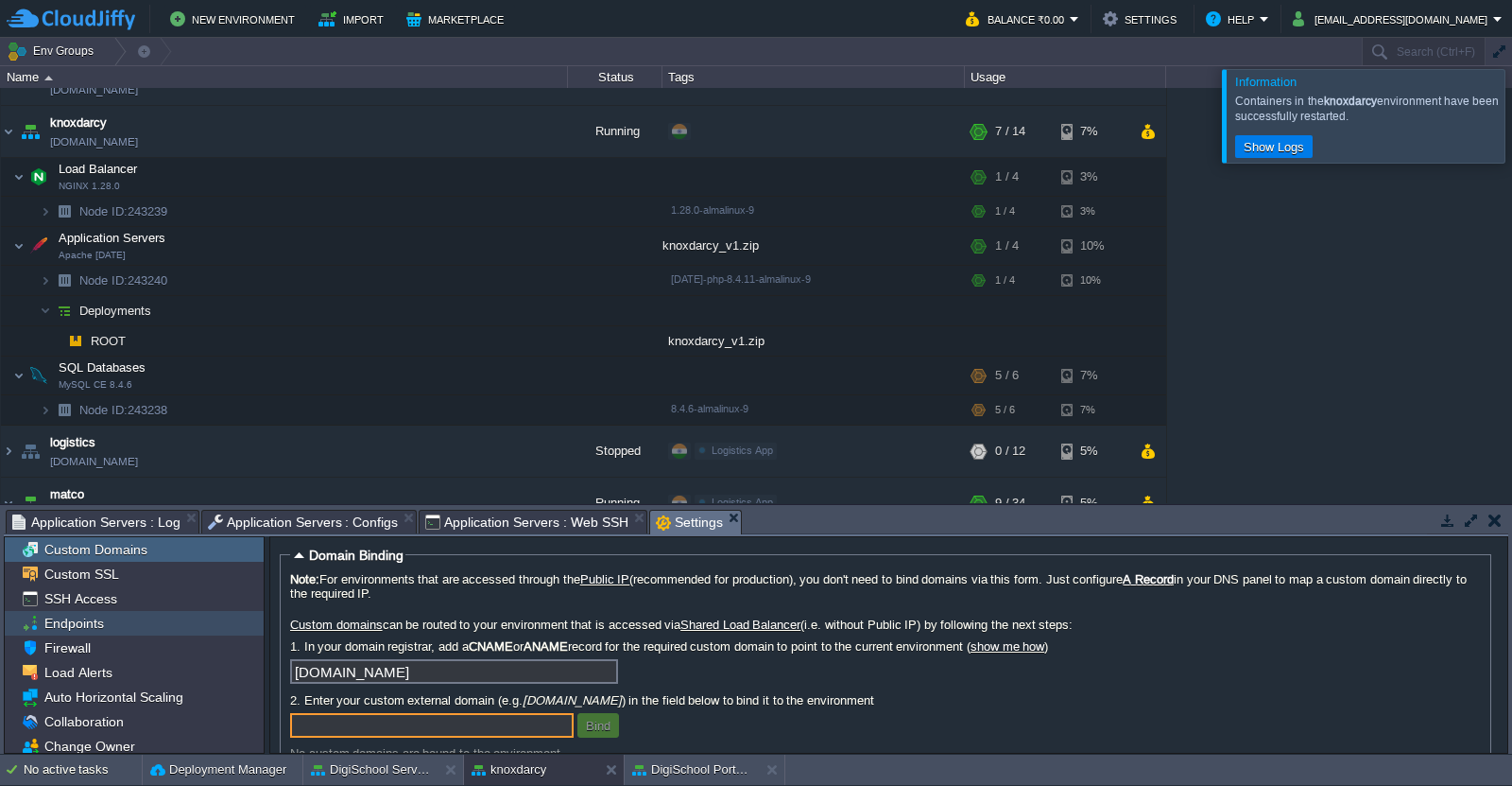
click at [96, 631] on span "Endpoints" at bounding box center [73, 623] width 66 height 17
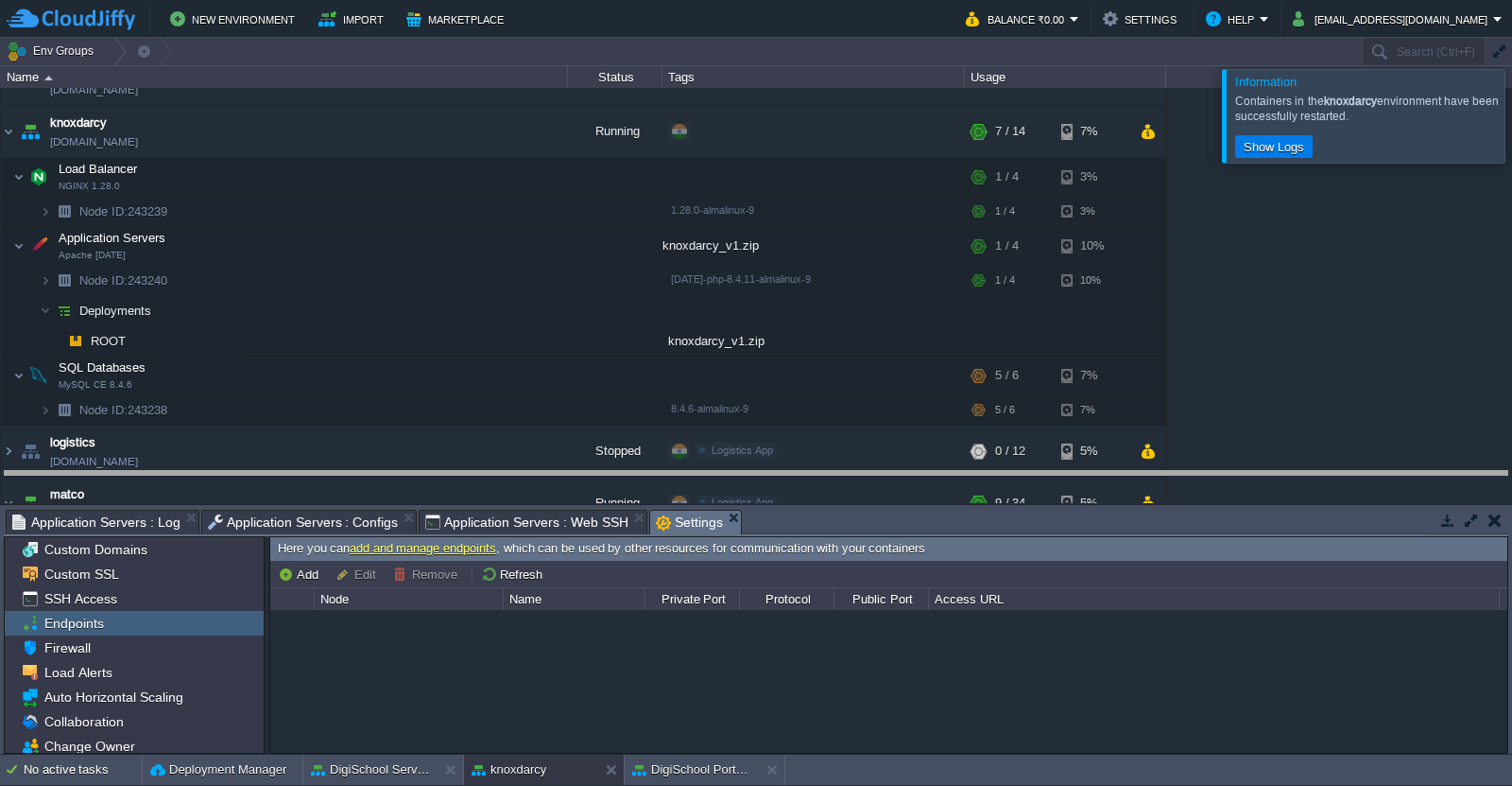
drag, startPoint x: 1061, startPoint y: 520, endPoint x: 1060, endPoint y: 401, distance: 119.0
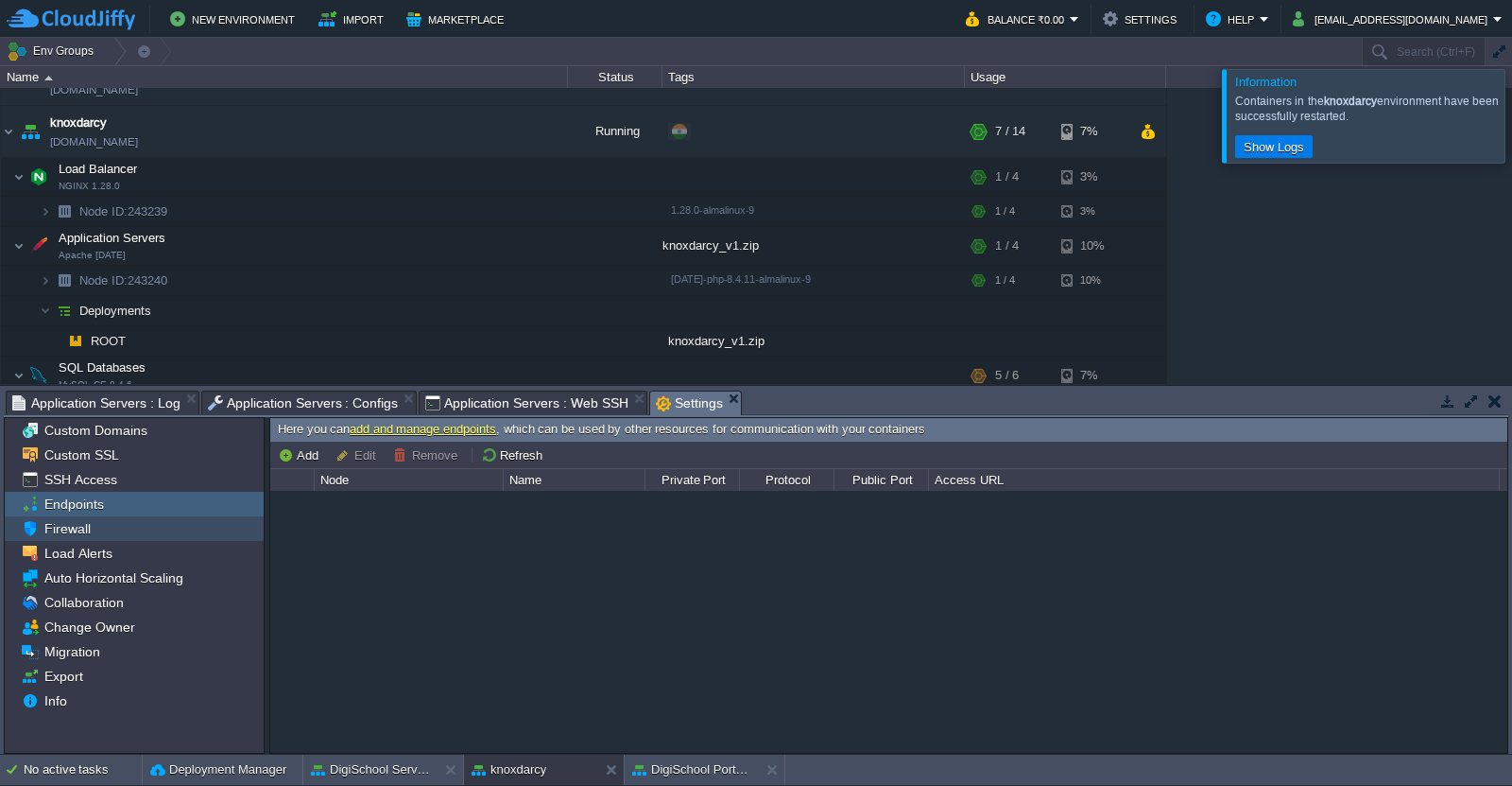
click at [109, 523] on div "Firewall" at bounding box center [134, 529] width 259 height 25
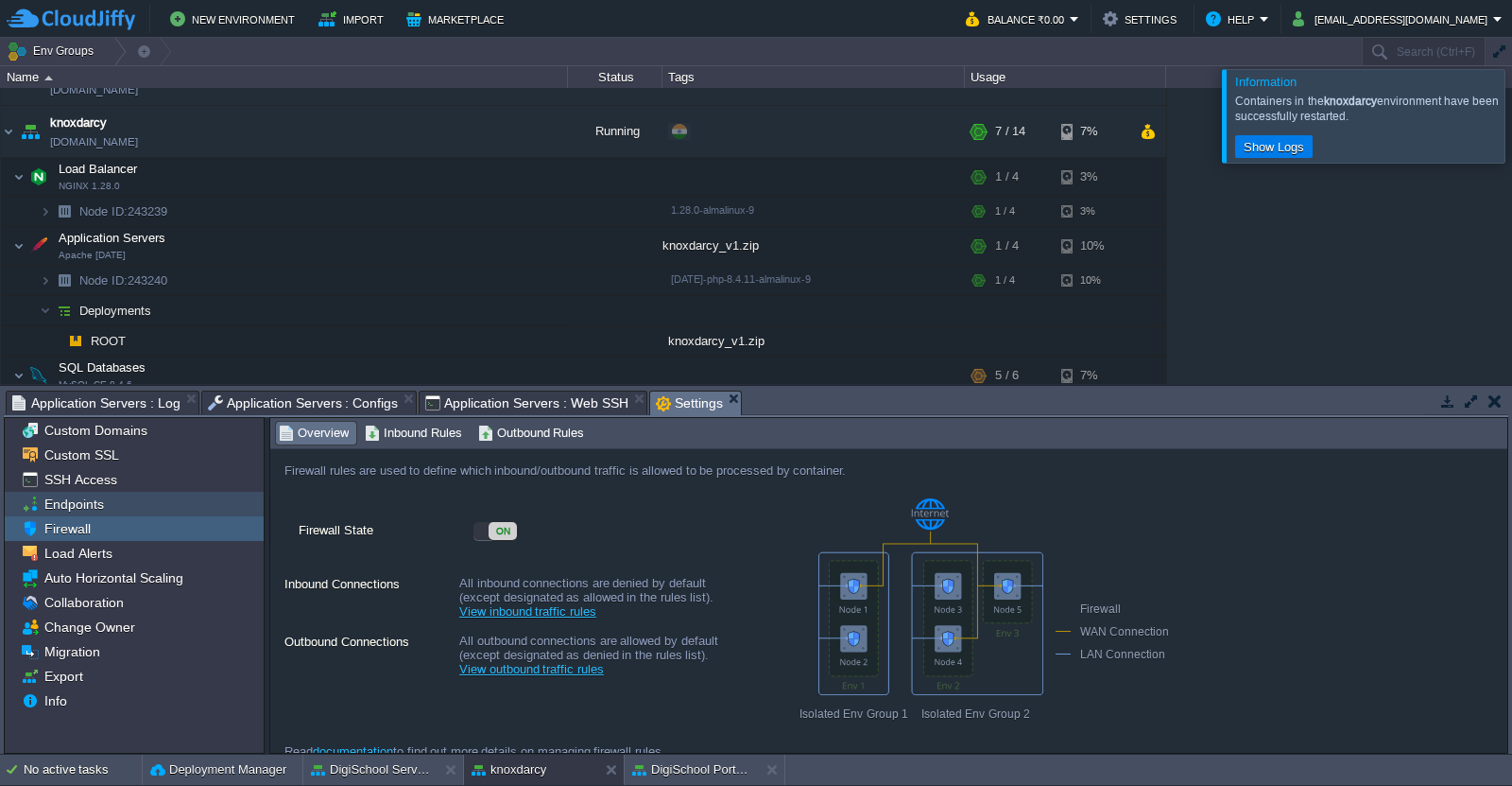
click at [137, 501] on div "Endpoints" at bounding box center [134, 504] width 259 height 25
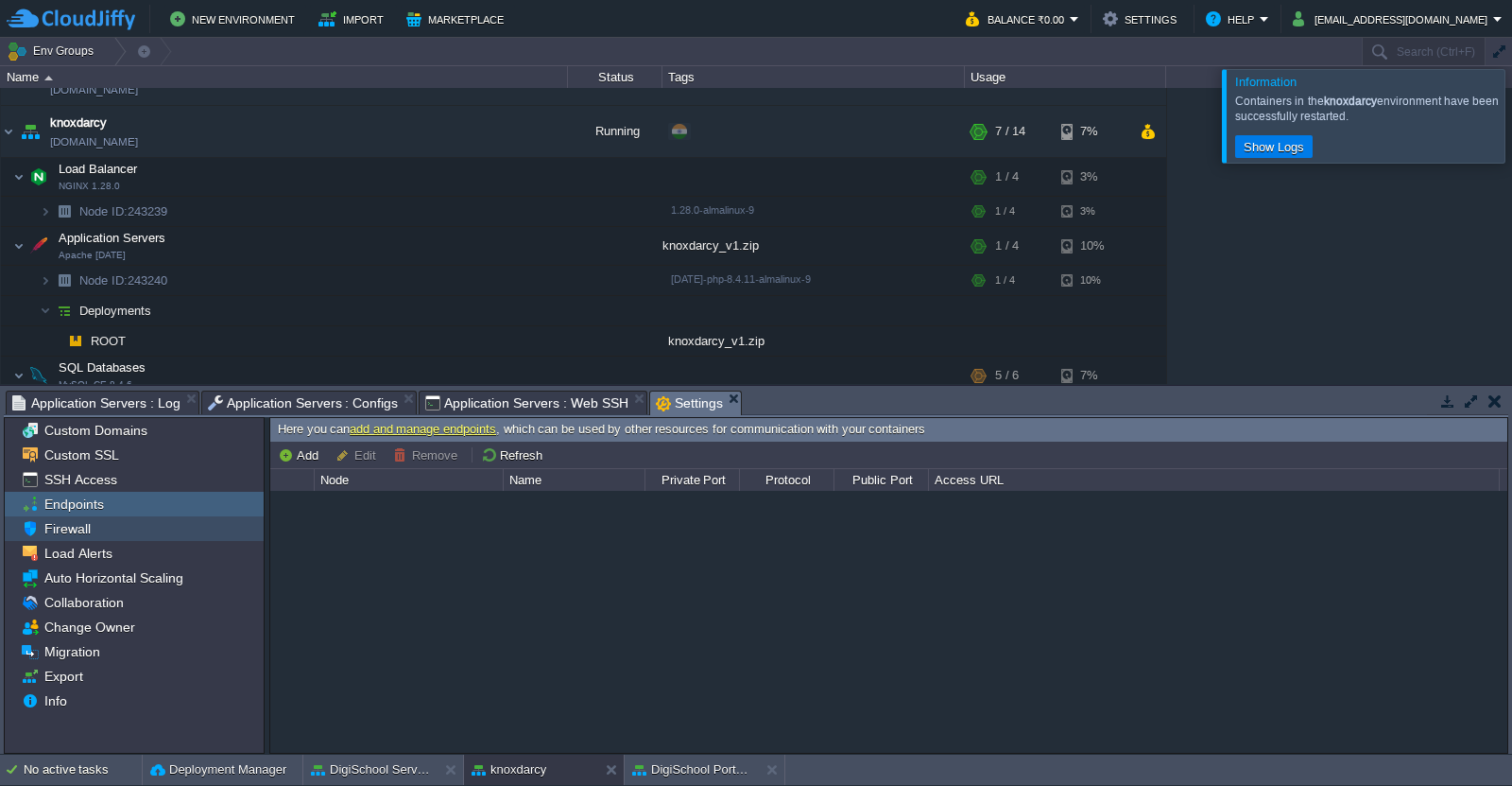
click at [129, 533] on div "Firewall" at bounding box center [134, 529] width 259 height 25
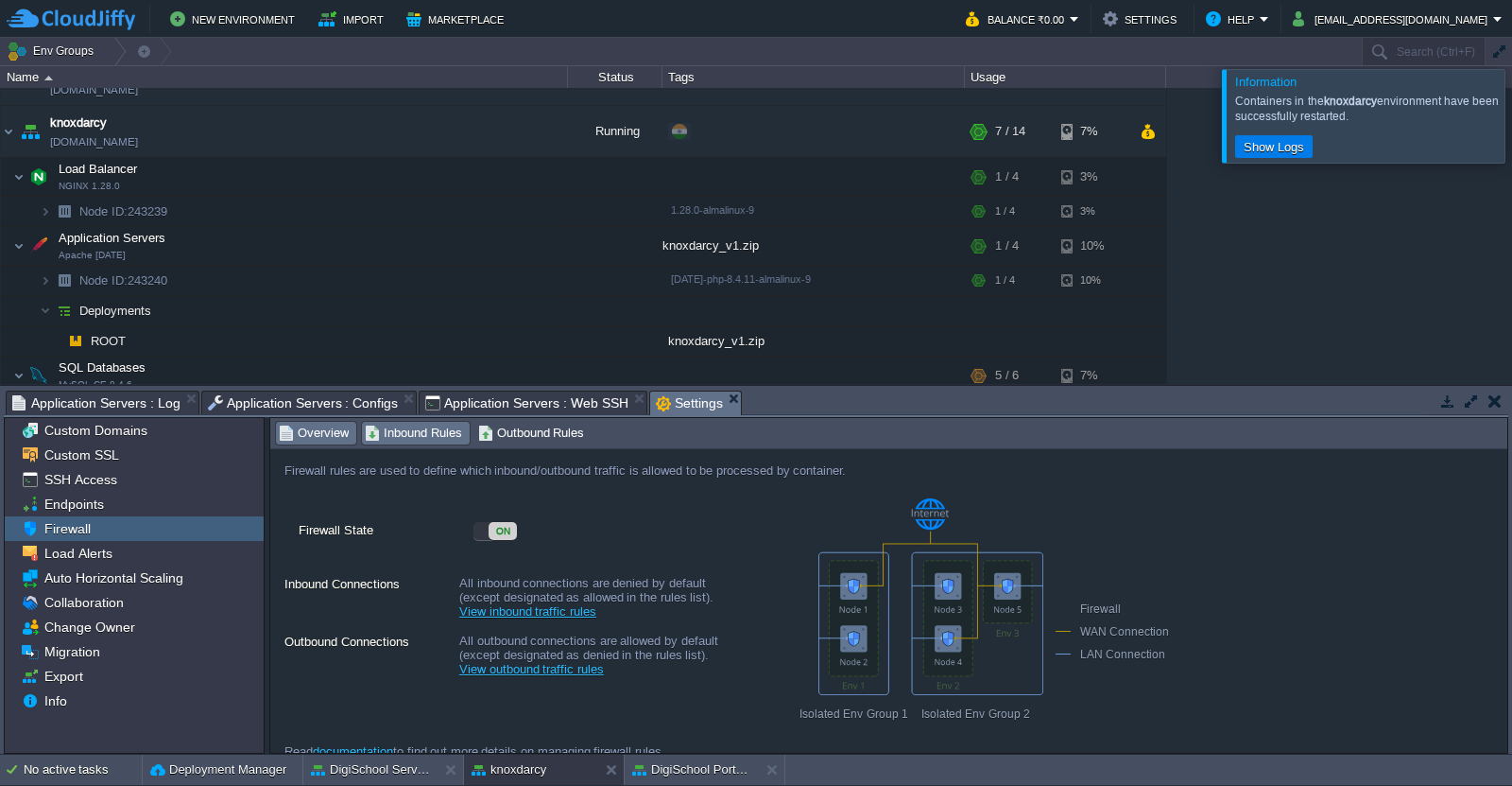
click at [414, 433] on span "Inbound Rules" at bounding box center [413, 433] width 97 height 21
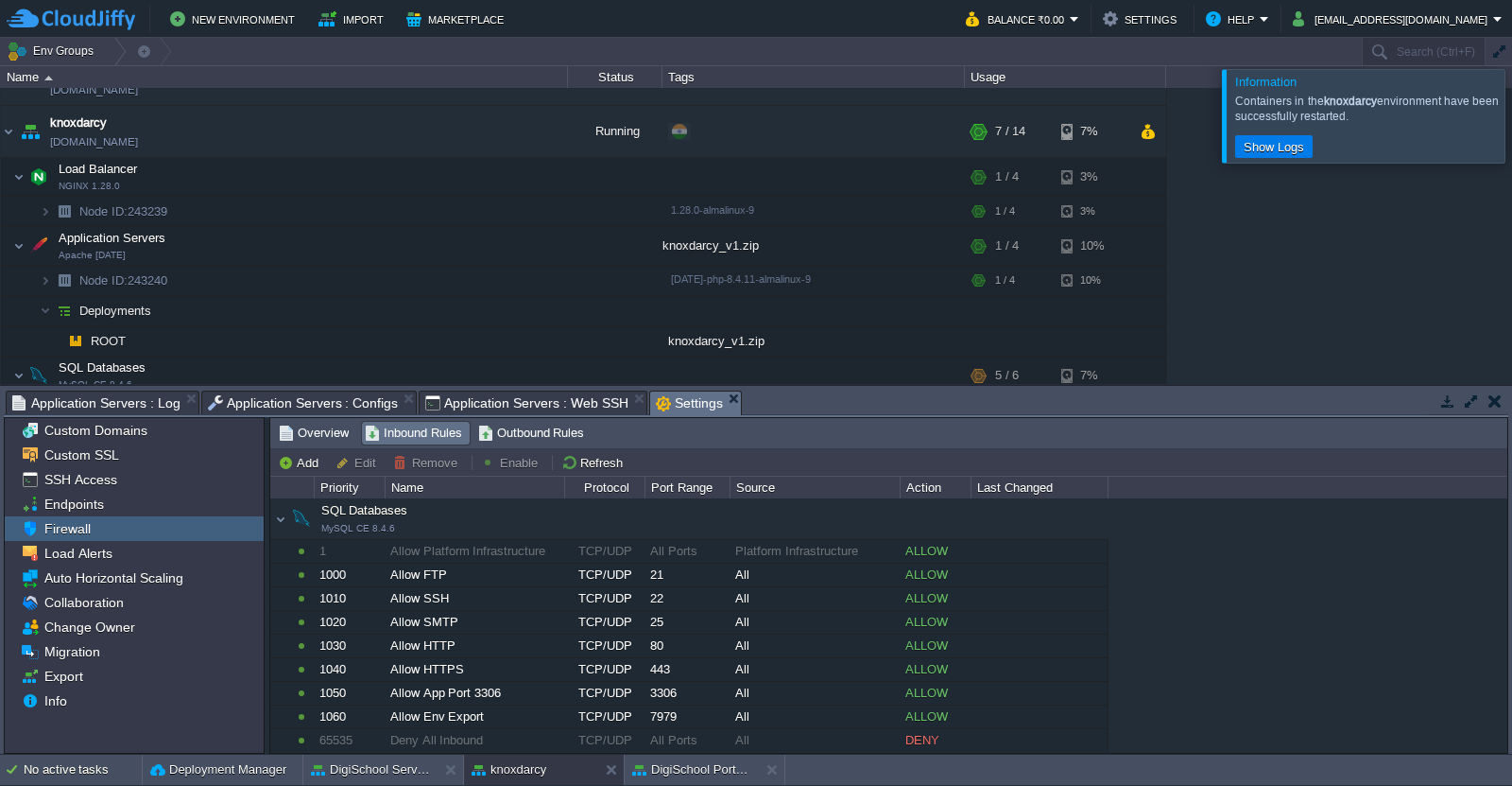
scroll to position [415, 0]
click at [527, 437] on span "Outbound Rules" at bounding box center [531, 433] width 107 height 21
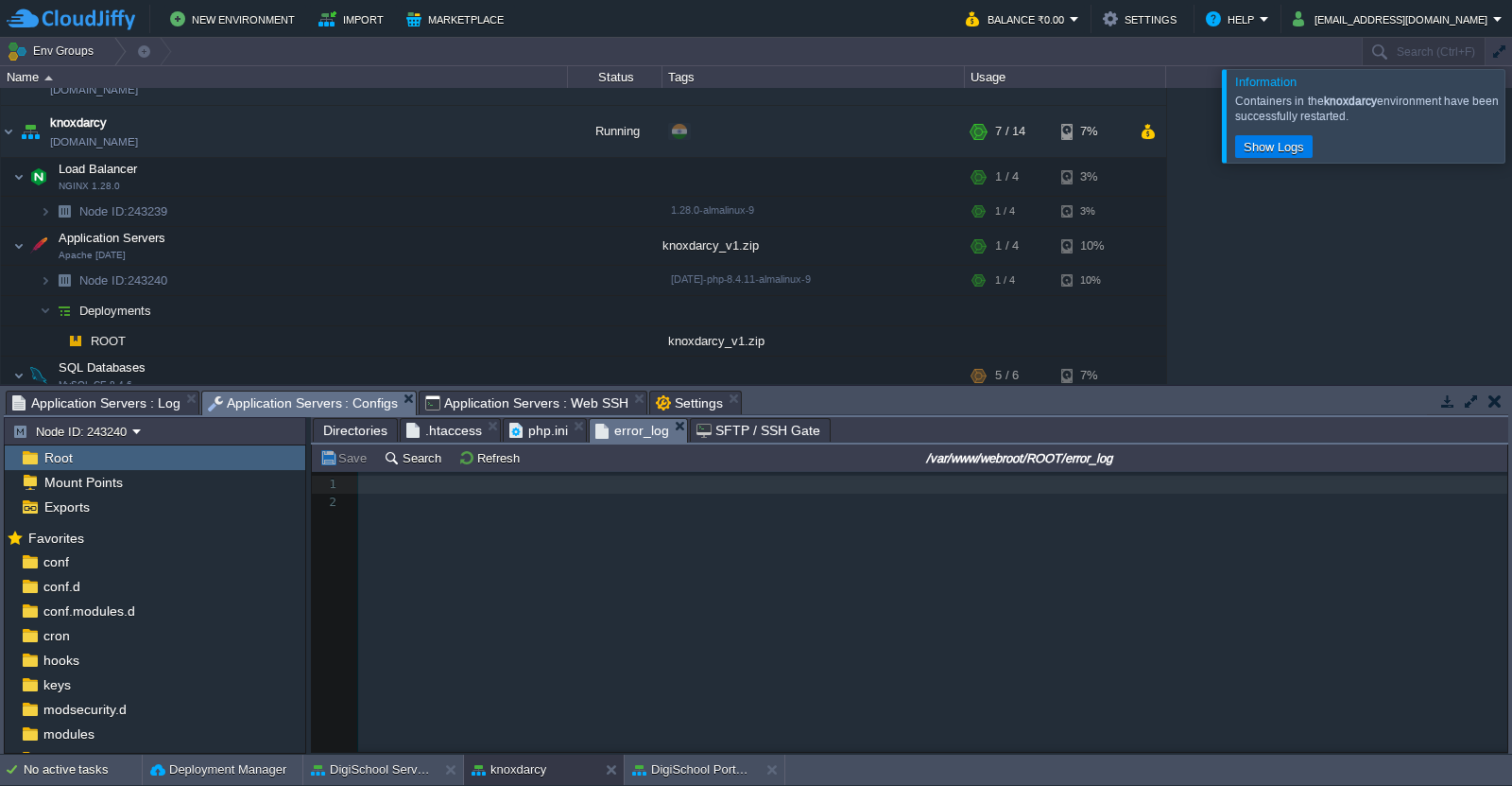
click at [313, 399] on span "Application Servers : Configs" at bounding box center [303, 403] width 190 height 24
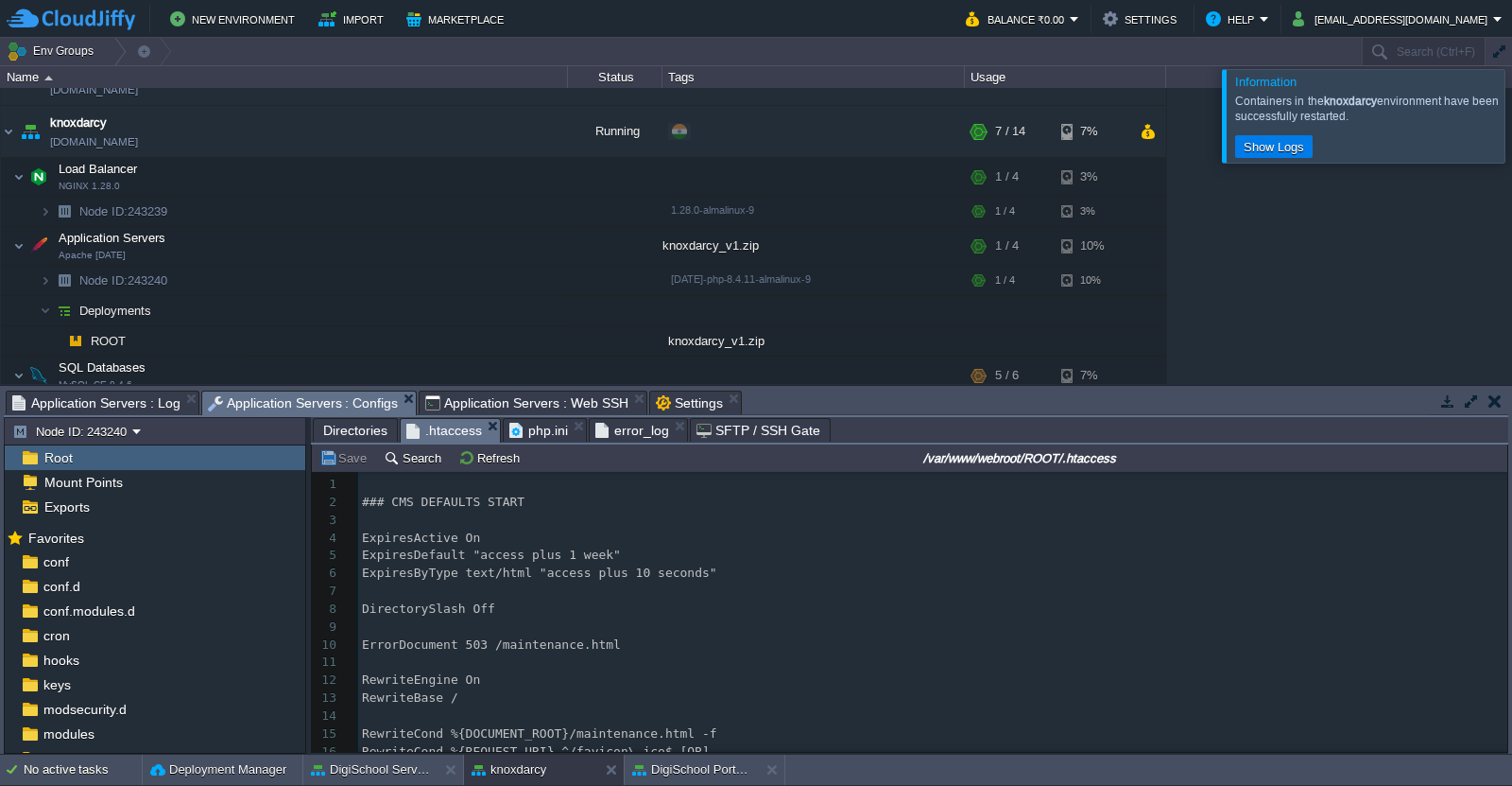
click at [426, 426] on span ".htaccess" at bounding box center [444, 431] width 75 height 24
click at [462, 537] on span "ExpiresActive On" at bounding box center [421, 537] width 118 height 14
click at [371, 494] on pre "​" at bounding box center [932, 484] width 1149 height 18
click at [374, 514] on pre "​" at bounding box center [932, 520] width 1149 height 18
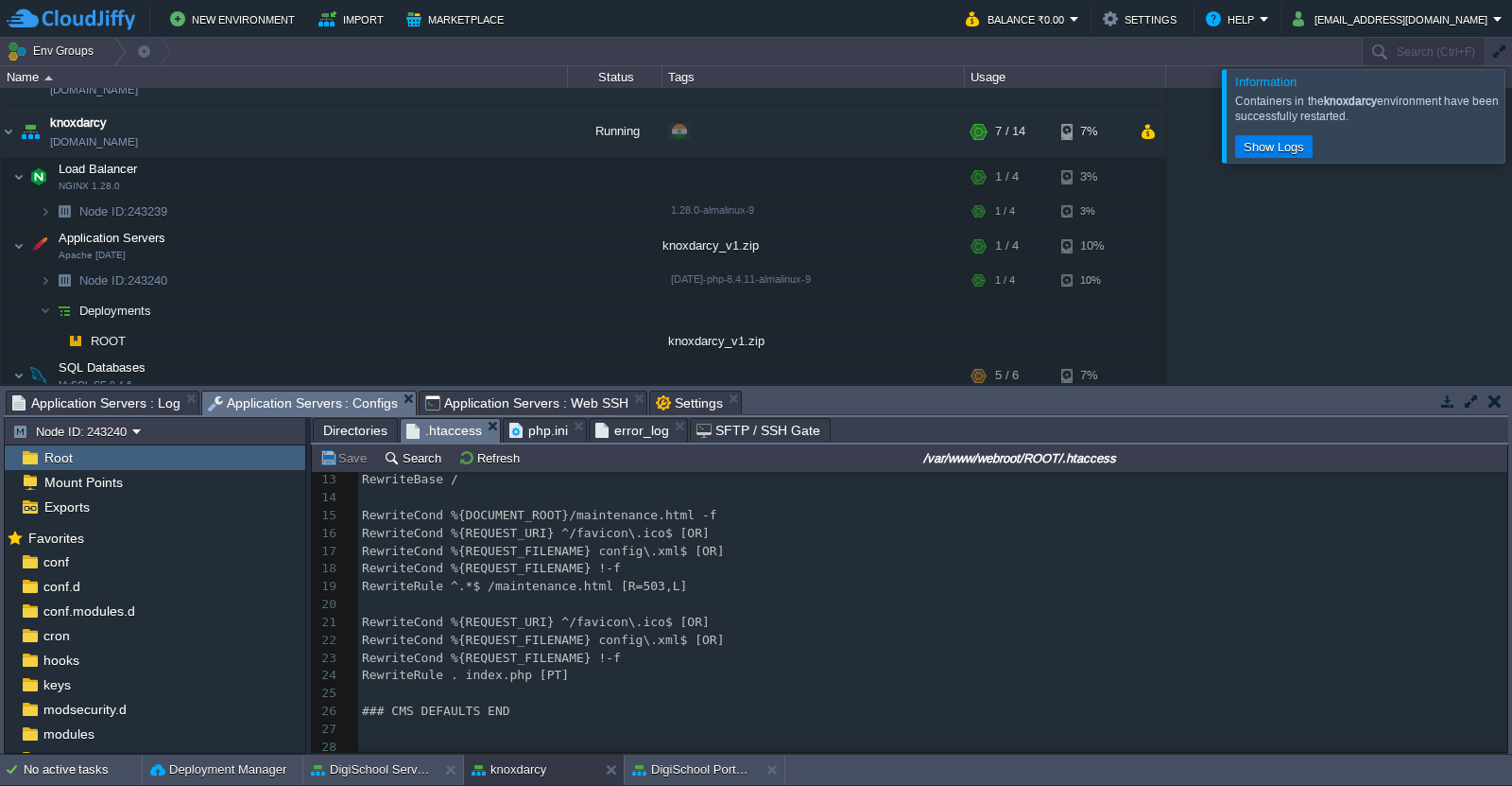
scroll to position [219, 0]
click at [286, 566] on em at bounding box center [277, 562] width 26 height 17
click at [129, 567] on div "conf" at bounding box center [155, 562] width 301 height 25
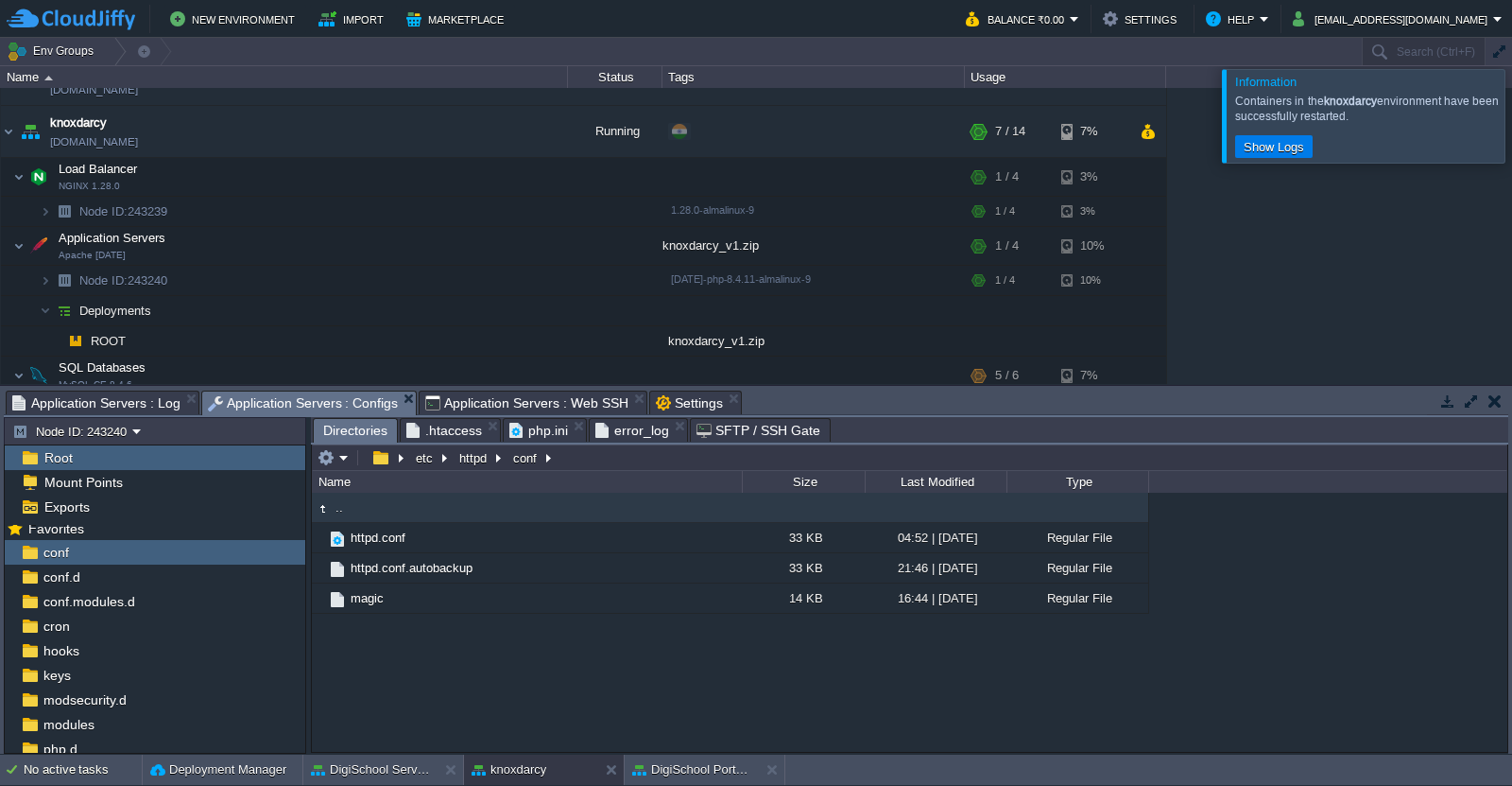
scroll to position [0, 0]
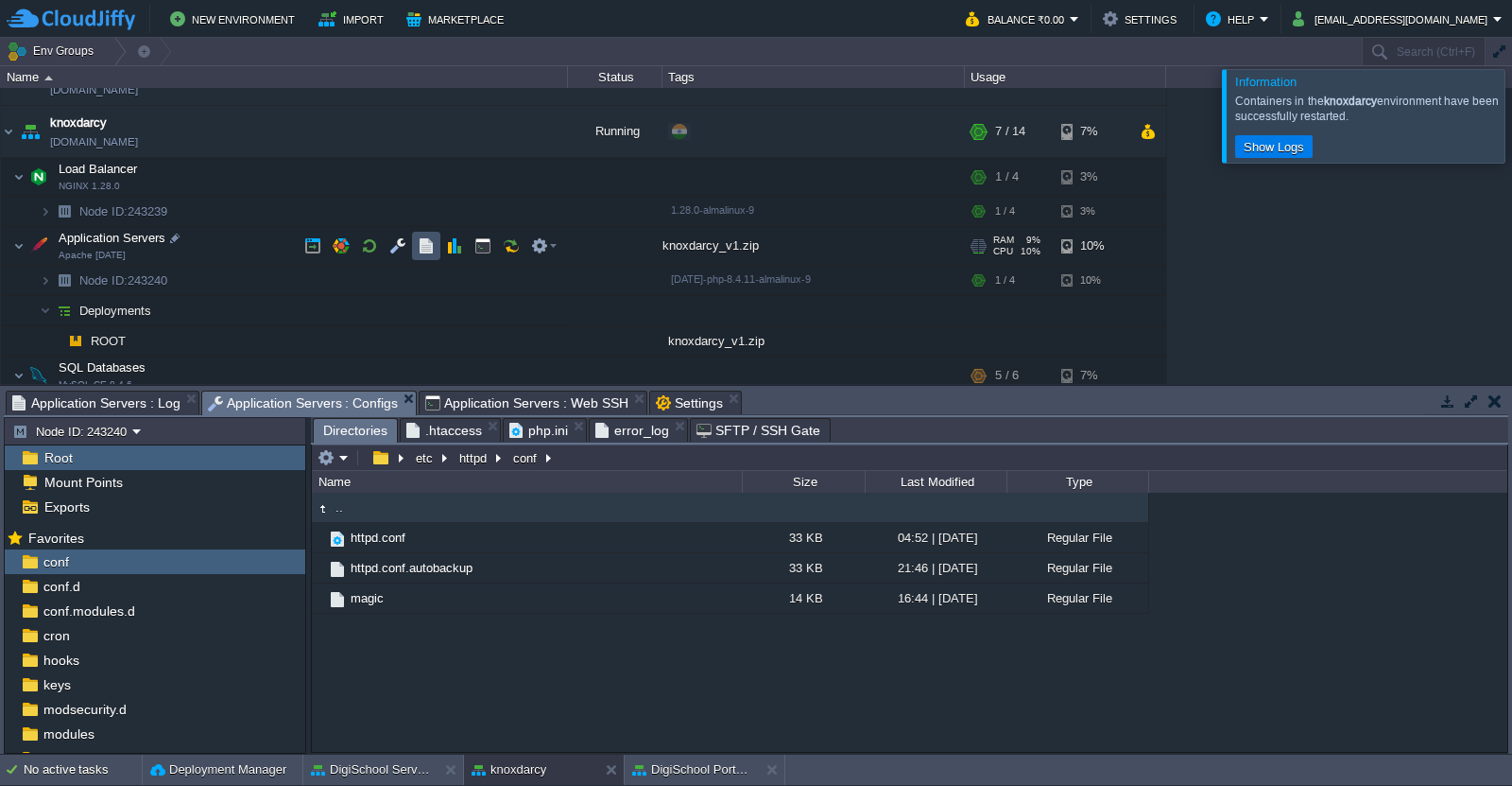
click at [422, 252] on button "button" at bounding box center [427, 246] width 17 height 17
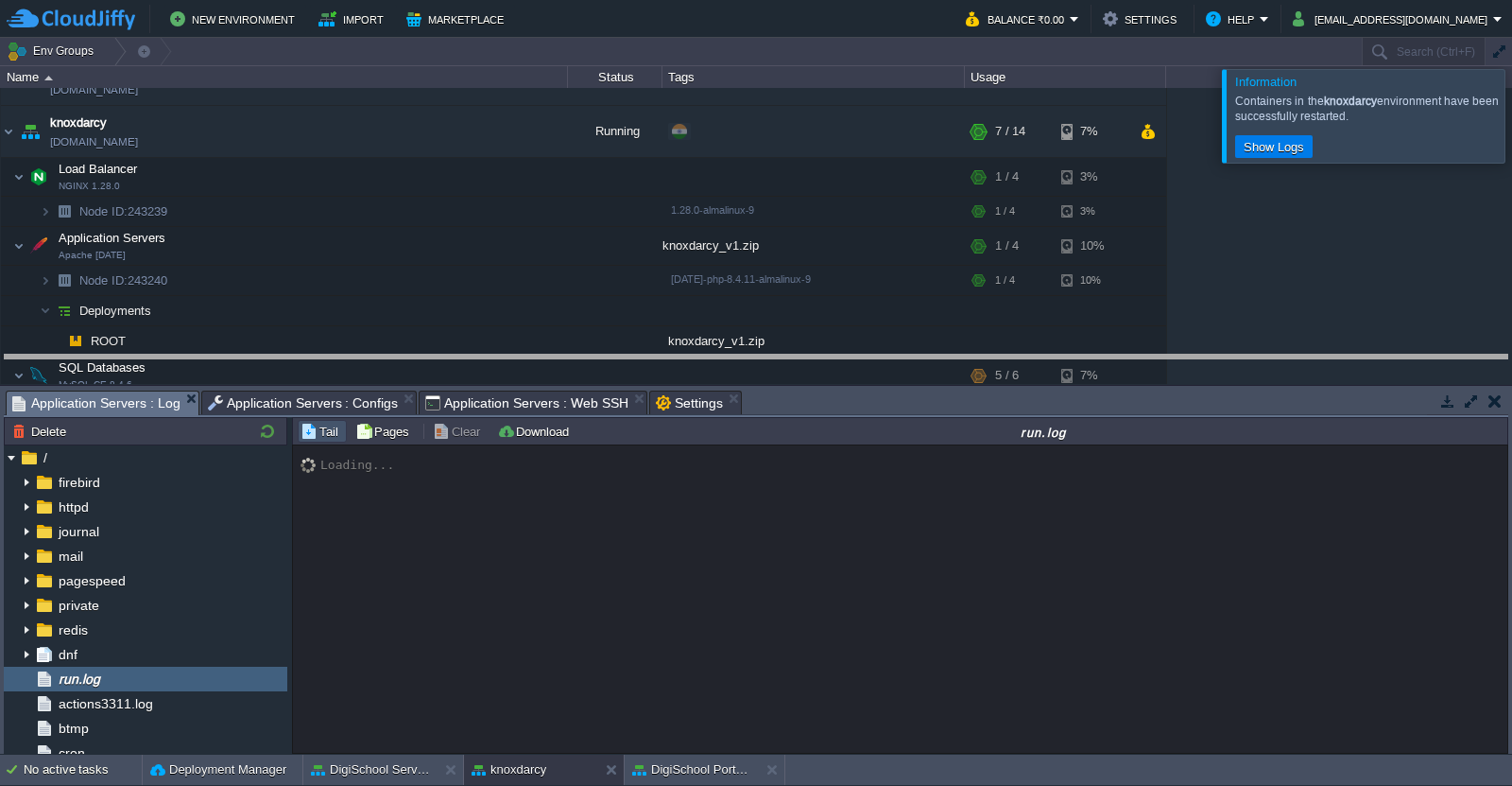
drag, startPoint x: 862, startPoint y: 407, endPoint x: 873, endPoint y: 371, distance: 37.6
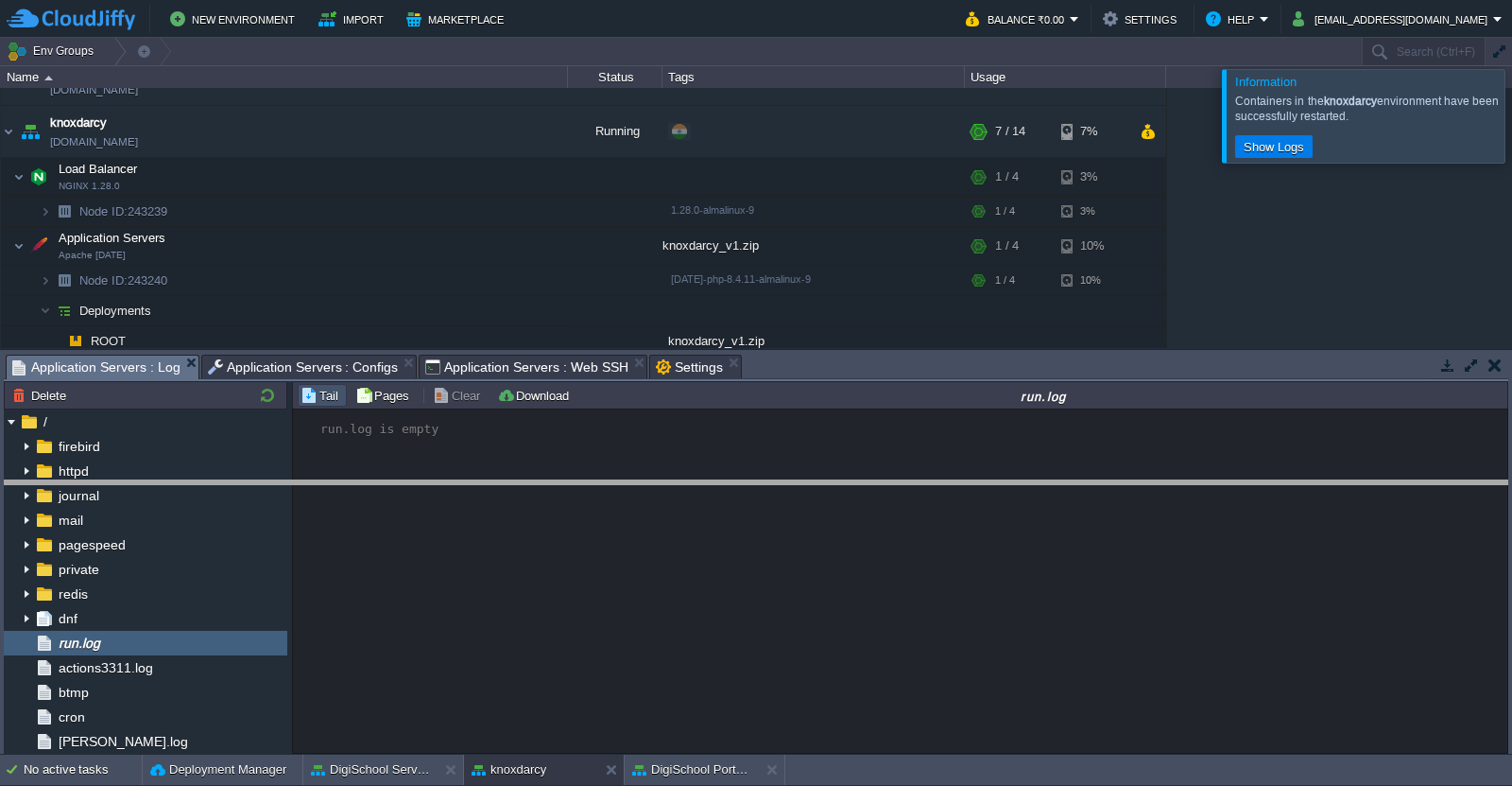
drag, startPoint x: 856, startPoint y: 377, endPoint x: 856, endPoint y: 541, distance: 164.0
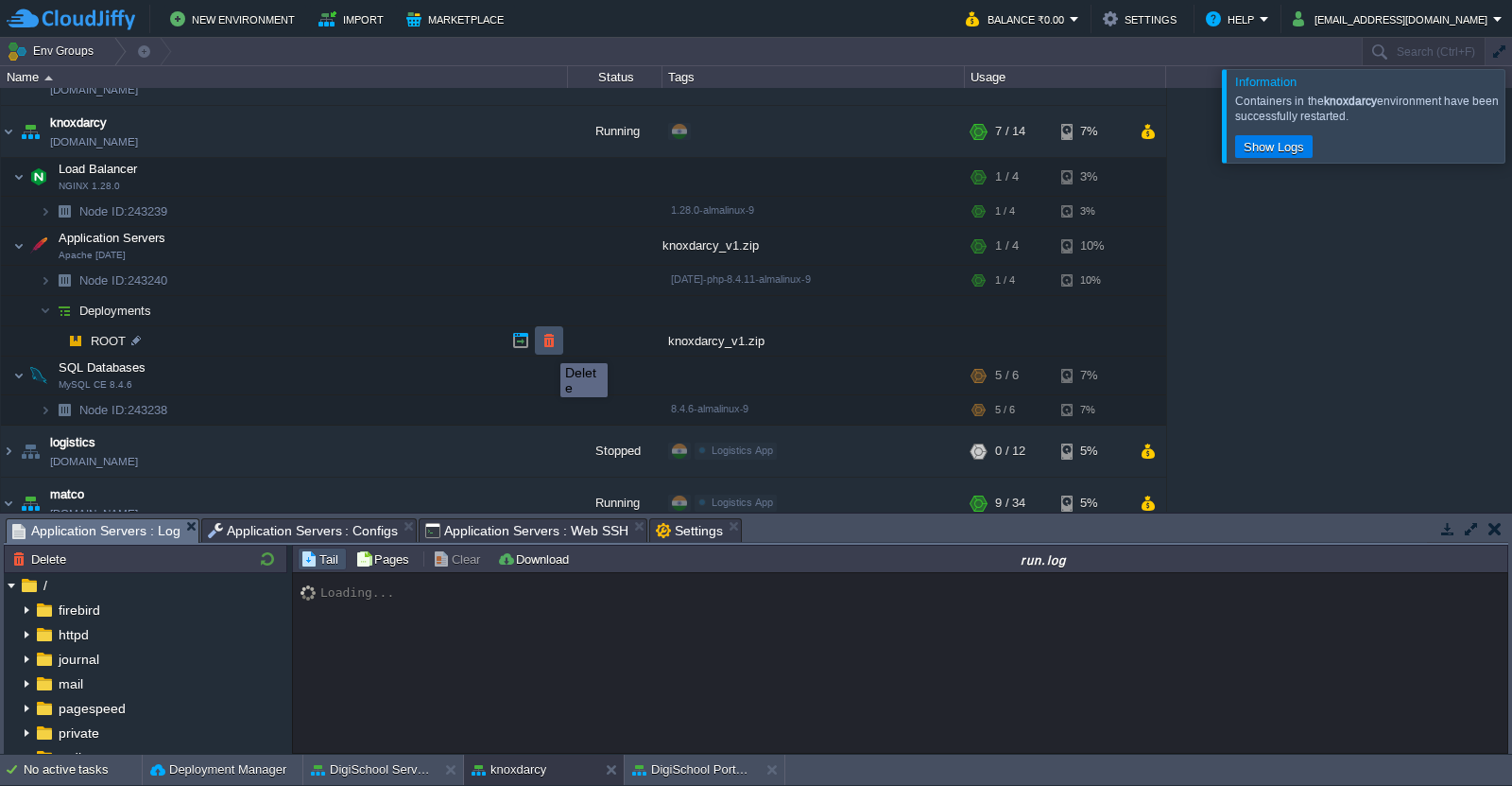
click at [547, 346] on button "button" at bounding box center [549, 340] width 17 height 17
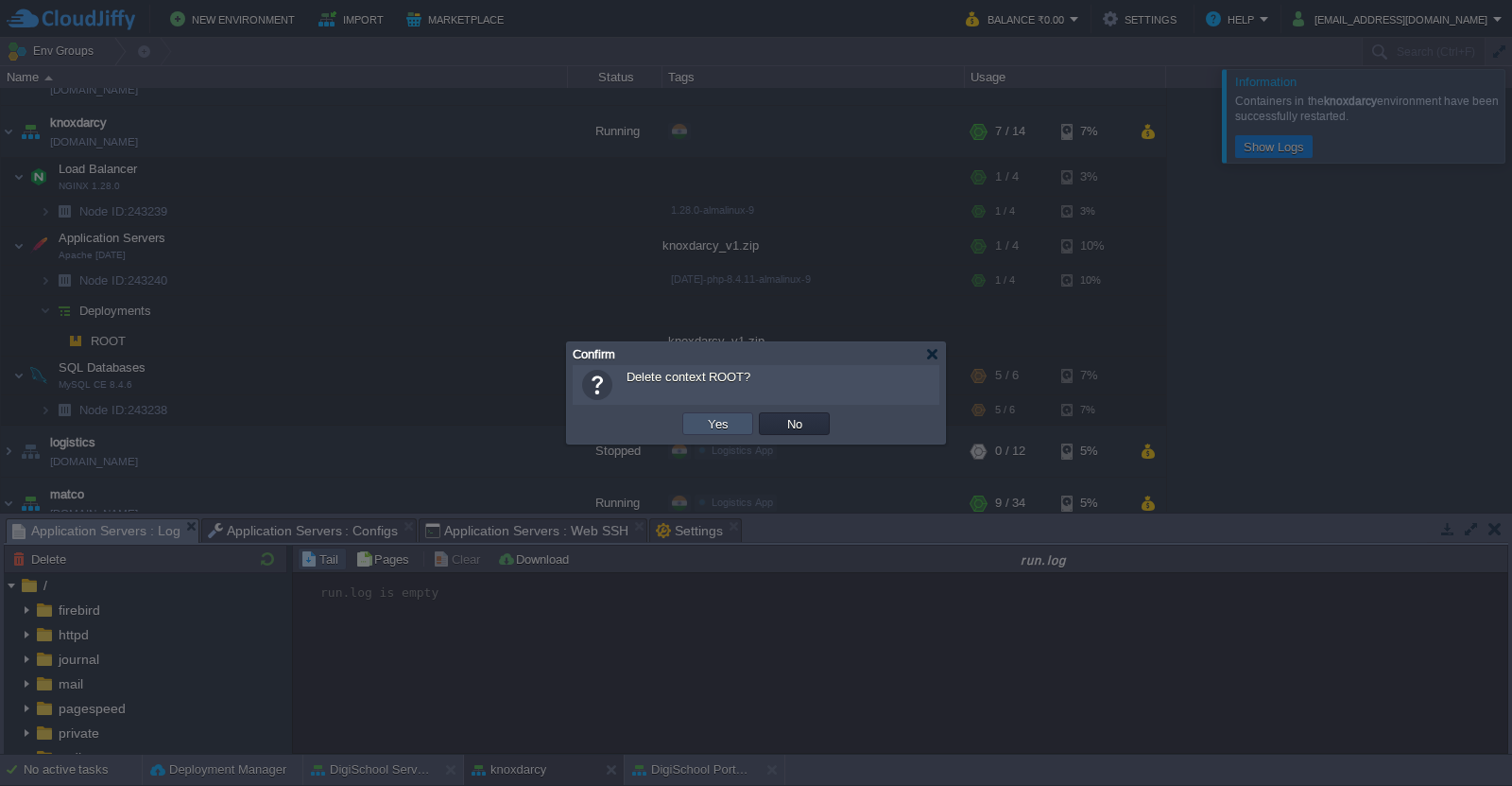
click at [709, 424] on button "Yes" at bounding box center [718, 424] width 32 height 17
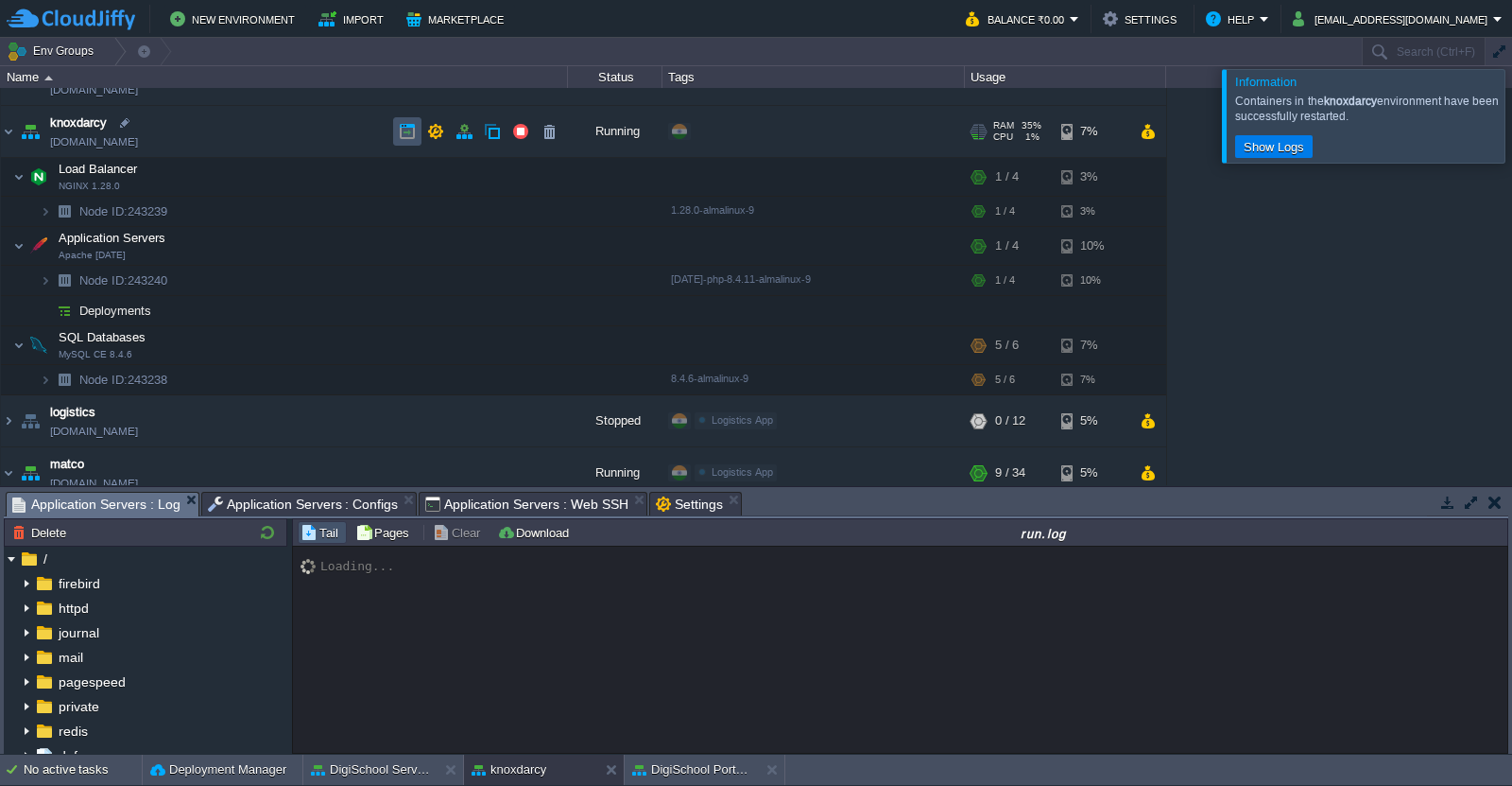
click at [407, 138] on button "button" at bounding box center [408, 131] width 17 height 17
click at [274, 29] on button "New Environment" at bounding box center [235, 19] width 130 height 23
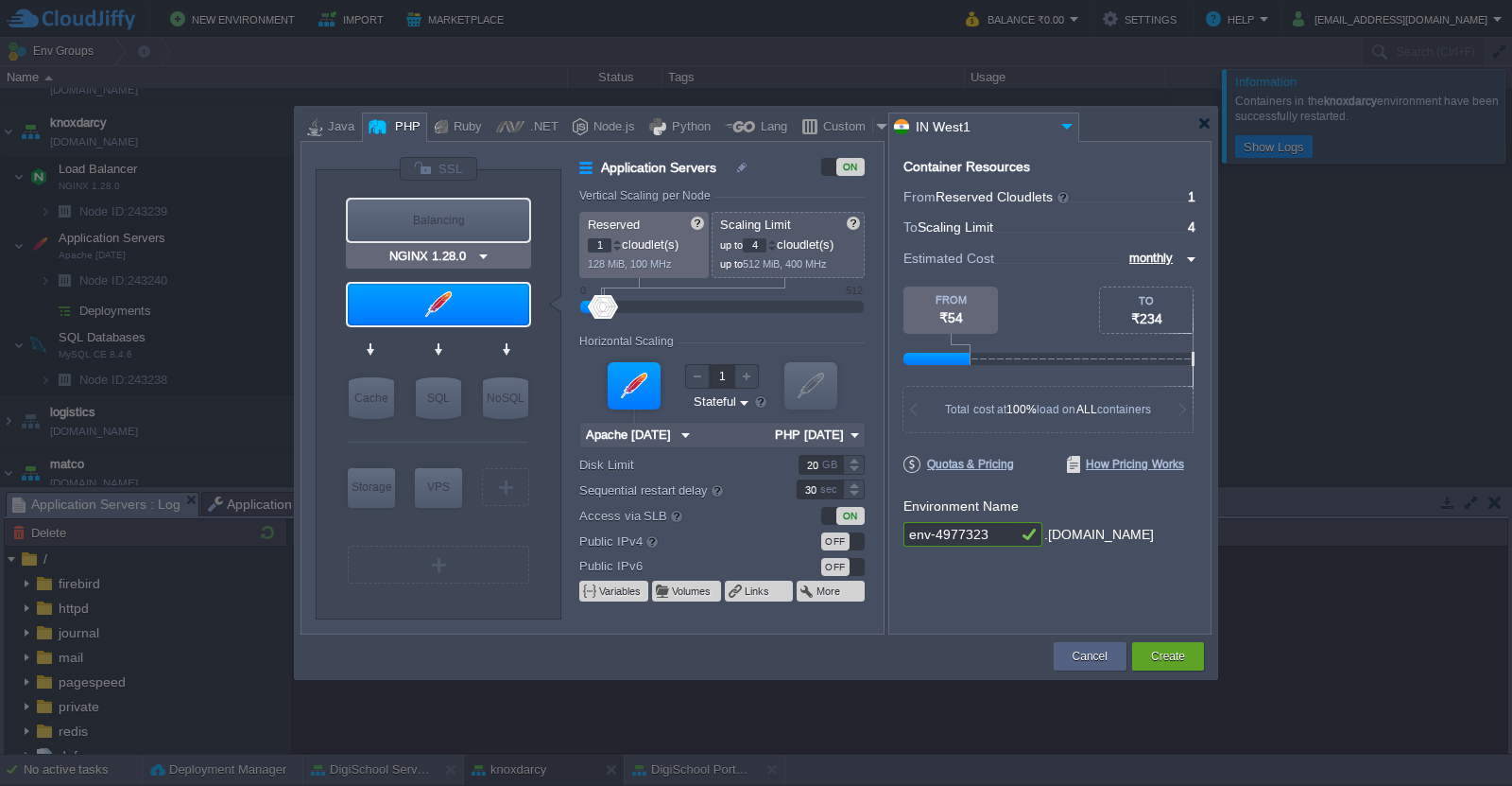
type input "Apache [DATE]"
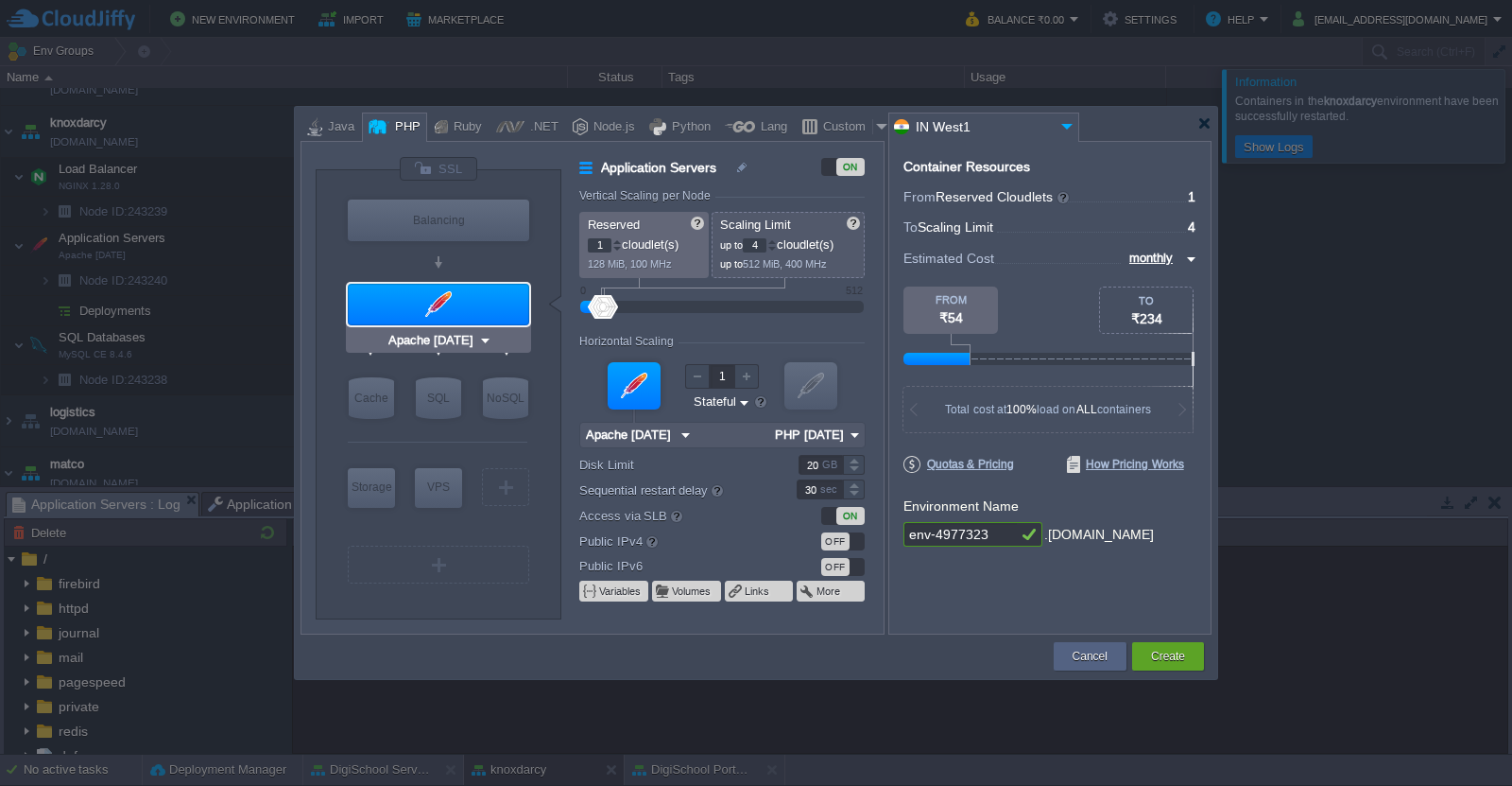
click at [481, 344] on img at bounding box center [485, 340] width 14 height 19
click at [562, 370] on div "Application Servers ON Vertical Scaling per Node Reserved 1 cloudlet(s) 128 MiB…" at bounding box center [722, 395] width 321 height 476
click at [1084, 655] on button "Cancel" at bounding box center [1089, 656] width 35 height 19
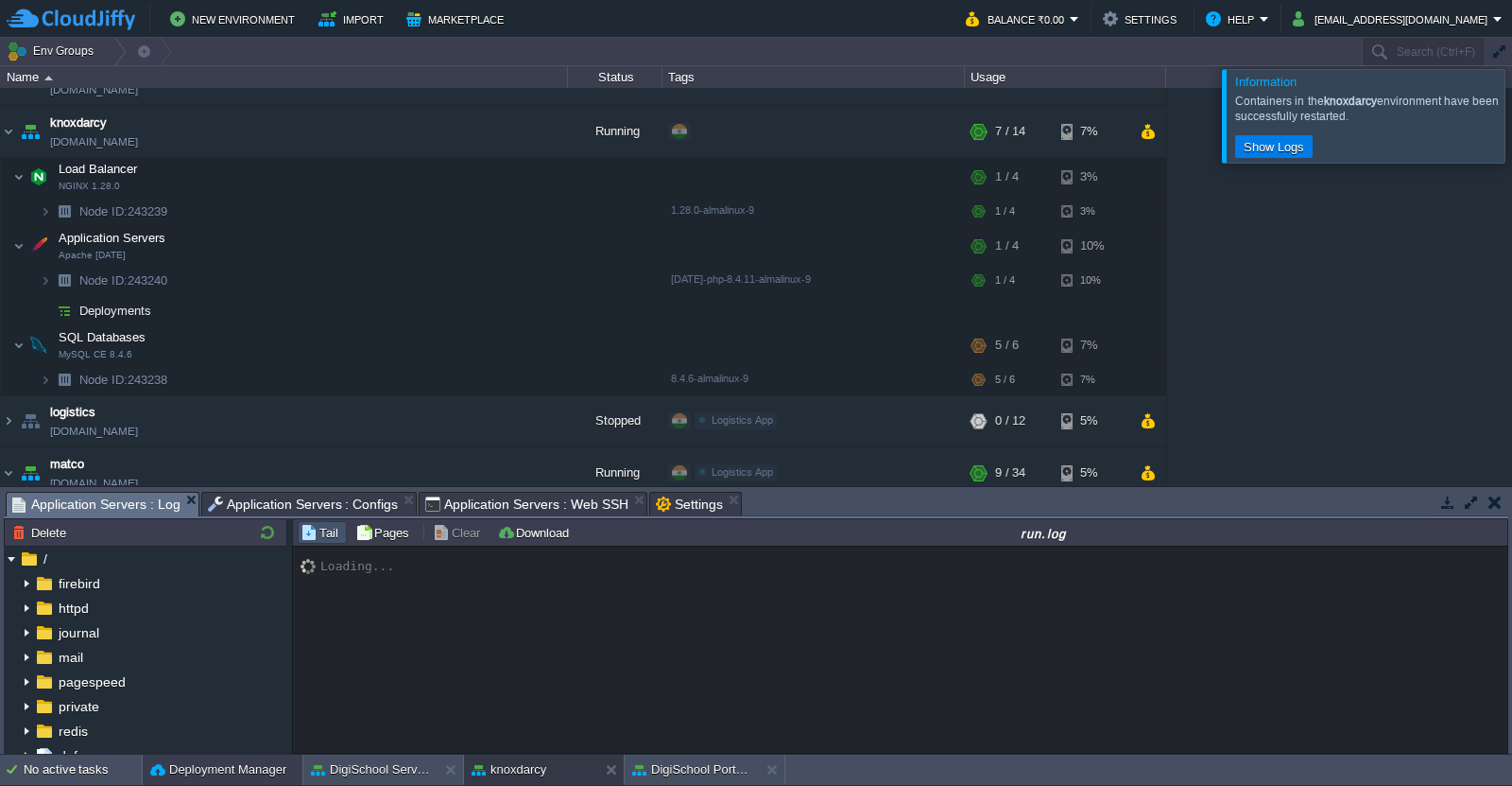
click at [219, 762] on button "Deployment Manager" at bounding box center [218, 770] width 136 height 19
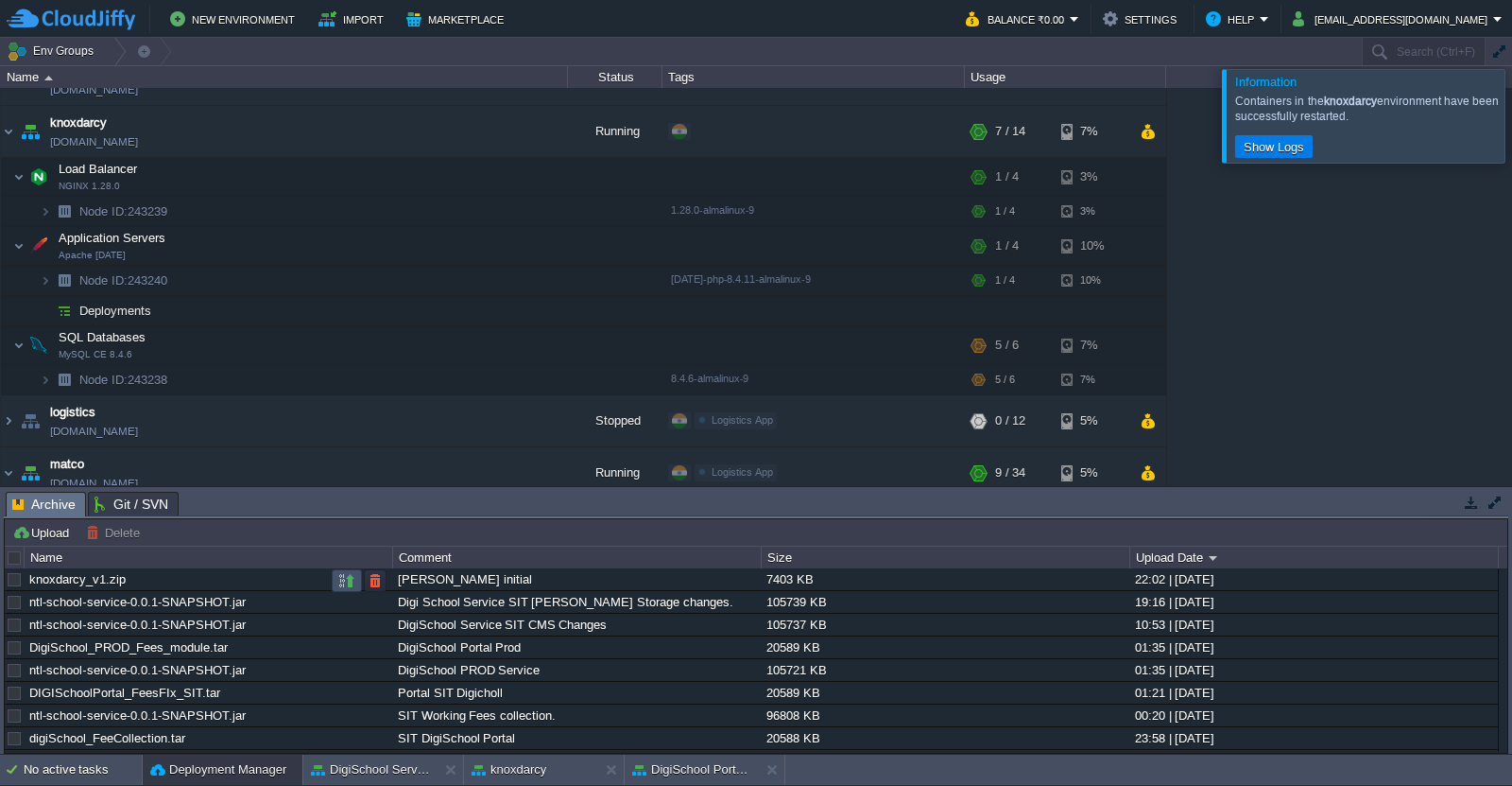
click at [348, 580] on button "button" at bounding box center [347, 580] width 17 height 17
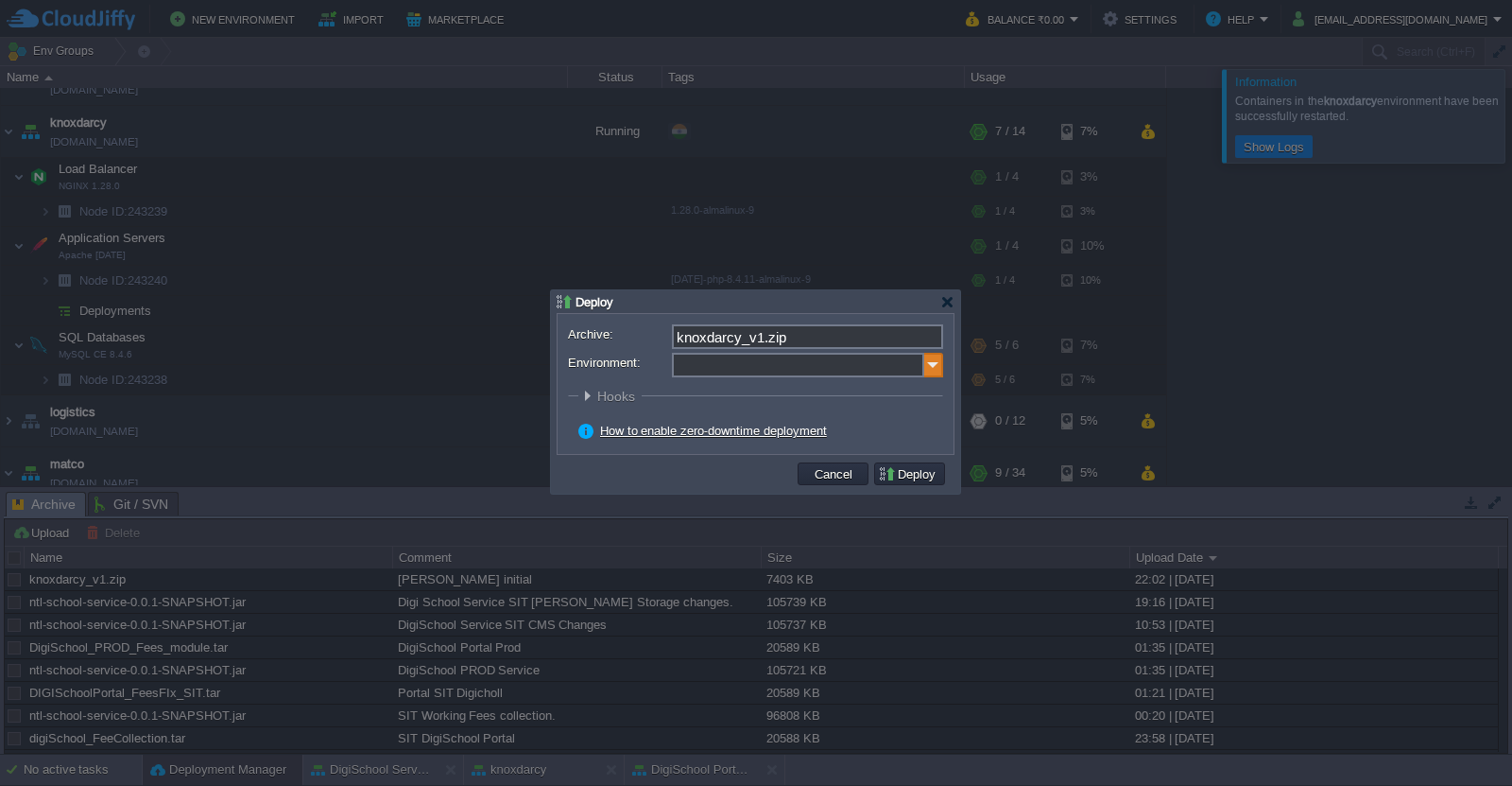
click at [937, 367] on img at bounding box center [934, 365] width 19 height 25
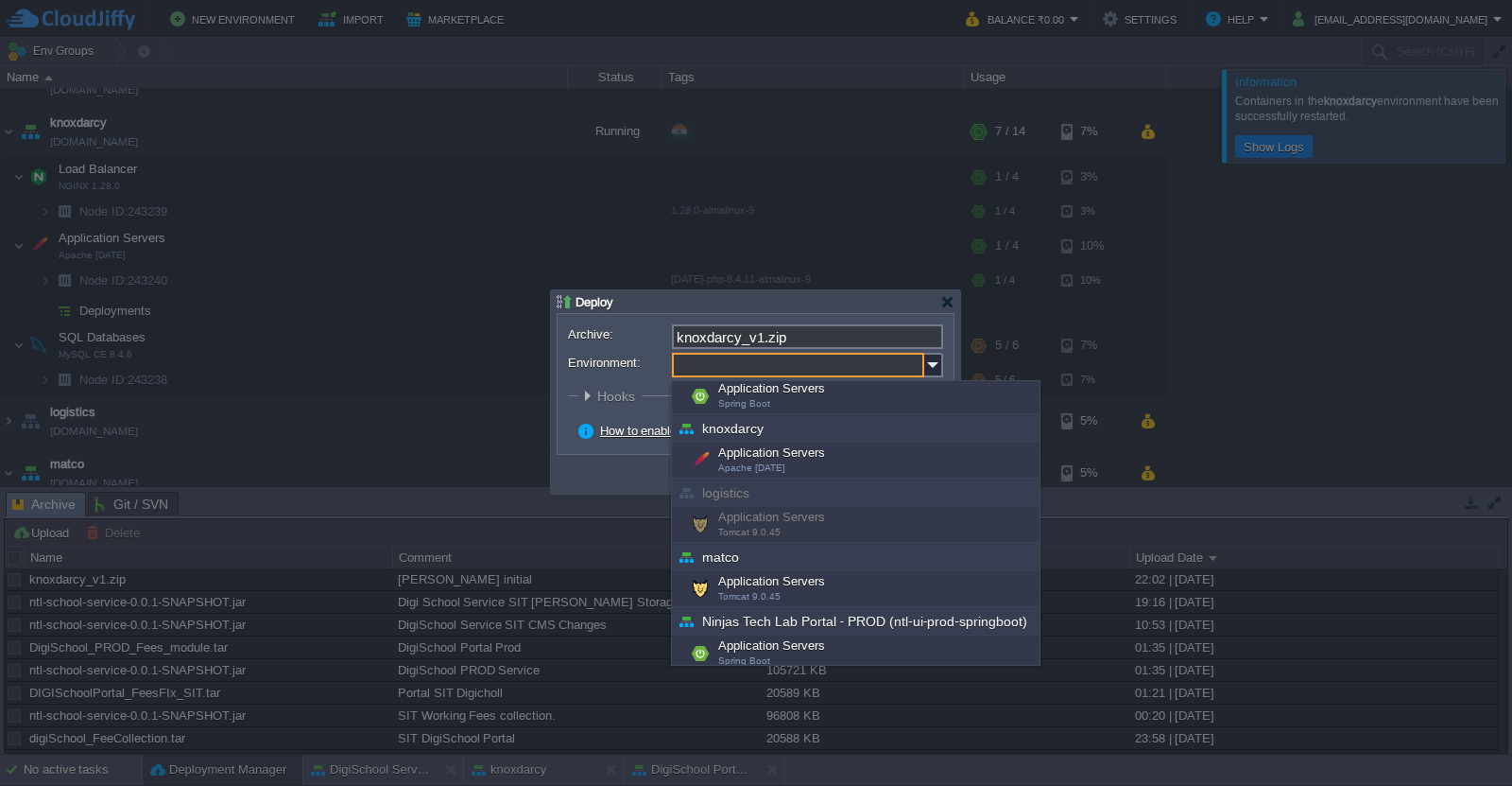
scroll to position [292, 0]
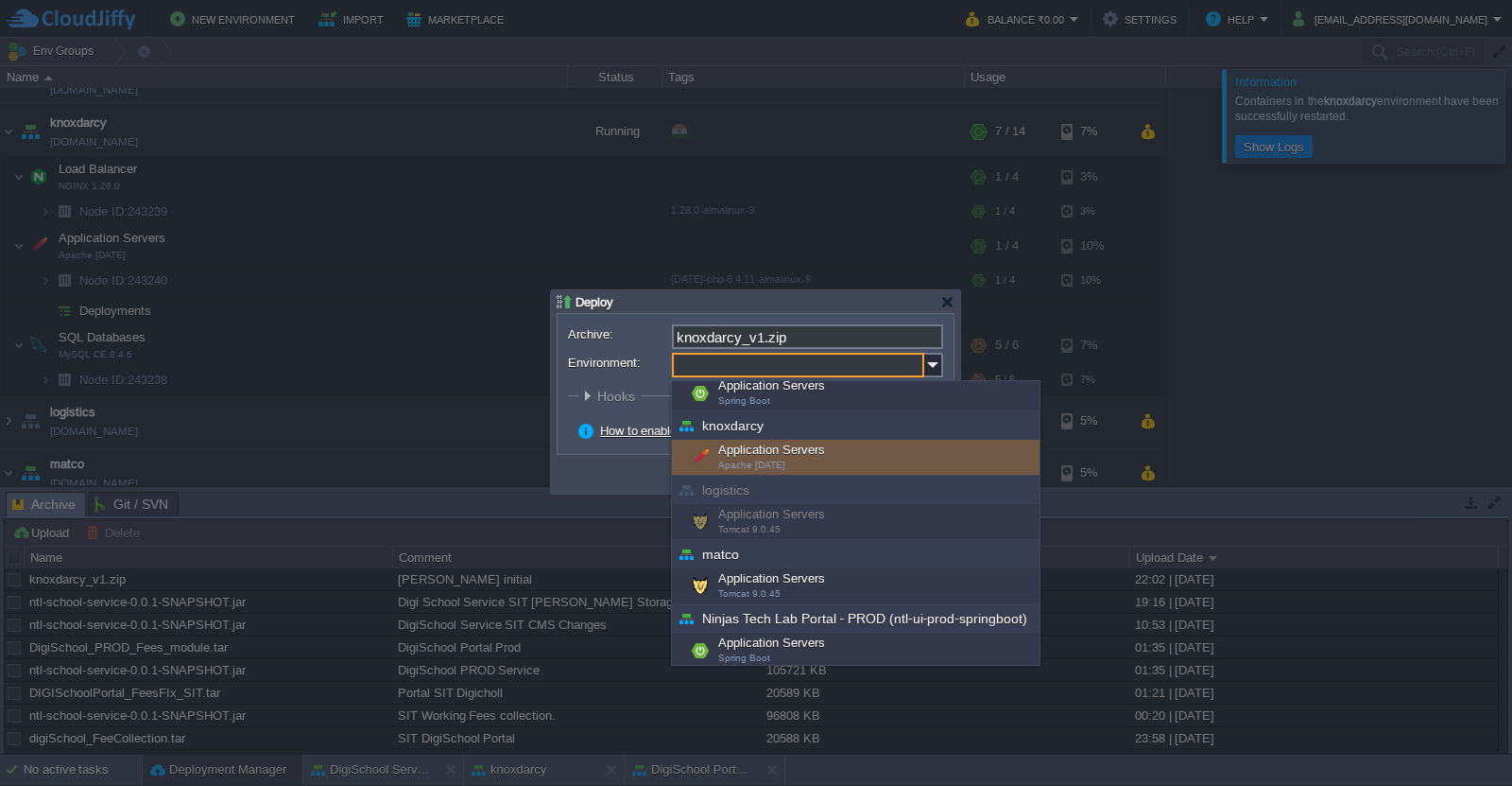
click at [838, 461] on div "Application Servers Apache [DATE]" at bounding box center [856, 457] width 368 height 36
type input "Application Servers (knoxdarcy)"
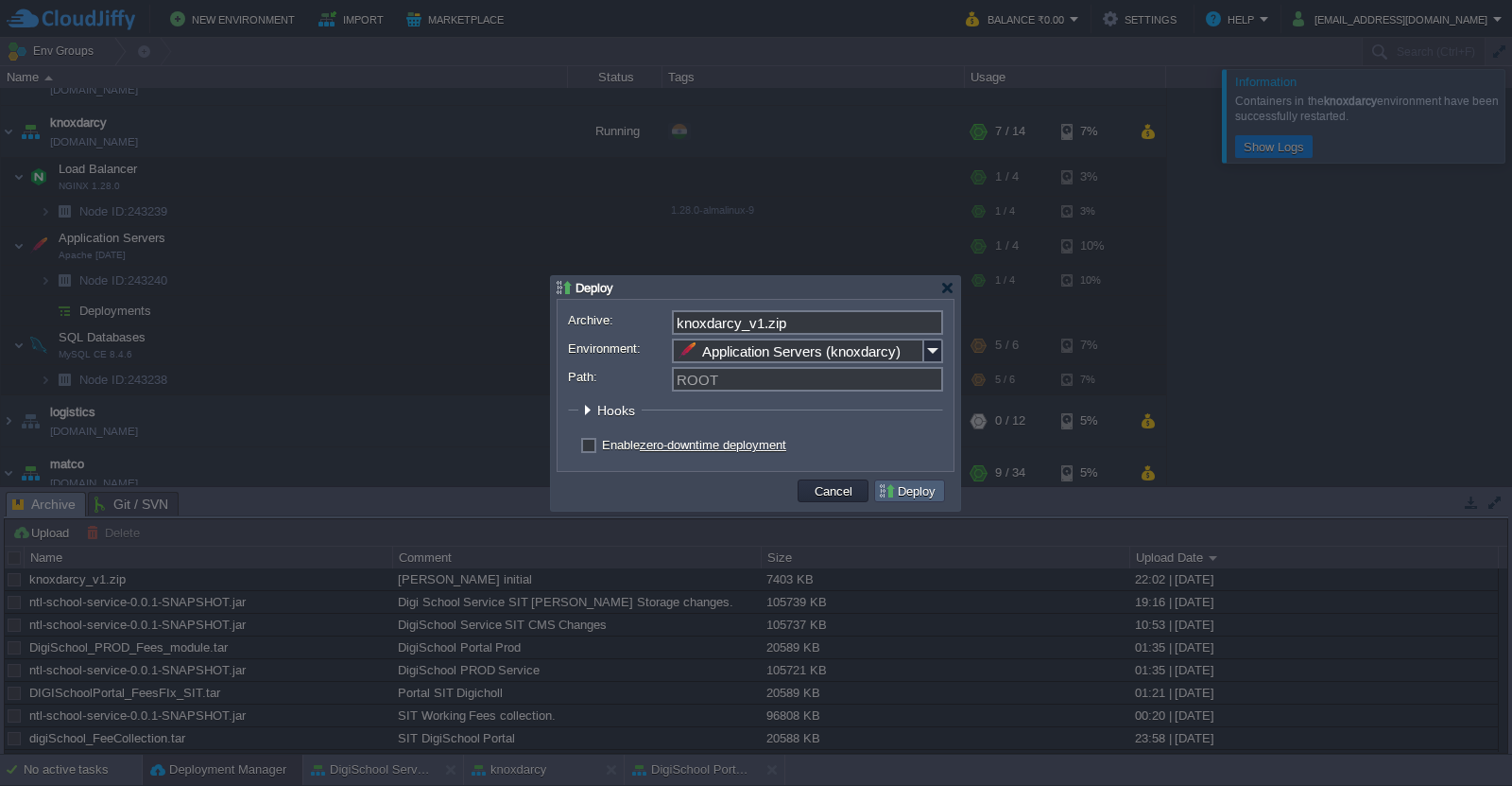
click at [914, 483] on td "Deploy" at bounding box center [909, 491] width 70 height 23
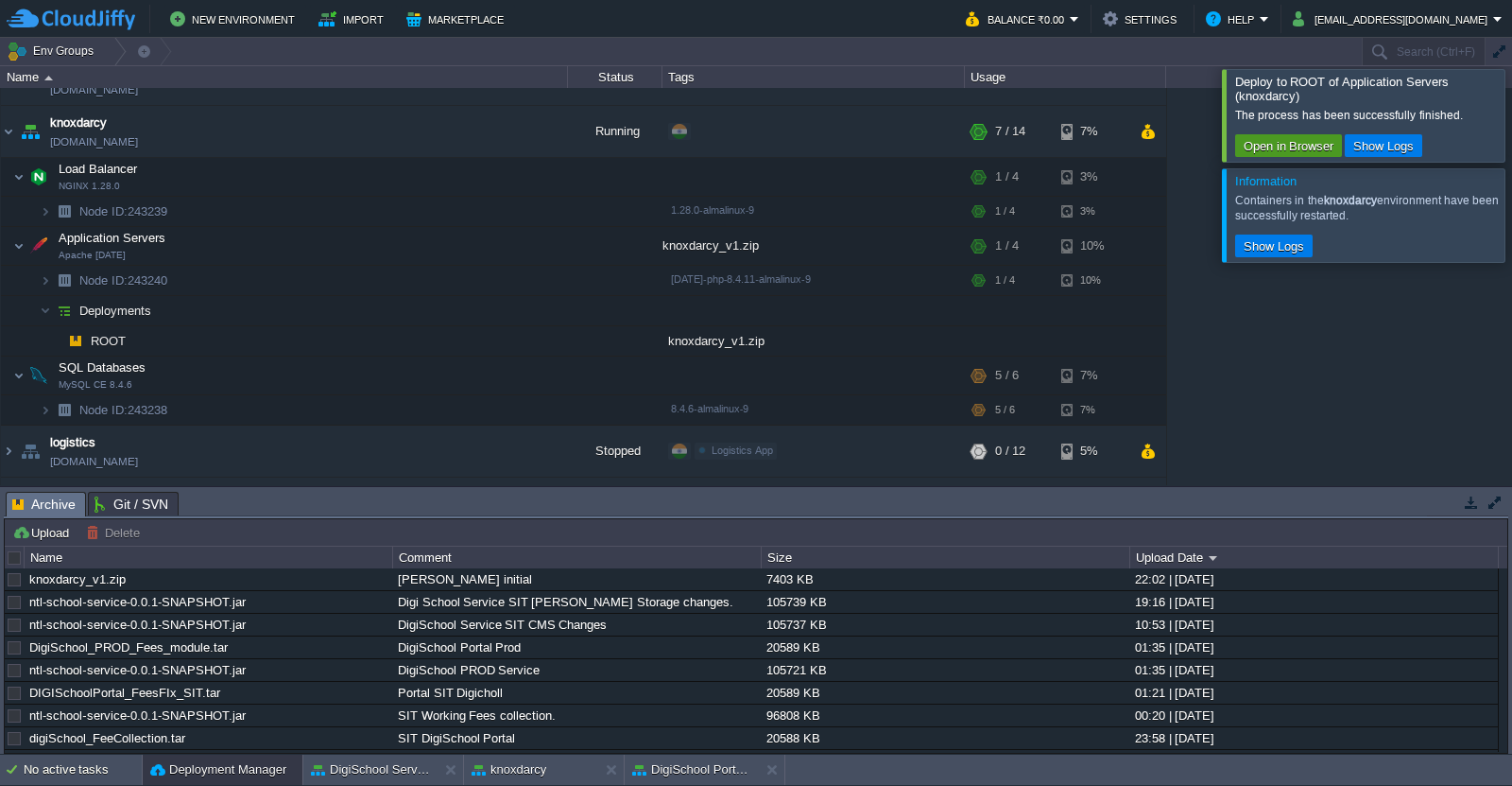
click at [1260, 147] on button "Open in Browser" at bounding box center [1288, 146] width 101 height 17
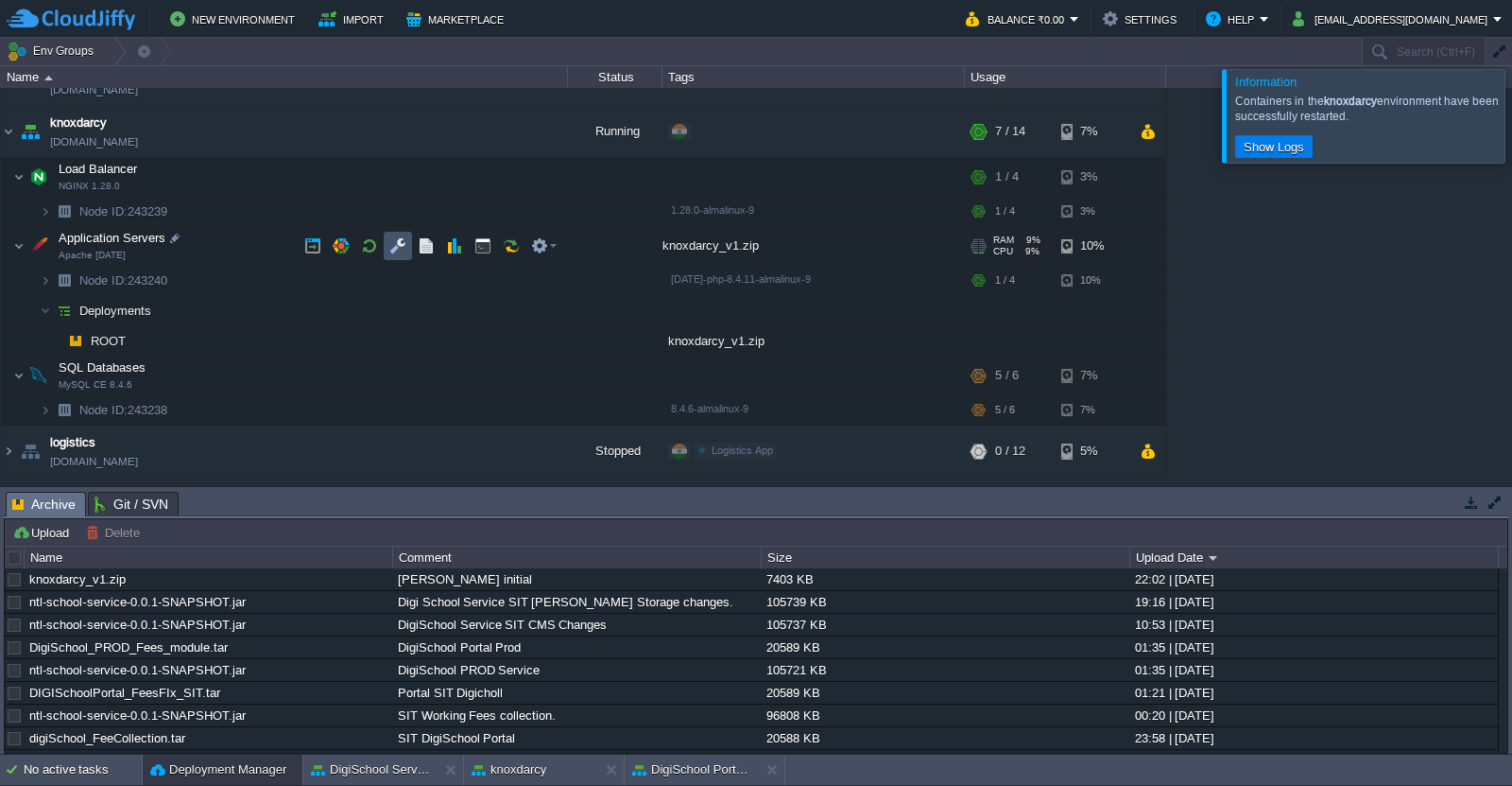
click at [394, 252] on button "button" at bounding box center [398, 246] width 17 height 17
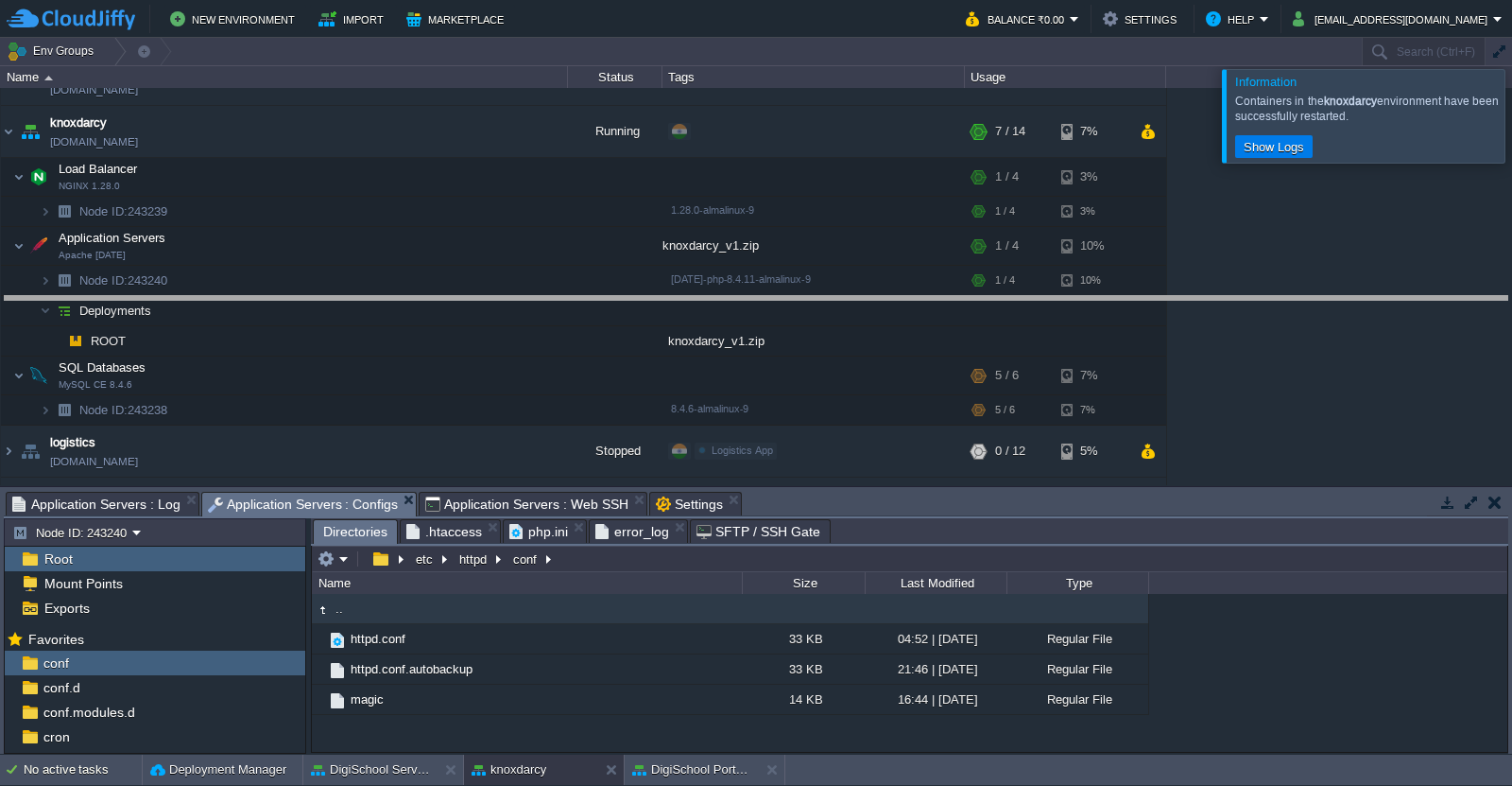
drag, startPoint x: 876, startPoint y: 503, endPoint x: 871, endPoint y: 303, distance: 200.1
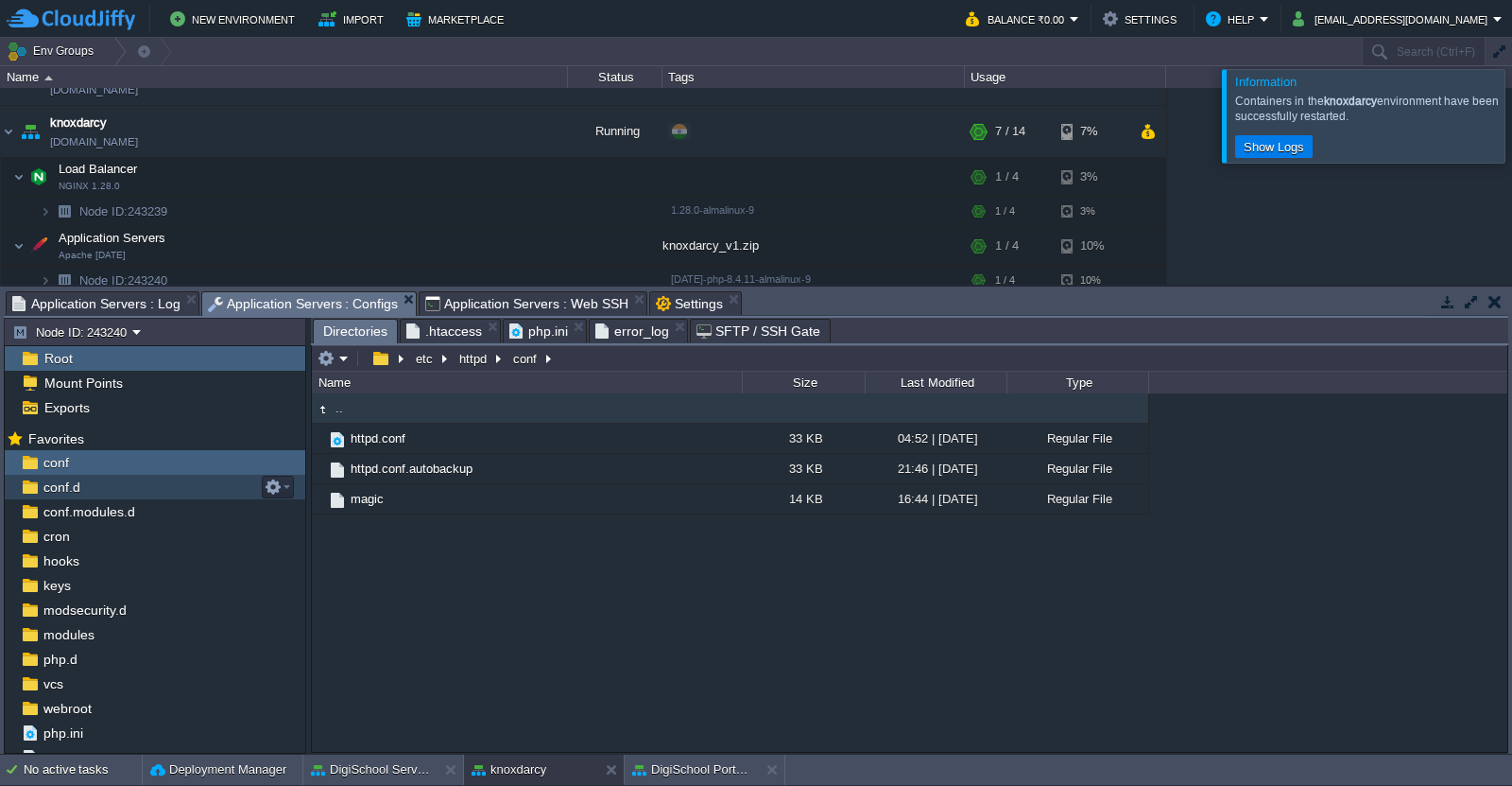
click at [108, 486] on div "conf.d" at bounding box center [155, 487] width 301 height 25
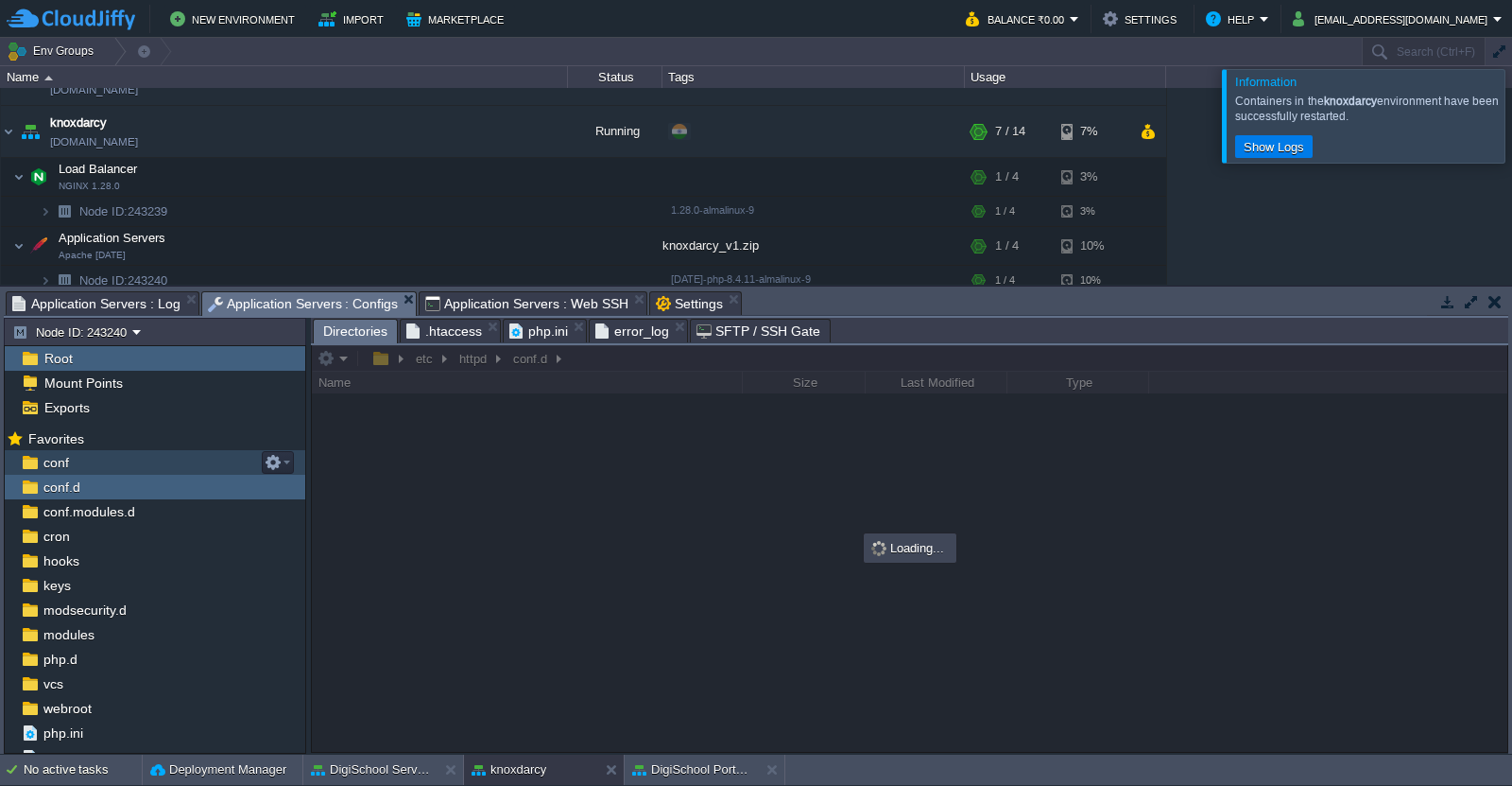
click at [128, 469] on div "conf" at bounding box center [155, 462] width 301 height 25
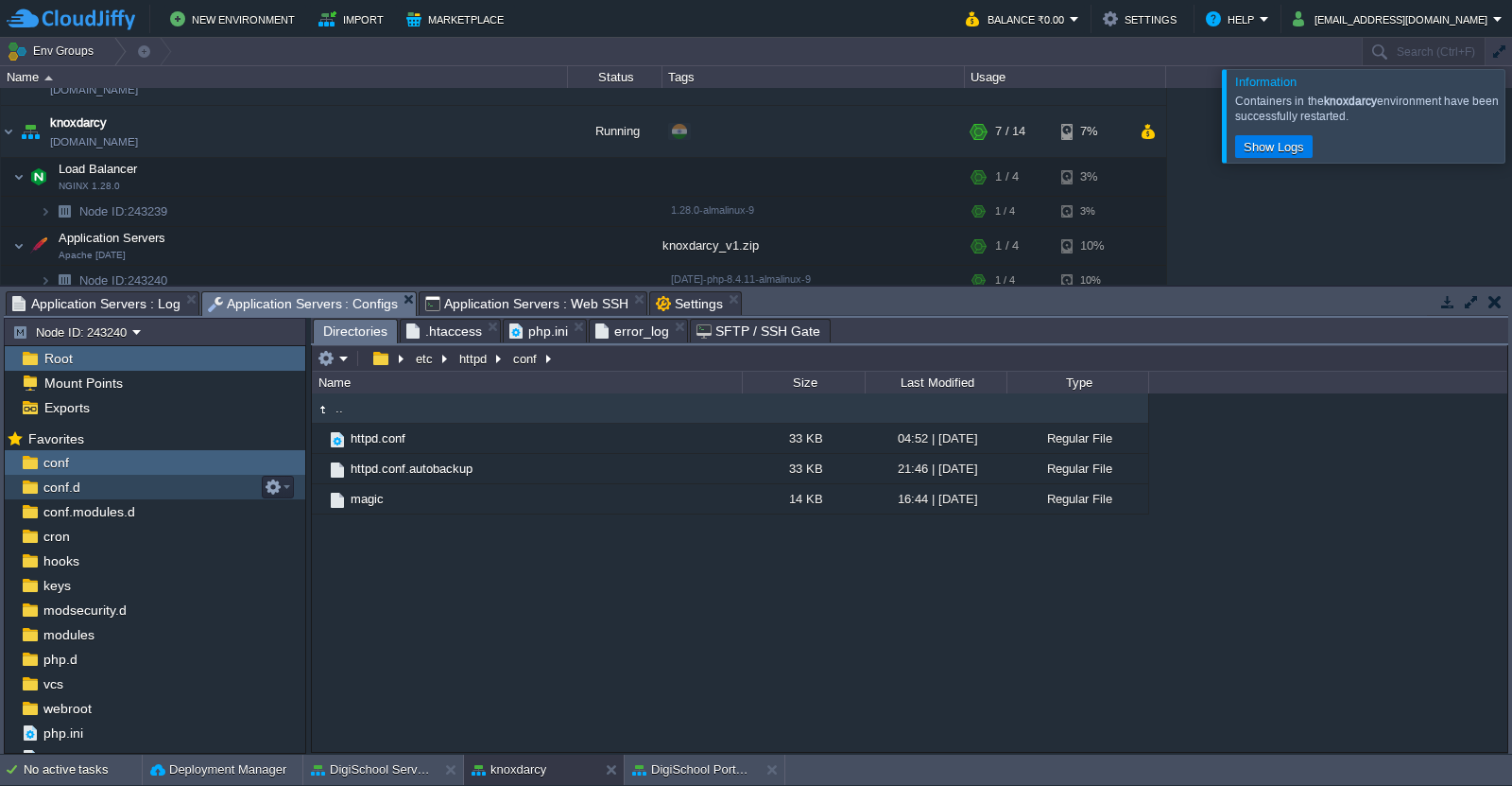
click at [131, 483] on div "conf.d" at bounding box center [155, 487] width 301 height 25
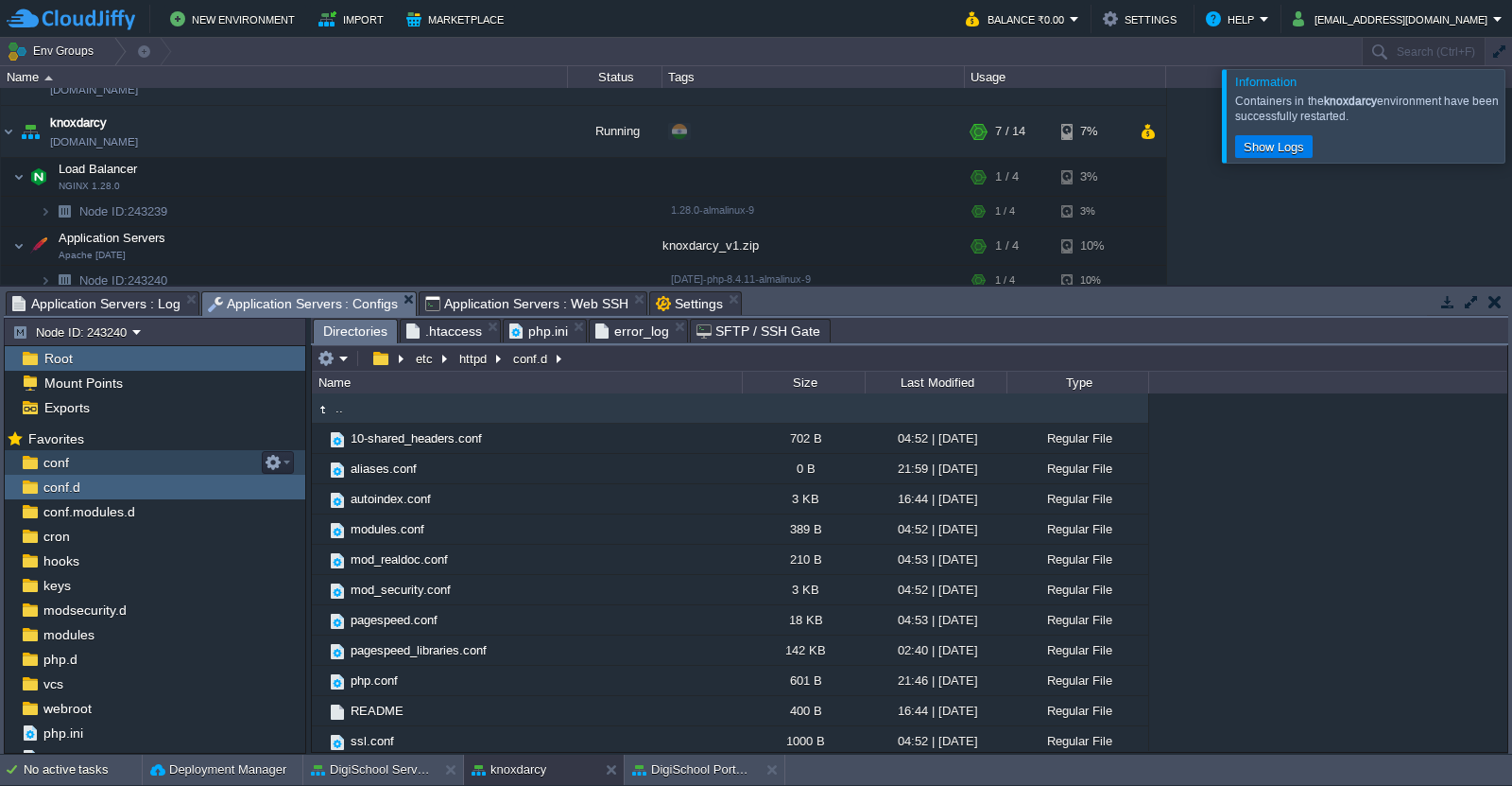
click at [109, 455] on div "conf" at bounding box center [155, 462] width 301 height 25
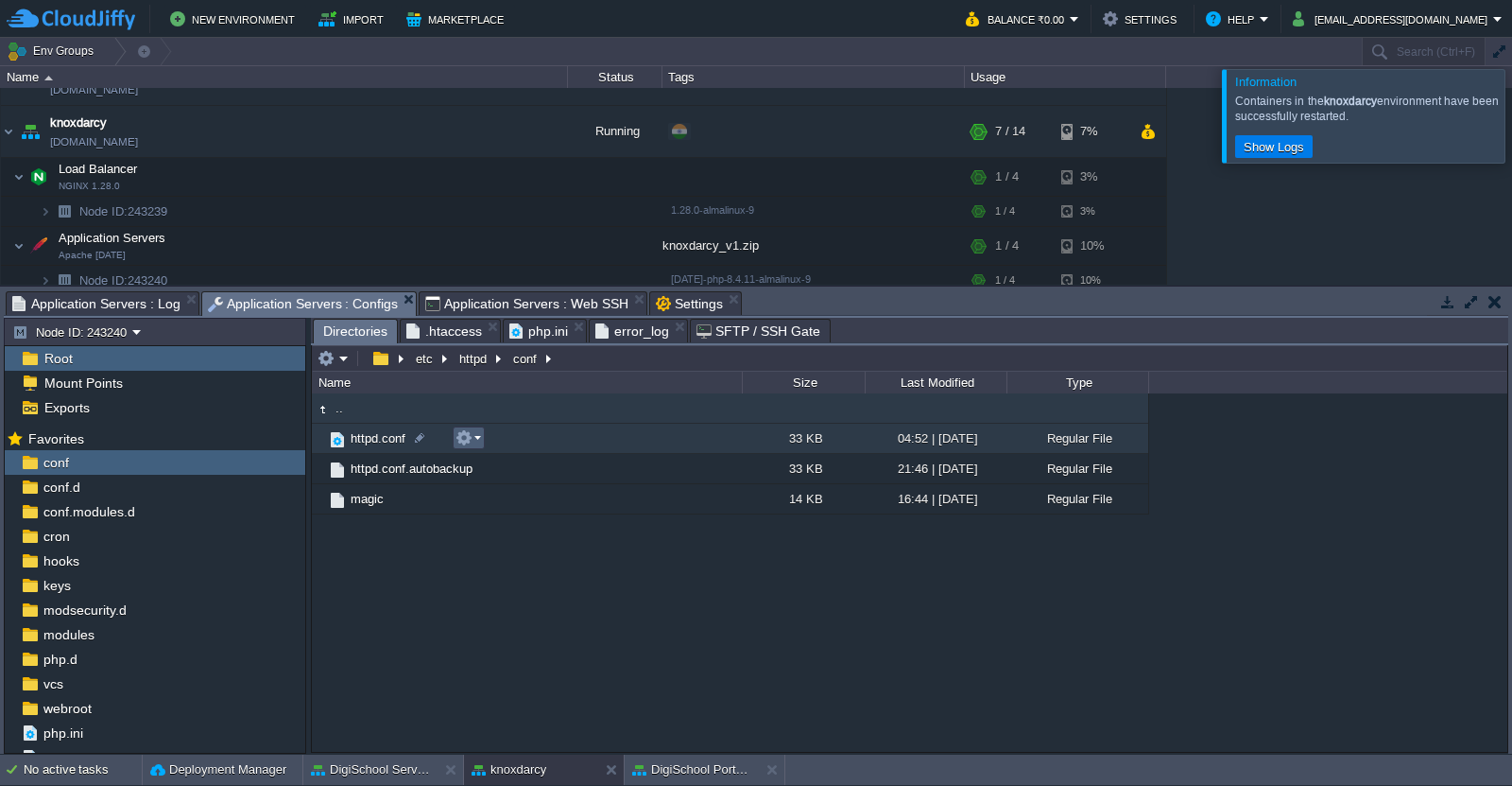
click at [479, 443] on em at bounding box center [468, 438] width 26 height 17
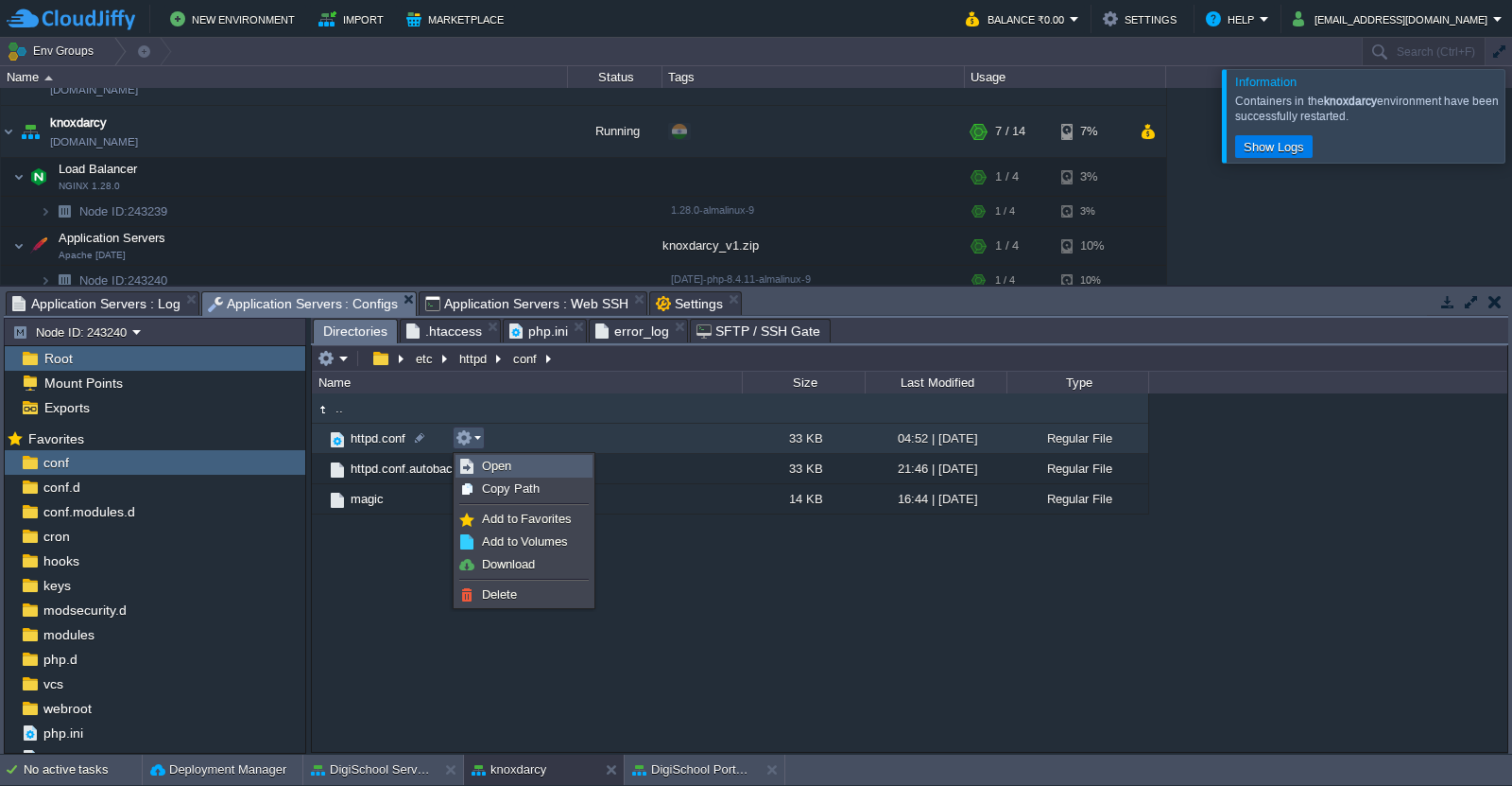
click at [493, 471] on span "Open" at bounding box center [496, 465] width 30 height 14
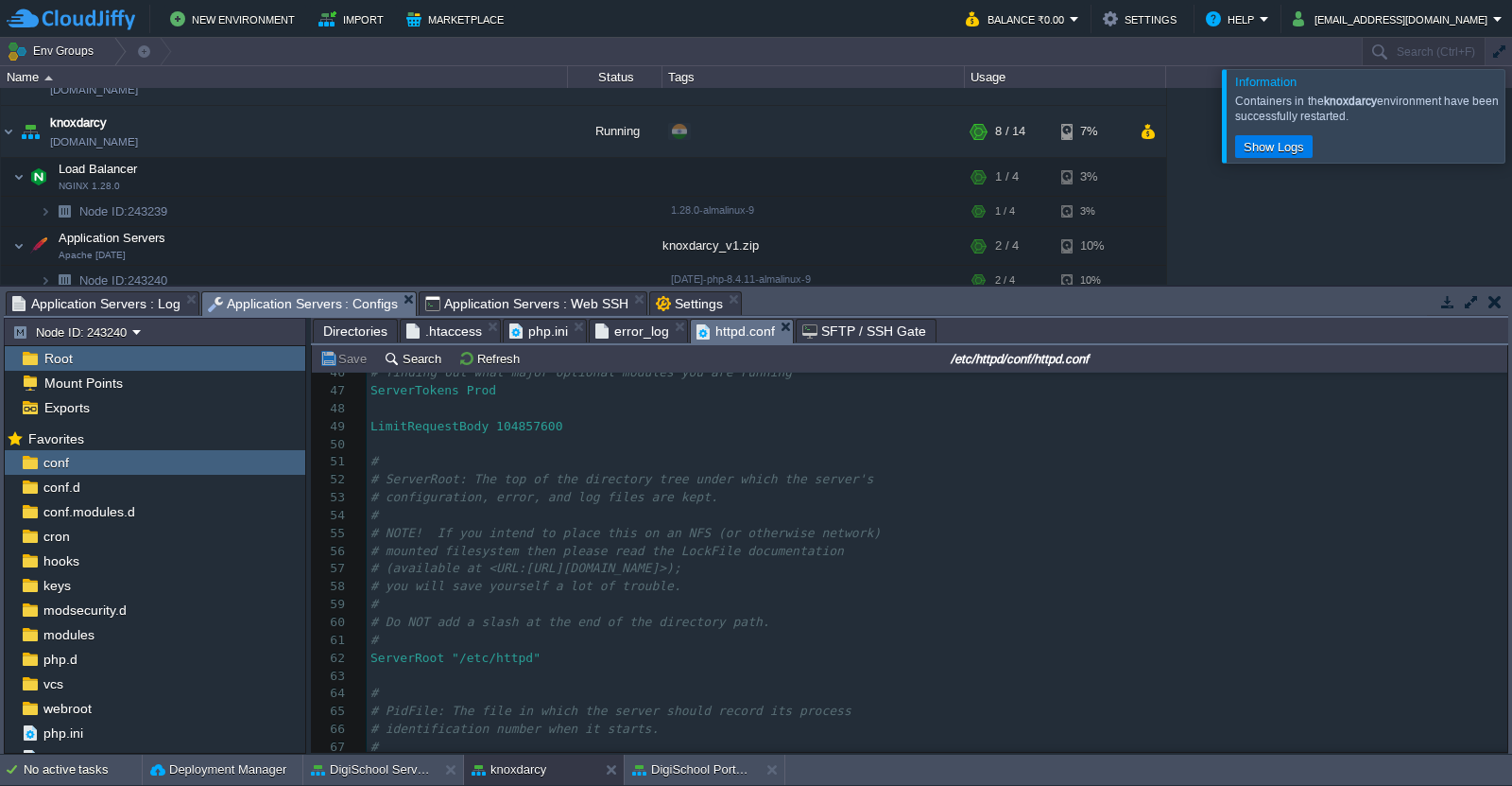
scroll to position [827, 0]
click at [575, 301] on span "Application Servers : Web SSH" at bounding box center [527, 304] width 203 height 23
click at [297, 313] on span "Application Servers : Configs" at bounding box center [303, 304] width 190 height 24
click at [448, 493] on pre "#" at bounding box center [937, 491] width 1141 height 18
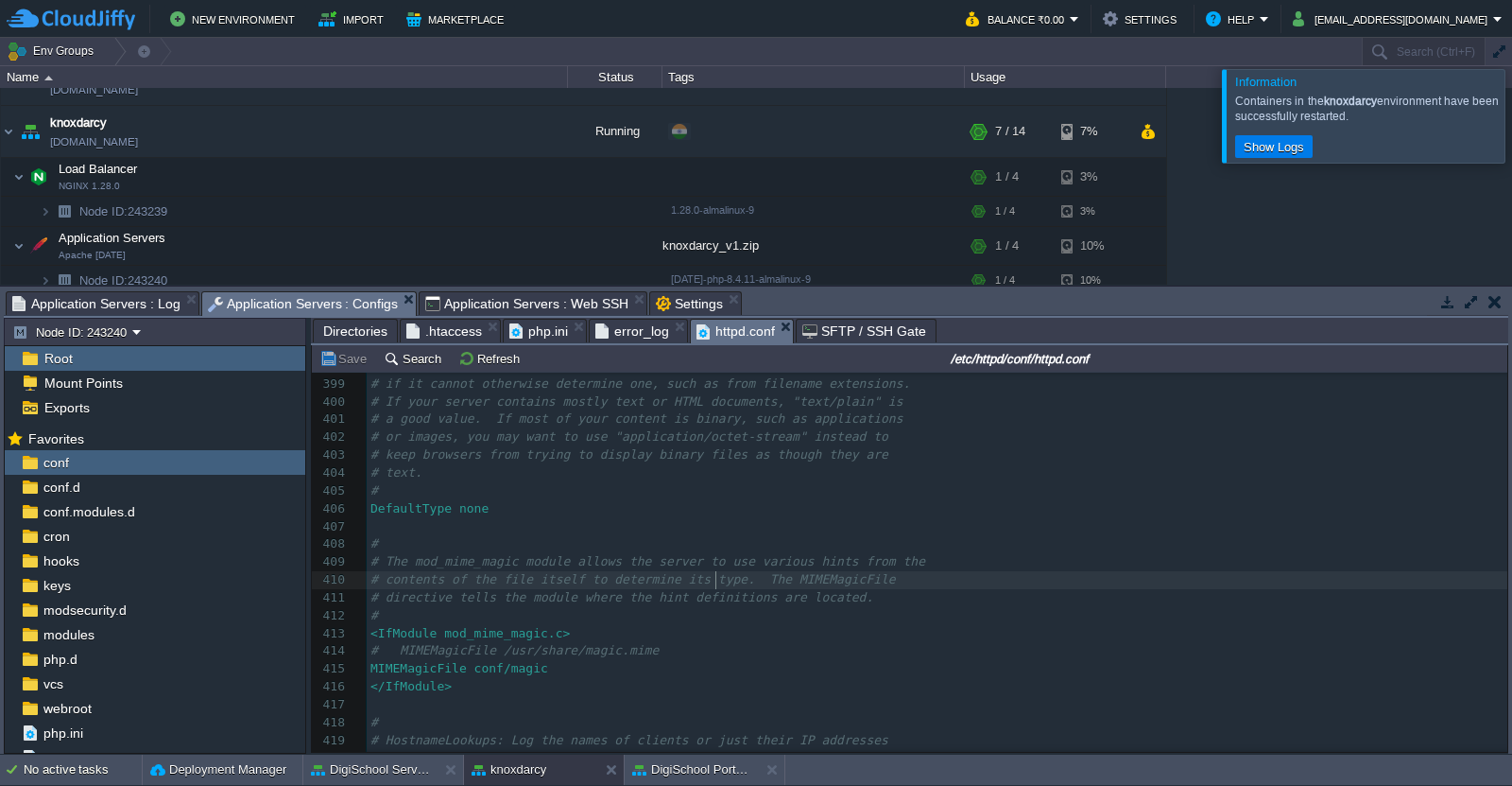
click at [712, 589] on pre "# contents of the file itself to determine its type. The MIMEMagicFile" at bounding box center [937, 579] width 1141 height 18
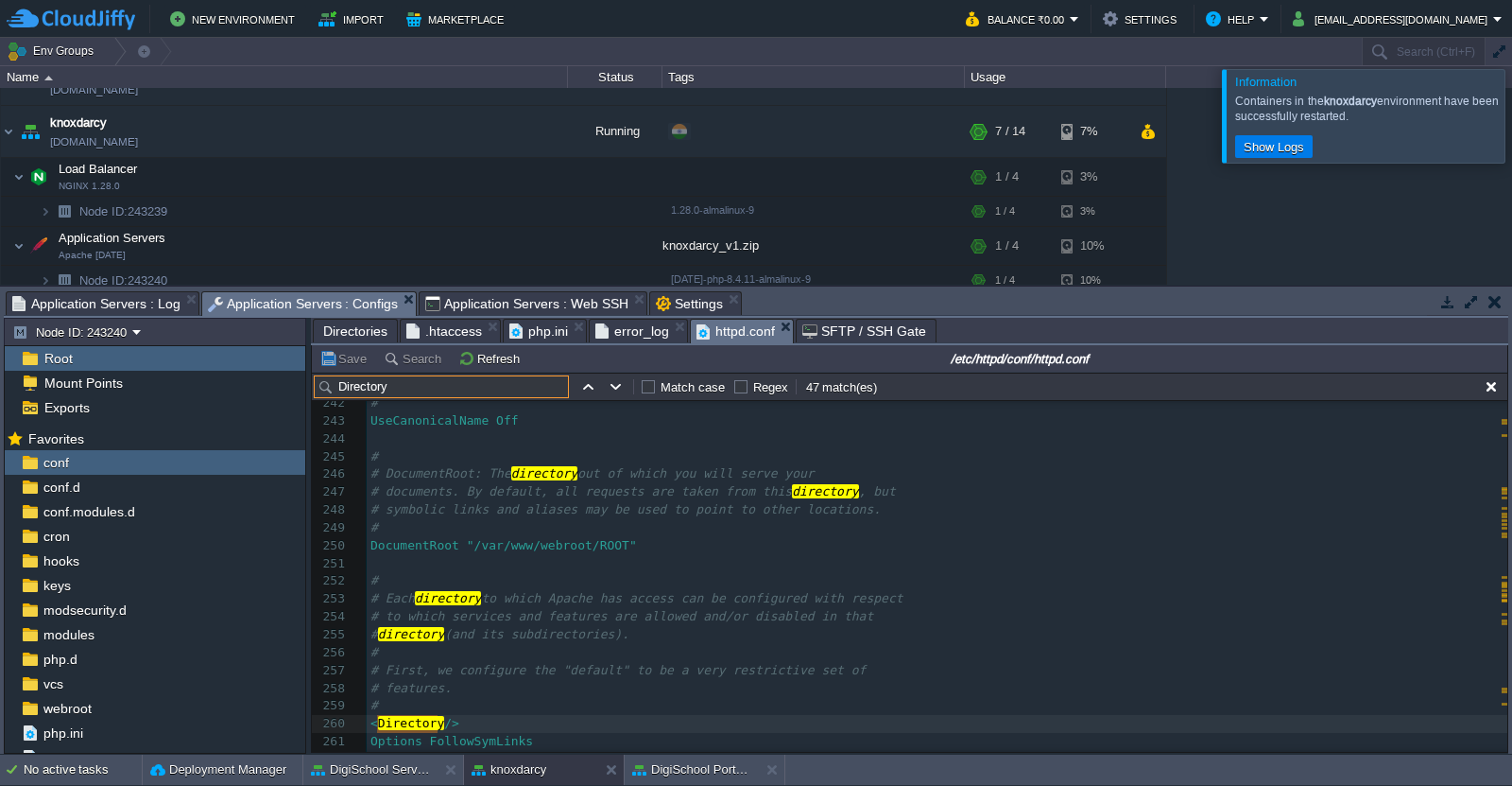
scroll to position [4360, 0]
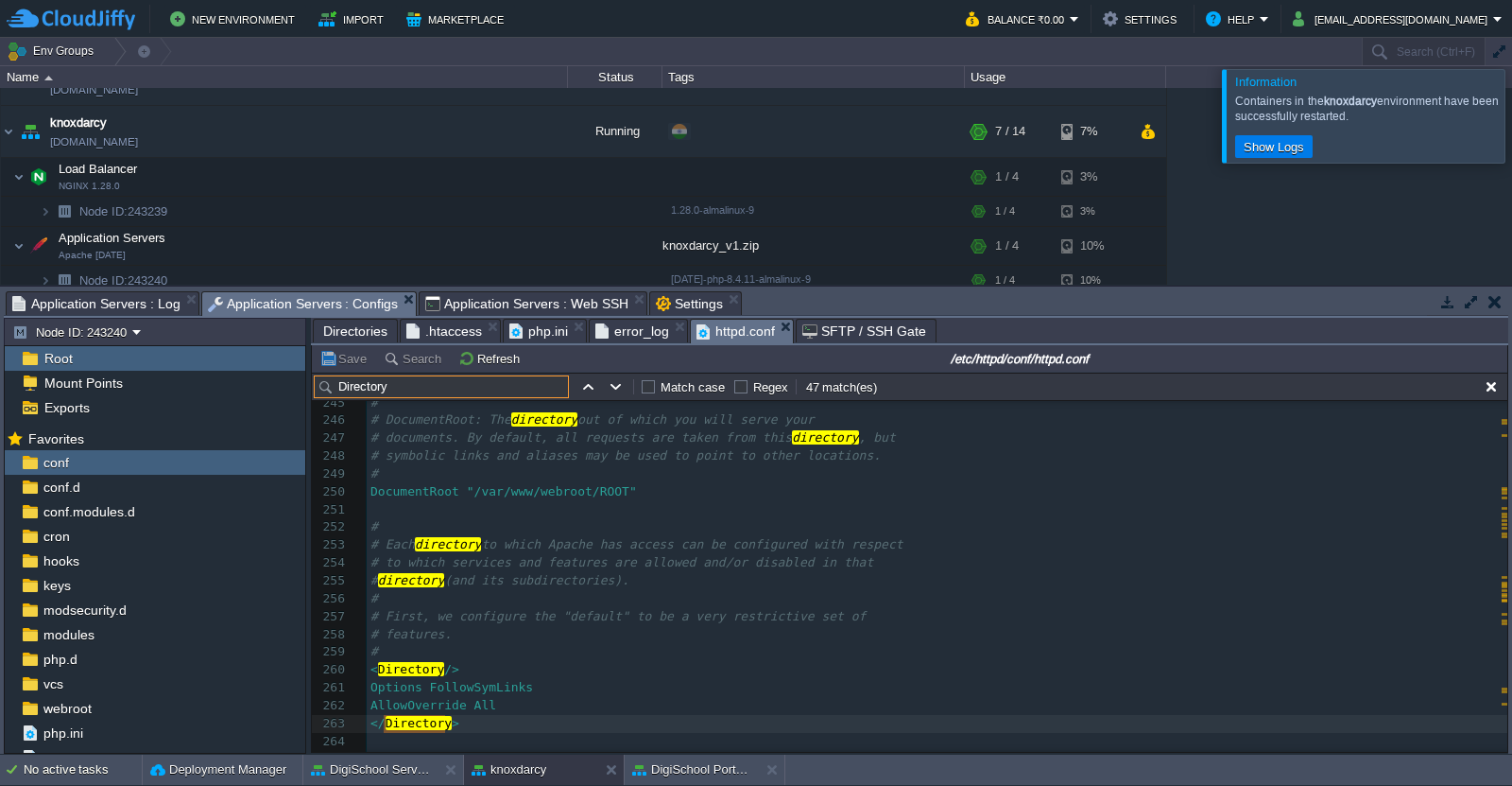
type input "Directory"
click at [694, 755] on div "DigiSchool Portal - SIT" at bounding box center [765, 753] width 141 height 34
click at [693, 772] on button "DigiSchool Portal - SIT" at bounding box center [691, 770] width 119 height 19
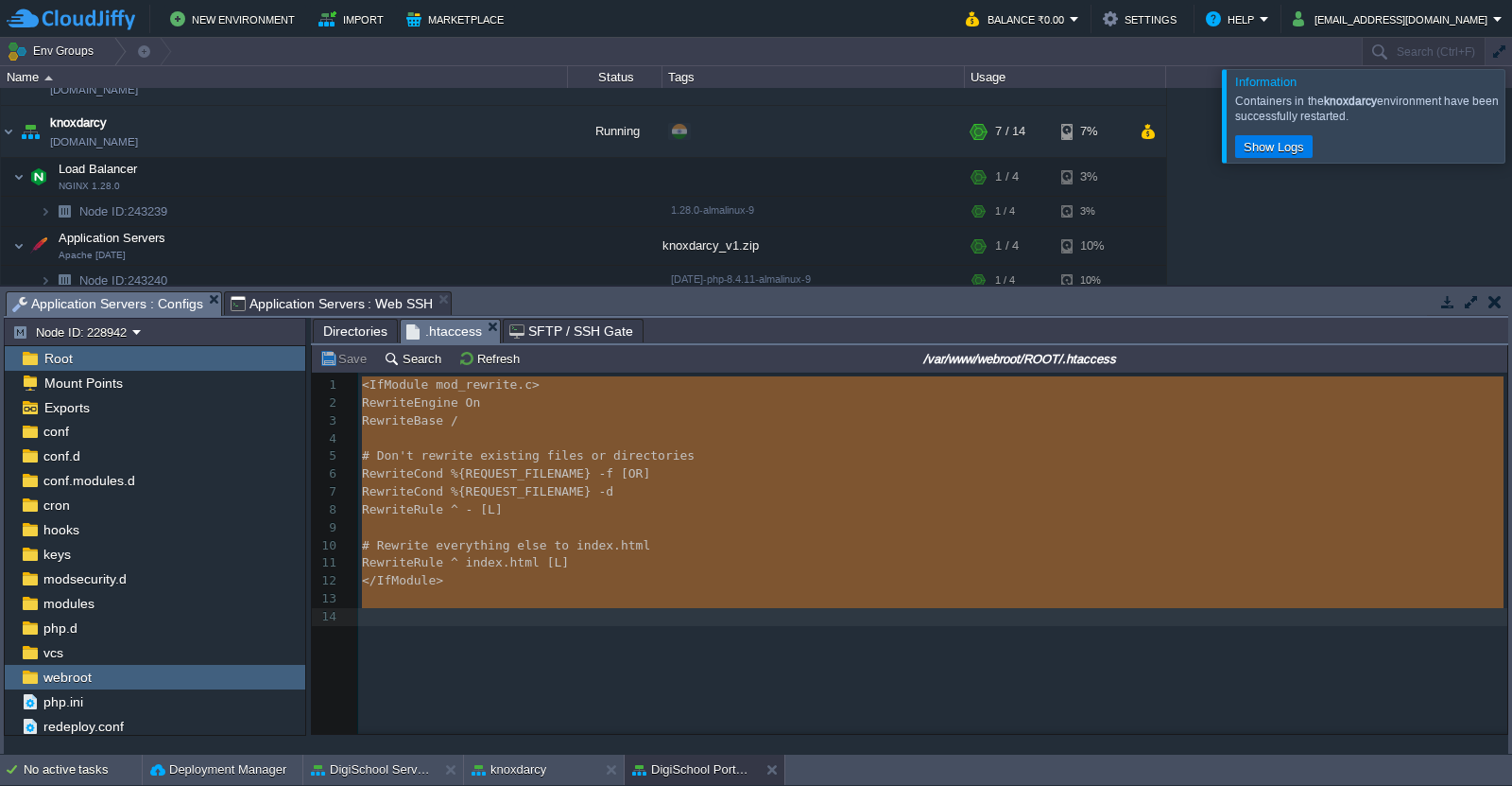
scroll to position [13, 0]
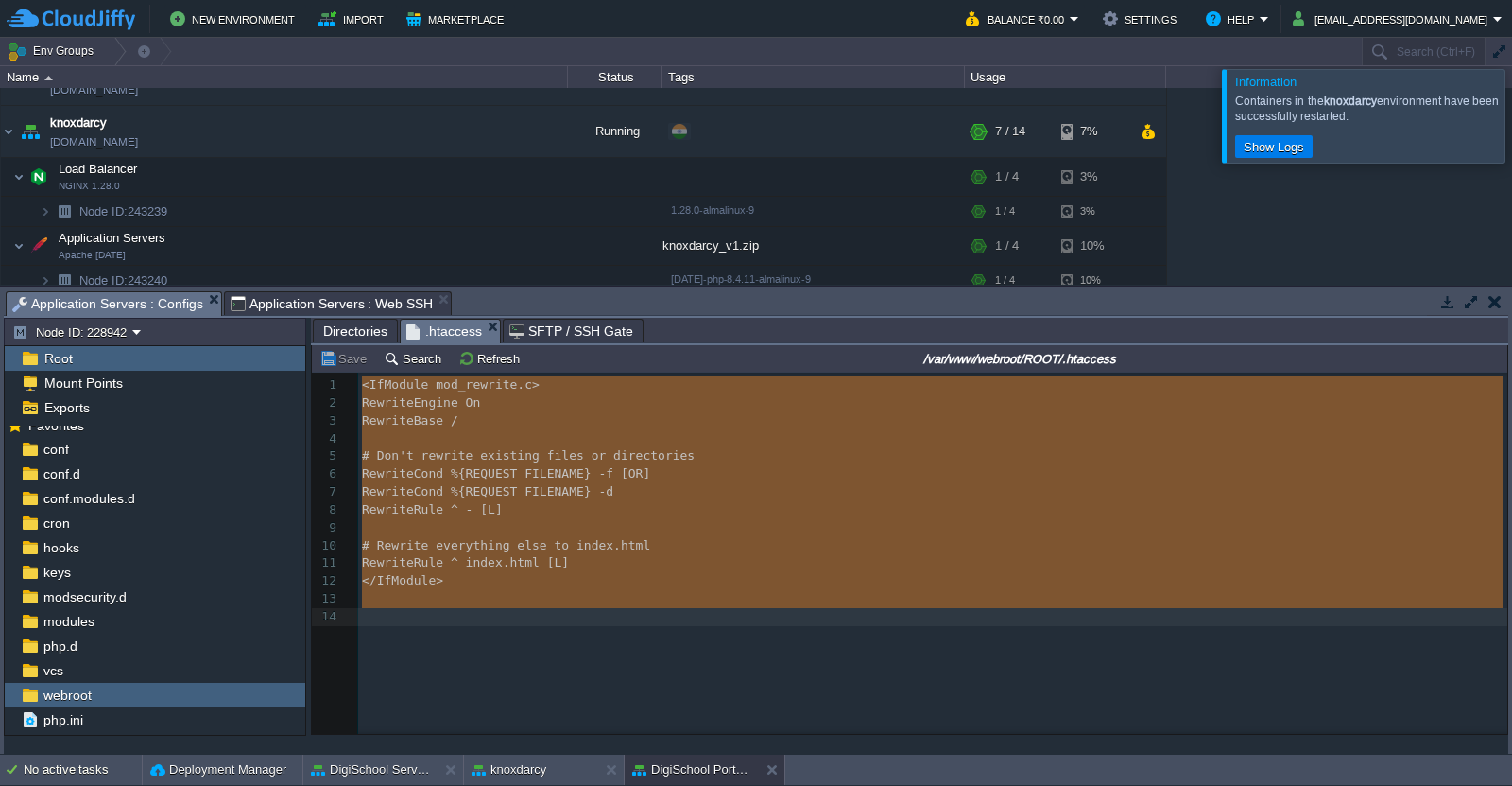
click at [147, 298] on span "Application Servers : Configs" at bounding box center [108, 304] width 190 height 24
click at [539, 510] on pre "RewriteRule ^ - [L]" at bounding box center [936, 510] width 1156 height 18
click at [508, 533] on pre "​" at bounding box center [936, 528] width 1156 height 18
click at [516, 589] on pre "</IfModule>" at bounding box center [936, 580] width 1156 height 18
click at [514, 524] on pre "​" at bounding box center [936, 528] width 1156 height 18
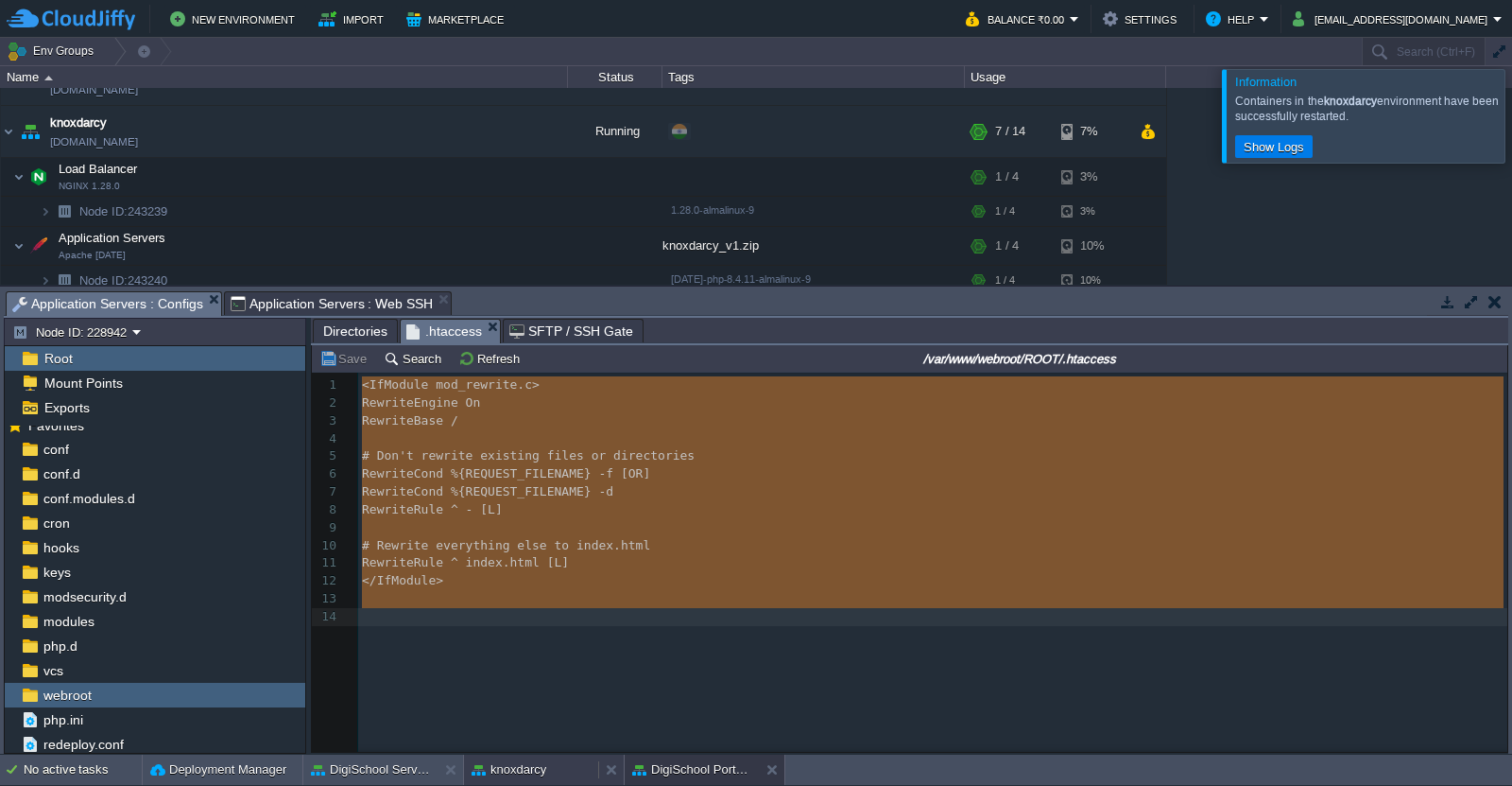
click at [507, 763] on button "knoxdarcy" at bounding box center [508, 770] width 74 height 19
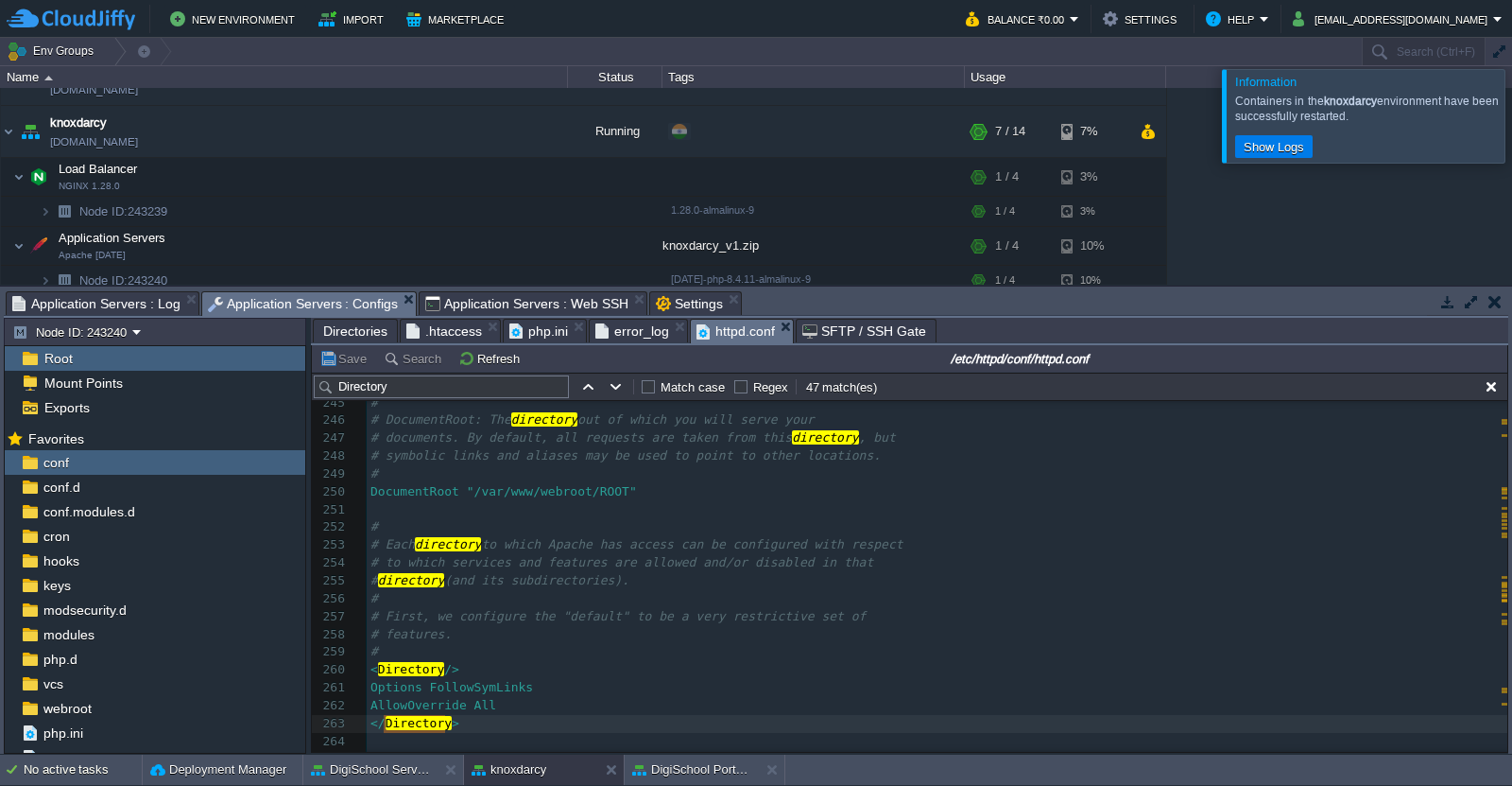
click at [548, 305] on span "Application Servers : Web SSH" at bounding box center [527, 304] width 203 height 23
click at [346, 307] on span "Application Servers : Configs" at bounding box center [303, 304] width 190 height 24
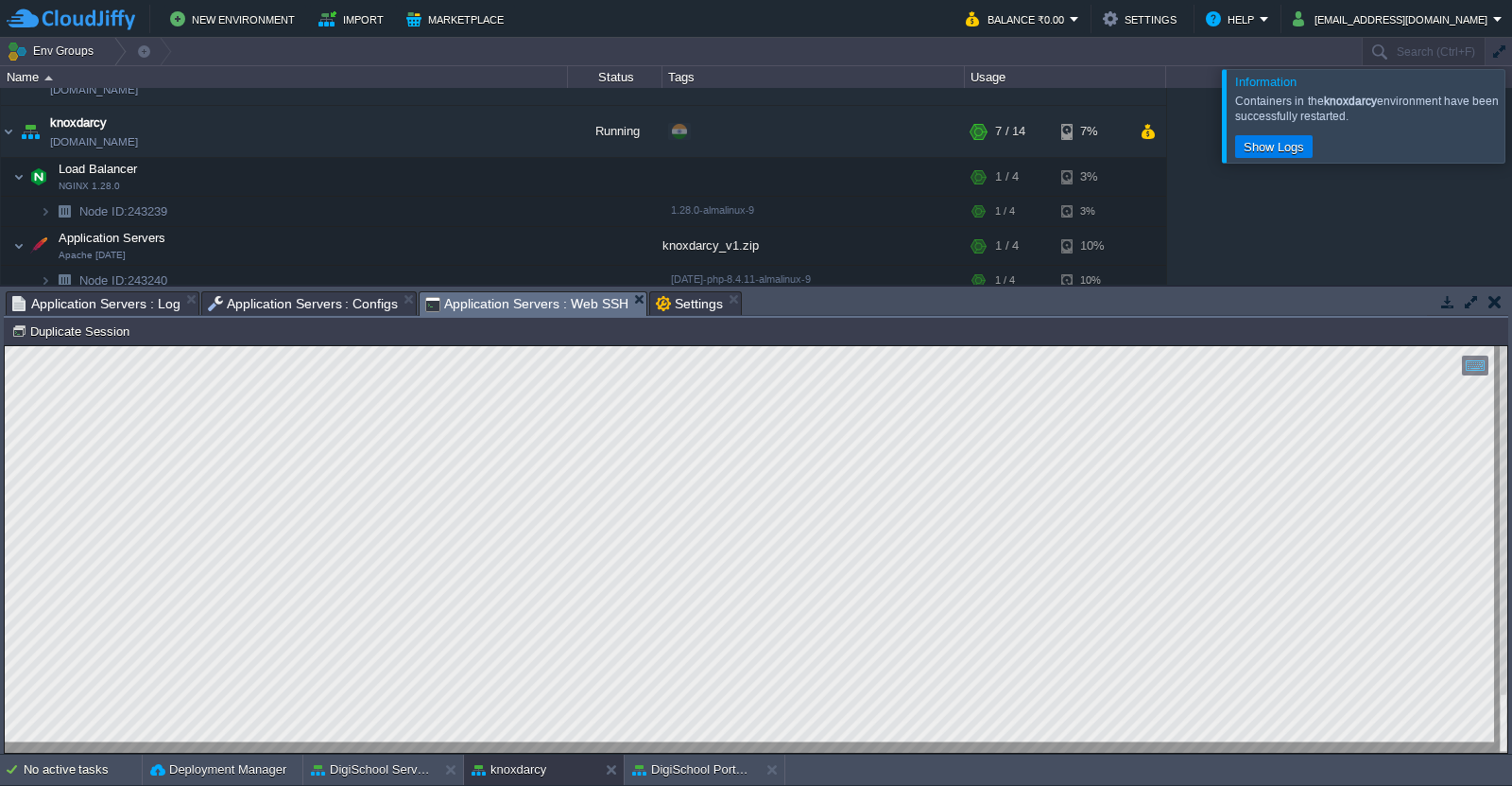
click at [510, 305] on span "Application Servers : Web SSH" at bounding box center [527, 304] width 203 height 24
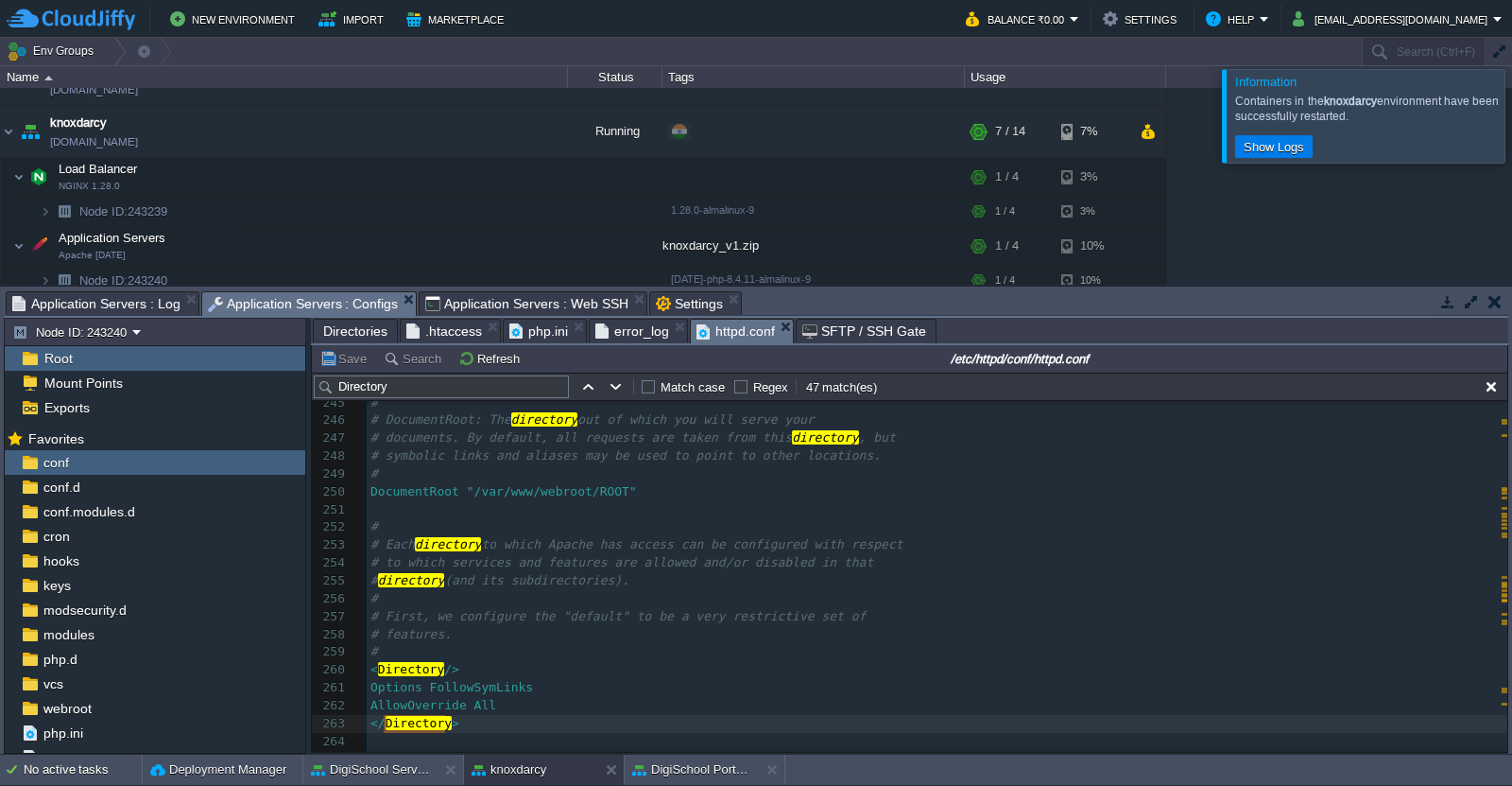
click at [303, 298] on span "Application Servers : Configs" at bounding box center [303, 304] width 190 height 24
click at [66, 697] on div "webroot" at bounding box center [155, 708] width 301 height 25
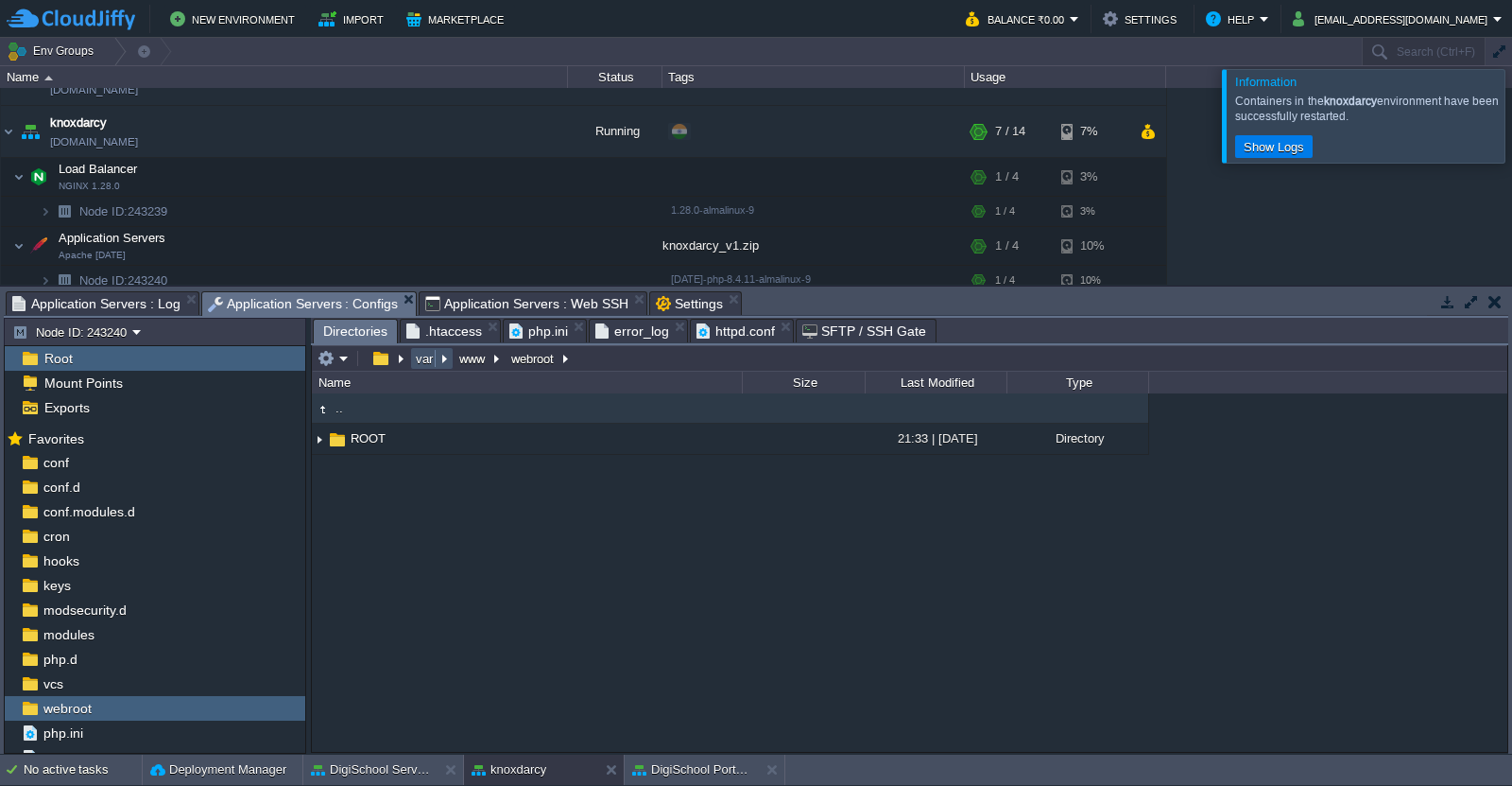
click at [421, 364] on button "var" at bounding box center [426, 358] width 25 height 17
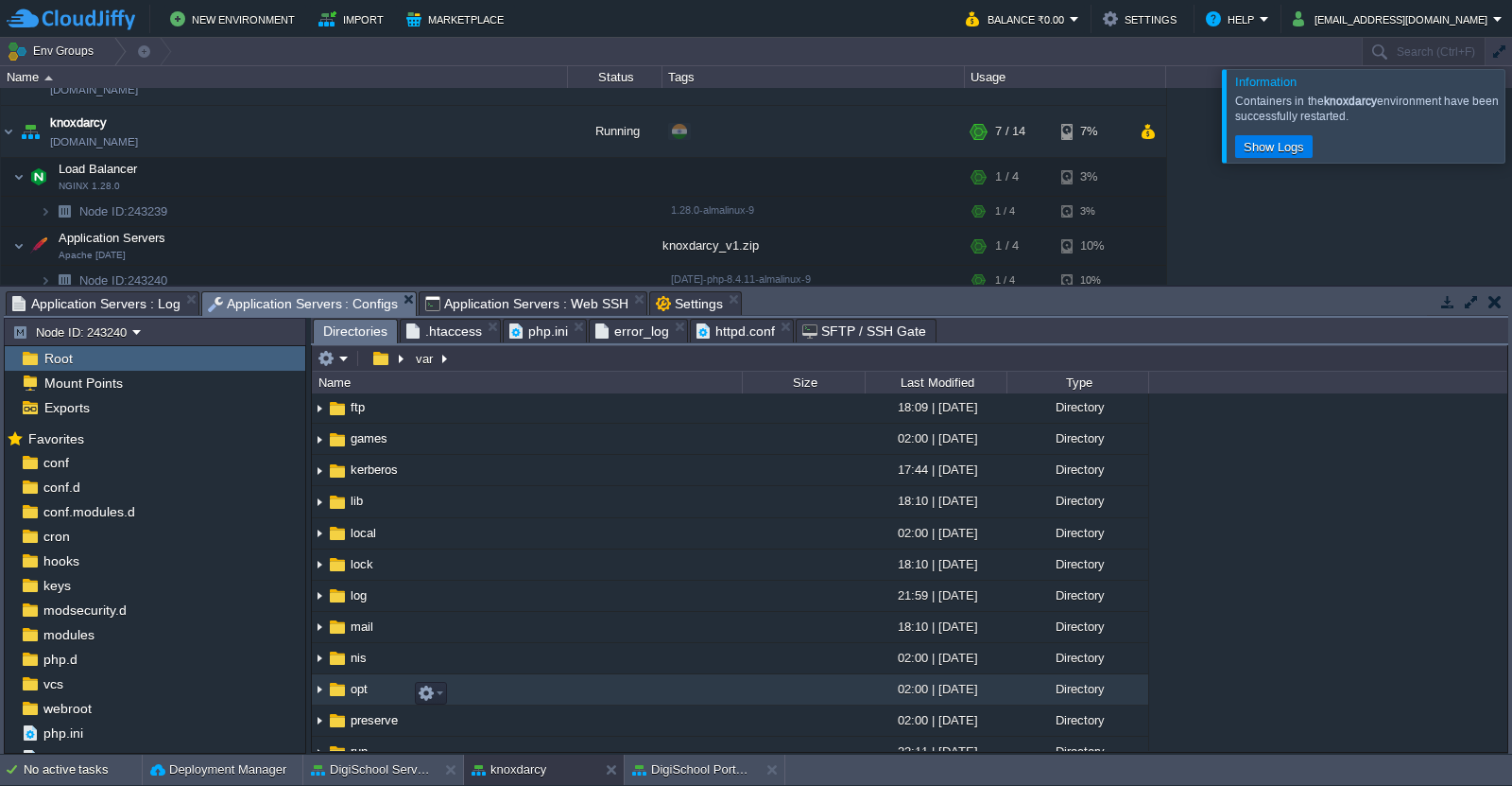
scroll to position [158, 0]
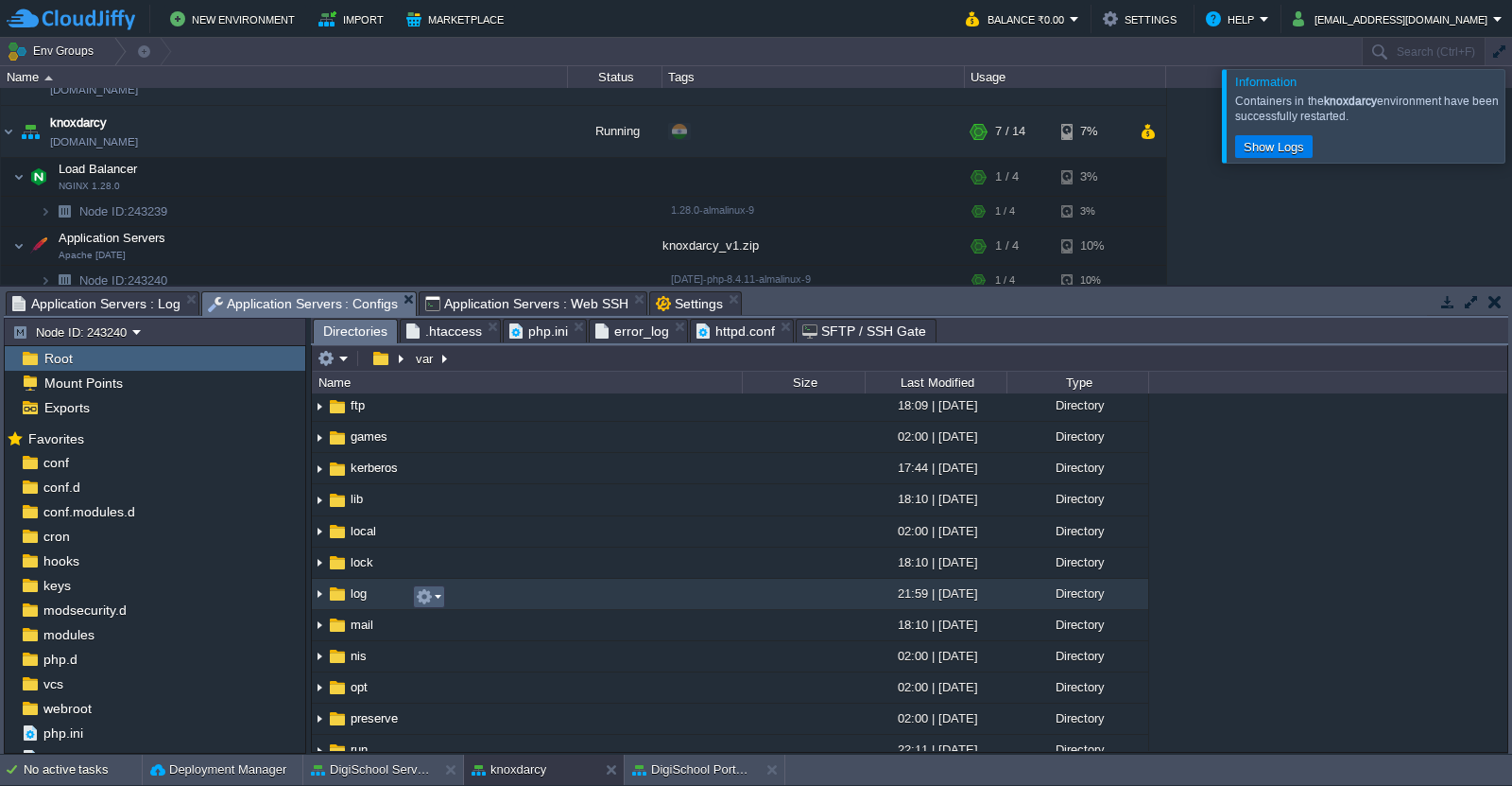
click at [437, 599] on em at bounding box center [428, 596] width 26 height 17
click at [355, 601] on span "log" at bounding box center [358, 593] width 22 height 16
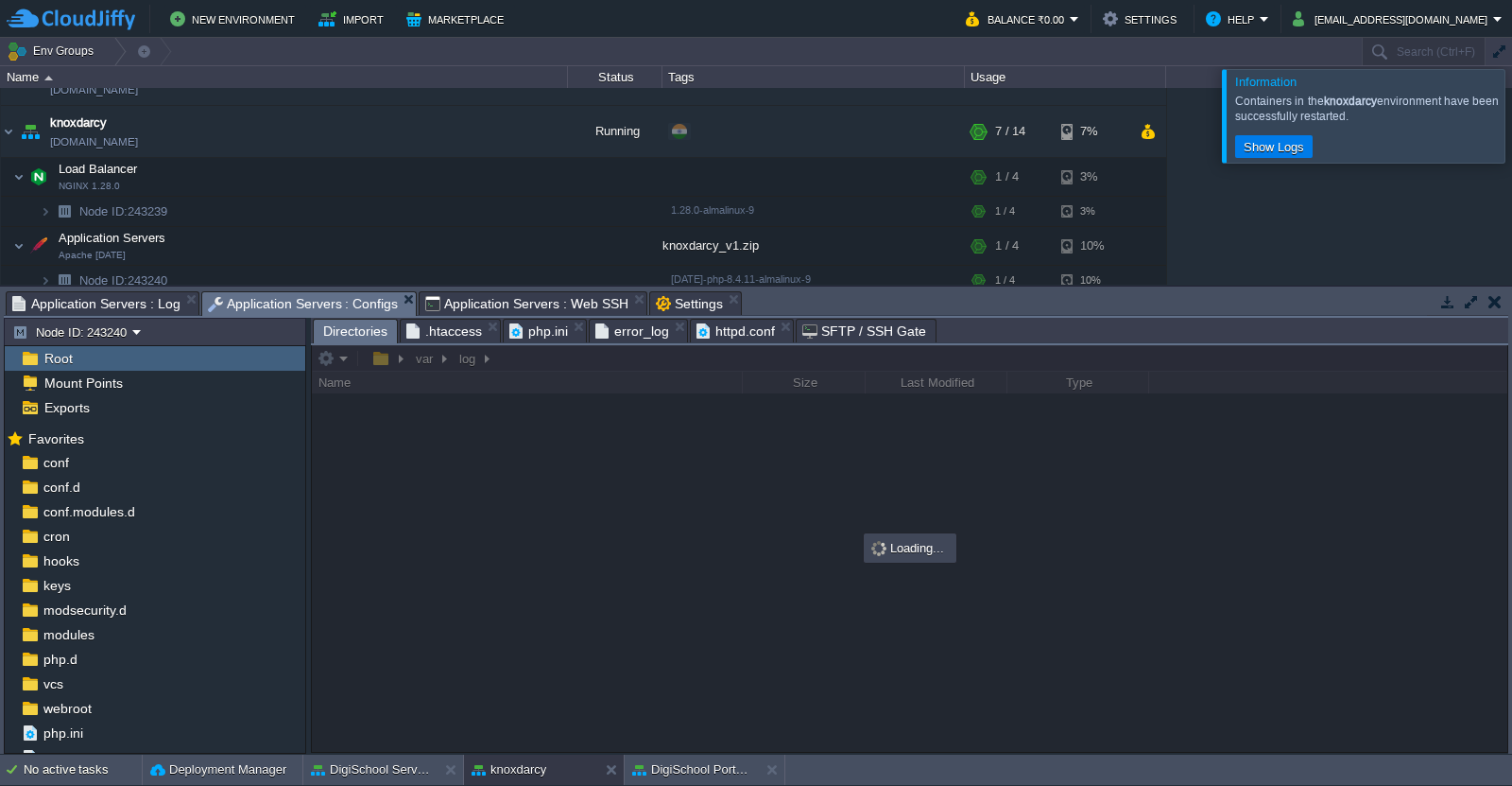
scroll to position [0, 0]
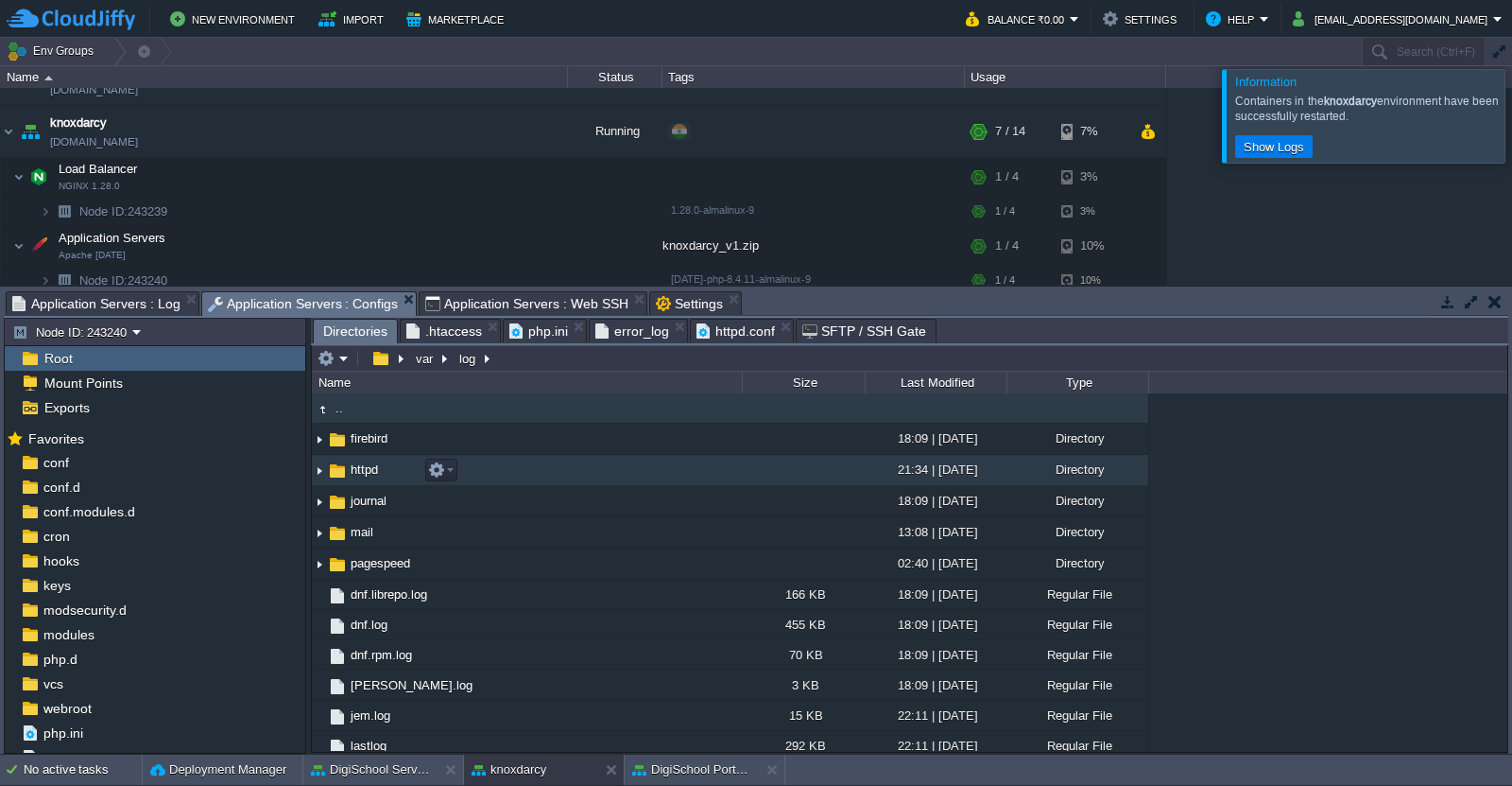
click at [368, 470] on span "httpd" at bounding box center [364, 469] width 33 height 16
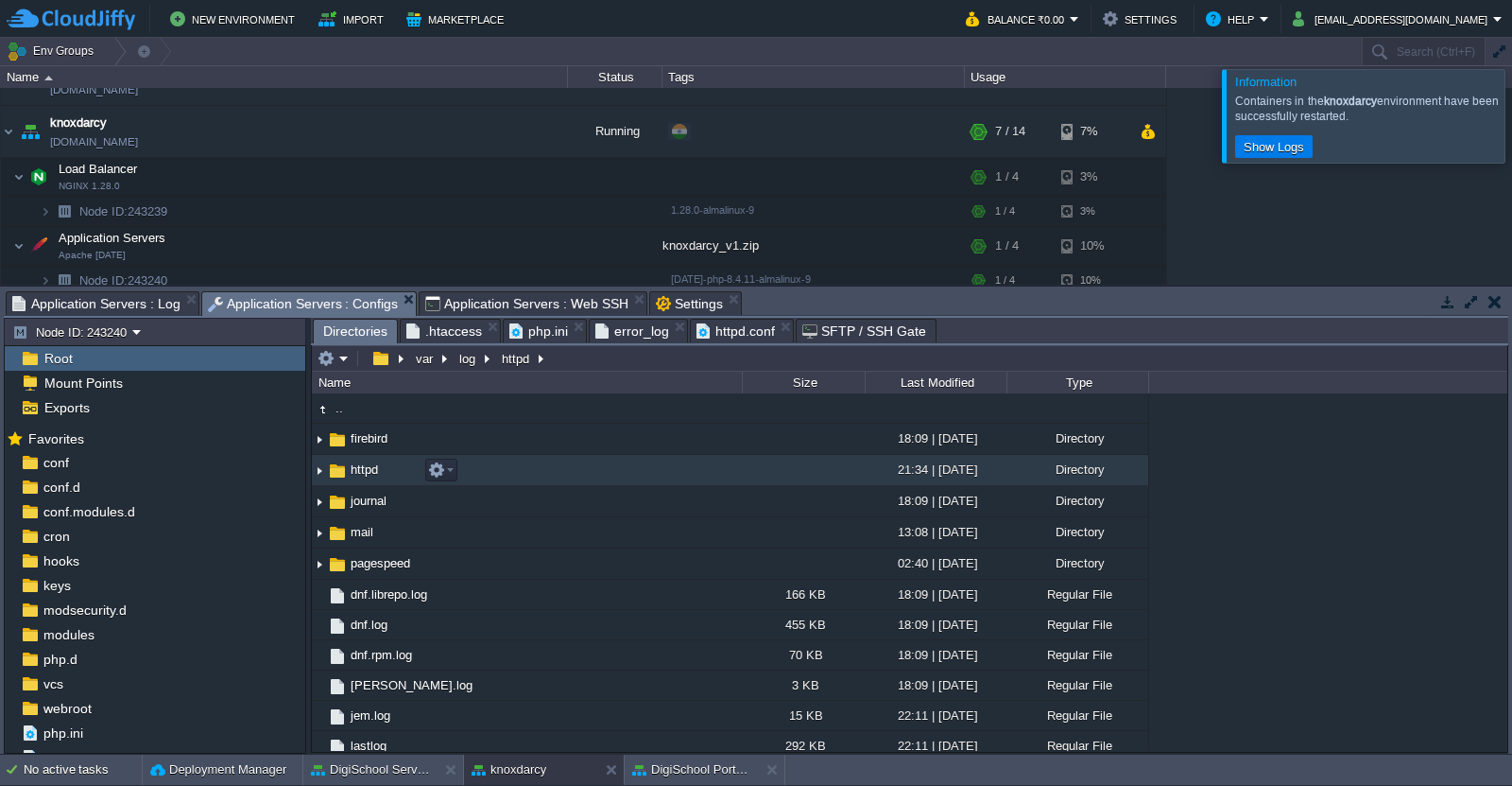
click at [368, 470] on span "httpd" at bounding box center [364, 469] width 33 height 16
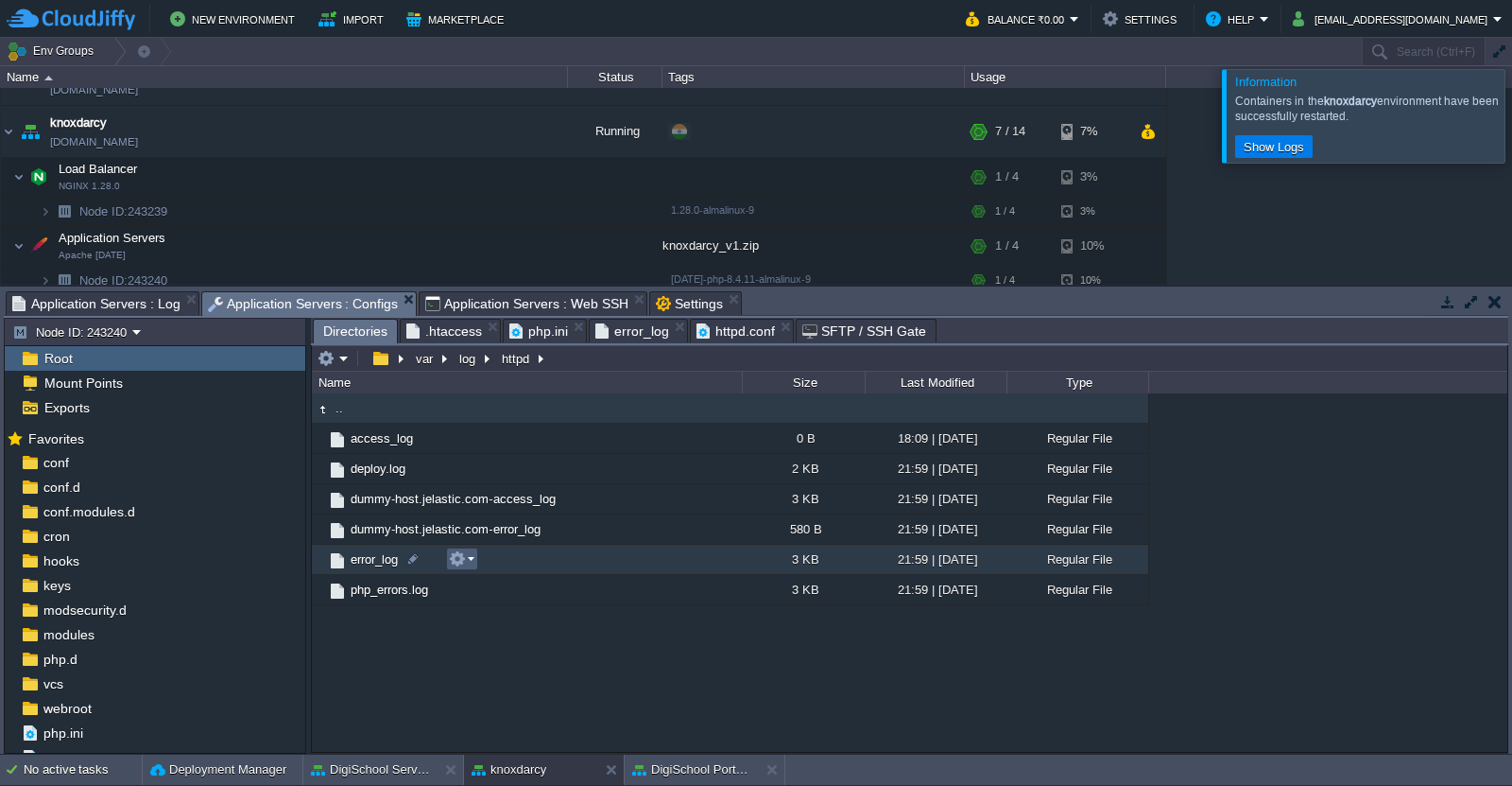
click at [469, 561] on em at bounding box center [461, 559] width 26 height 17
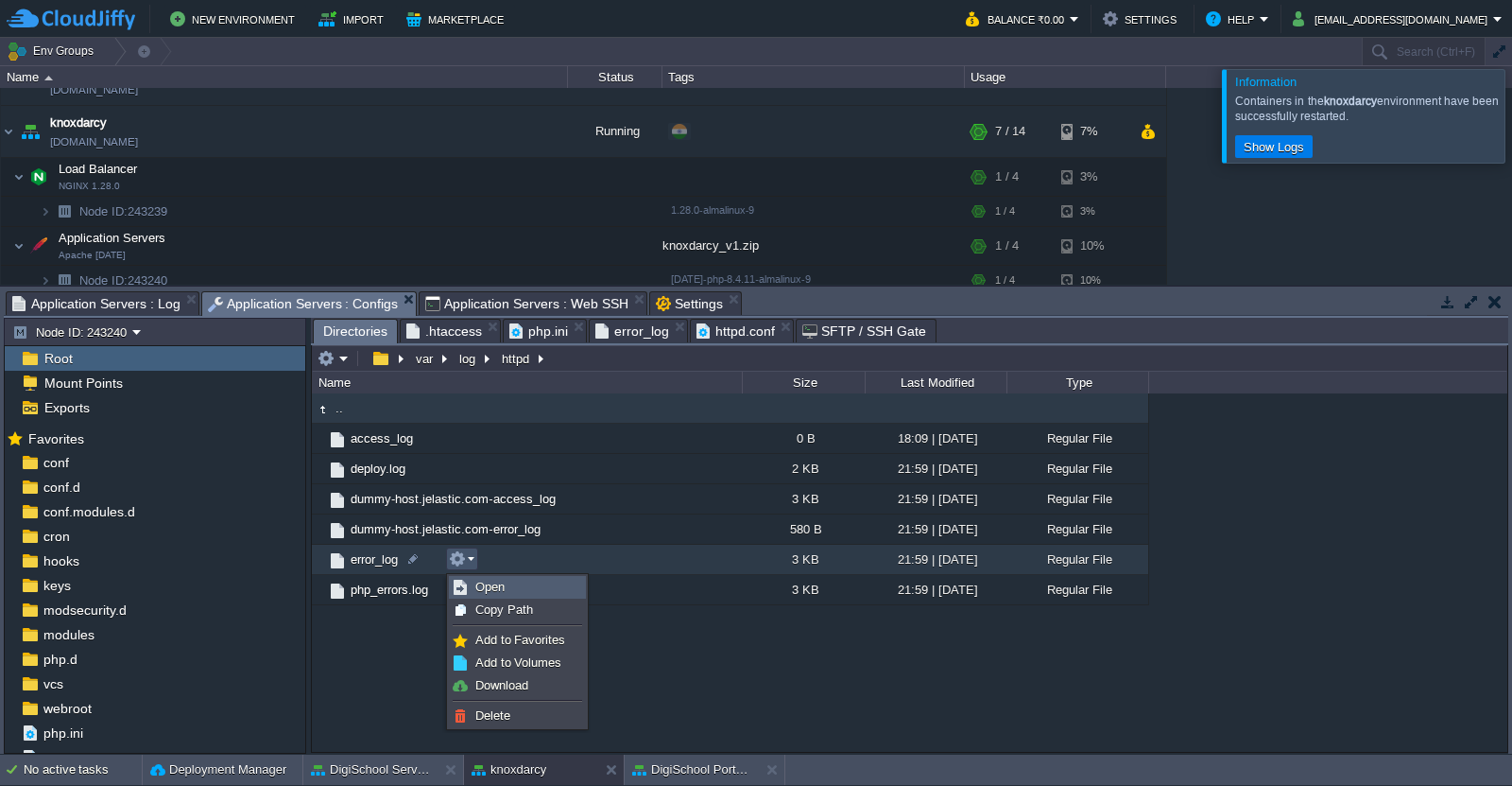
click at [507, 583] on link "Open" at bounding box center [517, 587] width 135 height 21
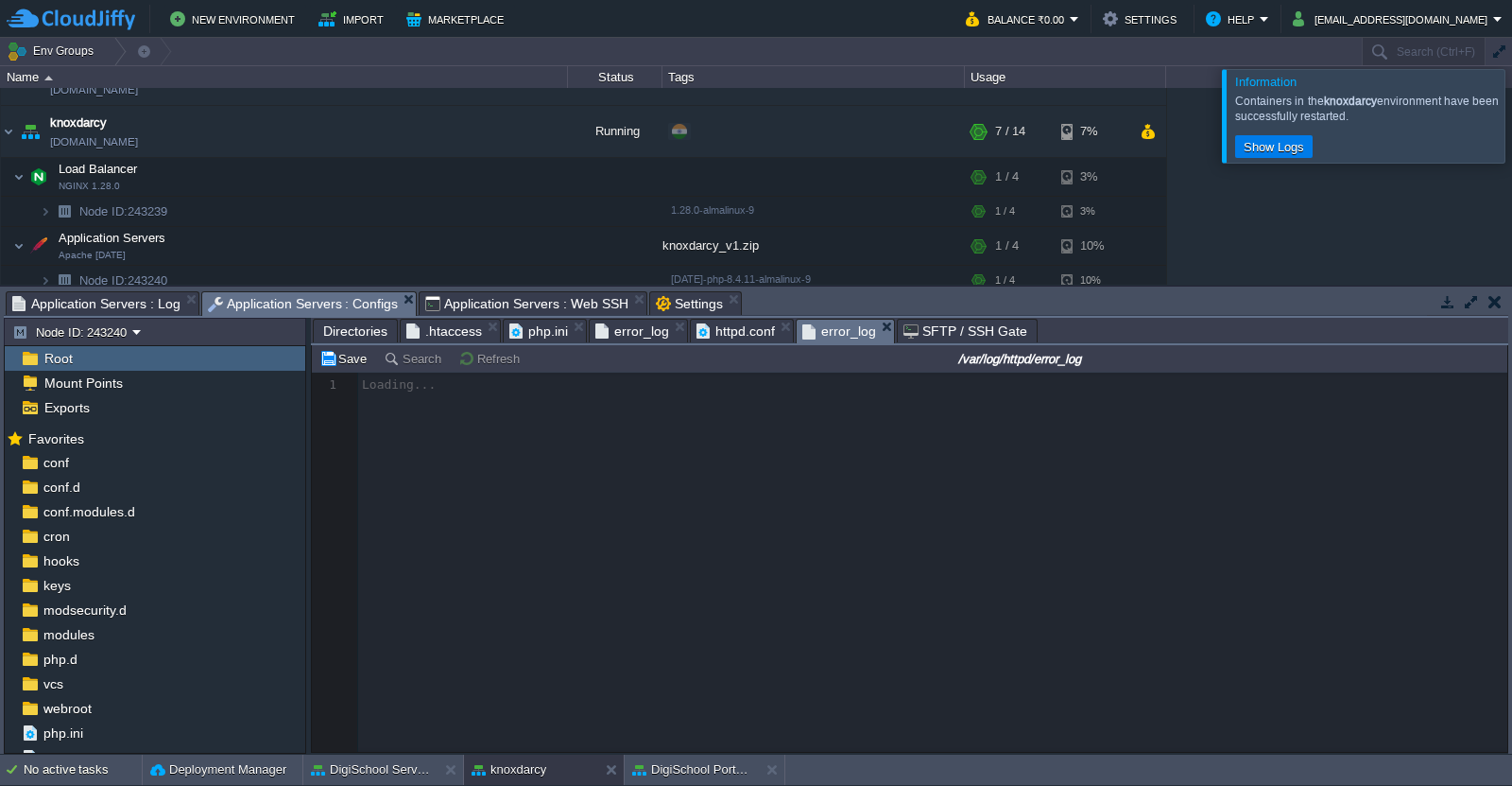
scroll to position [6, 0]
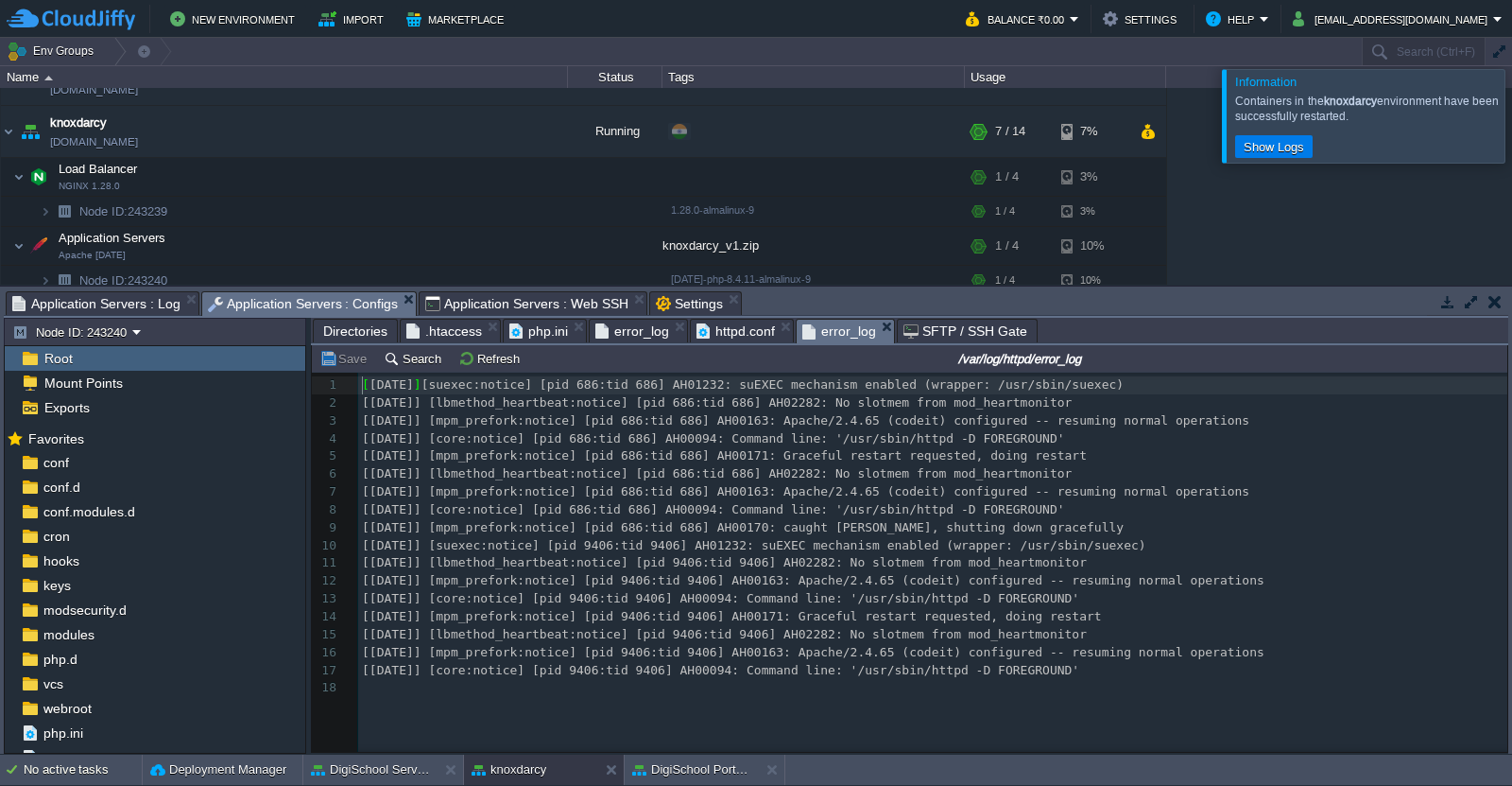
click at [355, 329] on span "Directories" at bounding box center [354, 331] width 64 height 23
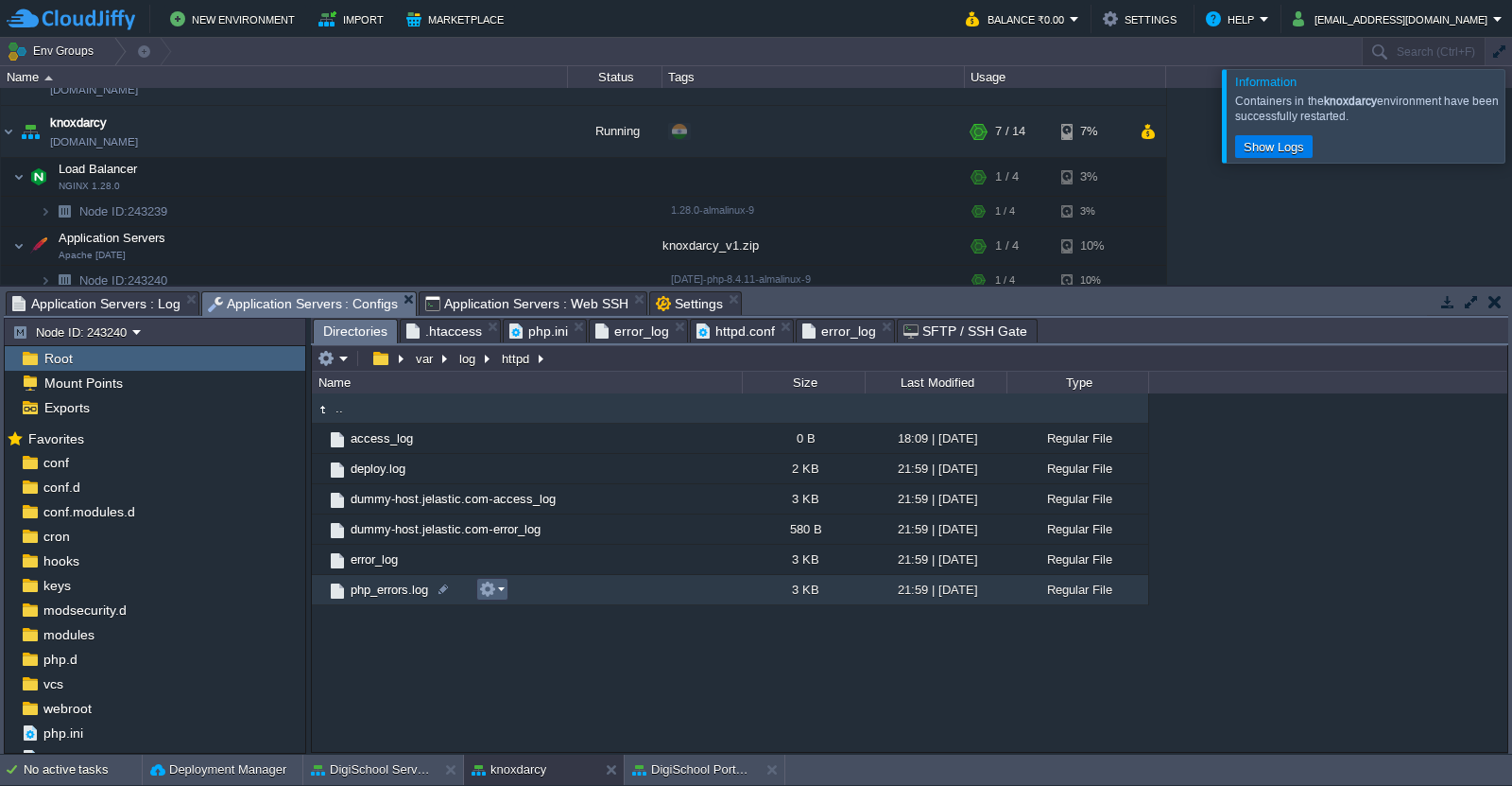
click at [496, 594] on em at bounding box center [491, 589] width 26 height 17
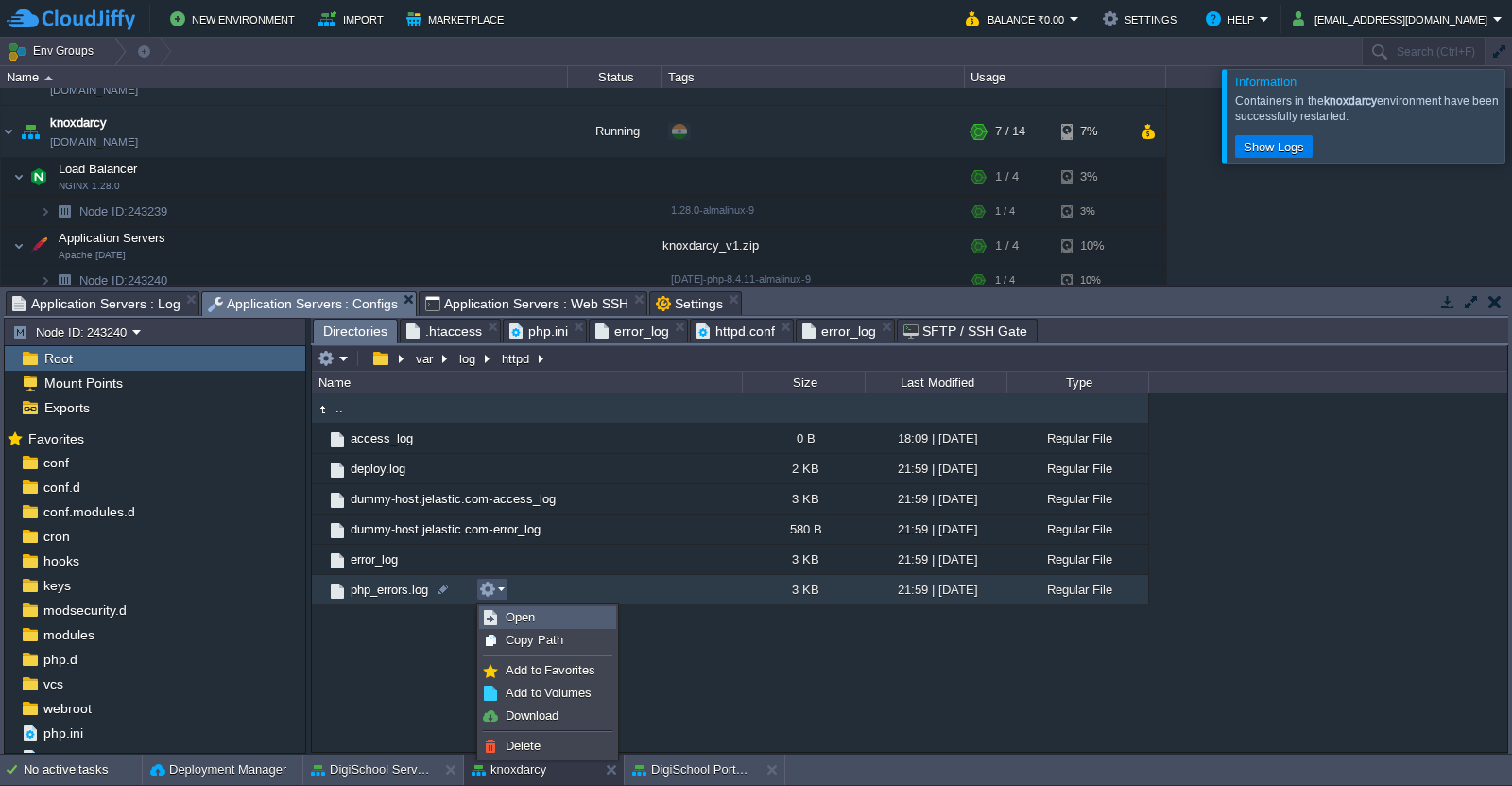
click at [524, 615] on span "Open" at bounding box center [520, 616] width 30 height 14
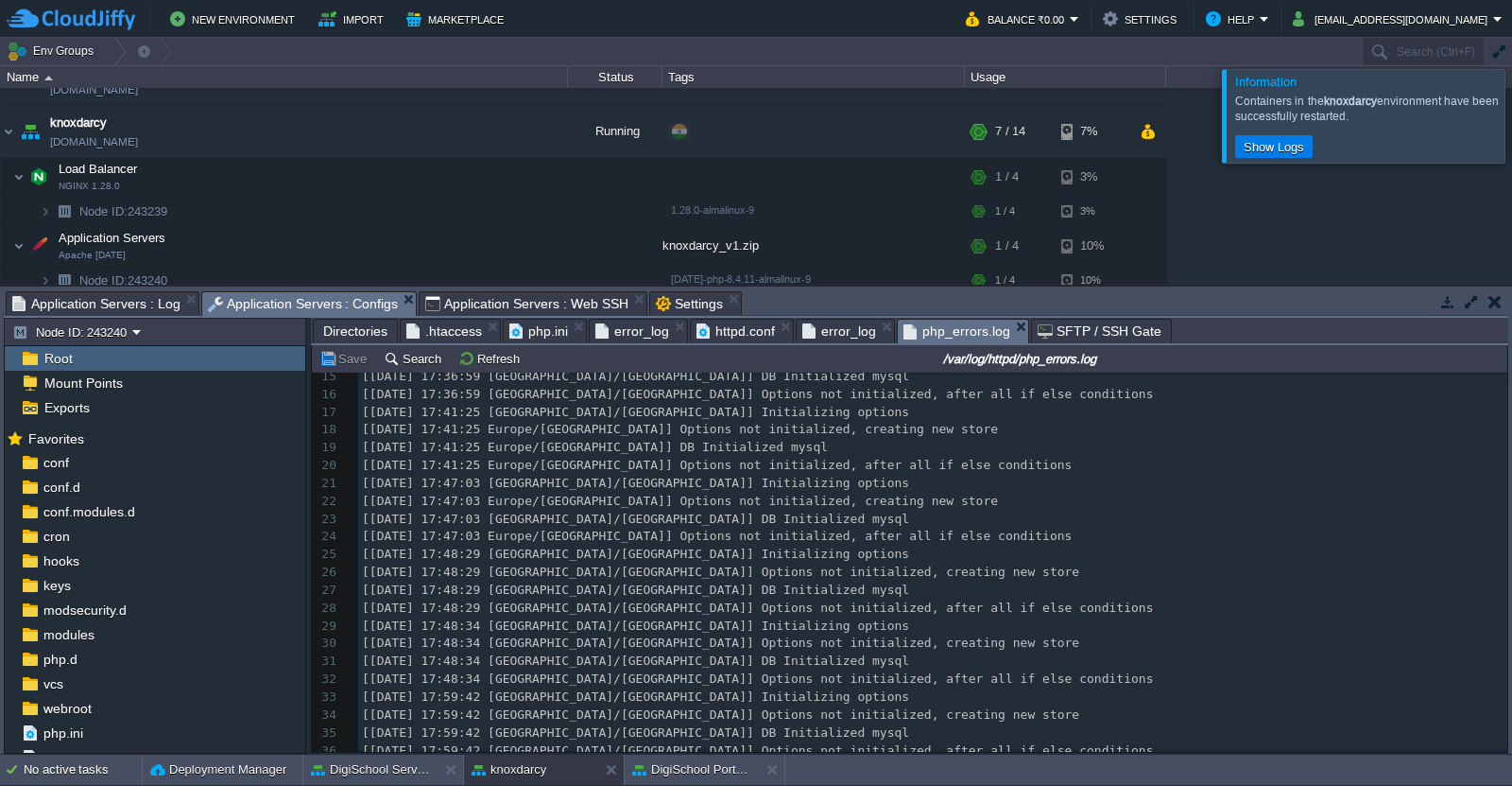
scroll to position [289, 0]
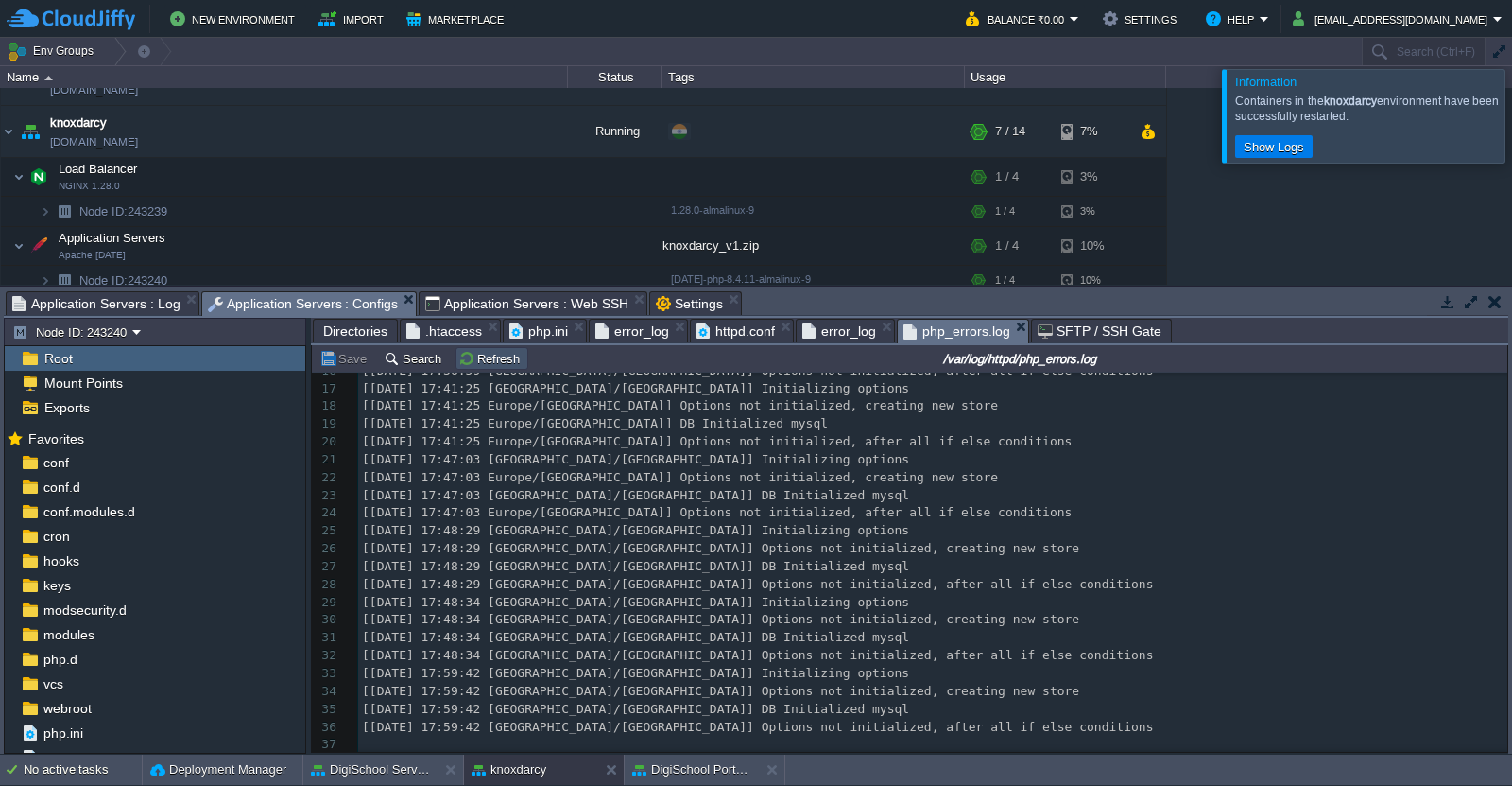
click at [480, 358] on button "Refresh" at bounding box center [491, 358] width 67 height 17
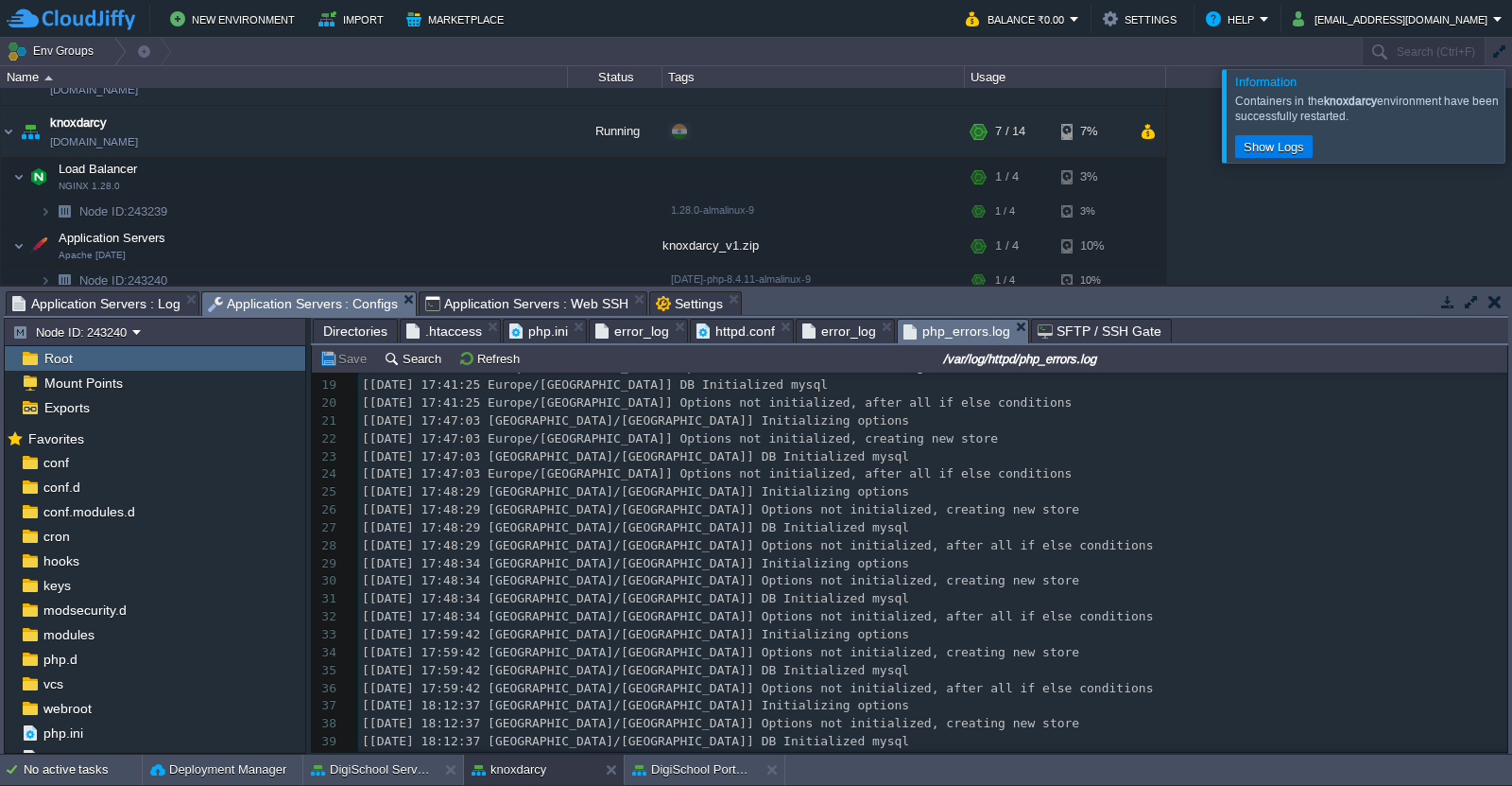
scroll to position [359, 0]
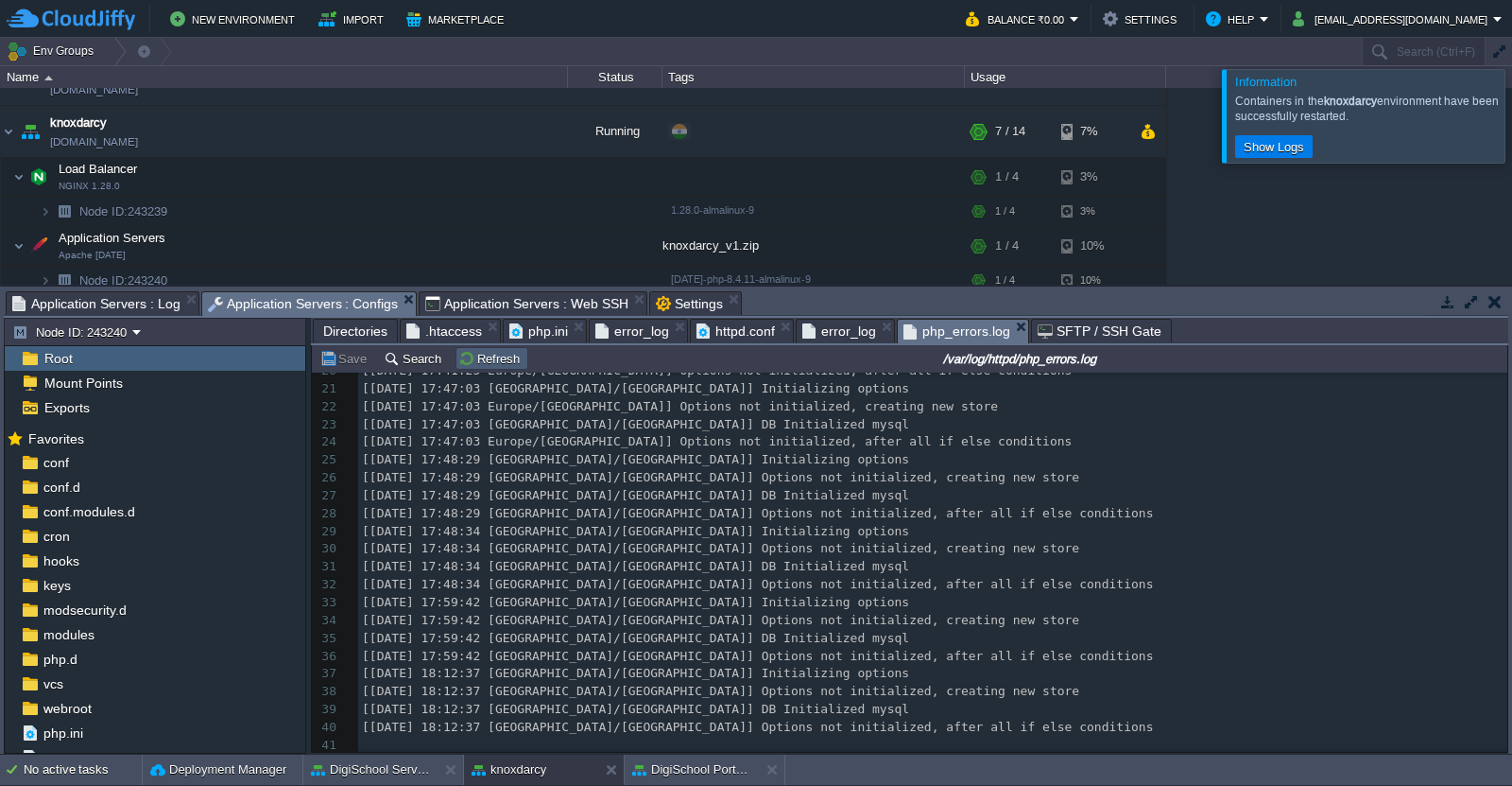
click at [493, 369] on td "Refresh" at bounding box center [491, 358] width 72 height 23
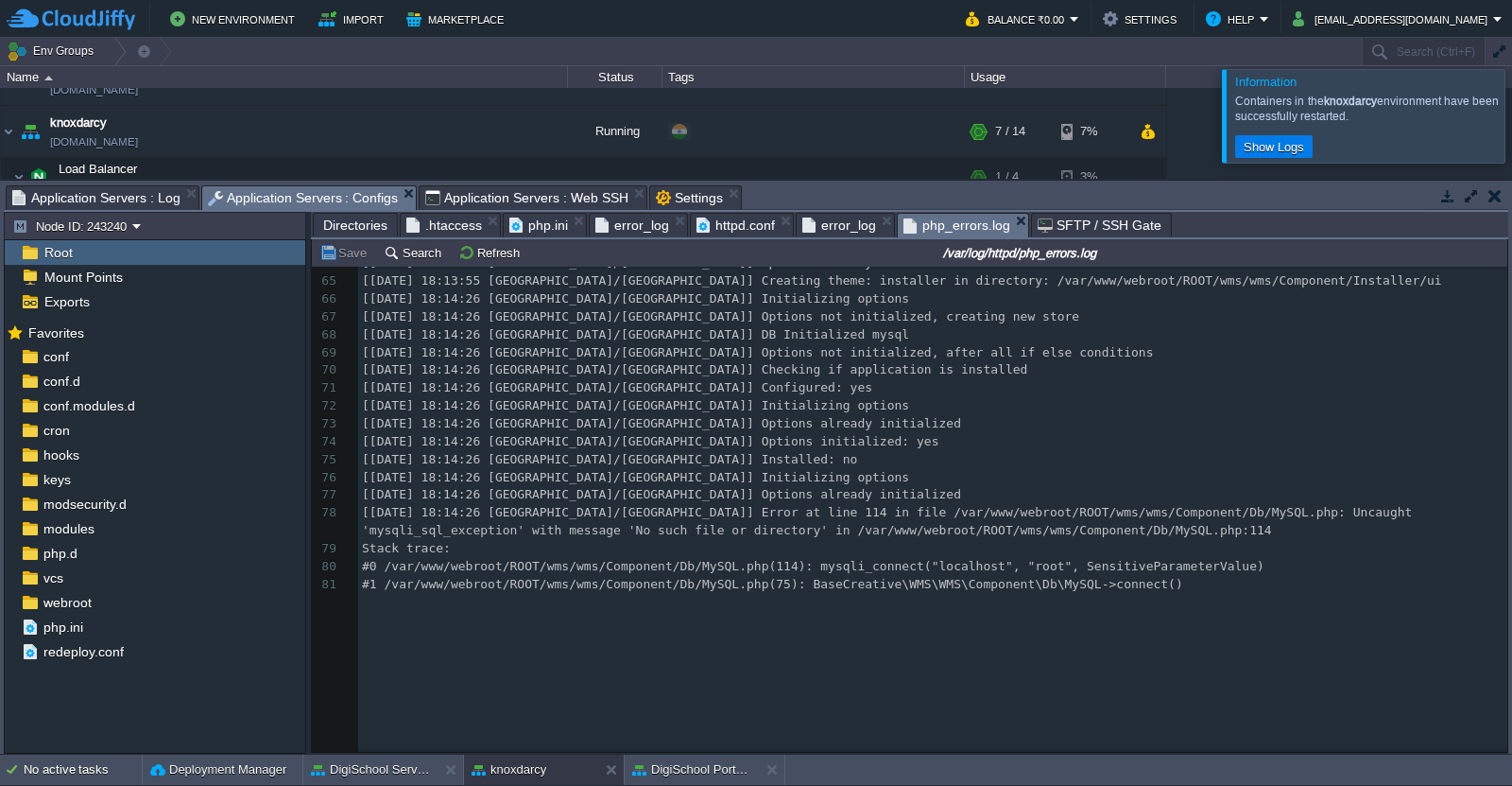
scroll to position [1144, 0]
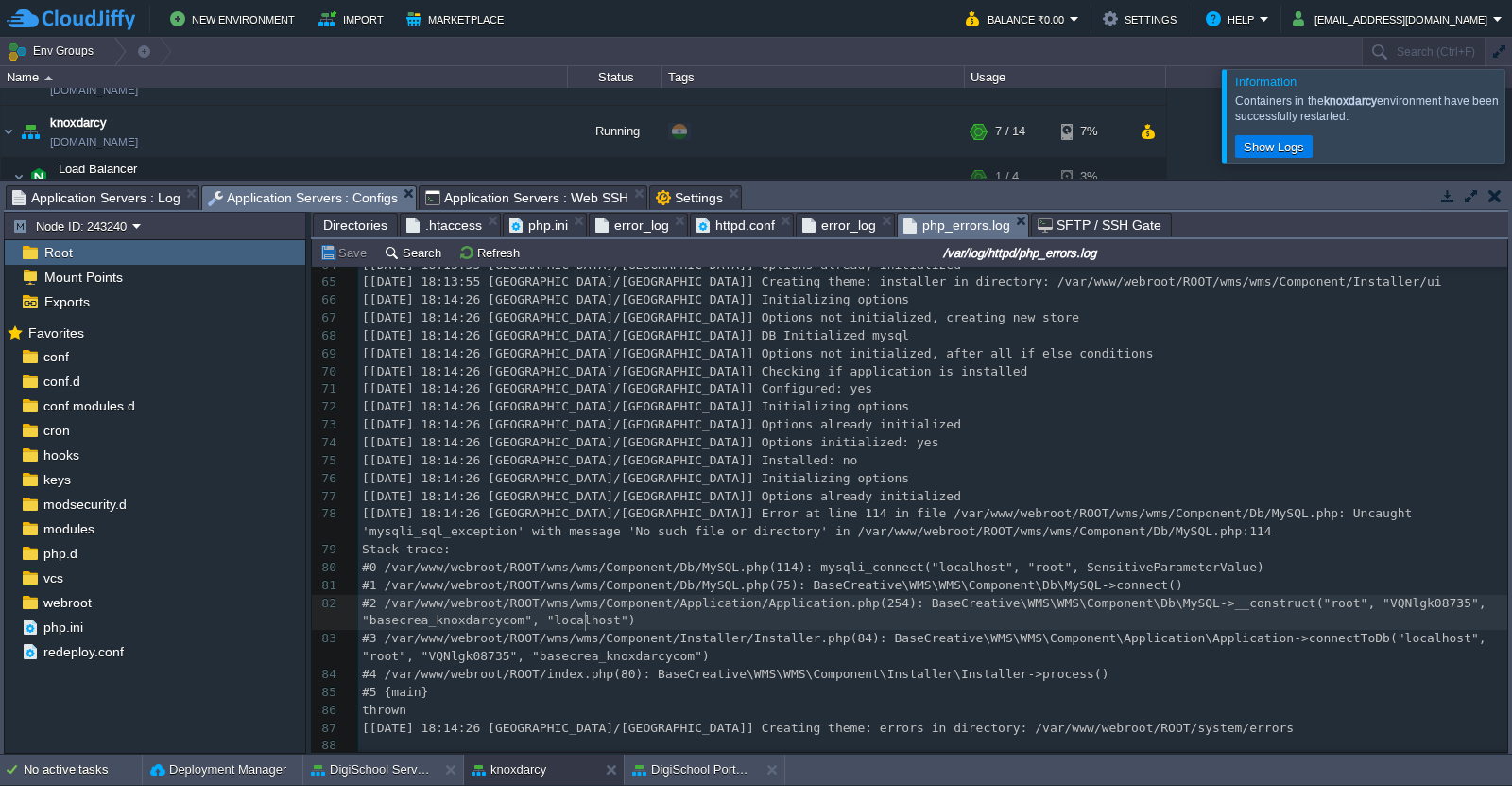
click at [583, 616] on span "#2 /var/www/webroot/ROOT/wms/wms/Component/Application/Application.php(254): Ba…" at bounding box center [927, 612] width 1131 height 32
type textarea "localhost"
click at [484, 253] on button "Refresh" at bounding box center [491, 252] width 67 height 17
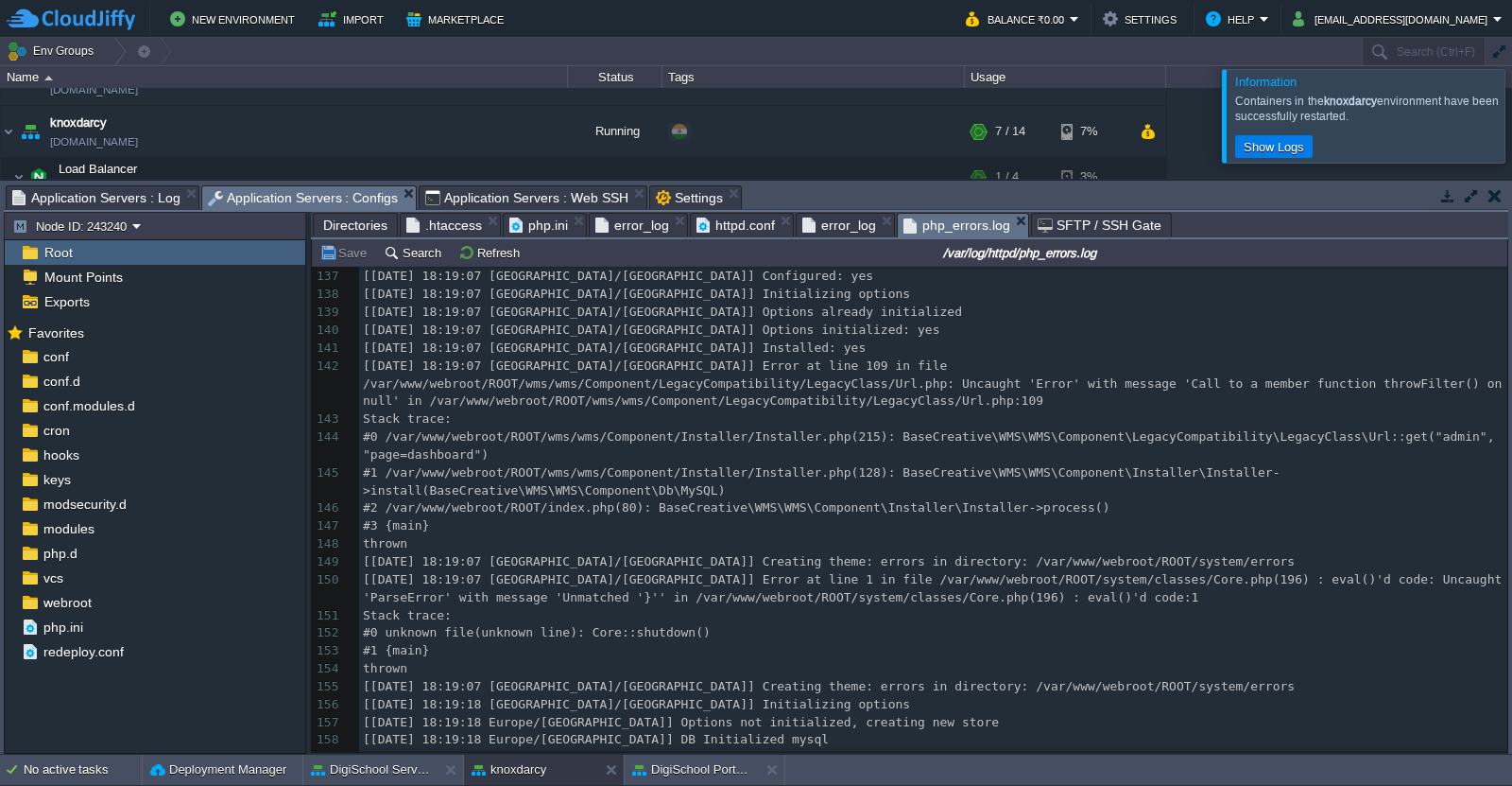
scroll to position [2471, 0]
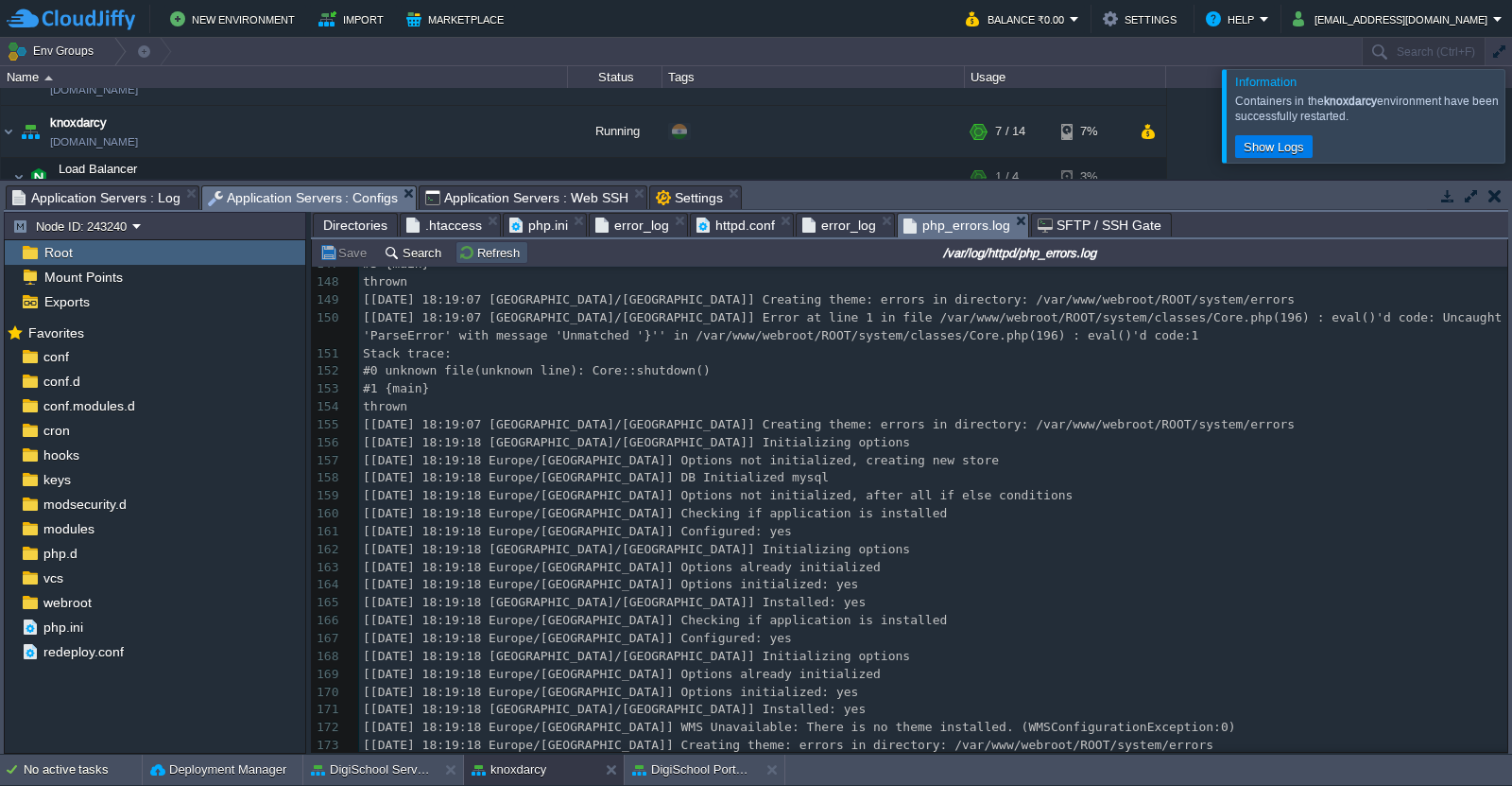
click at [486, 252] on button "Refresh" at bounding box center [491, 252] width 67 height 17
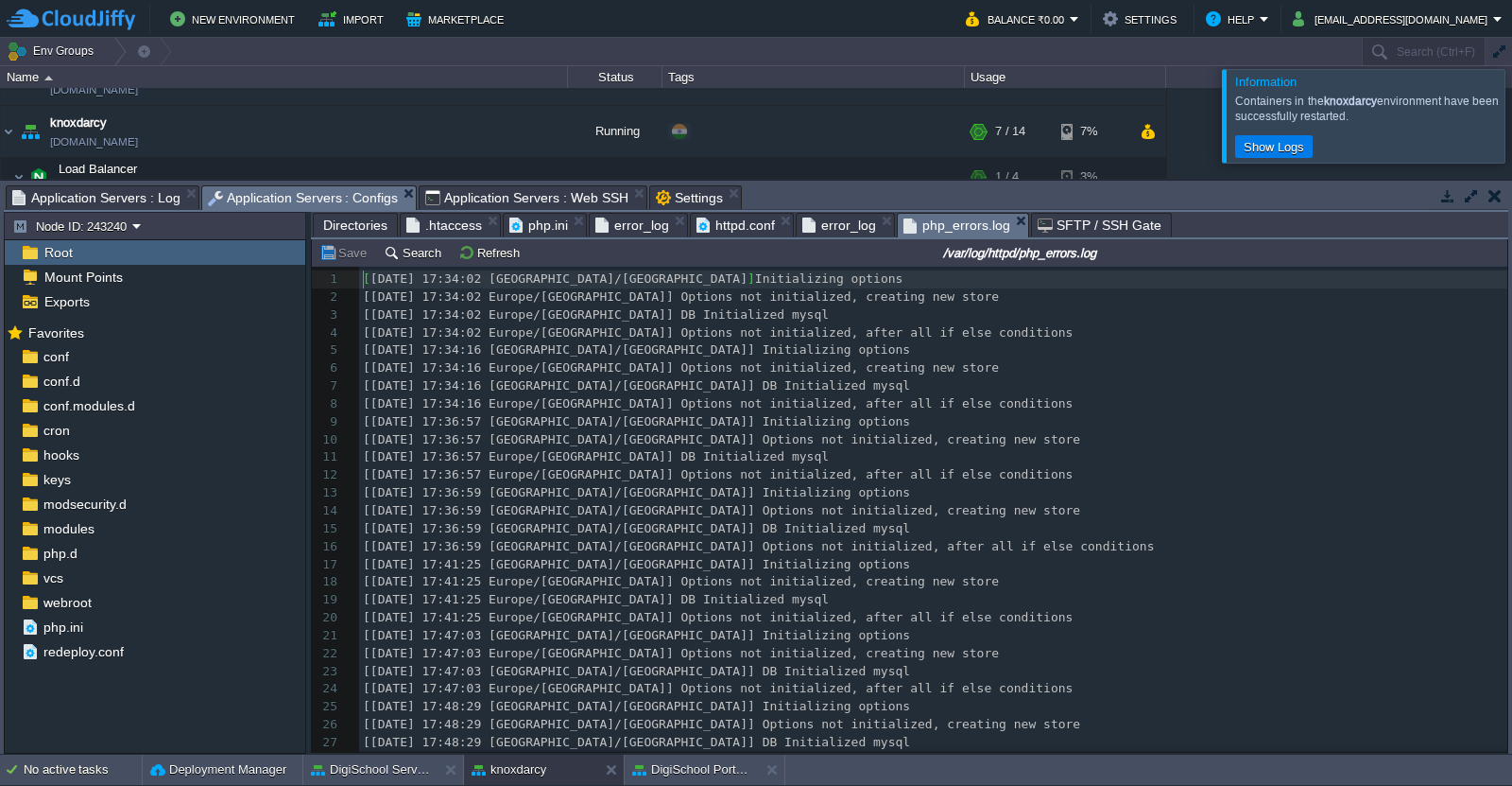
scroll to position [3392, 0]
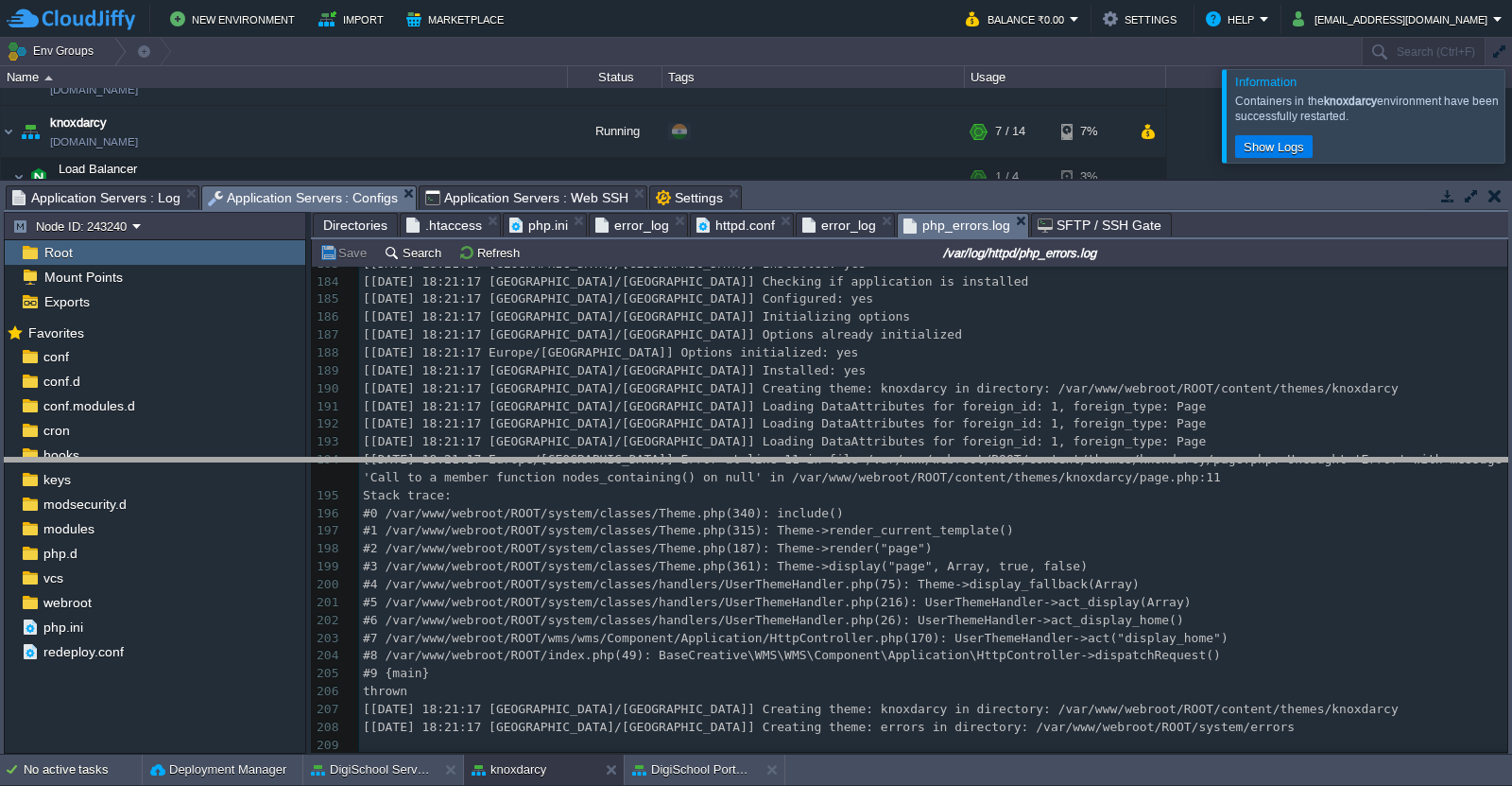
drag, startPoint x: 1004, startPoint y: 194, endPoint x: 1006, endPoint y: 506, distance: 312.0
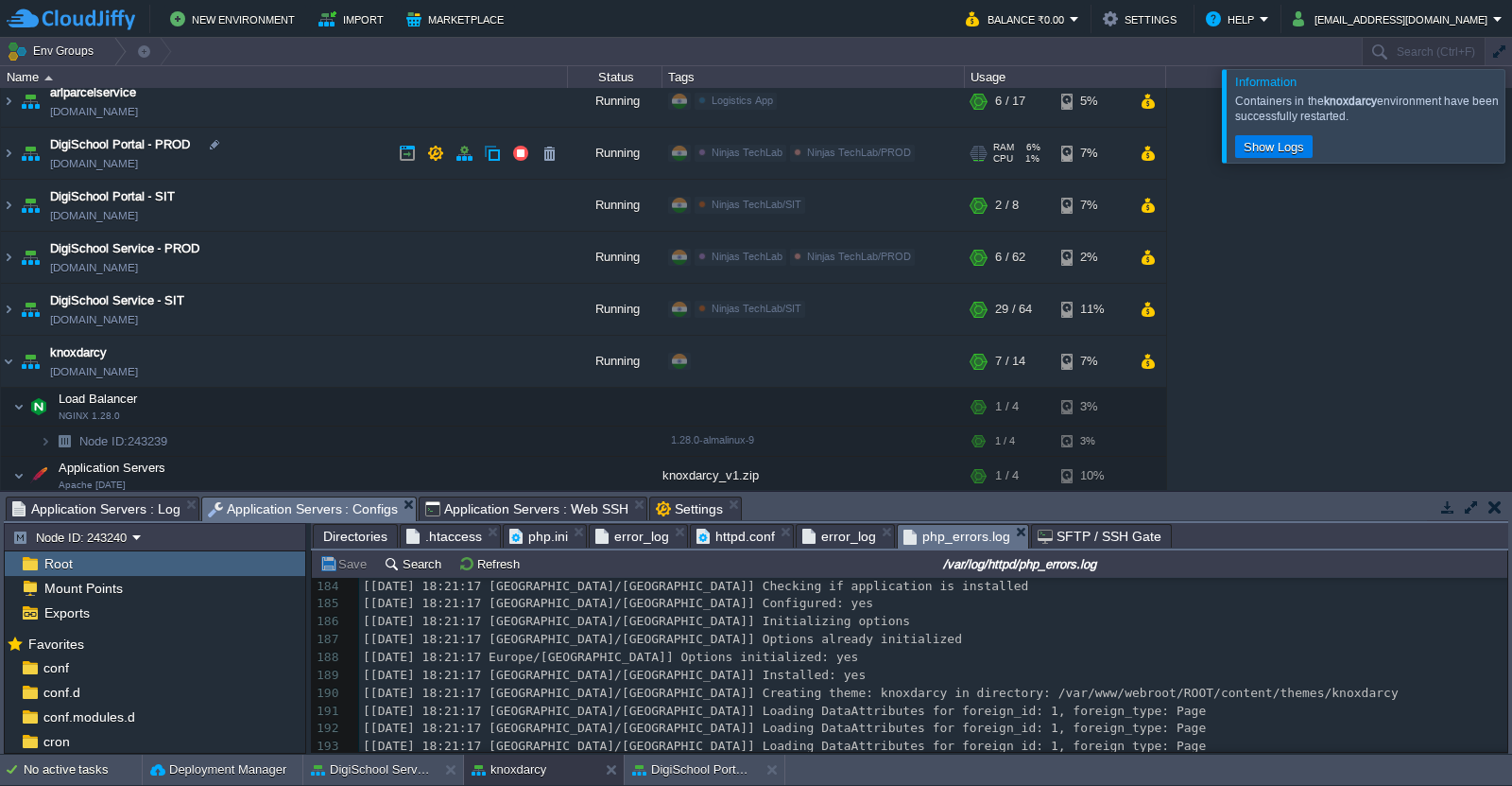
scroll to position [0, 0]
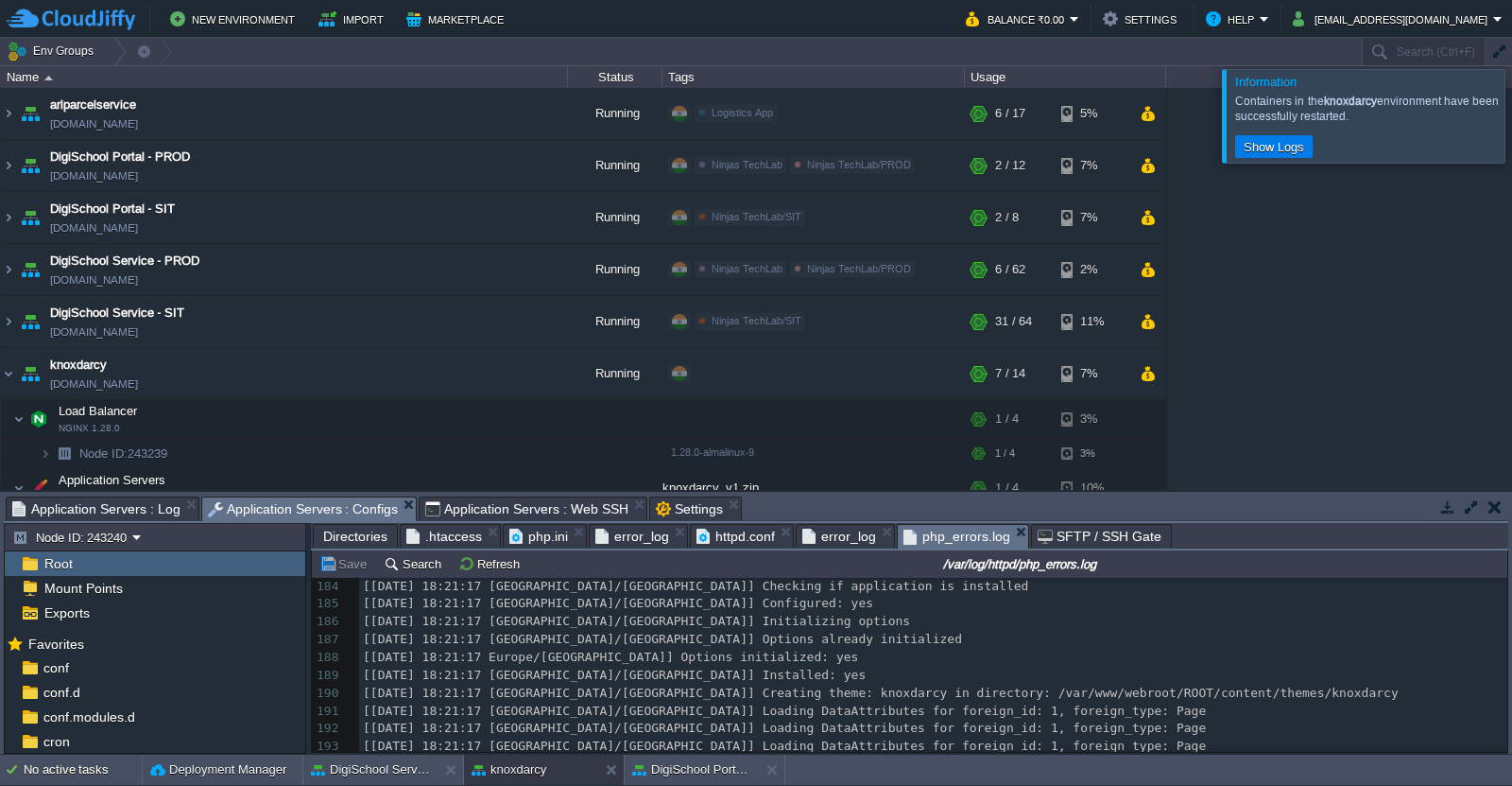
click at [1511, 122] on div at bounding box center [1535, 114] width 0 height 92
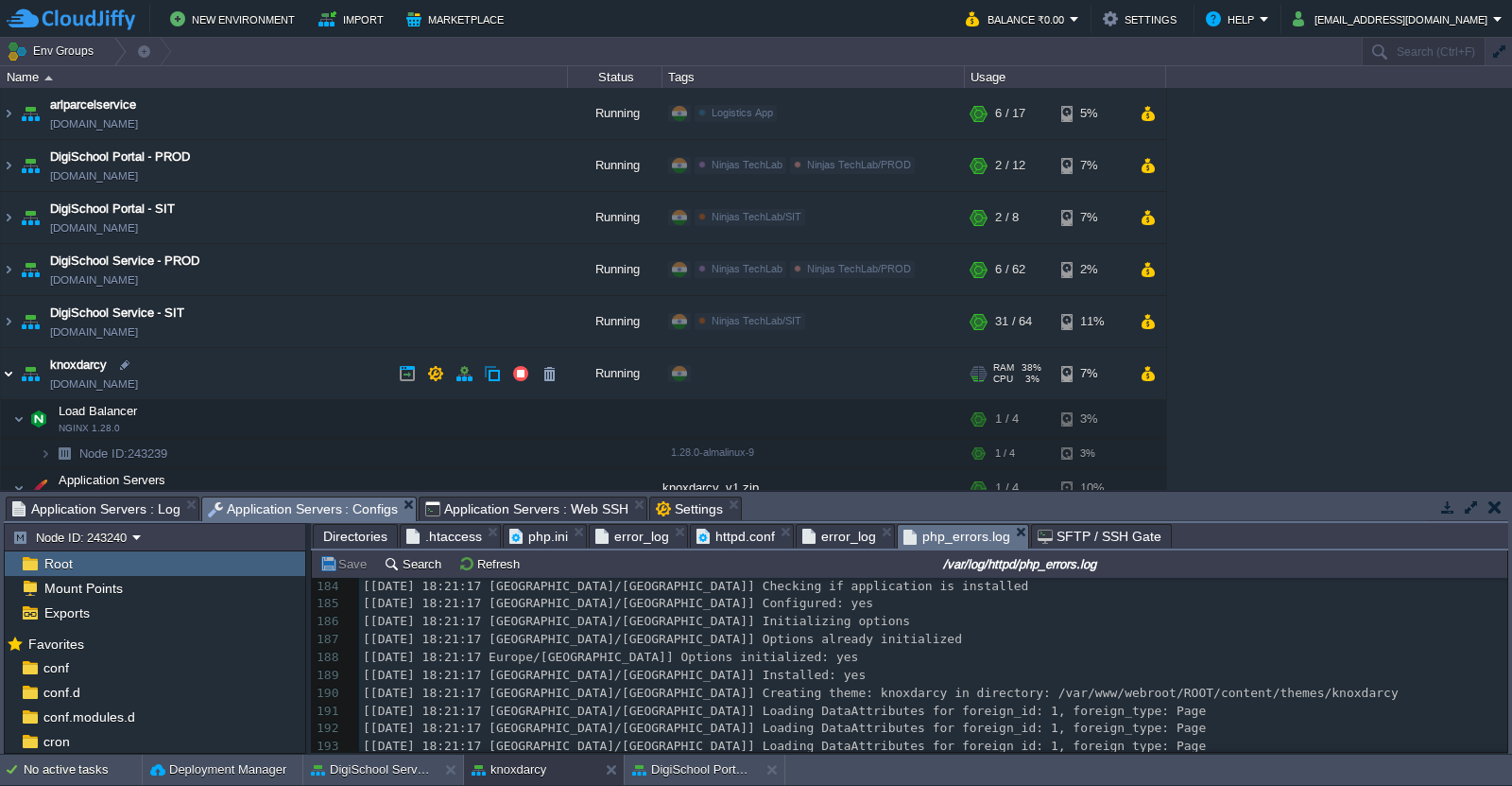
click at [4, 371] on img at bounding box center [9, 373] width 15 height 51
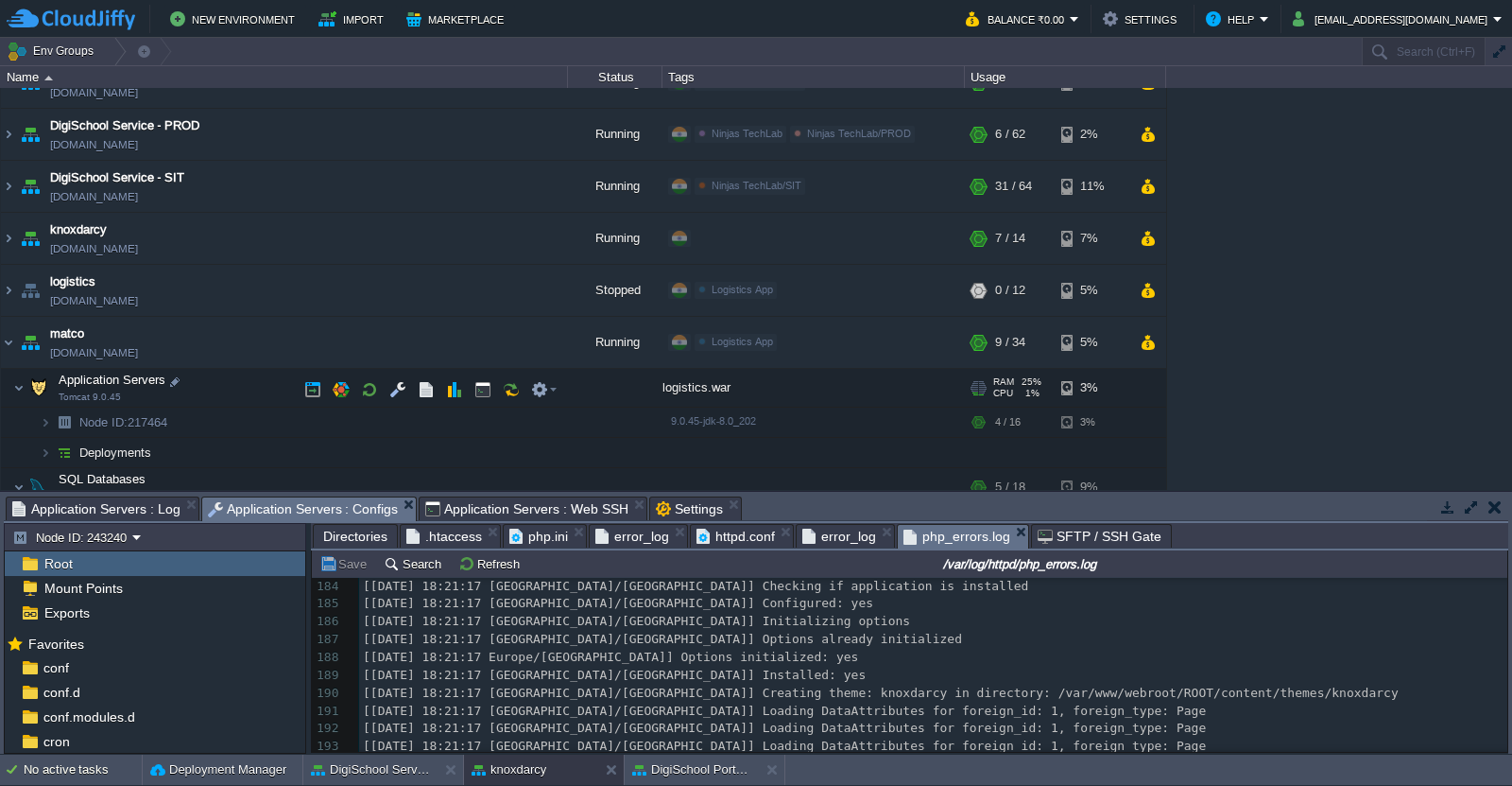
scroll to position [315, 0]
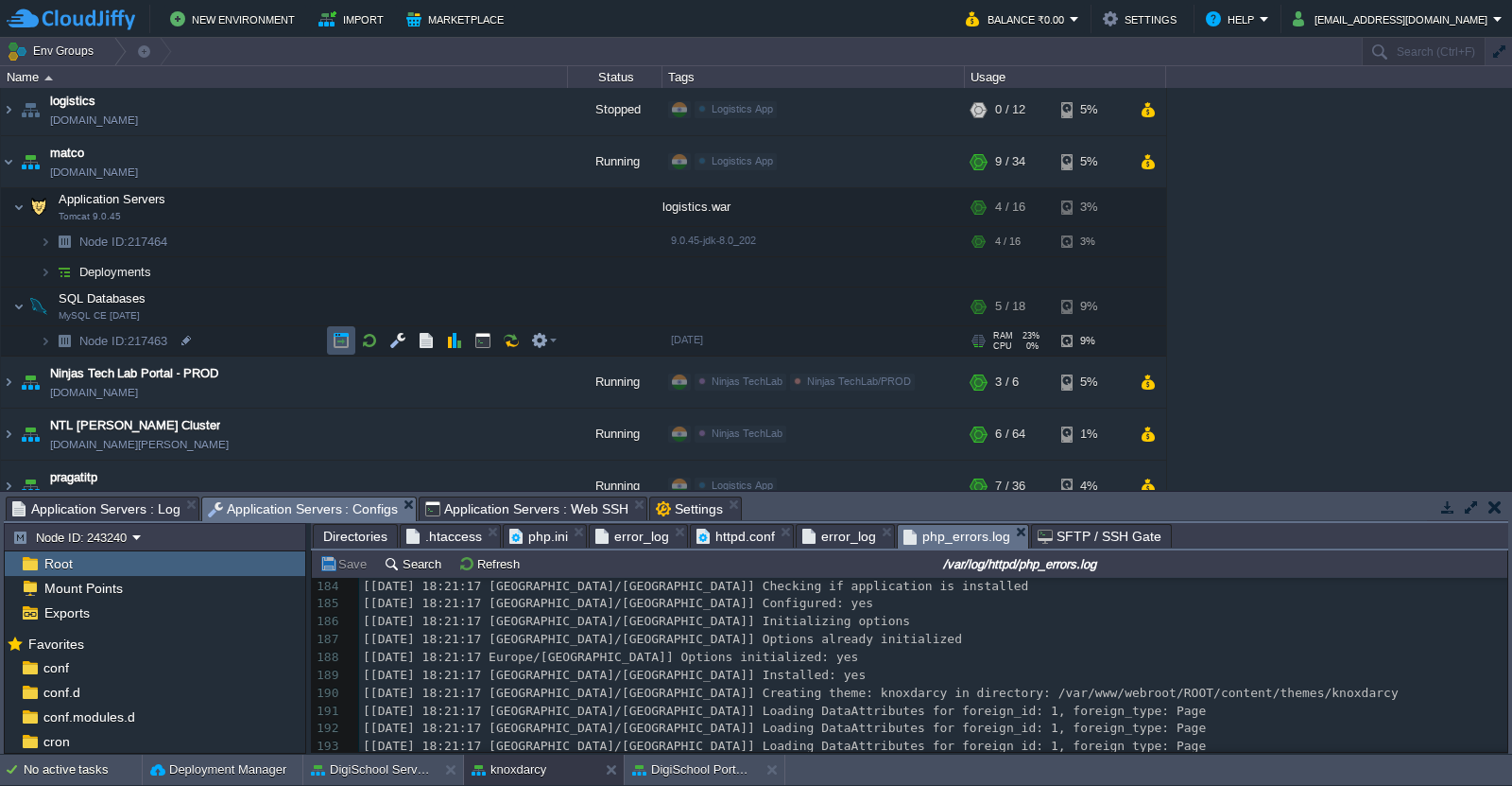
click at [346, 336] on button "button" at bounding box center [341, 340] width 17 height 17
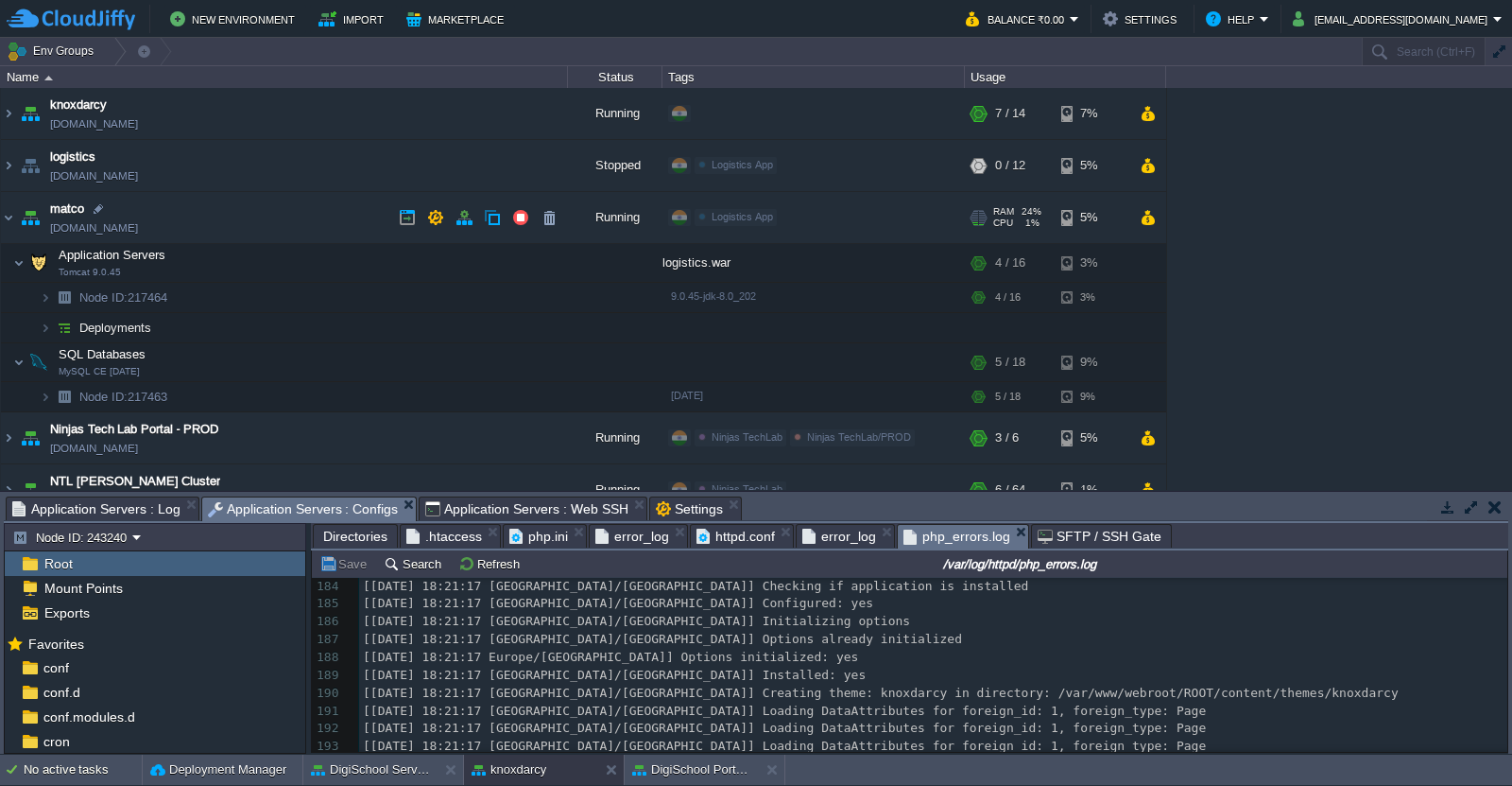
scroll to position [250, 0]
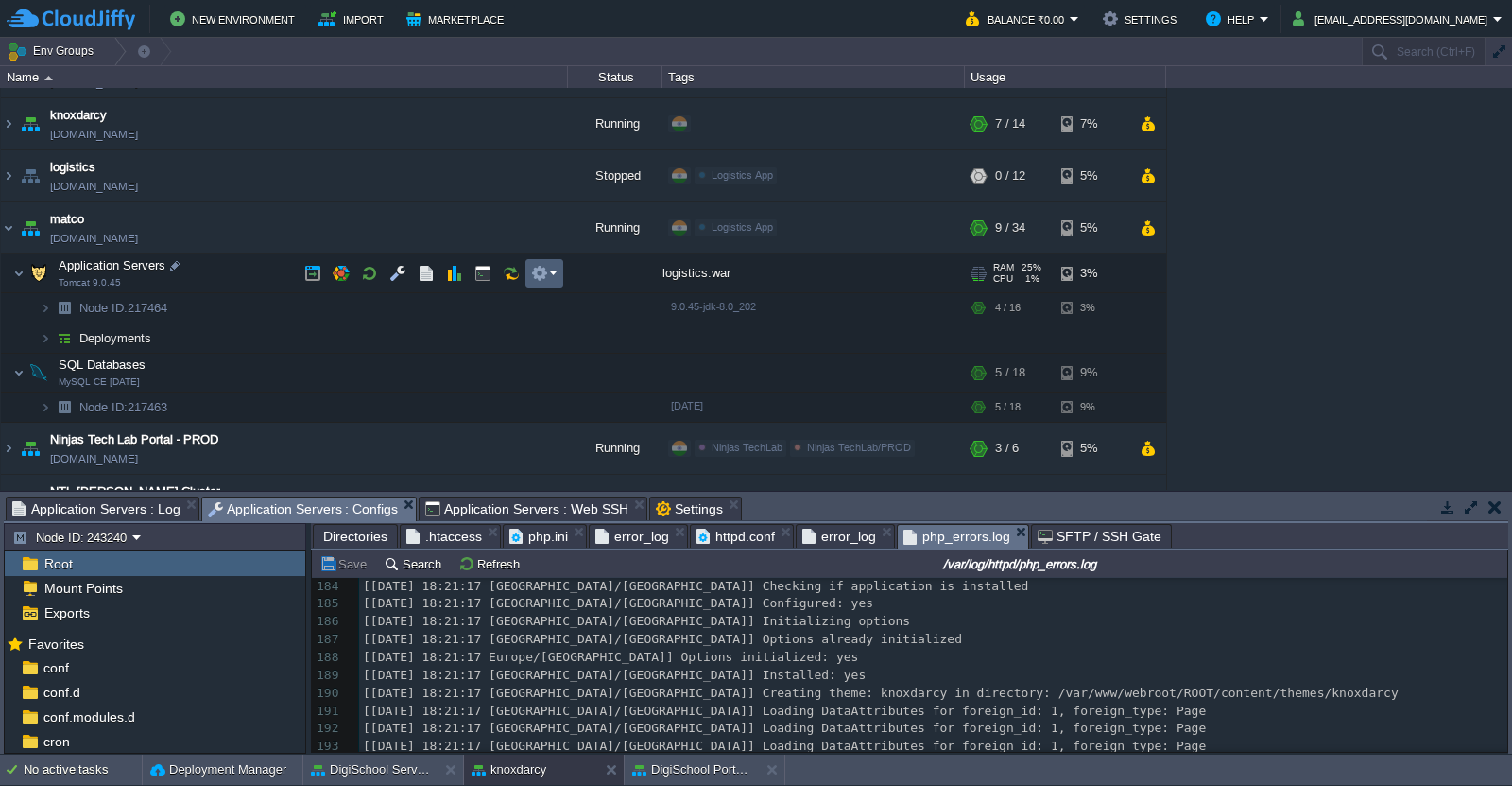
click at [557, 270] on td at bounding box center [545, 273] width 38 height 29
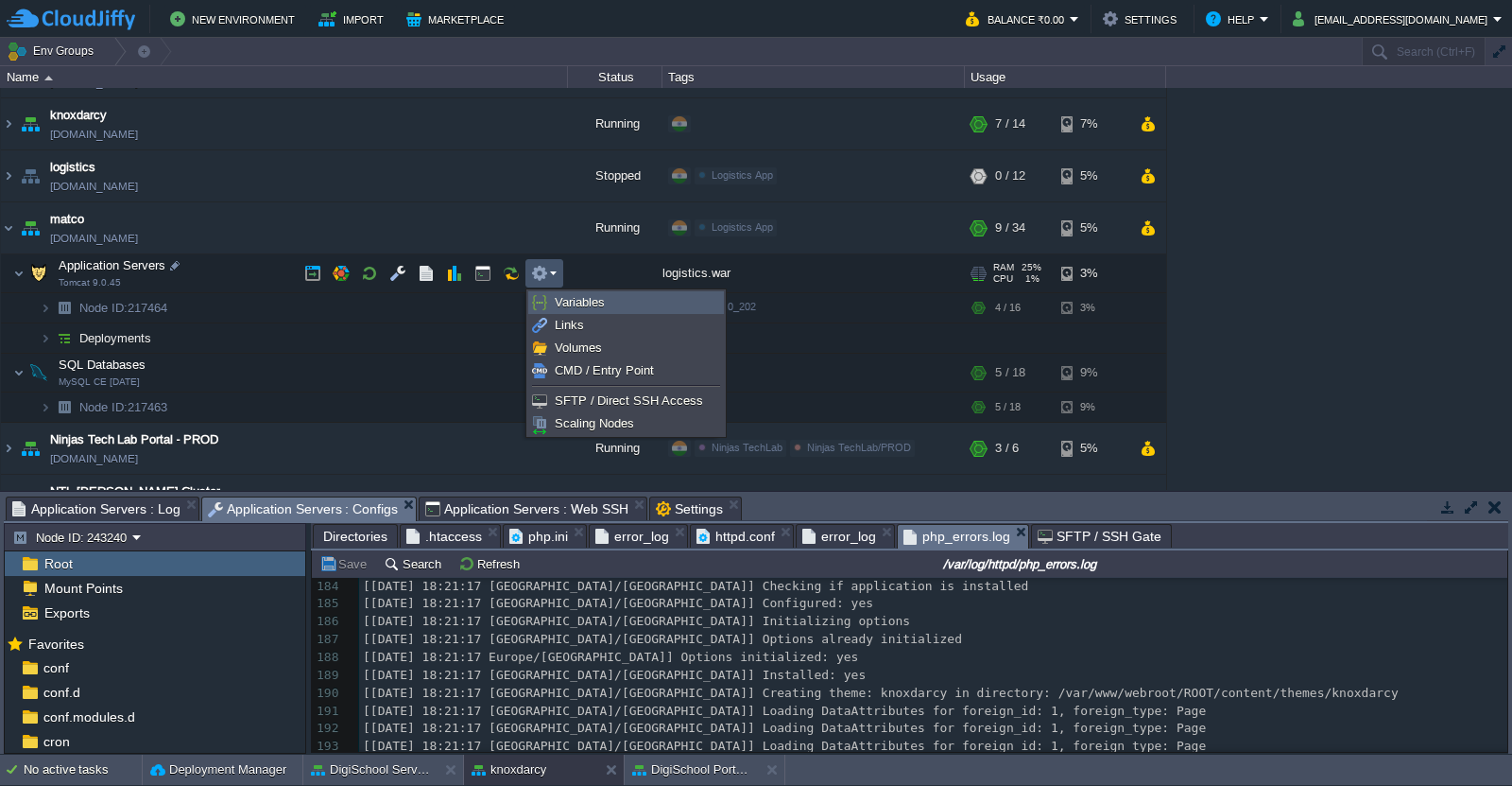
click at [581, 309] on span "Variables" at bounding box center [580, 302] width 50 height 14
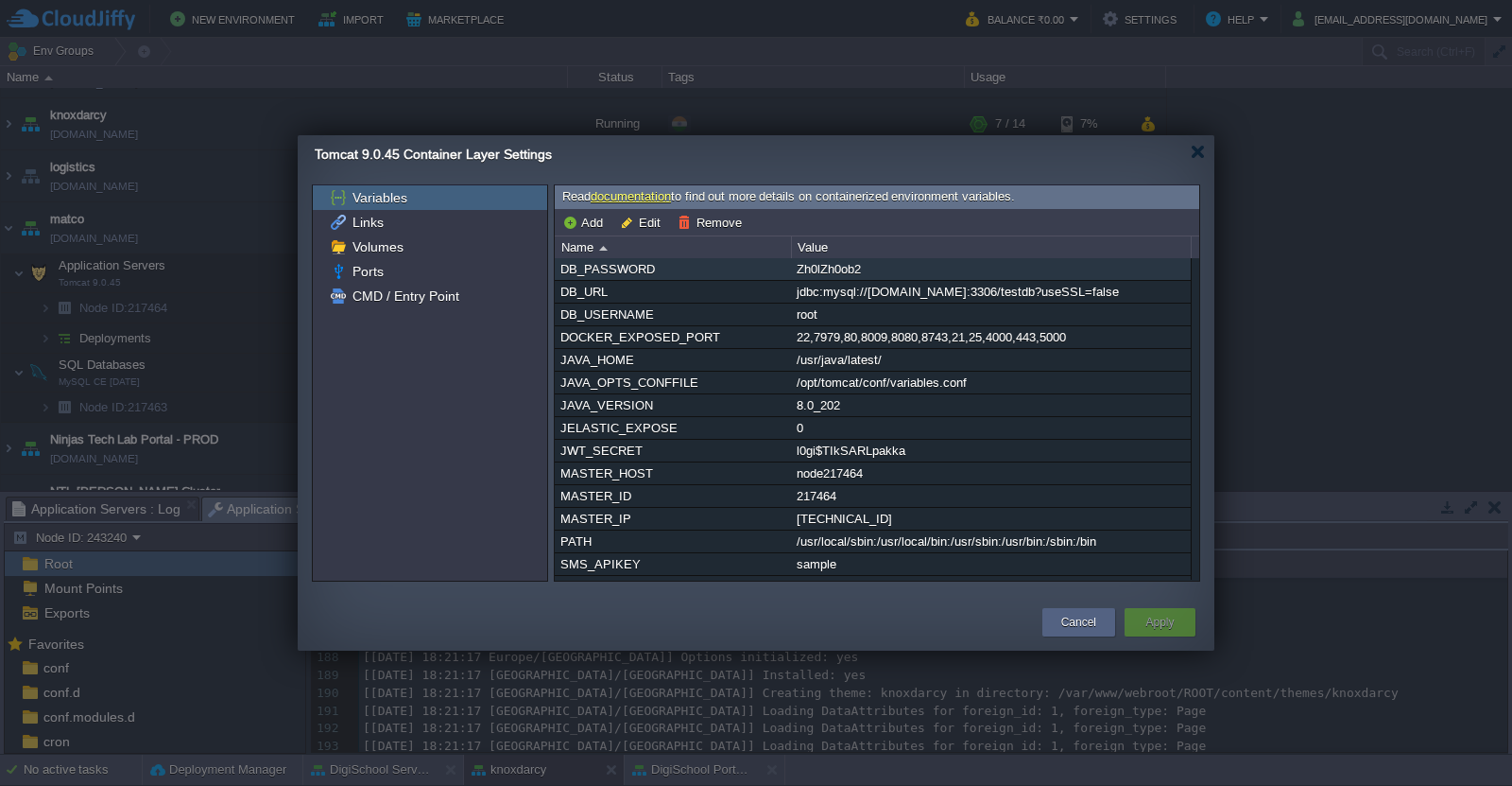
click at [832, 273] on div "Zh0lZh0ob2" at bounding box center [991, 269] width 398 height 22
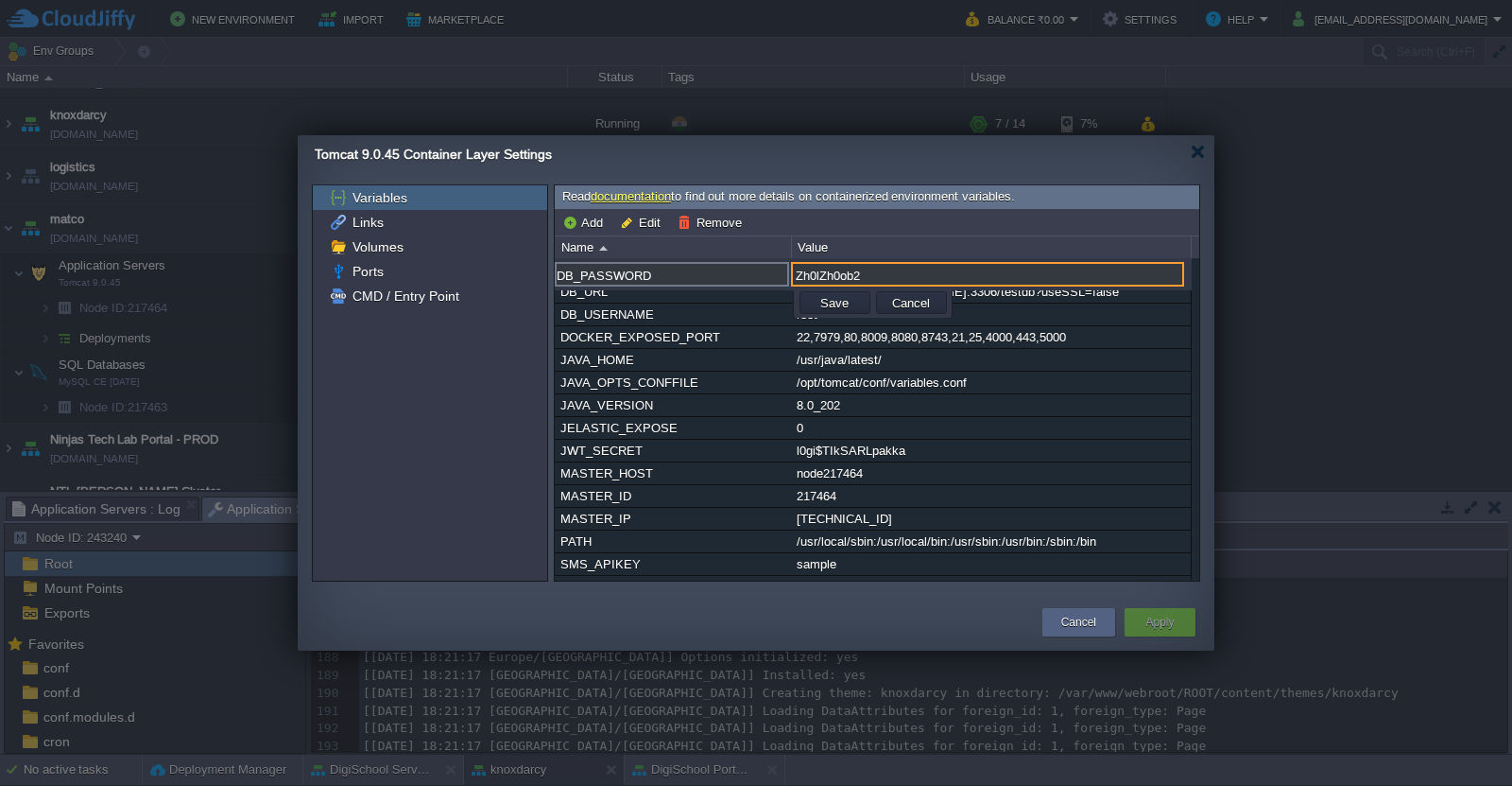
click at [832, 273] on input "Zh0lZh0ob2" at bounding box center [987, 274] width 393 height 25
